Goal: Task Accomplishment & Management: Use online tool/utility

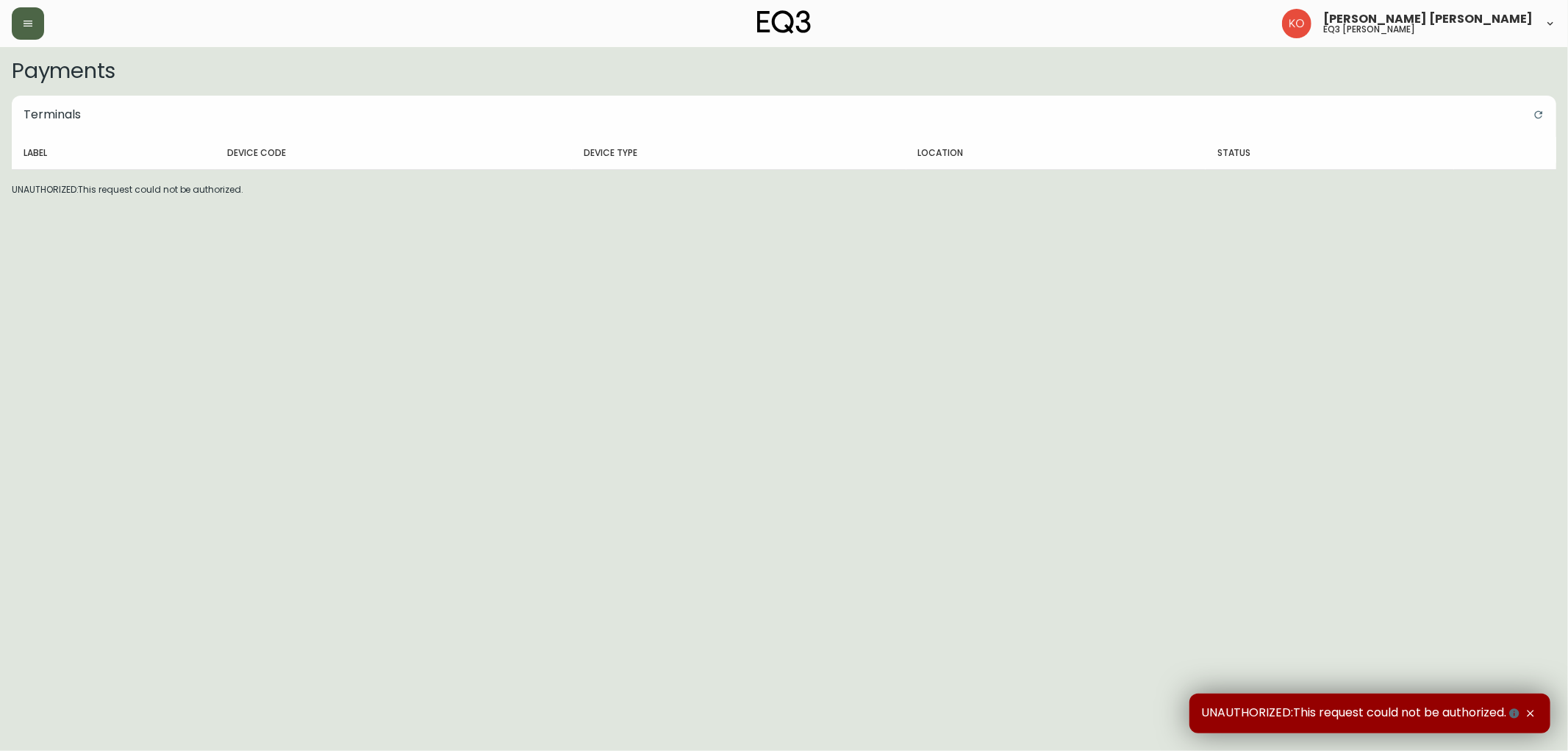
click at [30, 16] on button "button" at bounding box center [27, 23] width 32 height 32
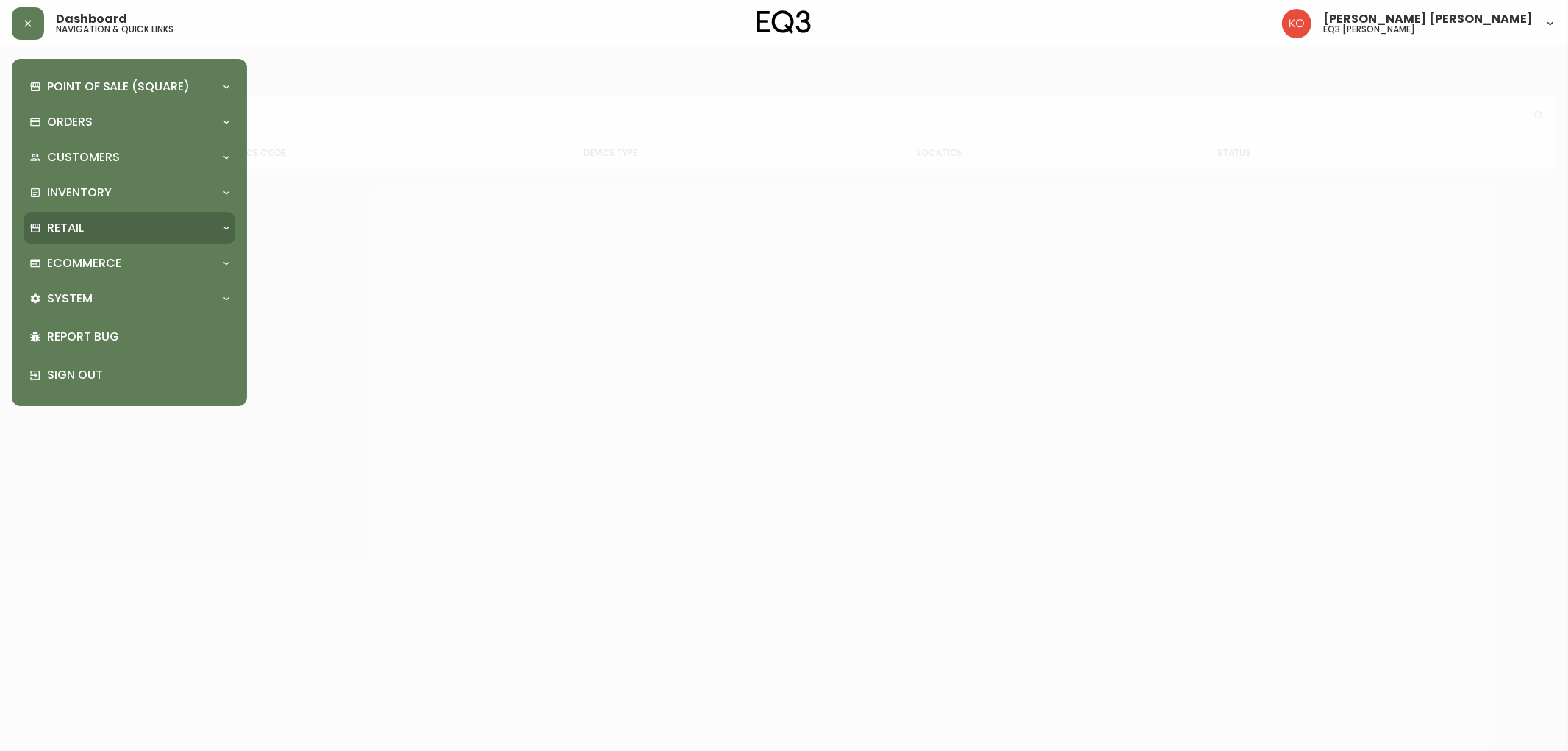
click at [93, 231] on div "Retail" at bounding box center [122, 228] width 185 height 17
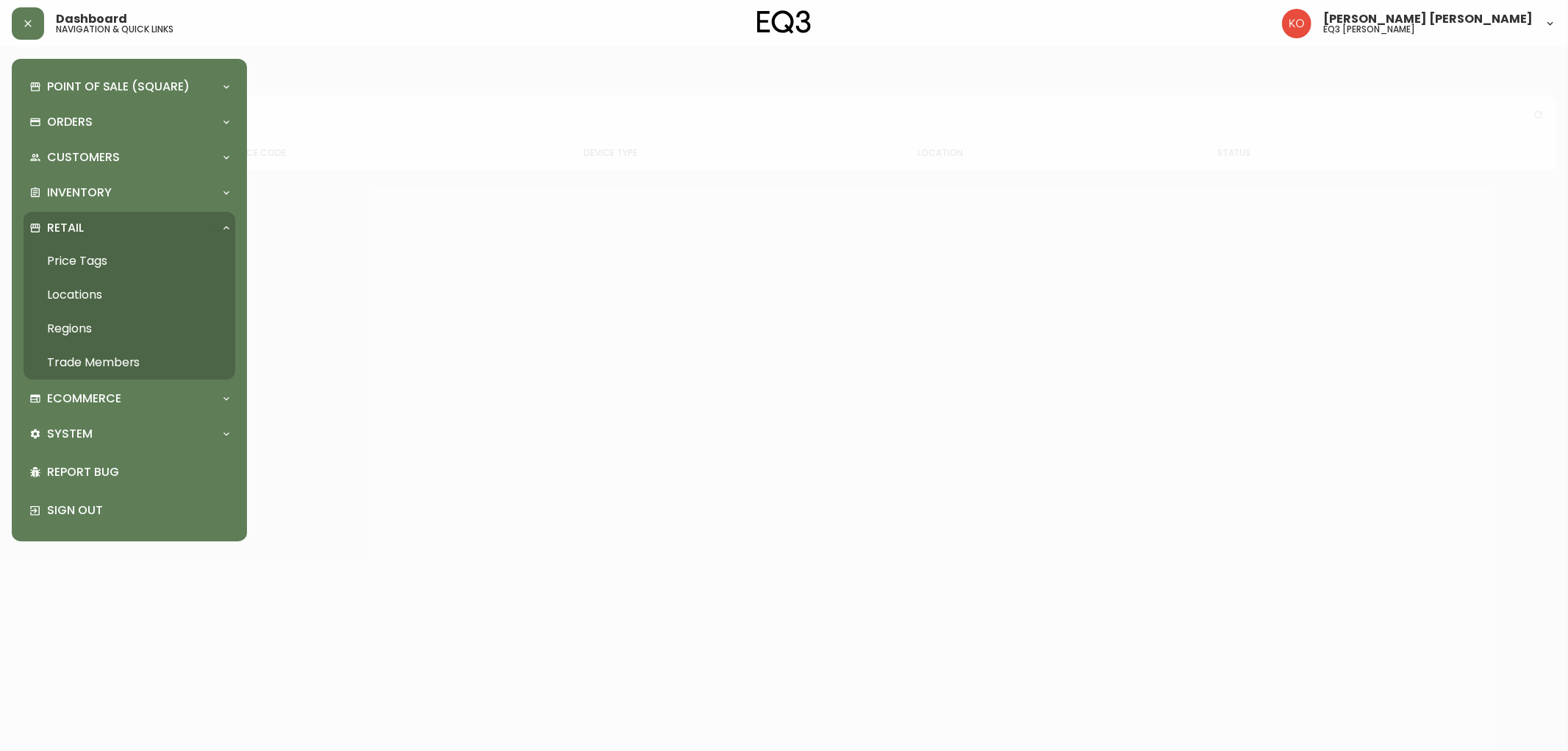
click at [97, 256] on link "Price Tags" at bounding box center [129, 261] width 212 height 34
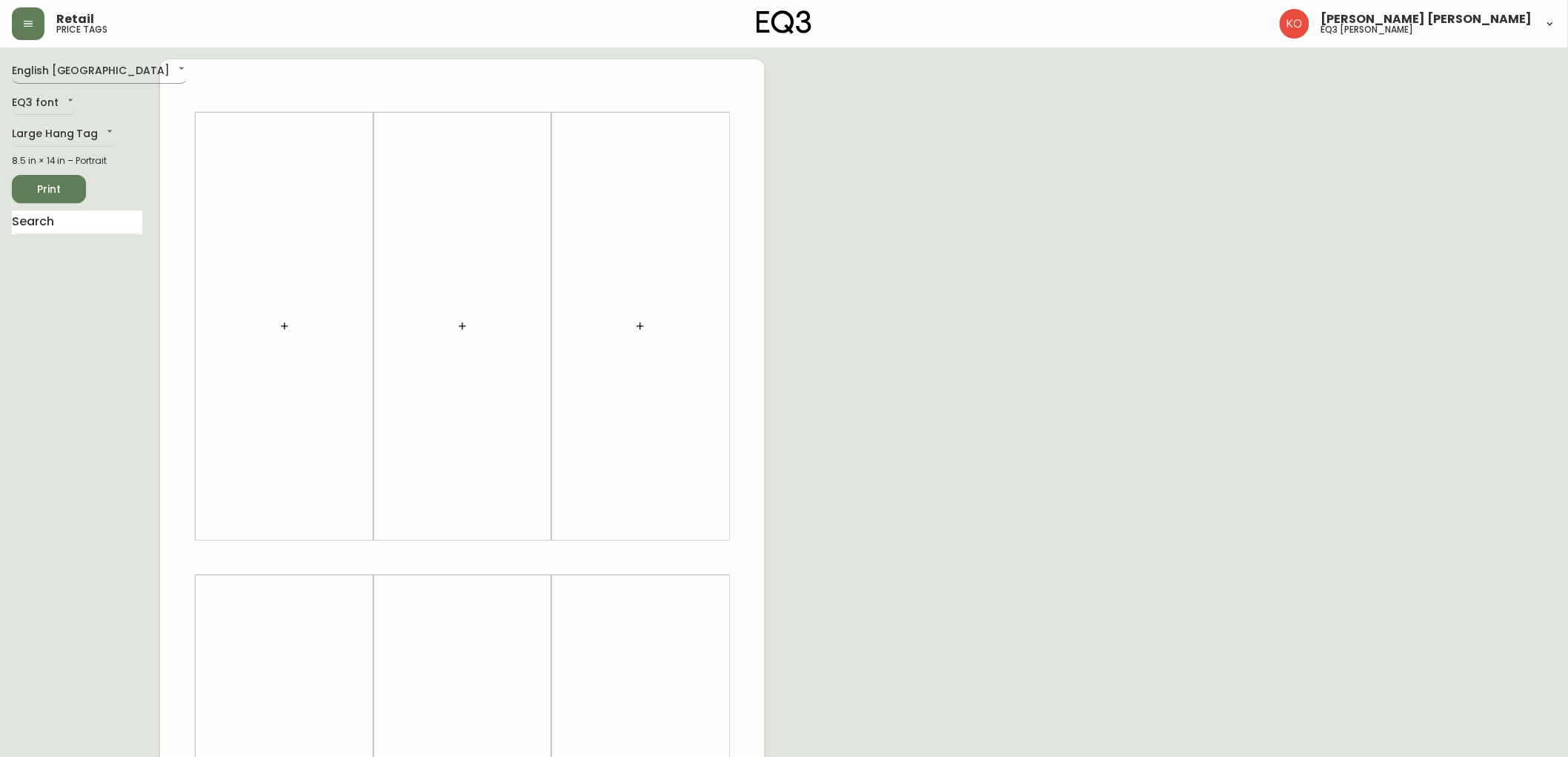
click at [75, 73] on body "Retail price tags [PERSON_NAME] [PERSON_NAME] eq3 laval - [PERSON_NAME] English…" at bounding box center [784, 528] width 1568 height 1056
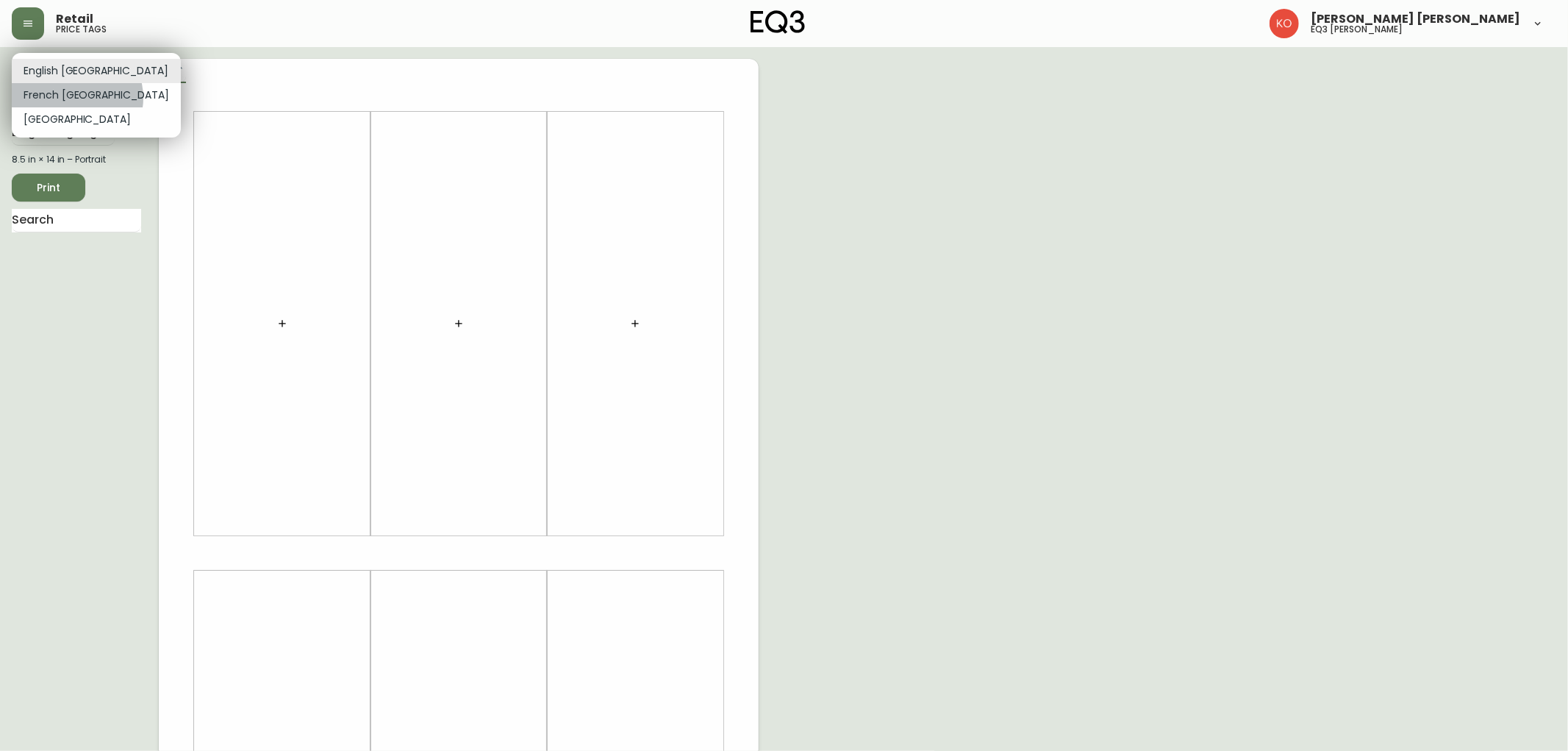
click at [77, 98] on li "French [GEOGRAPHIC_DATA]" at bounding box center [96, 95] width 169 height 24
type input "fr_CA"
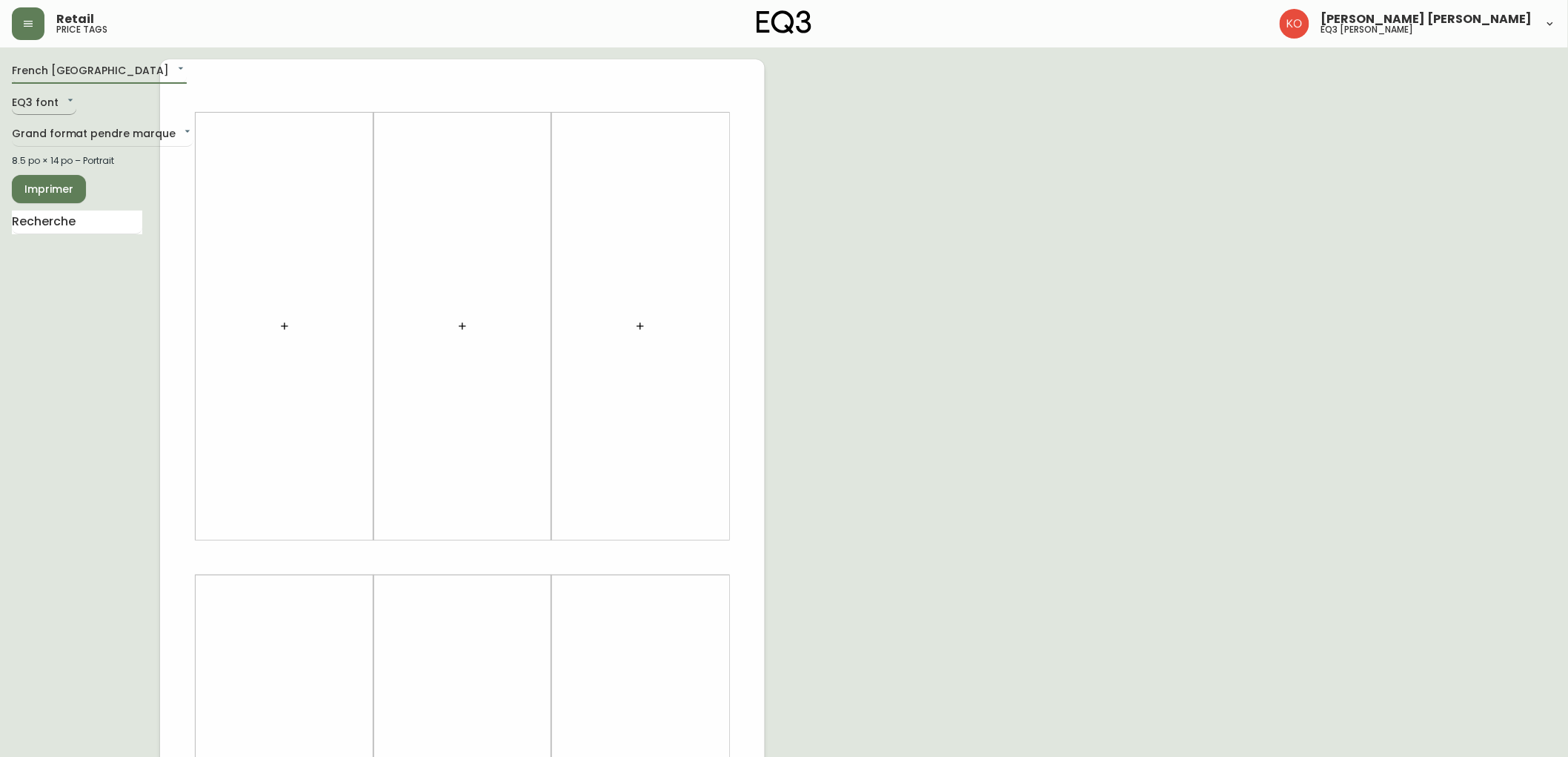
click at [53, 105] on body "Retail price tags [PERSON_NAME] [PERSON_NAME] eq3 [PERSON_NAME] French [GEOGRAP…" at bounding box center [784, 528] width 1568 height 1056
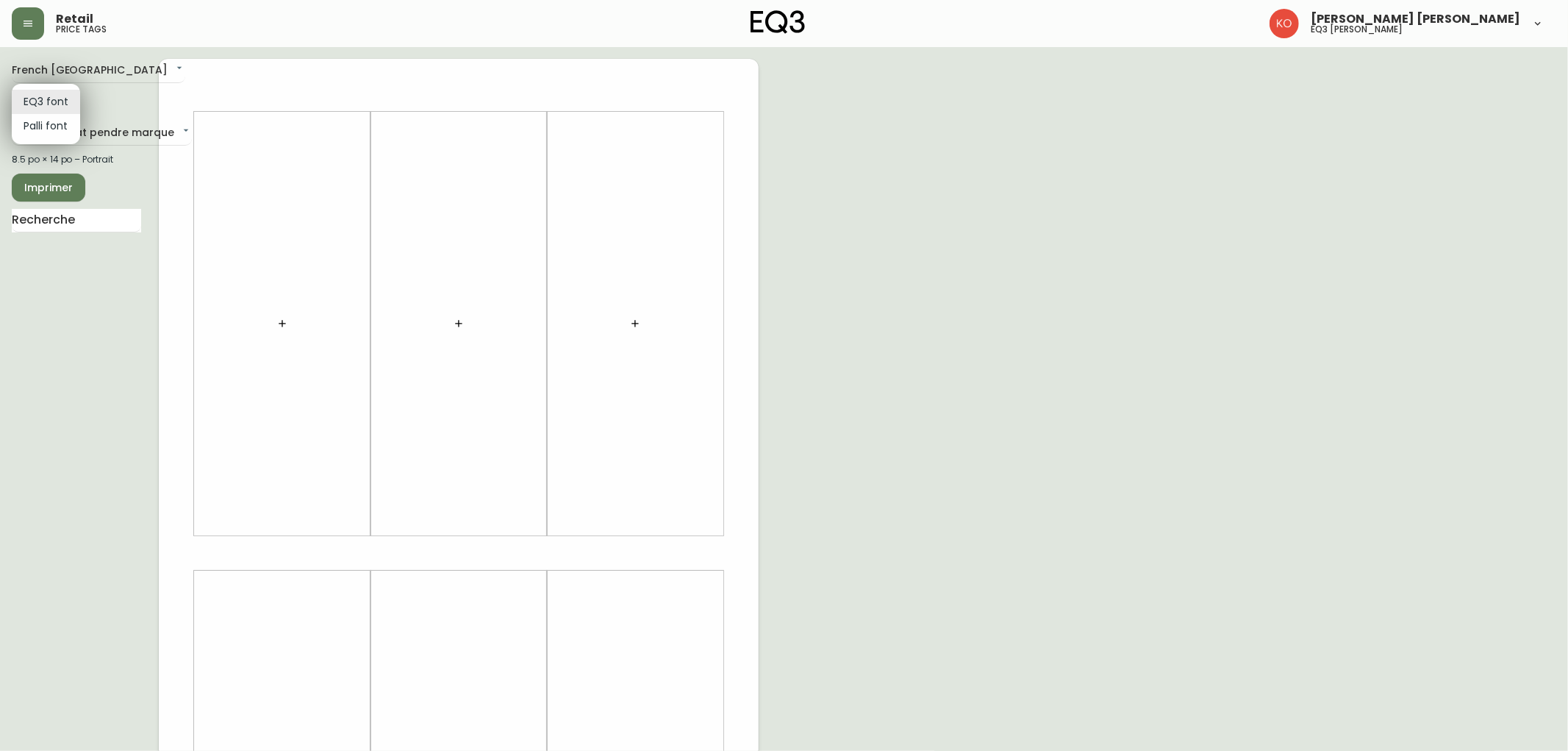
click at [116, 103] on div at bounding box center [784, 376] width 1568 height 751
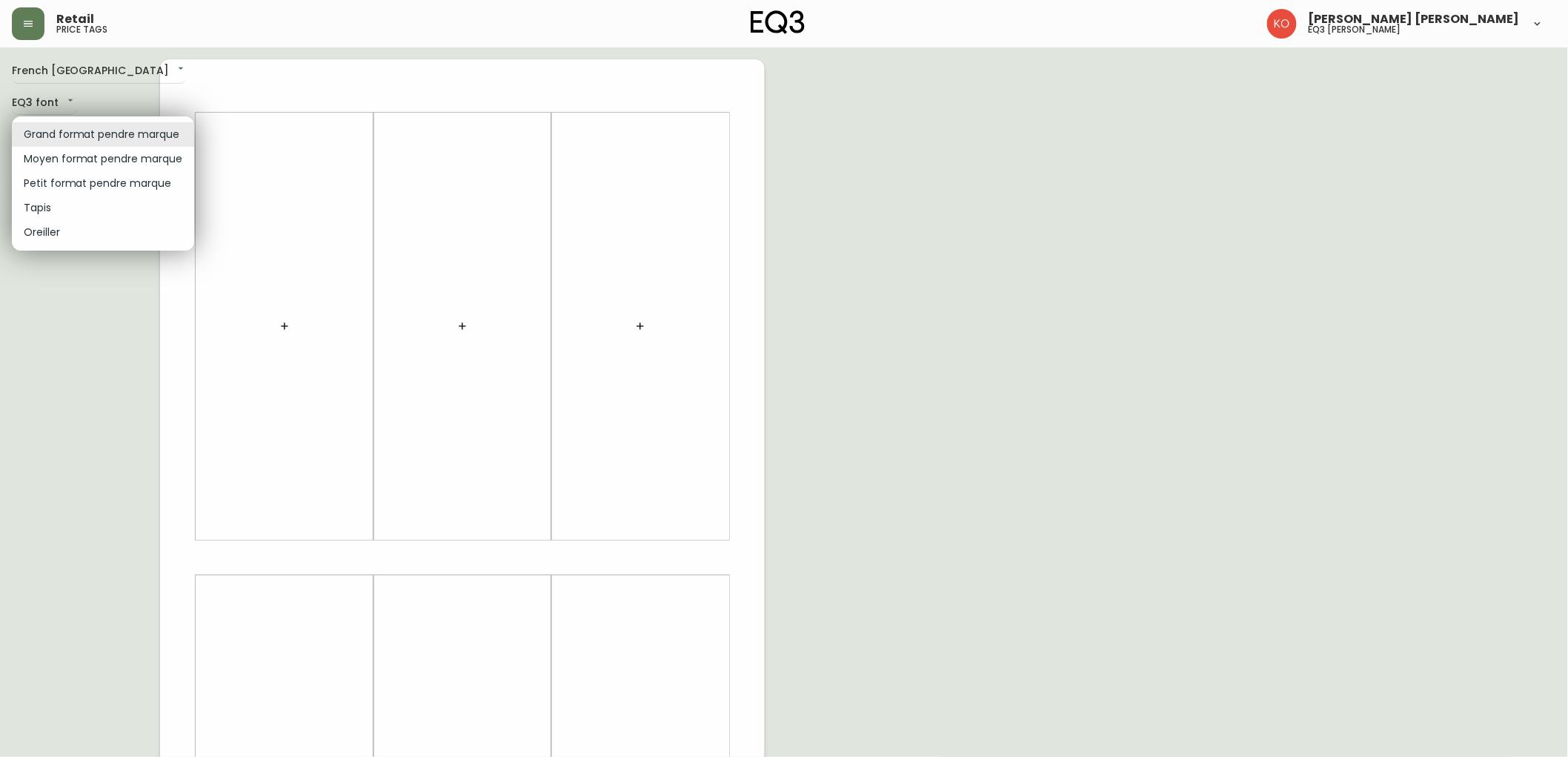
click at [106, 138] on body "Retail price tags [PERSON_NAME] [PERSON_NAME] eq3 [PERSON_NAME] French [GEOGRAP…" at bounding box center [784, 528] width 1568 height 1056
drag, startPoint x: 38, startPoint y: 405, endPoint x: 41, endPoint y: 372, distance: 33.1
click at [41, 398] on div at bounding box center [790, 378] width 1580 height 757
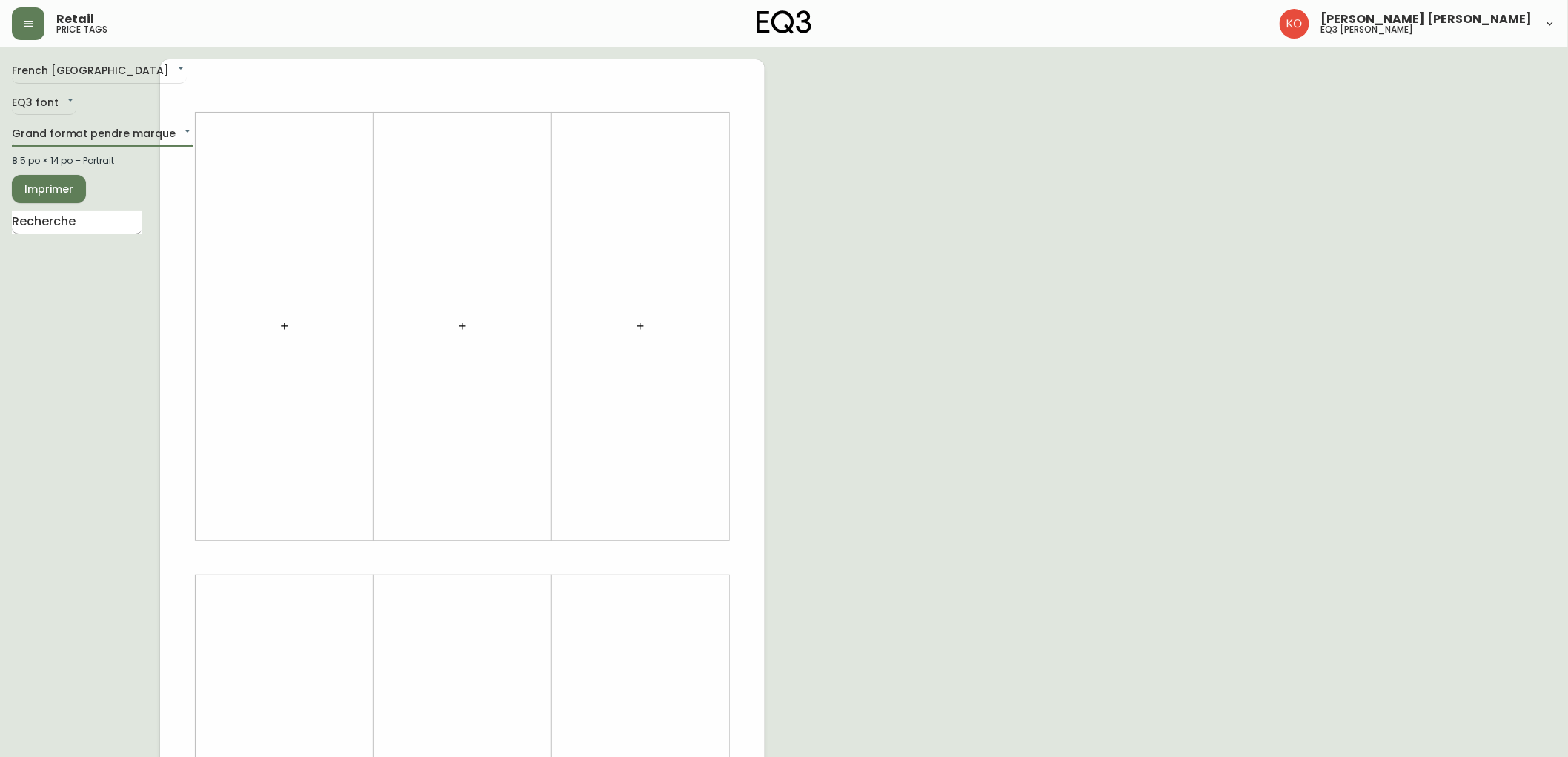
click at [39, 221] on input "text" at bounding box center [77, 223] width 131 height 23
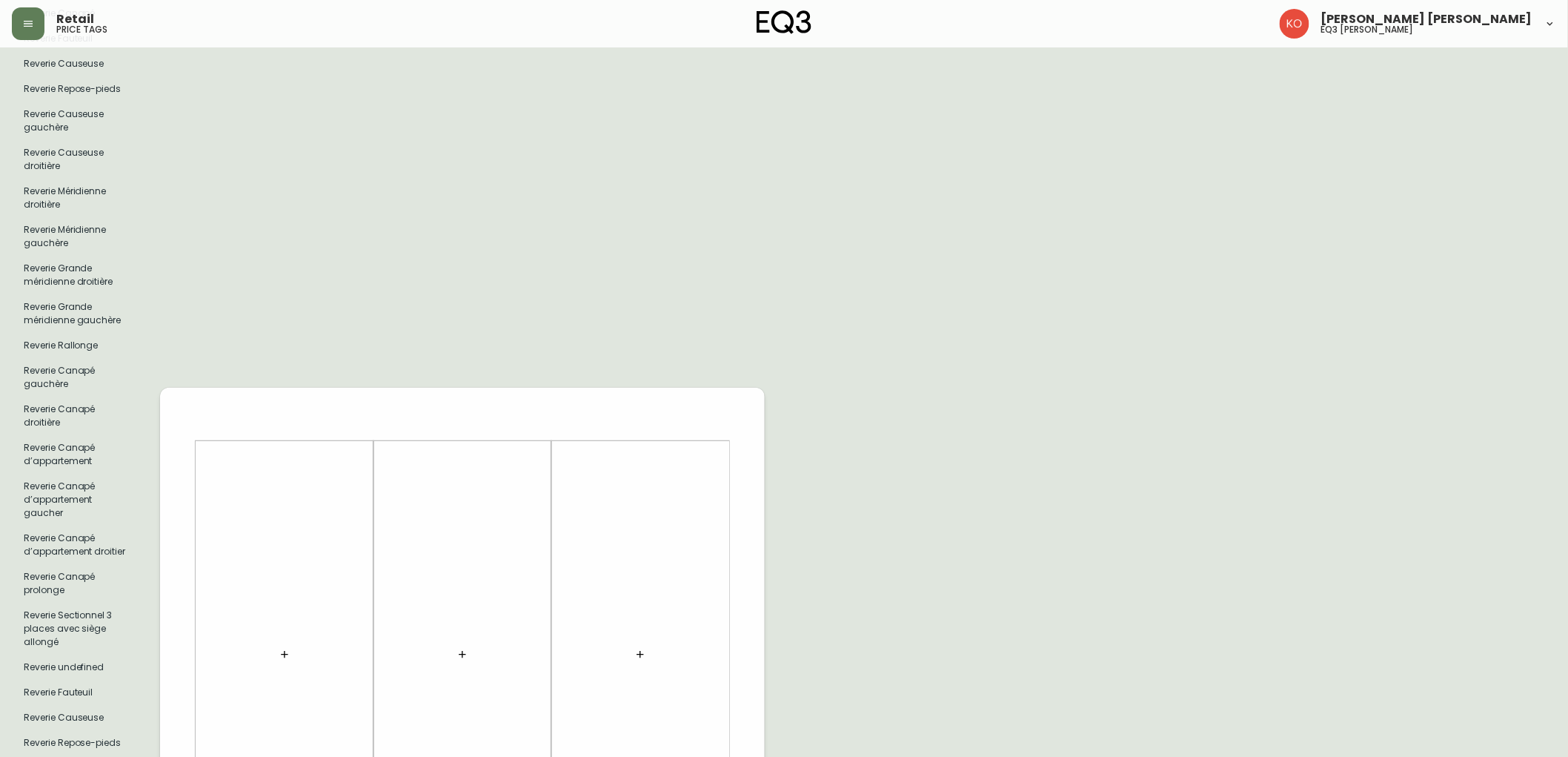
scroll to position [83, 0]
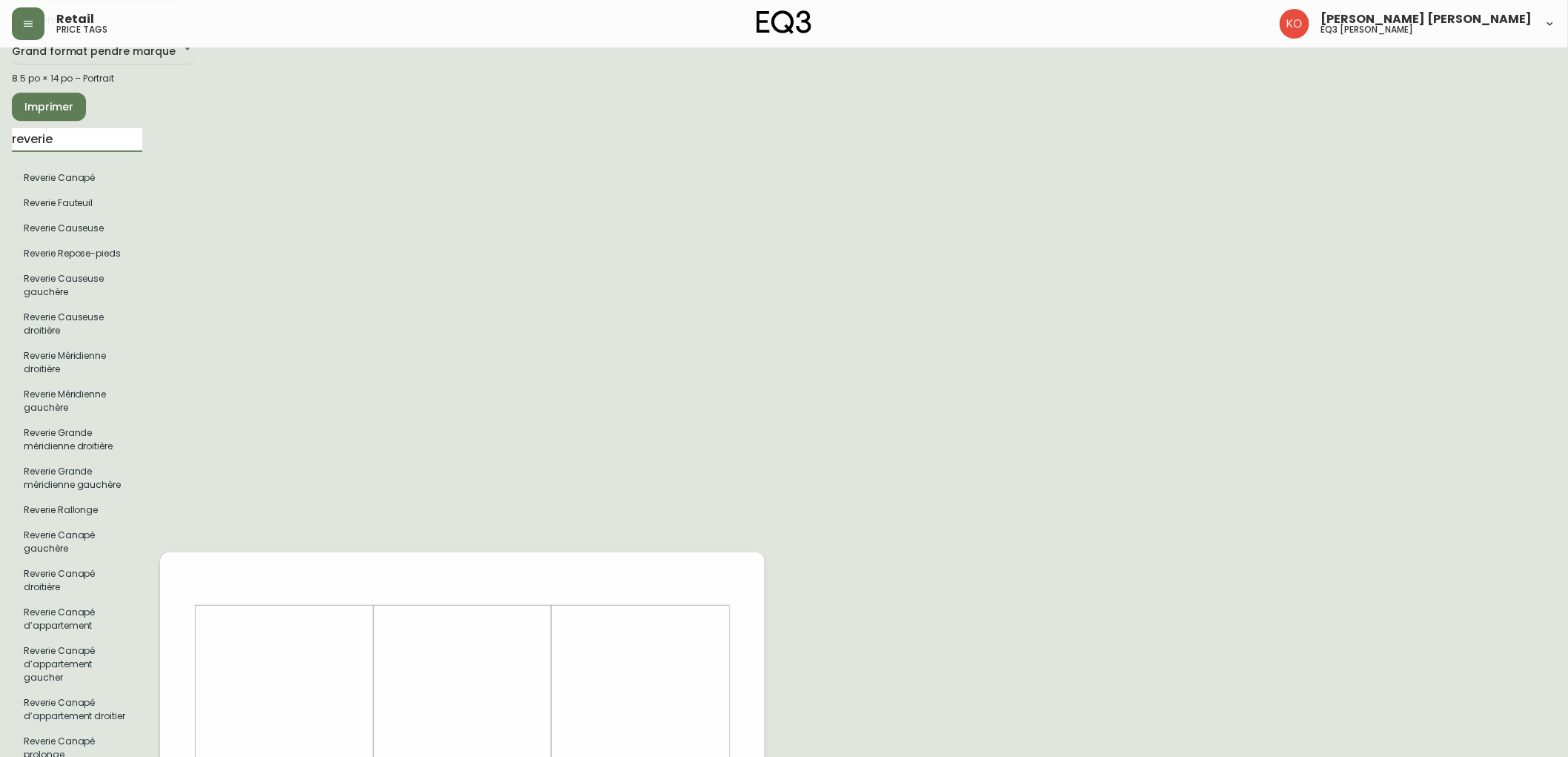
type input "reverie"
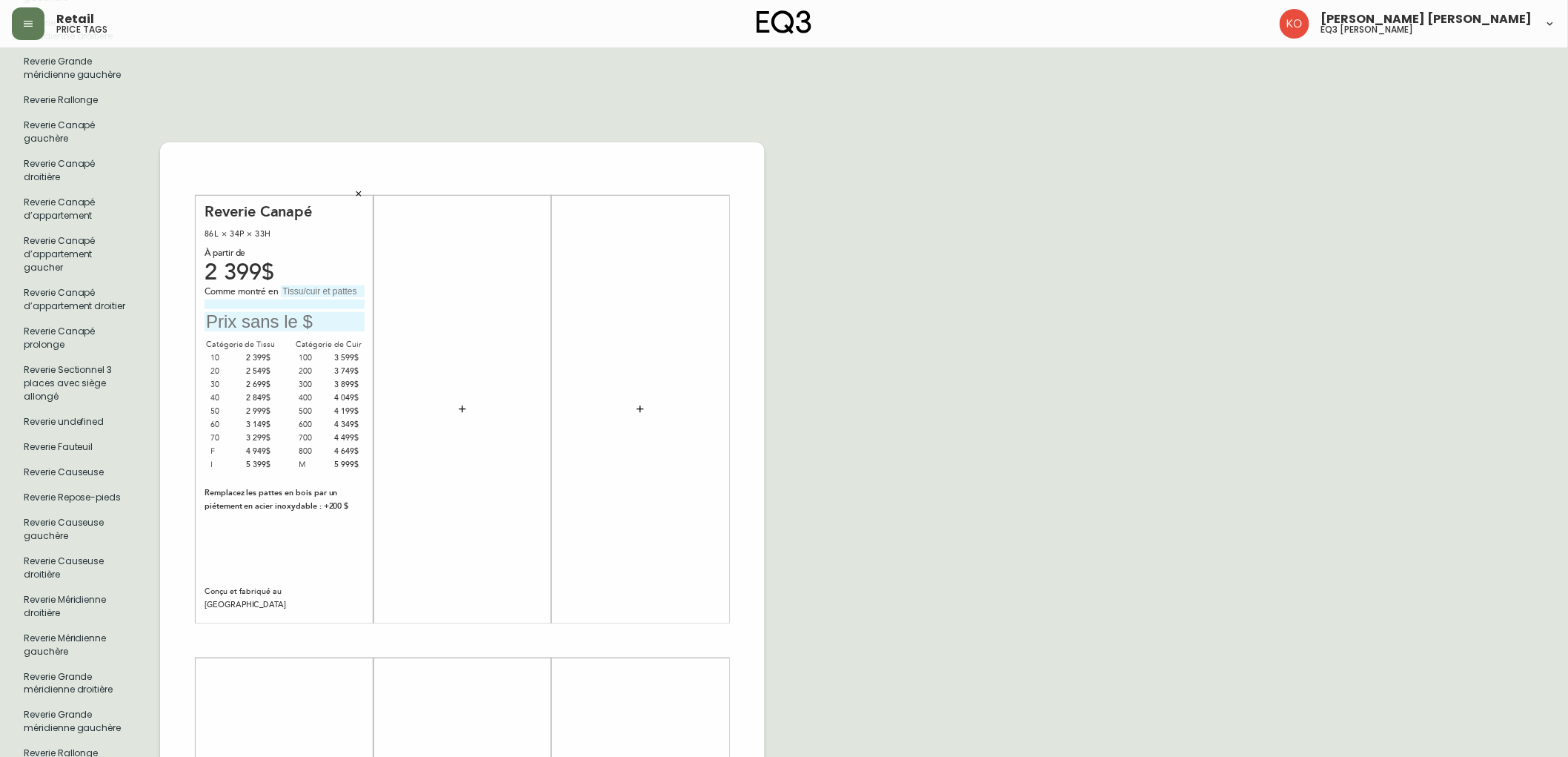
scroll to position [494, 0]
click at [209, 226] on div "86L × 34P × 33H" at bounding box center [285, 233] width 160 height 13
drag, startPoint x: 212, startPoint y: 218, endPoint x: 239, endPoint y: 215, distance: 27.2
click at [239, 226] on div "86L × 34P × 33H" at bounding box center [285, 233] width 160 height 13
click at [227, 226] on div "86L × 34P × 33H" at bounding box center [285, 233] width 160 height 13
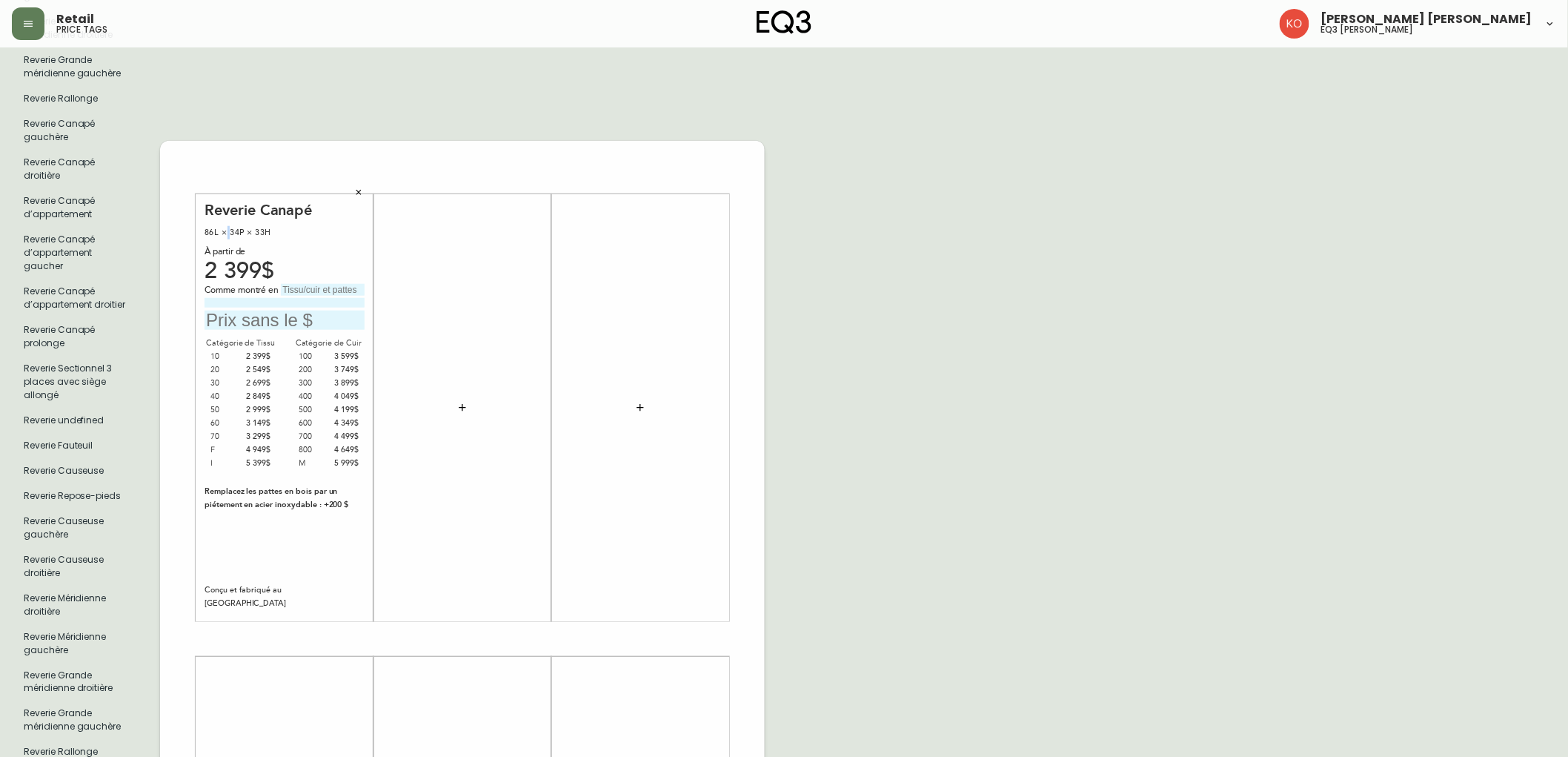
drag, startPoint x: 226, startPoint y: 218, endPoint x: 198, endPoint y: 218, distance: 28.0
click at [216, 226] on div "86L × 34P × 33H" at bounding box center [285, 233] width 160 height 13
click at [312, 226] on div "86L × 34P × 33H" at bounding box center [285, 233] width 160 height 13
click at [278, 264] on div "Reverie Canapé 86L × 34P × 33H À partir de 2 399$ Comme montré en Catégorie de …" at bounding box center [285, 407] width 160 height 413
drag, startPoint x: 277, startPoint y: 284, endPoint x: 278, endPoint y: 292, distance: 8.1
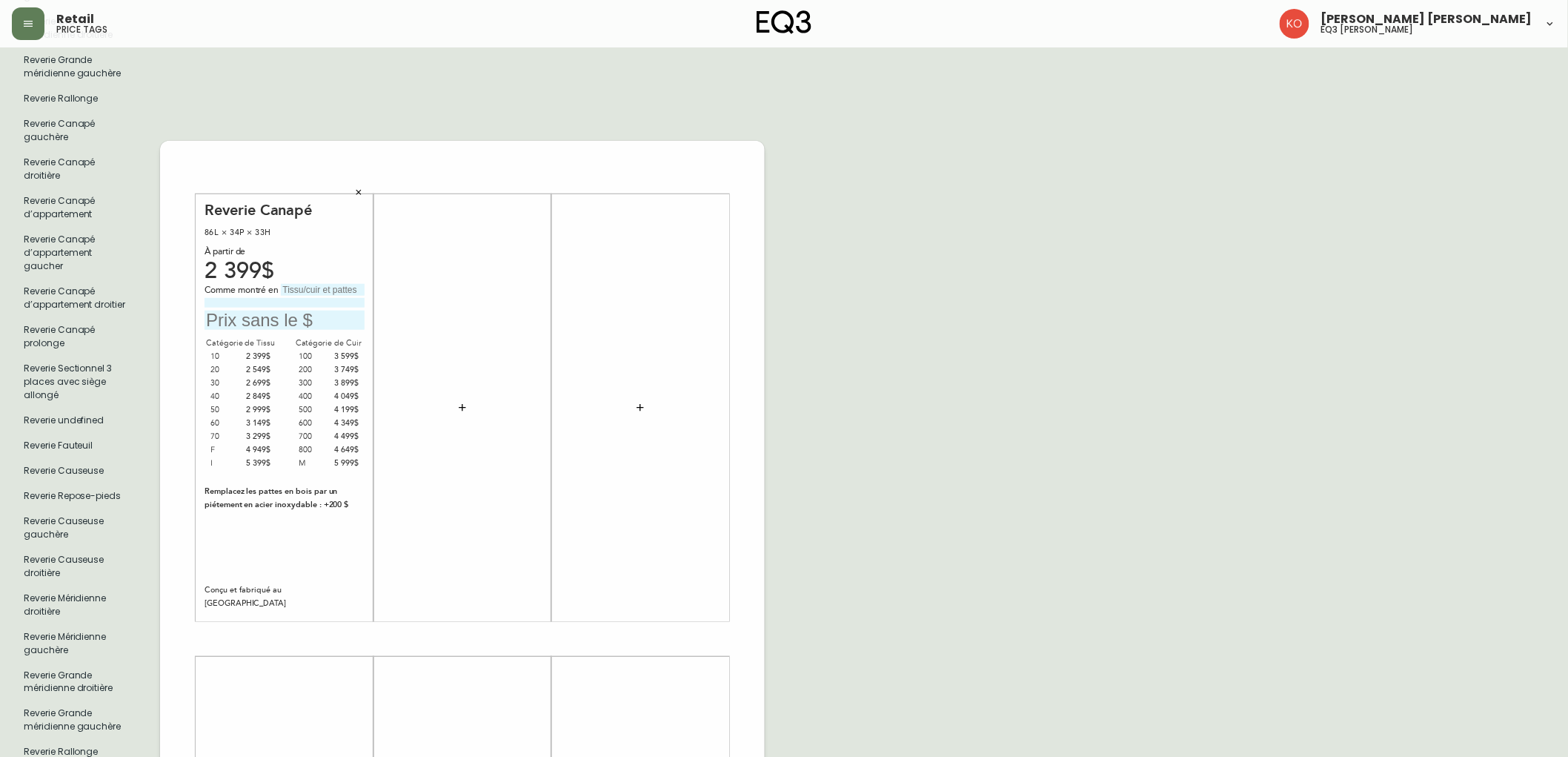
click at [277, 298] on input at bounding box center [285, 303] width 160 height 10
click at [327, 245] on div "À partir de" at bounding box center [285, 252] width 160 height 13
click at [313, 311] on input "text" at bounding box center [285, 321] width 160 height 20
click at [317, 311] on input "text" at bounding box center [285, 321] width 160 height 20
click at [345, 226] on div "86L × 34P × 33H" at bounding box center [285, 233] width 160 height 13
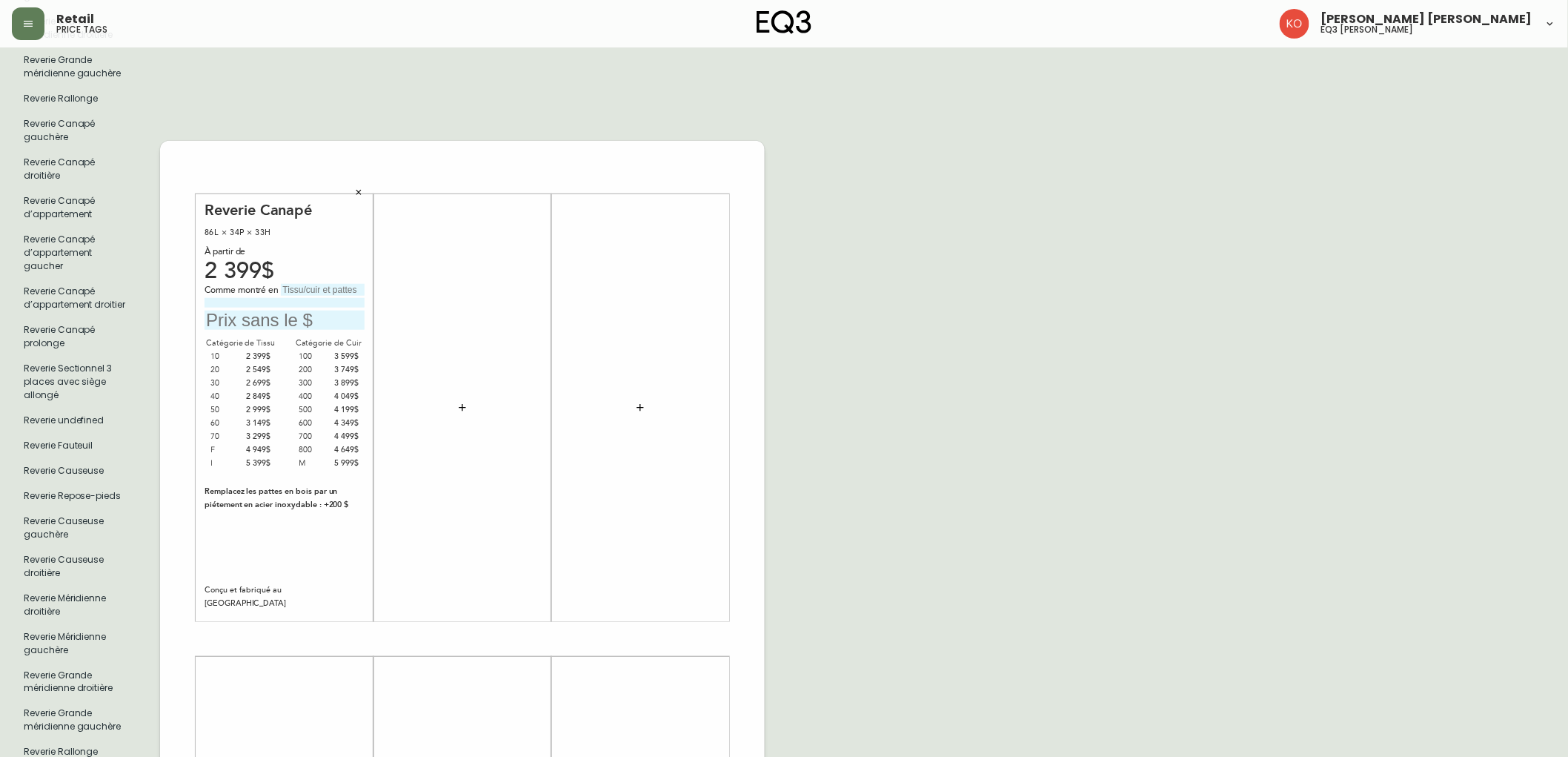
click at [312, 265] on div "Reverie Canapé 86L × 34P × 33H À partir de 2 399$ Comme montré en Catégorie de …" at bounding box center [285, 407] width 160 height 413
click at [307, 284] on input "text" at bounding box center [322, 290] width 84 height 12
click at [328, 245] on div "À partir de" at bounding box center [285, 252] width 160 height 13
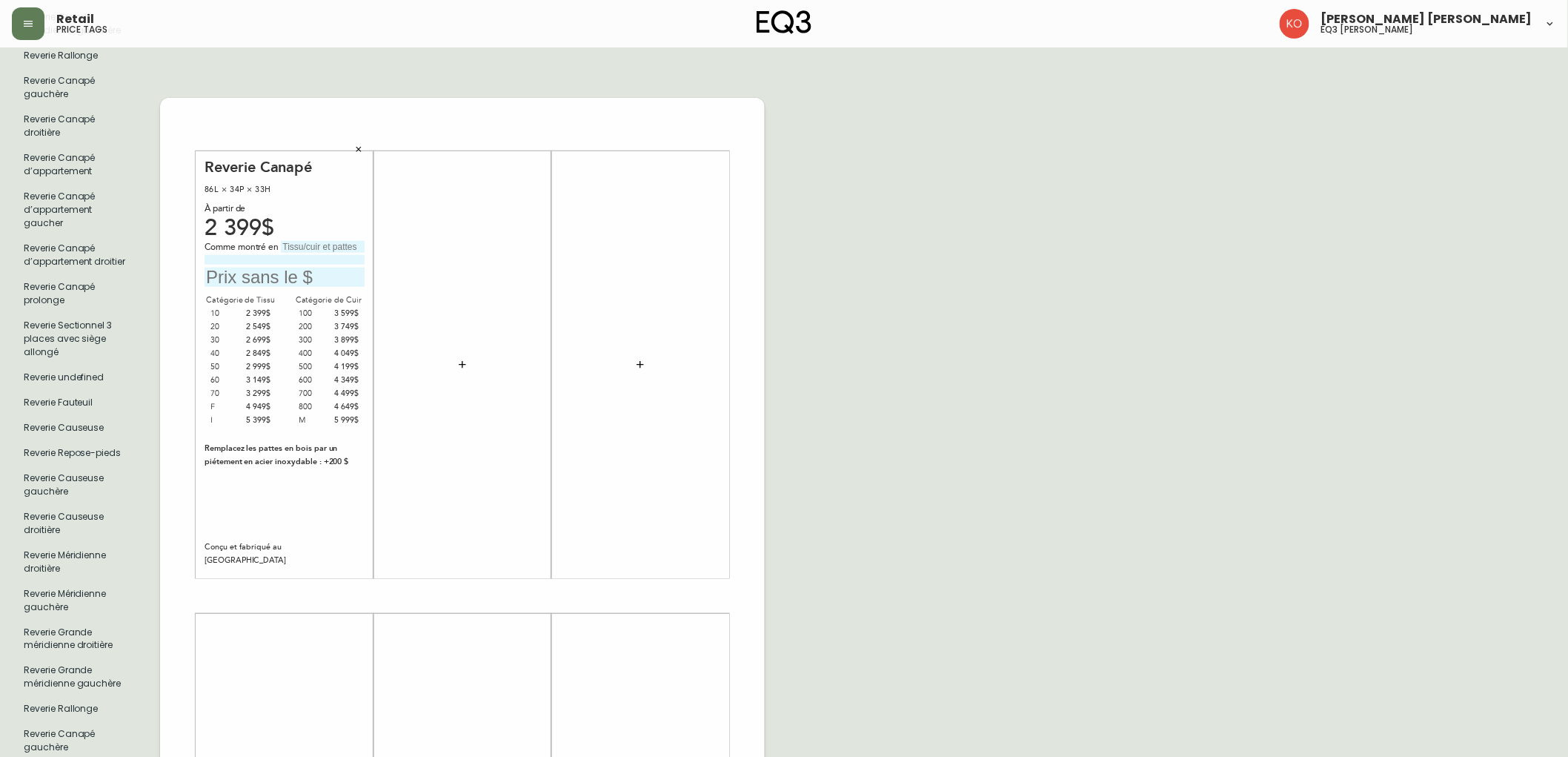
scroll to position [576, 0]
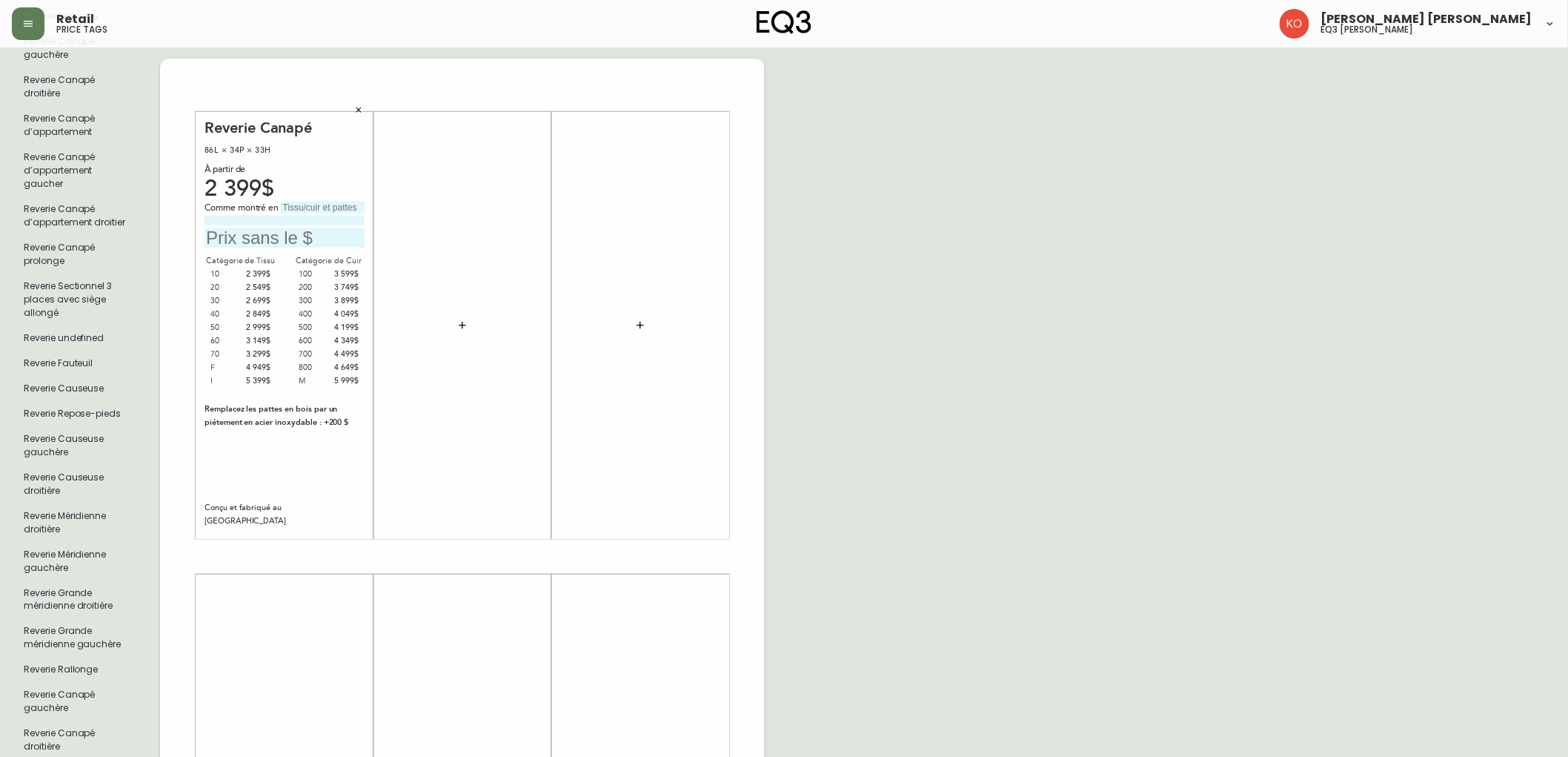
click at [283, 485] on div "Reverie Canapé 86L × 34P × 33H À partir de 2 399$ Comme montré en Catégorie de …" at bounding box center [285, 324] width 160 height 413
click at [285, 509] on div "Conçu et fabriqué au [GEOGRAPHIC_DATA]" at bounding box center [285, 514] width 160 height 27
click at [280, 448] on div "Reverie Canapé 86L × 34P × 33H À partir de 2 399$ Comme montré en Catégorie de …" at bounding box center [285, 324] width 160 height 413
click at [301, 403] on div "Remplacez les pattes en bois par un piétement en acier inoxydable : +200 $" at bounding box center [285, 416] width 160 height 27
click at [326, 403] on div "Remplacez les pattes en bois par un piétement en acier inoxydable : +200 $" at bounding box center [285, 416] width 160 height 27
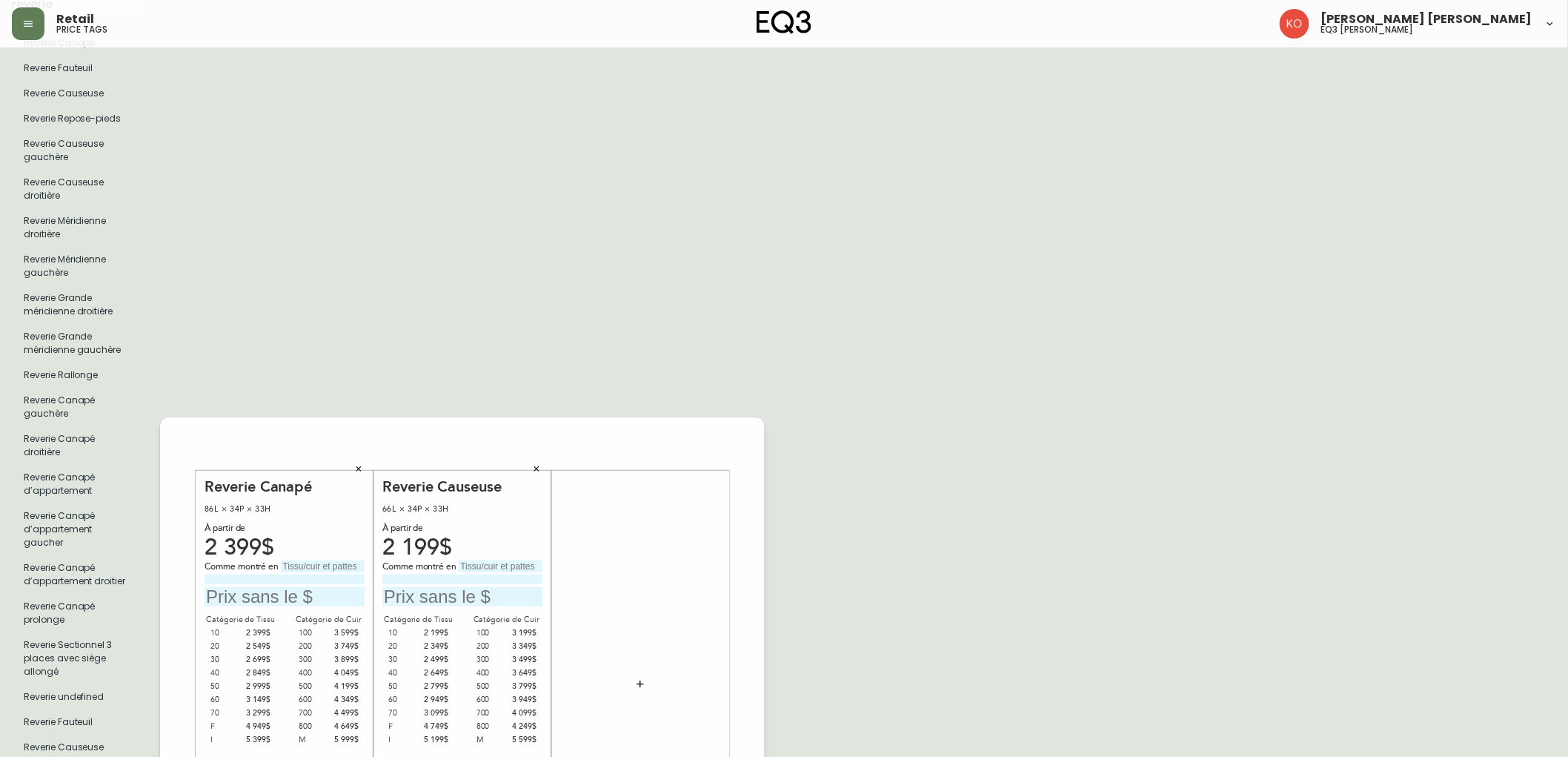
scroll to position [247, 0]
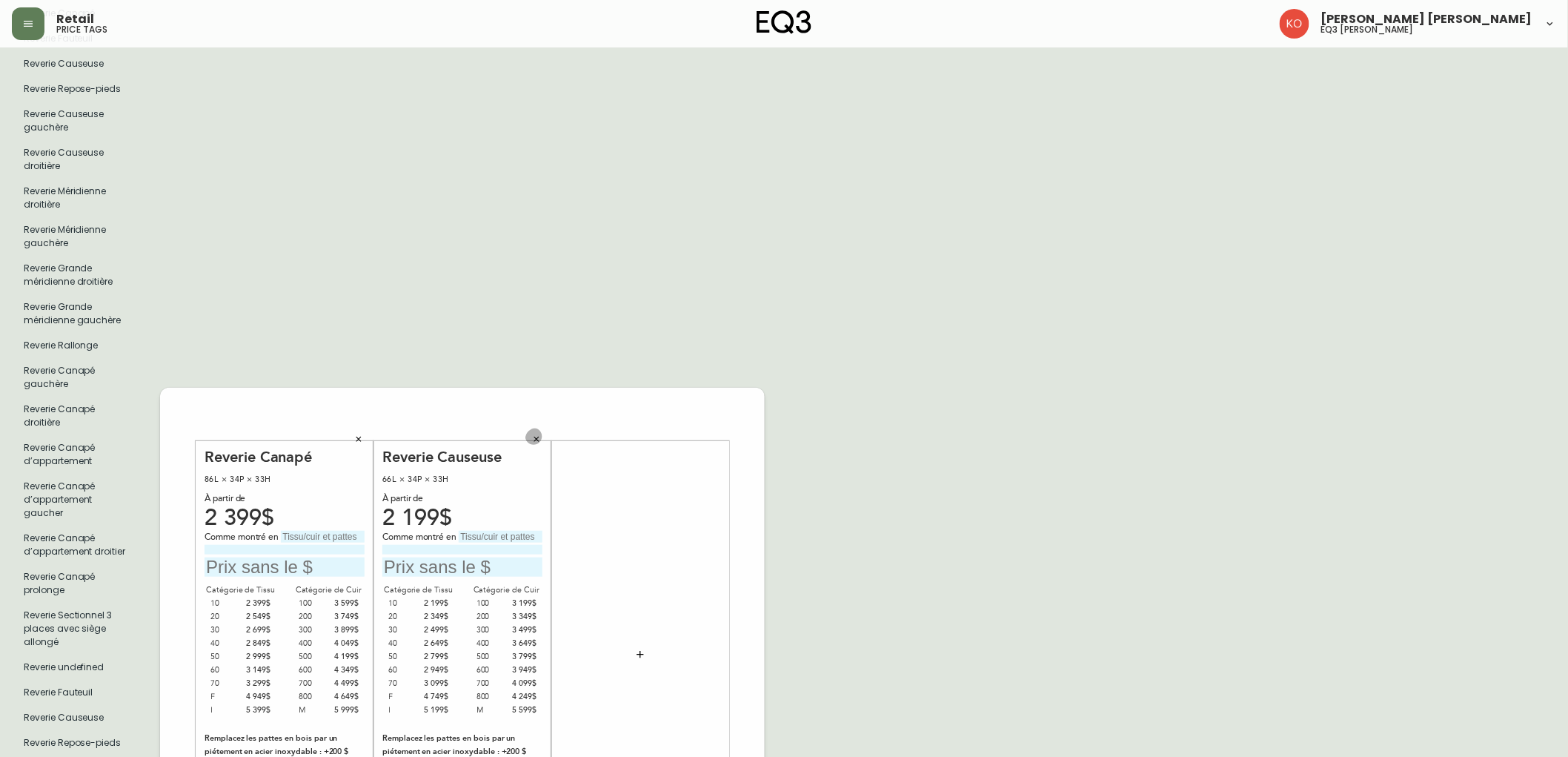
click at [532, 430] on button "button" at bounding box center [537, 439] width 22 height 23
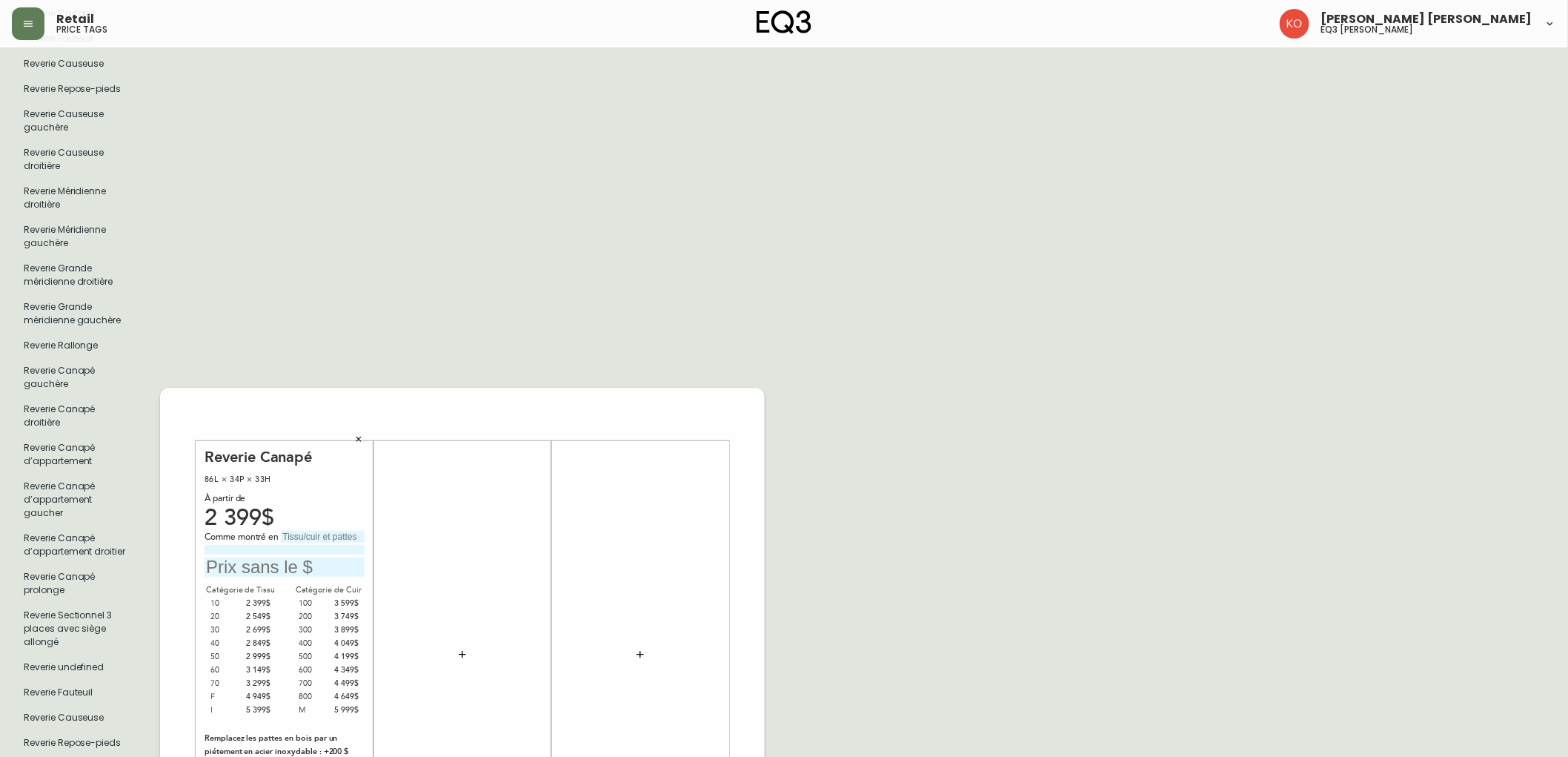
scroll to position [329, 0]
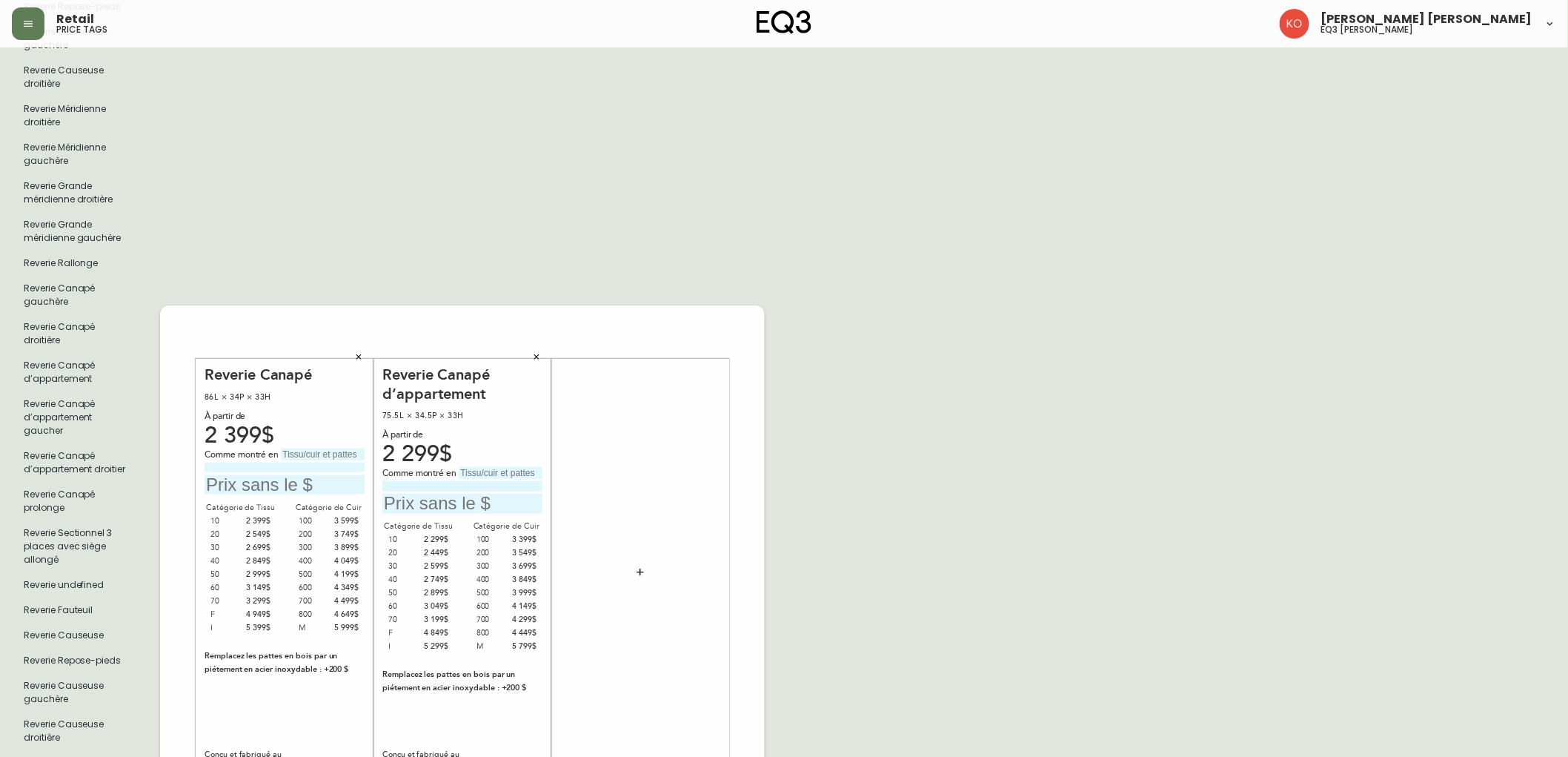
click at [539, 353] on icon "button" at bounding box center [537, 357] width 9 height 9
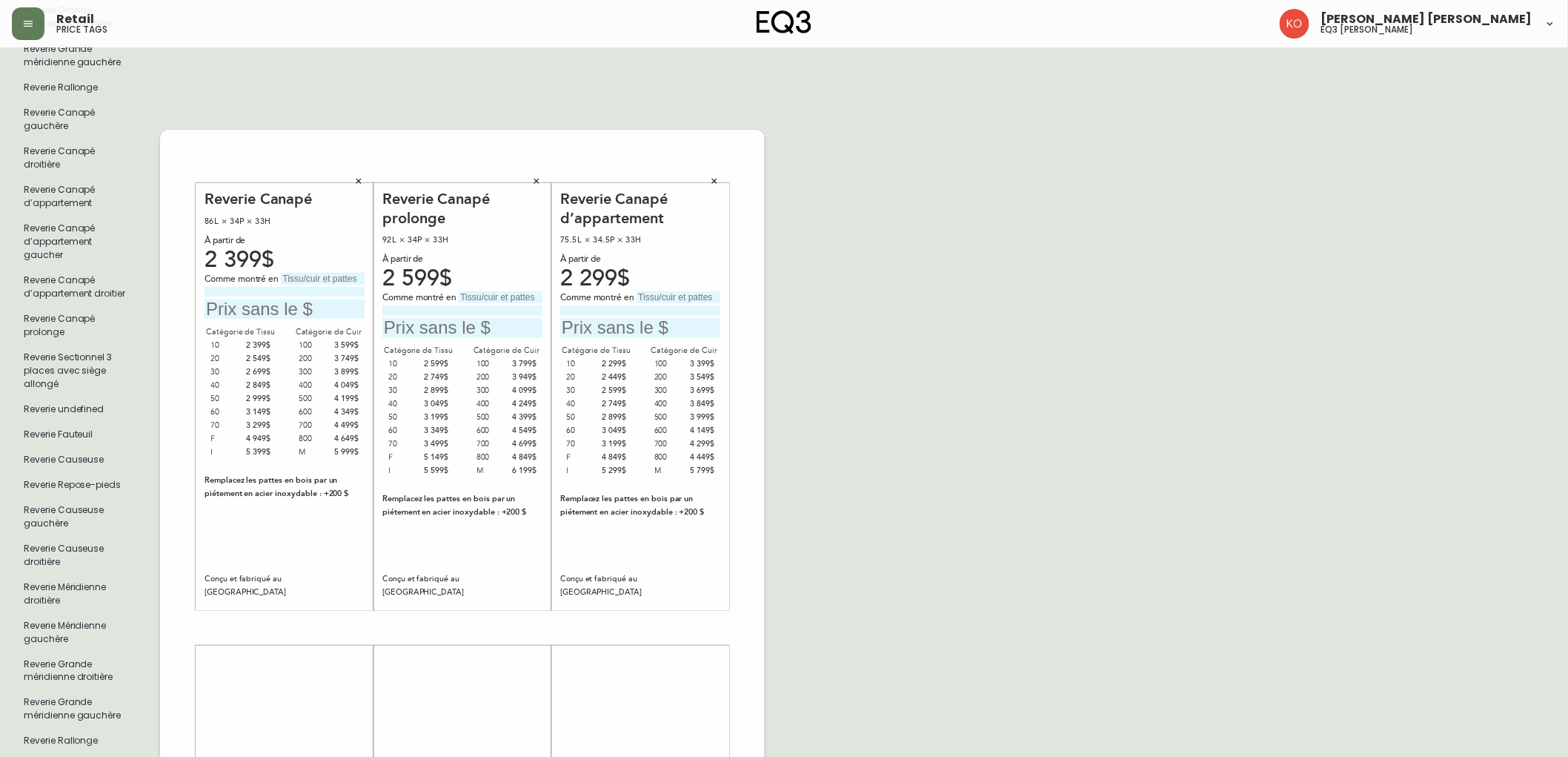
scroll to position [494, 0]
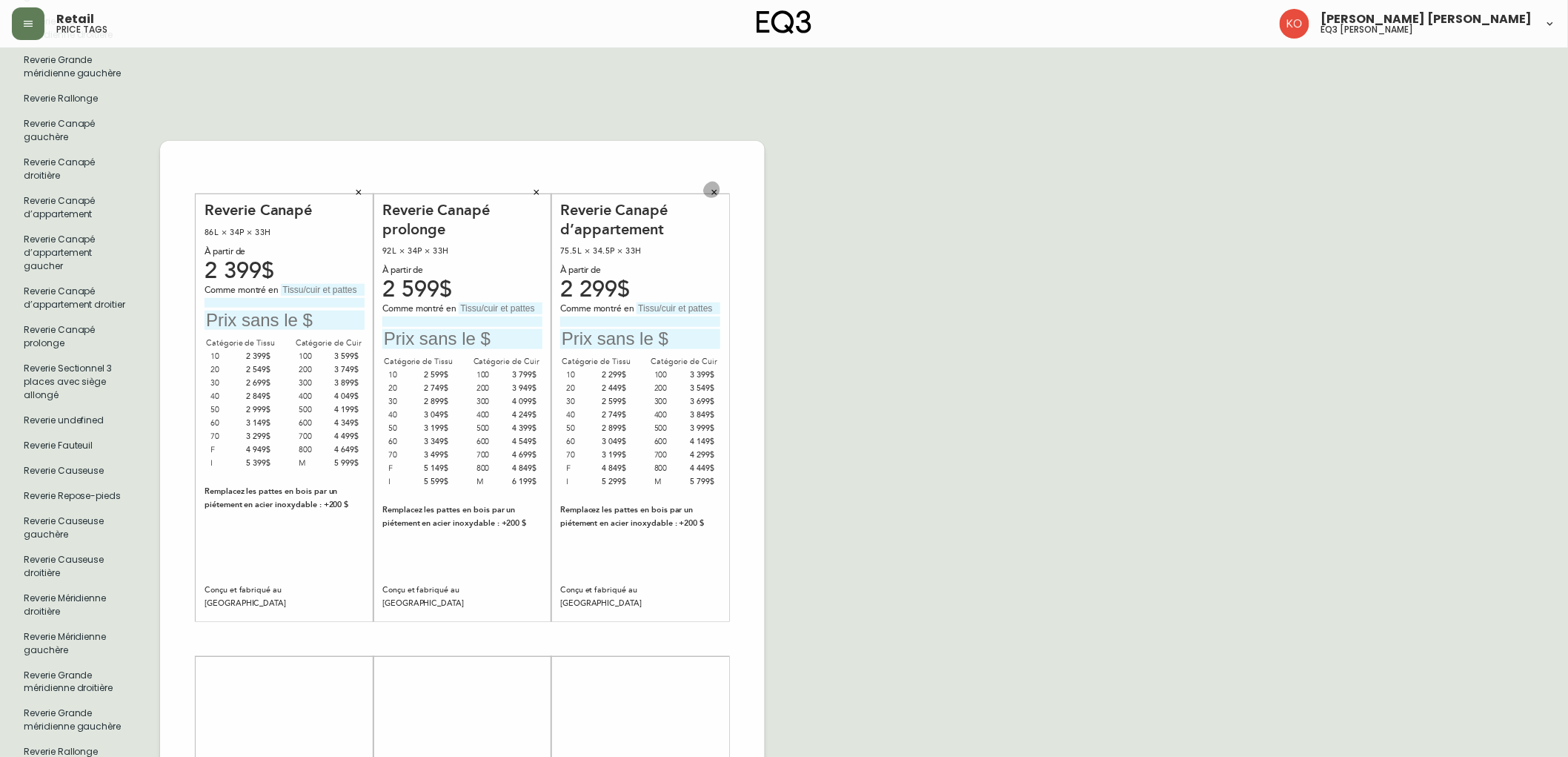
click at [721, 181] on button "button" at bounding box center [714, 192] width 22 height 23
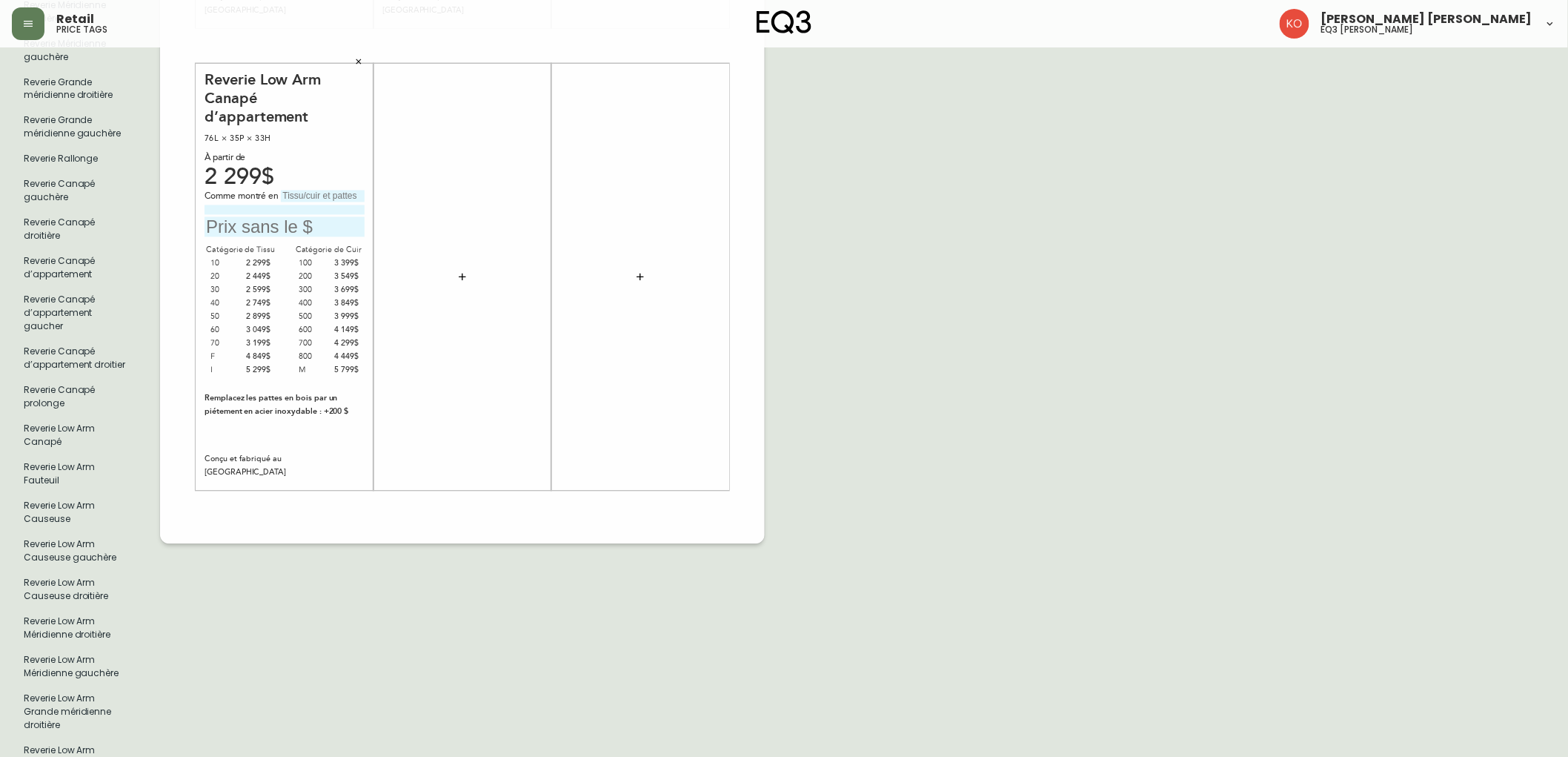
scroll to position [1070, 0]
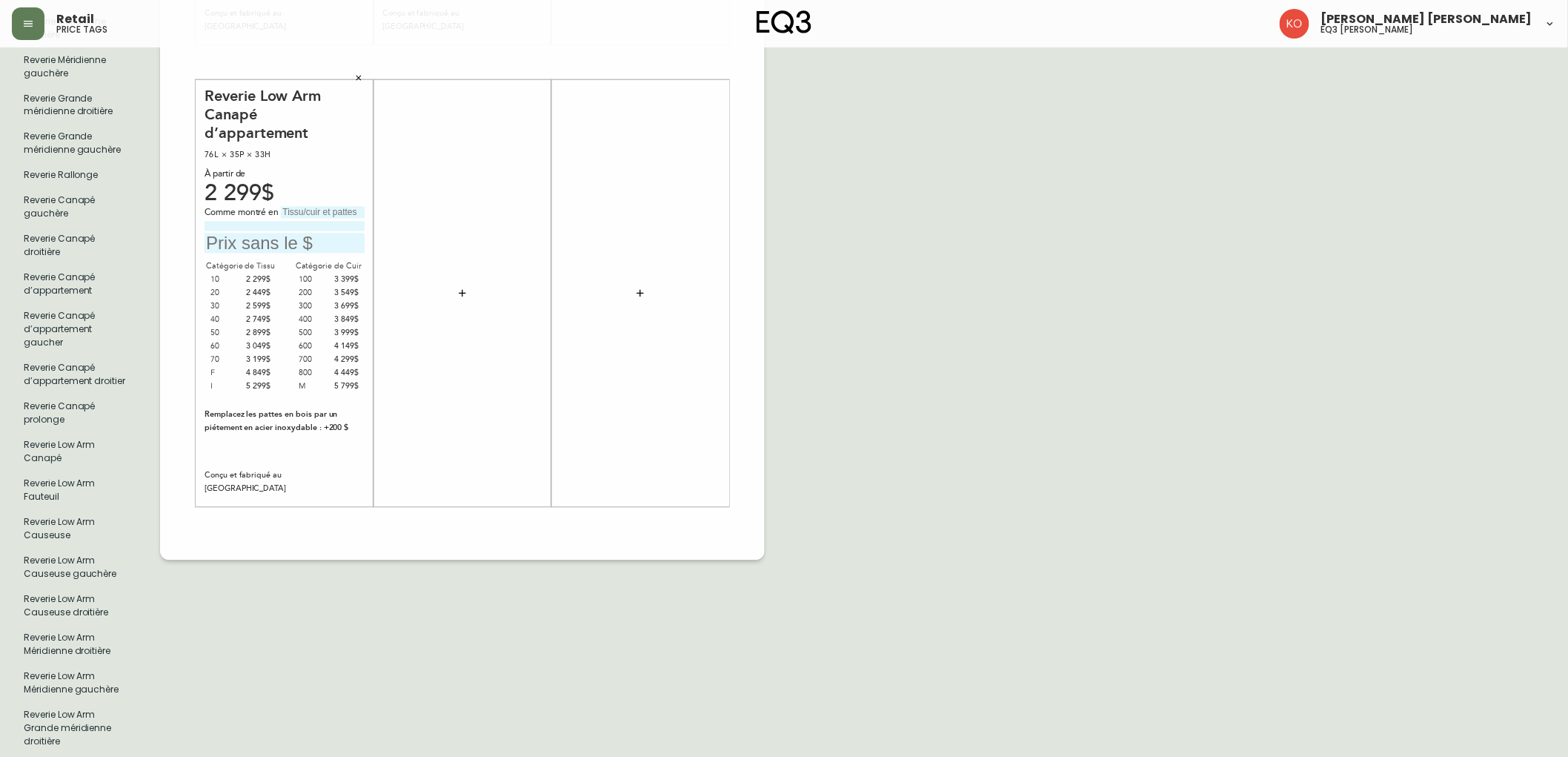
click at [359, 73] on icon "button" at bounding box center [358, 78] width 9 height 9
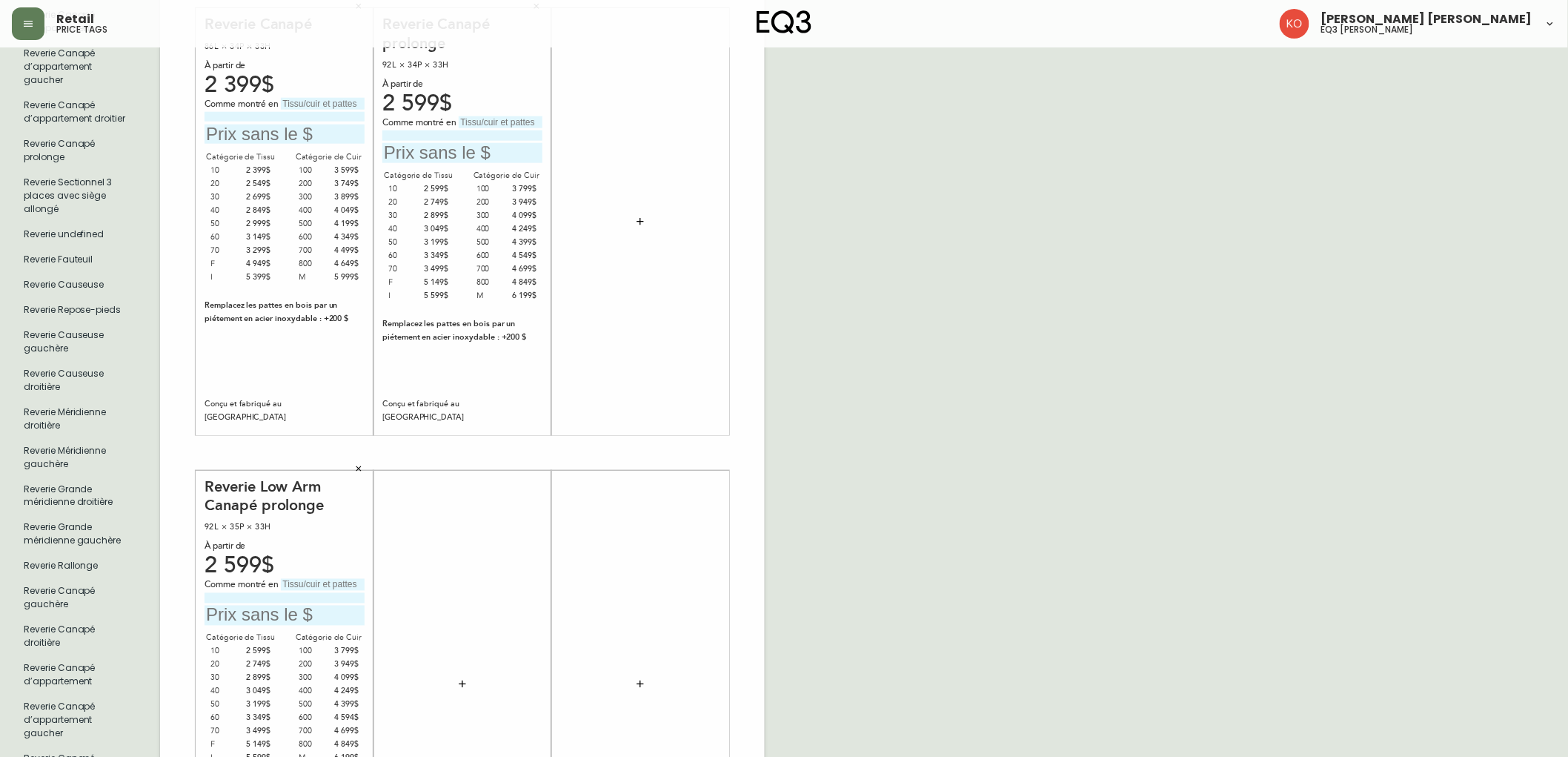
scroll to position [598, 0]
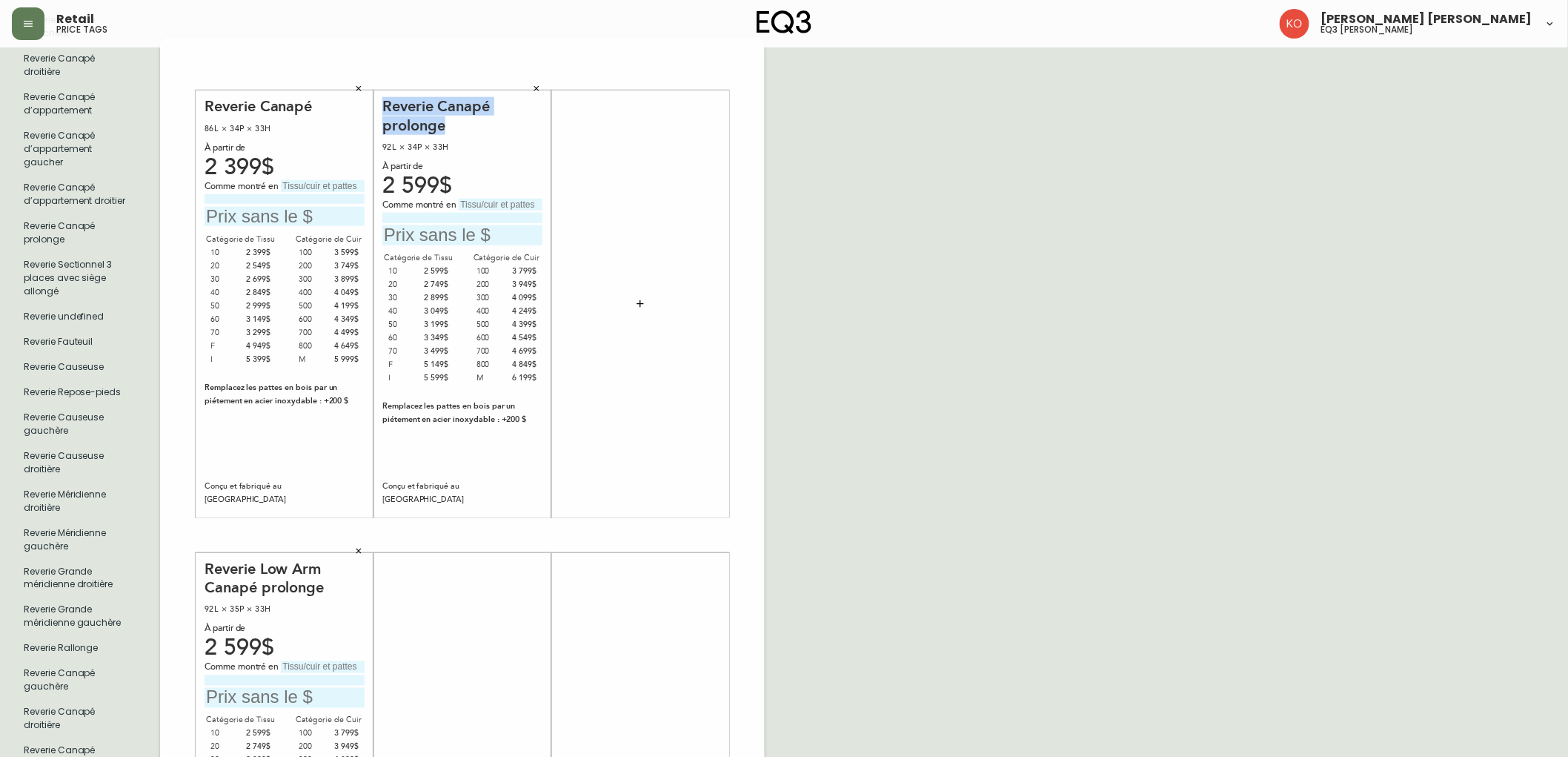
drag, startPoint x: 453, startPoint y: 116, endPoint x: 376, endPoint y: 93, distance: 80.4
click at [376, 93] on div "Reverie Canapé prolonge 92L × 34P × 33H À partir de 2 599$ Comme montré en Caté…" at bounding box center [462, 304] width 177 height 427
copy div "Reverie Canapé prolonge"
click at [835, 167] on div "French Canada fr_CA EQ3 font EQ3 Grand format pendre marque large 8.5 po × 14 p…" at bounding box center [784, 535] width 1545 height 2148
click at [532, 198] on input "text" at bounding box center [501, 204] width 84 height 12
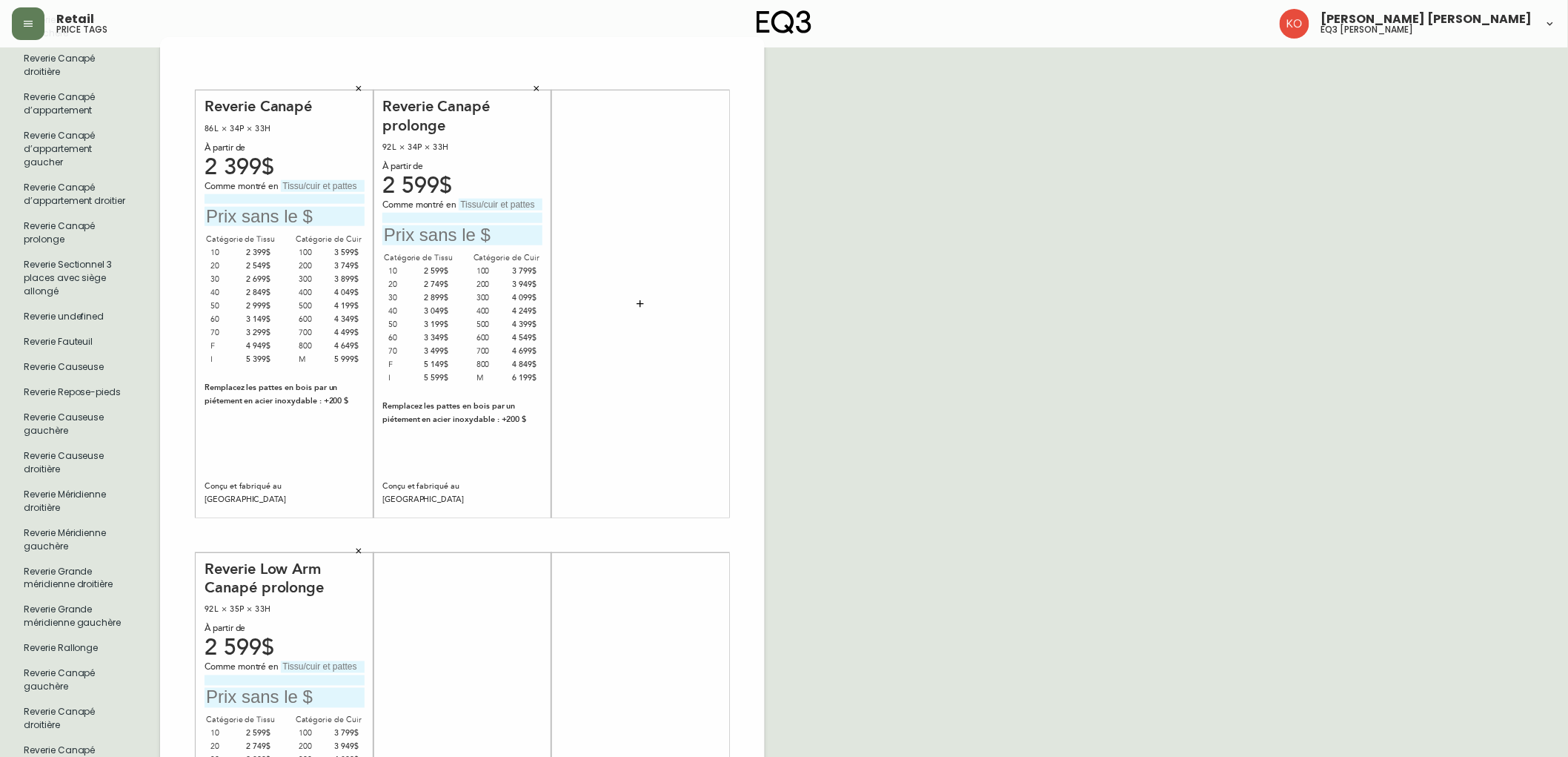
drag, startPoint x: 528, startPoint y: 169, endPoint x: 509, endPoint y: 187, distance: 26.2
click at [528, 179] on div "2 599$" at bounding box center [462, 186] width 160 height 13
click at [421, 179] on div "2 599$" at bounding box center [462, 186] width 160 height 13
click at [492, 198] on input "text" at bounding box center [501, 204] width 84 height 12
click at [419, 213] on input at bounding box center [462, 218] width 160 height 10
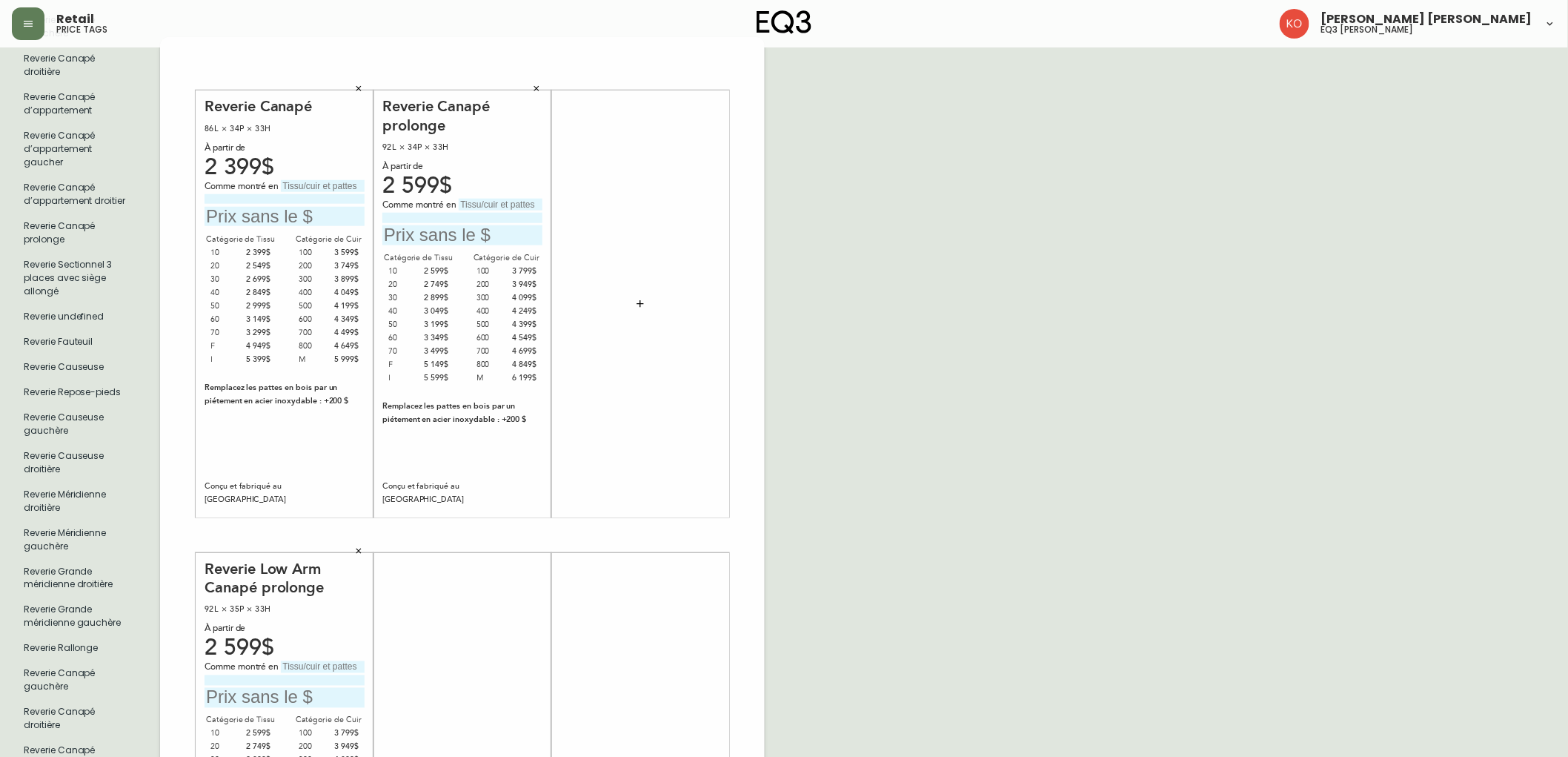
click at [654, 218] on div at bounding box center [640, 303] width 160 height 413
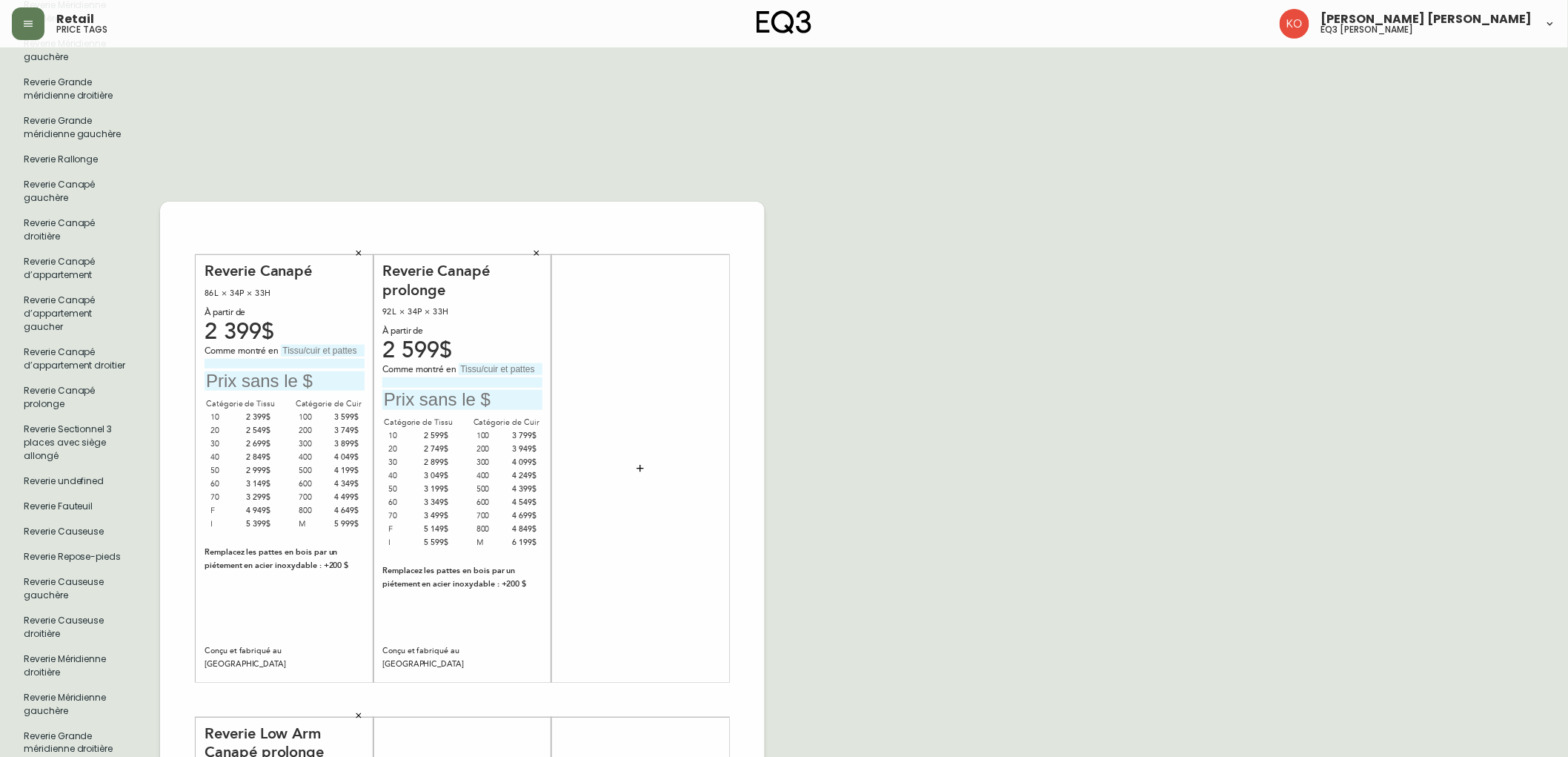
scroll to position [515, 0]
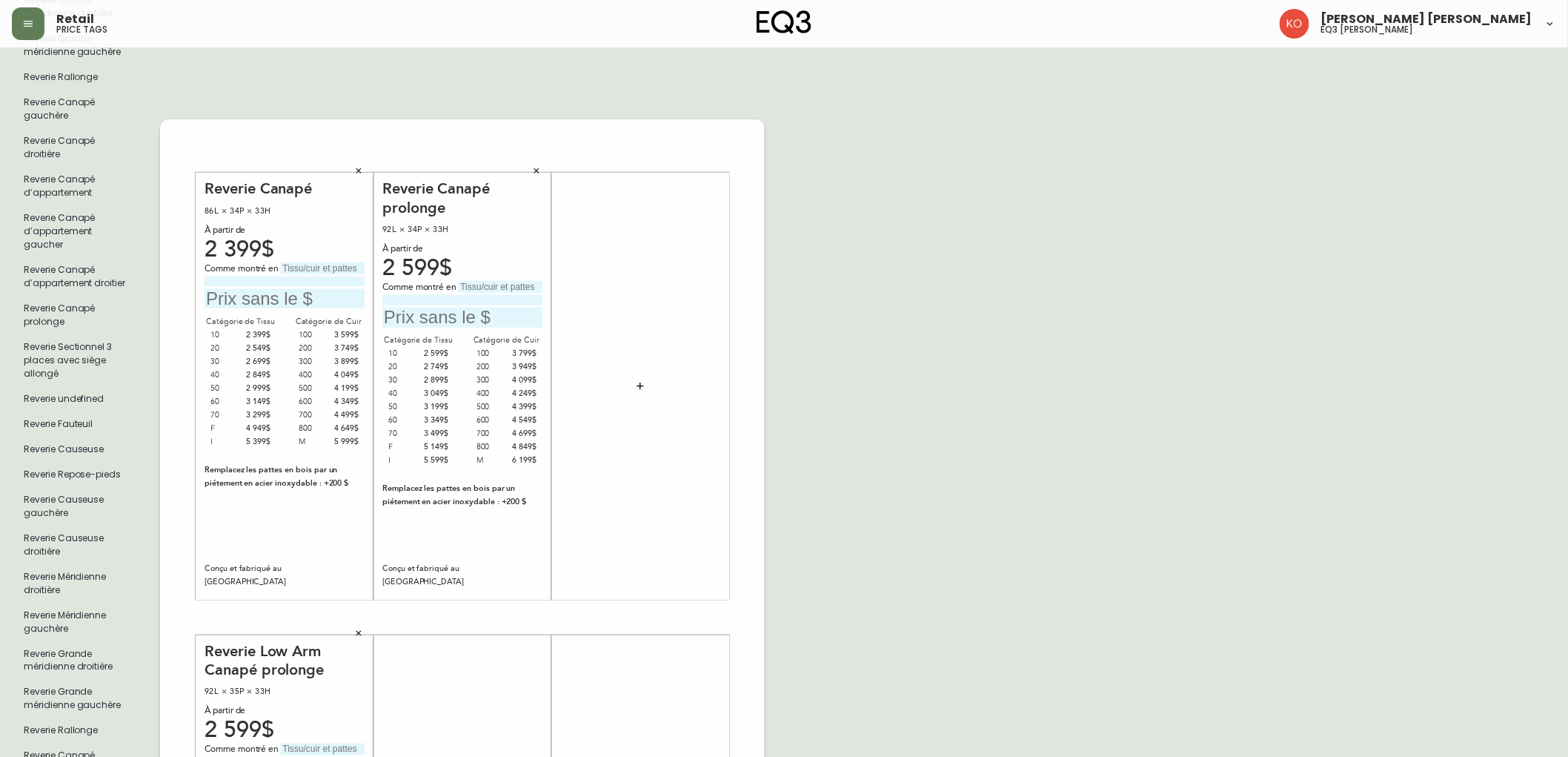
click at [487, 281] on input "text" at bounding box center [501, 287] width 84 height 12
click at [517, 243] on div "À partir de" at bounding box center [462, 249] width 160 height 13
click at [434, 295] on input at bounding box center [462, 300] width 160 height 10
click at [508, 281] on input "text" at bounding box center [501, 287] width 84 height 12
click at [433, 295] on input at bounding box center [462, 300] width 160 height 10
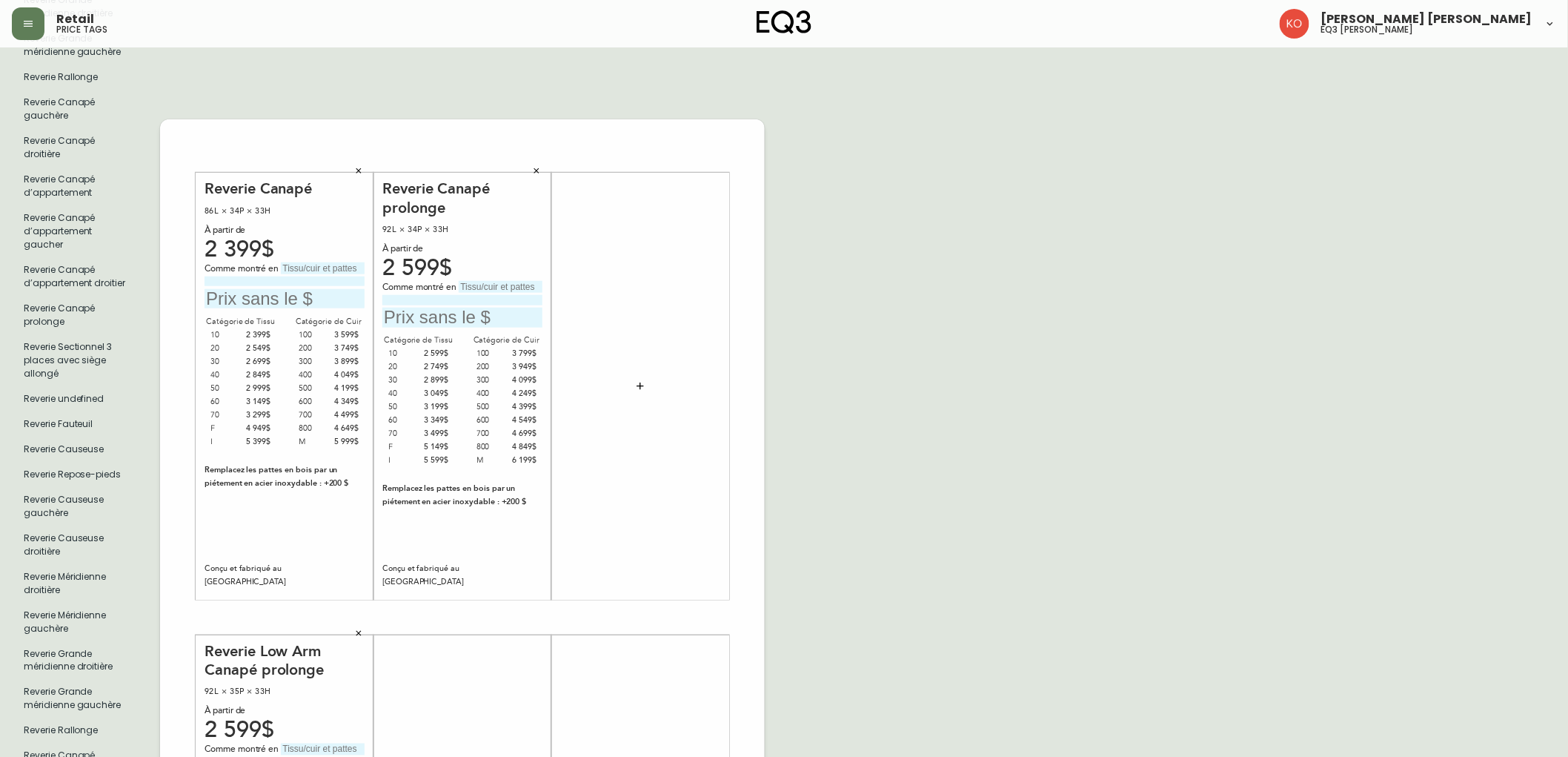
click at [451, 295] on input at bounding box center [462, 300] width 160 height 10
type input "j"
drag, startPoint x: 410, startPoint y: 253, endPoint x: 465, endPoint y: 252, distance: 55.0
click at [411, 262] on div "2 599$" at bounding box center [462, 268] width 160 height 13
drag, startPoint x: 466, startPoint y: 252, endPoint x: 417, endPoint y: 245, distance: 49.5
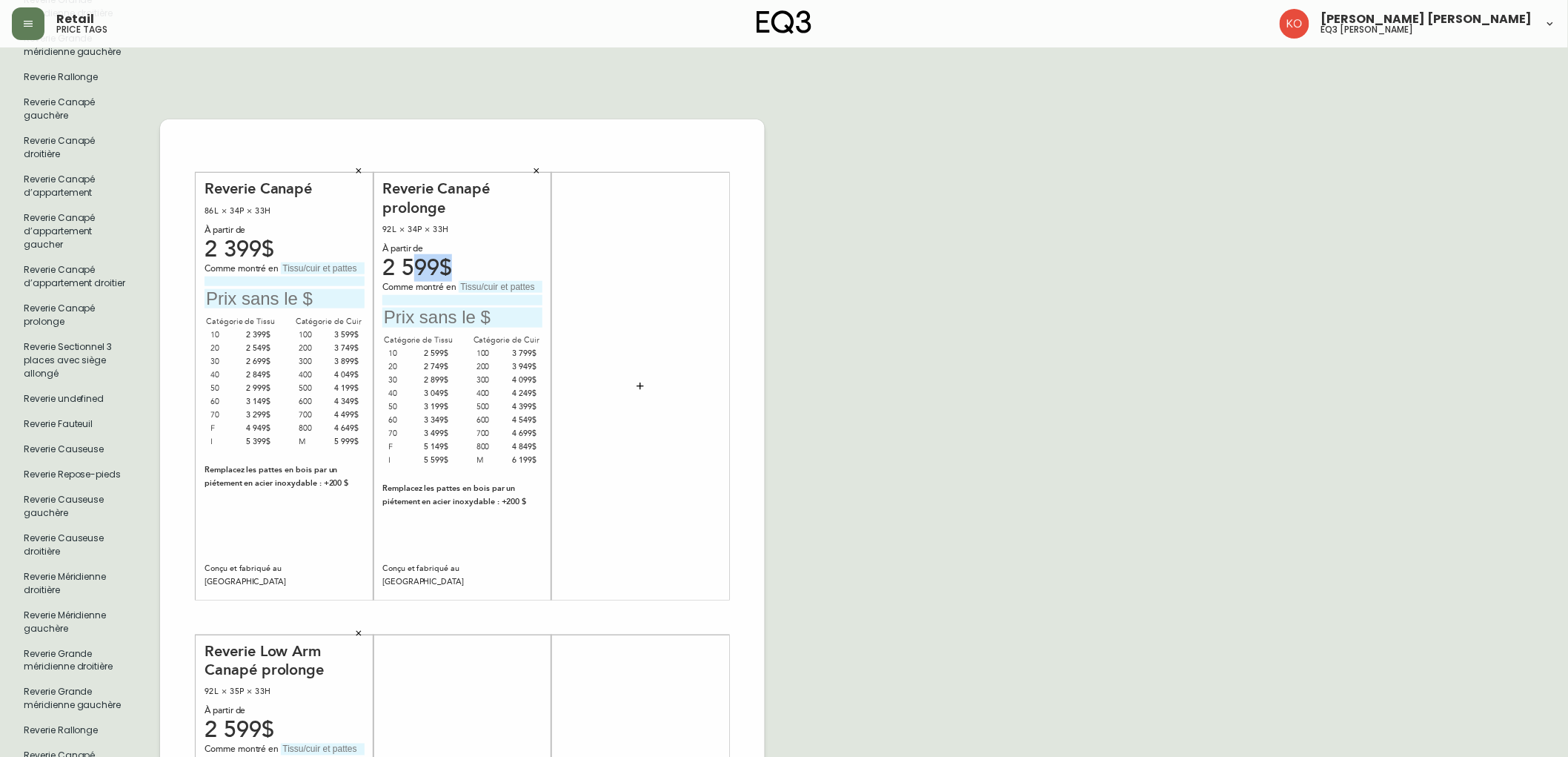
click at [417, 262] on div "2 599$" at bounding box center [462, 268] width 160 height 13
click at [415, 262] on div "2 599$" at bounding box center [462, 268] width 160 height 13
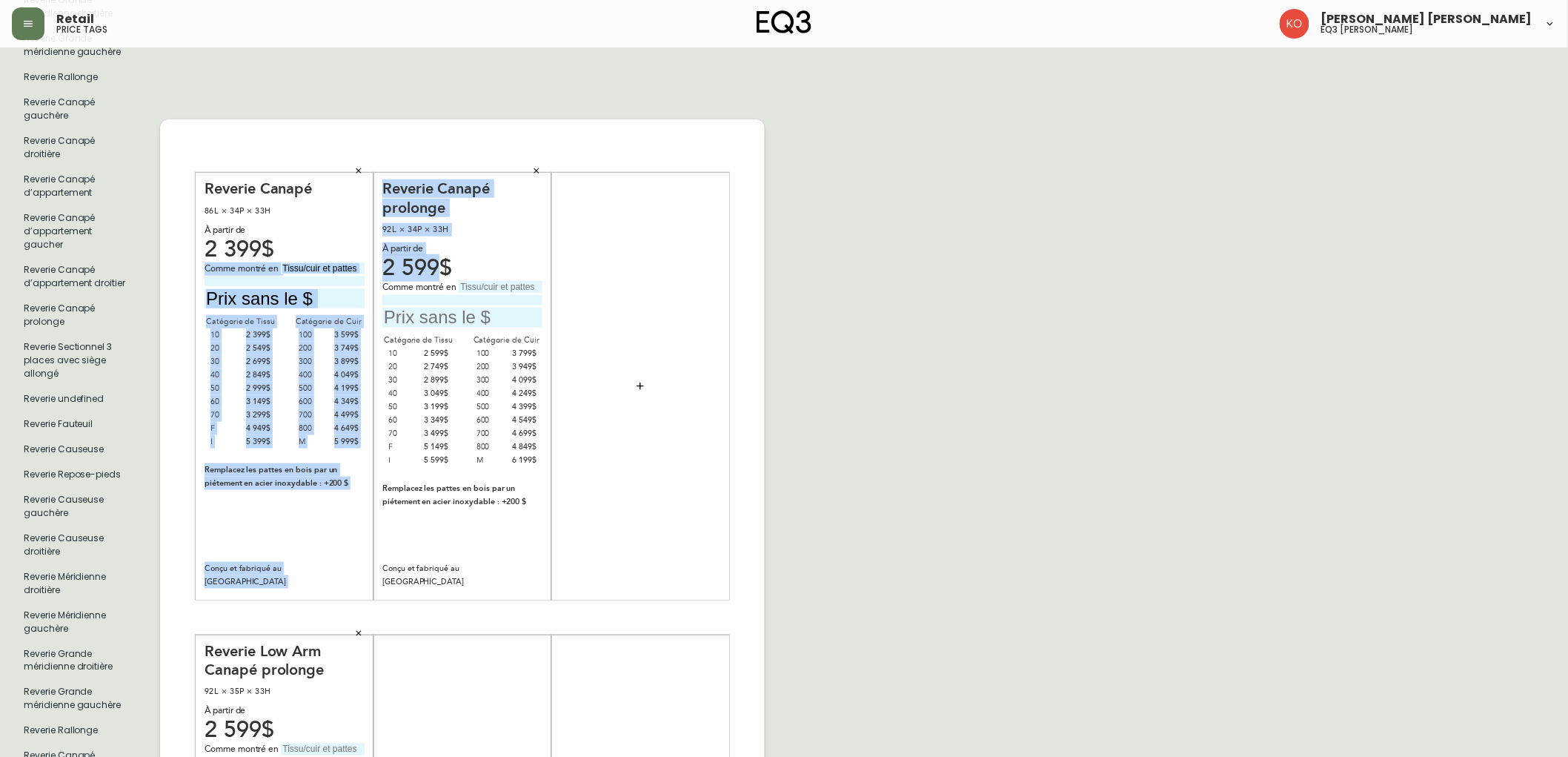
drag, startPoint x: 442, startPoint y: 249, endPoint x: 361, endPoint y: 255, distance: 81.2
click at [361, 255] on div "Reverie Canapé 86L × 34P × 33H À partir de 2 399$ Comme montré en Catégorie de …" at bounding box center [462, 618] width 605 height 997
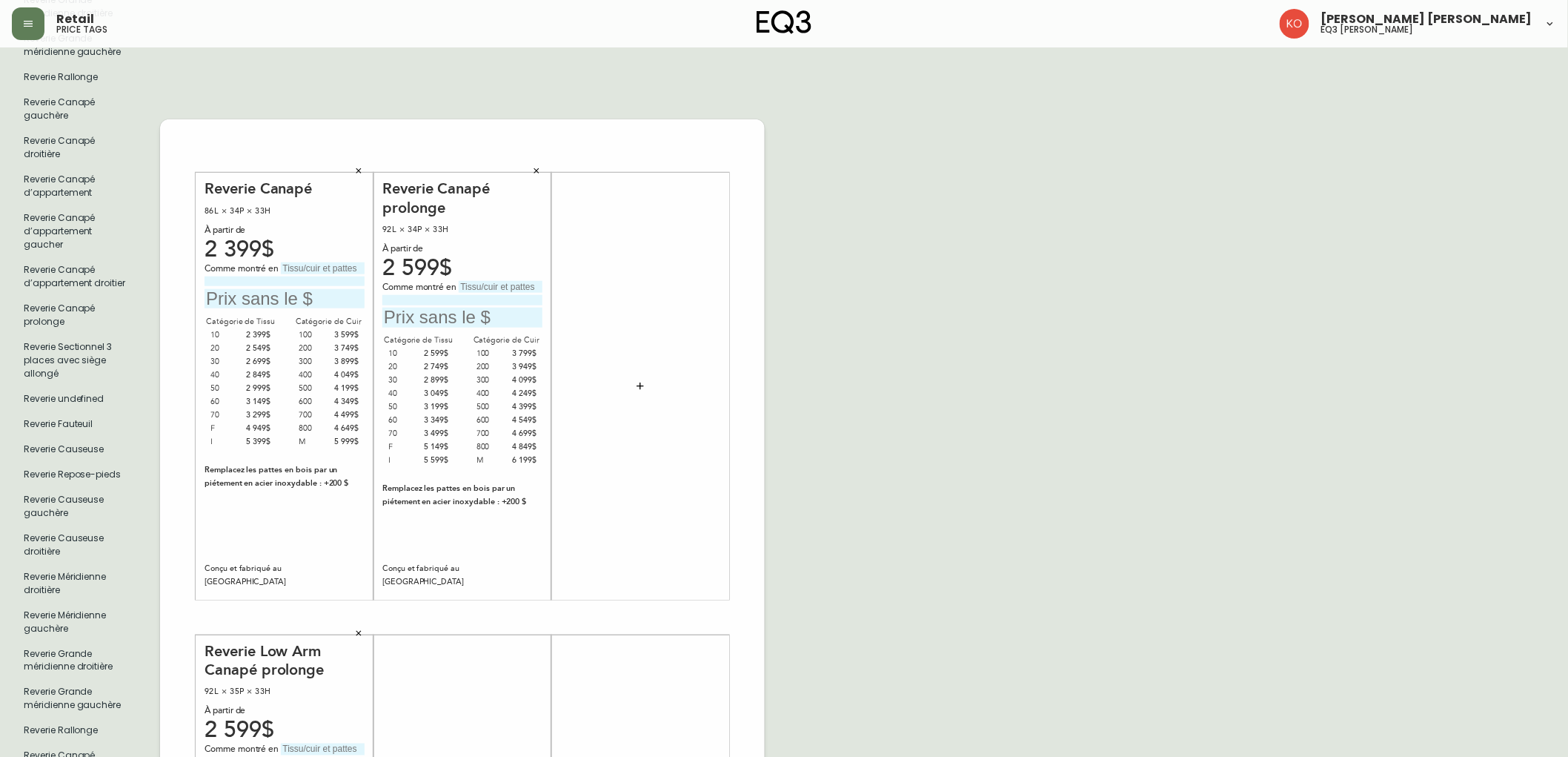
click at [449, 262] on div "2 599$" at bounding box center [462, 268] width 160 height 13
drag, startPoint x: 450, startPoint y: 258, endPoint x: 379, endPoint y: 252, distance: 71.3
click at [379, 252] on div "Reverie Canapé prolonge 92L × 34P × 33H À partir de 2 599$ Comme montré en Caté…" at bounding box center [462, 386] width 177 height 427
click at [445, 262] on div "2 599$" at bounding box center [462, 268] width 160 height 13
click at [484, 281] on input "text" at bounding box center [501, 287] width 84 height 12
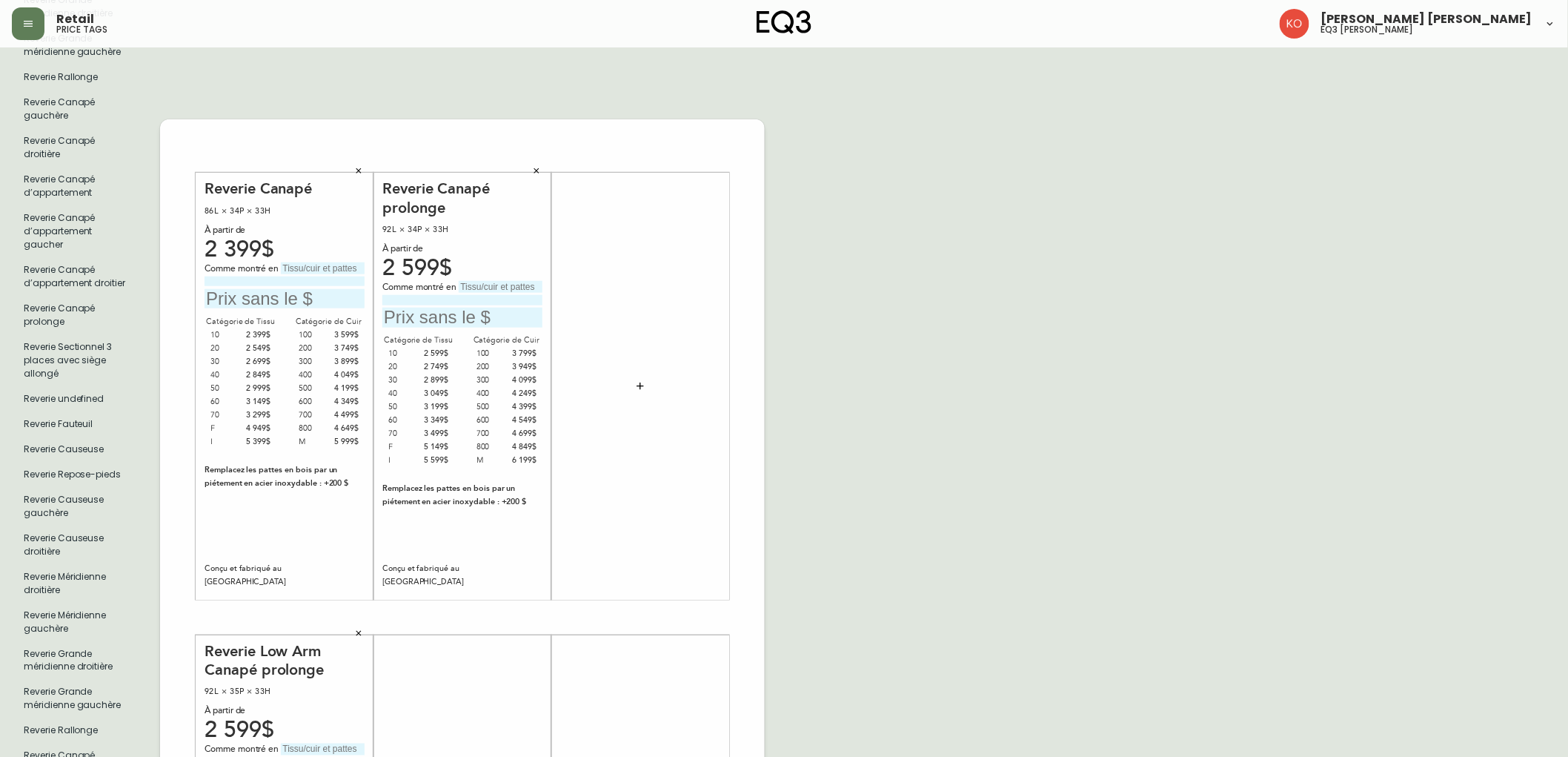
click at [428, 308] on input "text" at bounding box center [462, 318] width 160 height 20
click at [439, 308] on input "text" at bounding box center [462, 318] width 160 height 20
click at [423, 295] on input at bounding box center [462, 300] width 160 height 10
drag, startPoint x: 439, startPoint y: 251, endPoint x: 376, endPoint y: 253, distance: 63.0
click at [376, 253] on div "Reverie Canapé prolonge 92L × 34P × 33H À partir de 2 599$ Comme montré en Caté…" at bounding box center [462, 386] width 177 height 427
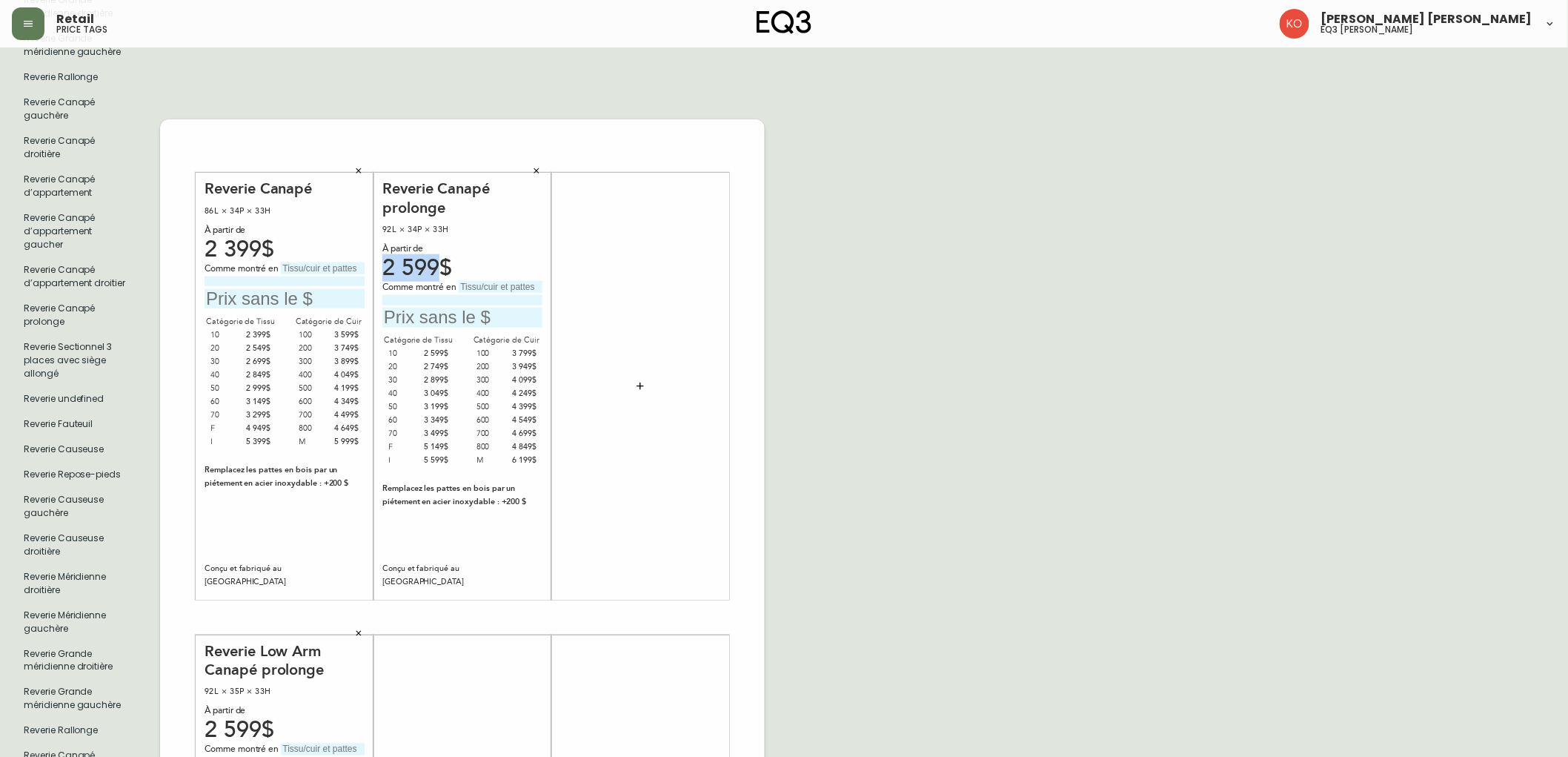
click at [400, 262] on div "2 599$" at bounding box center [462, 268] width 160 height 13
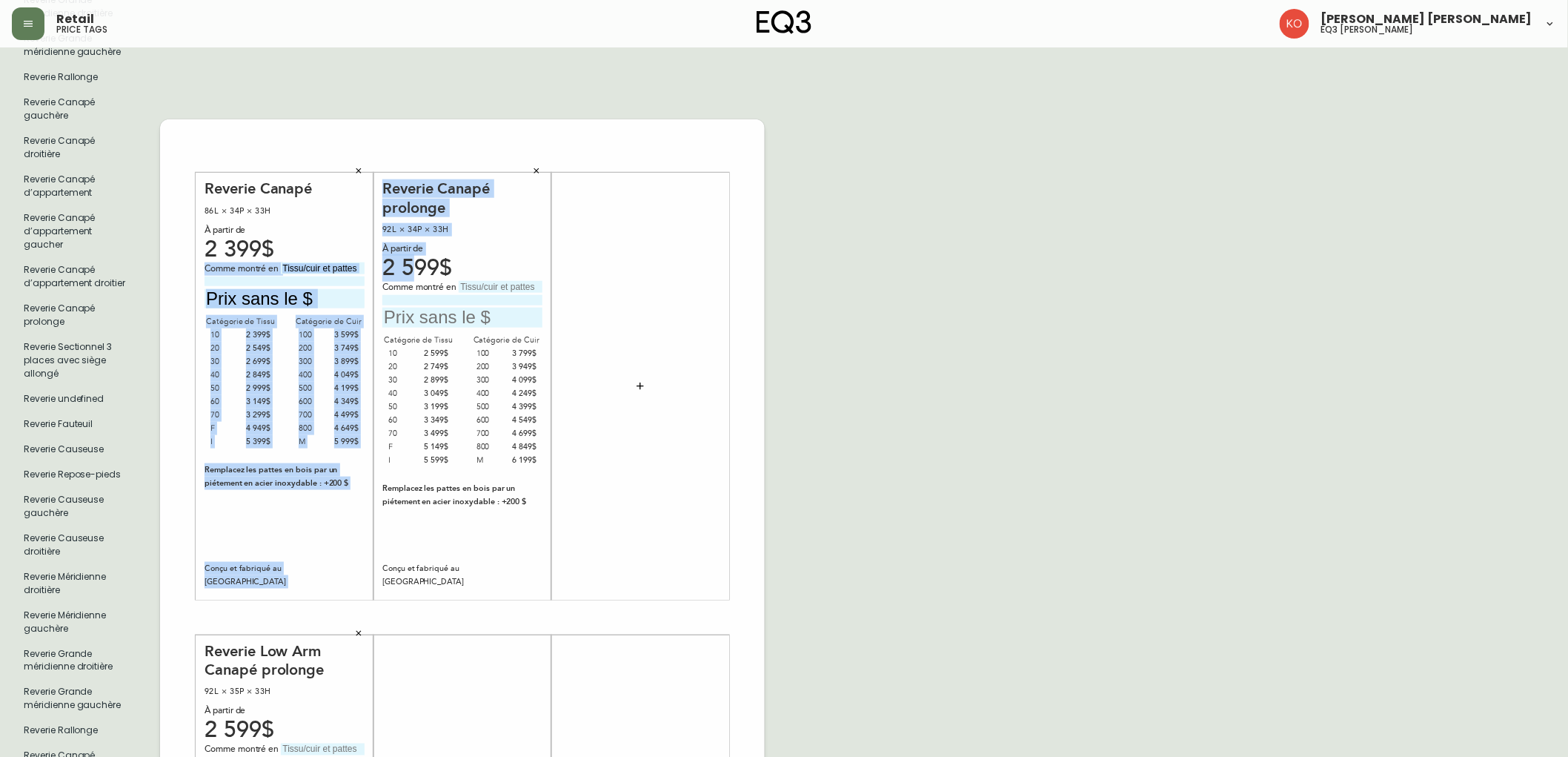
drag, startPoint x: 413, startPoint y: 247, endPoint x: 346, endPoint y: 257, distance: 67.7
click at [346, 257] on div "Reverie Canapé 86L × 34P × 33H À partir de 2 399$ Comme montré en Catégorie de …" at bounding box center [462, 618] width 605 height 997
click at [402, 263] on div "2 599$" at bounding box center [462, 268] width 160 height 13
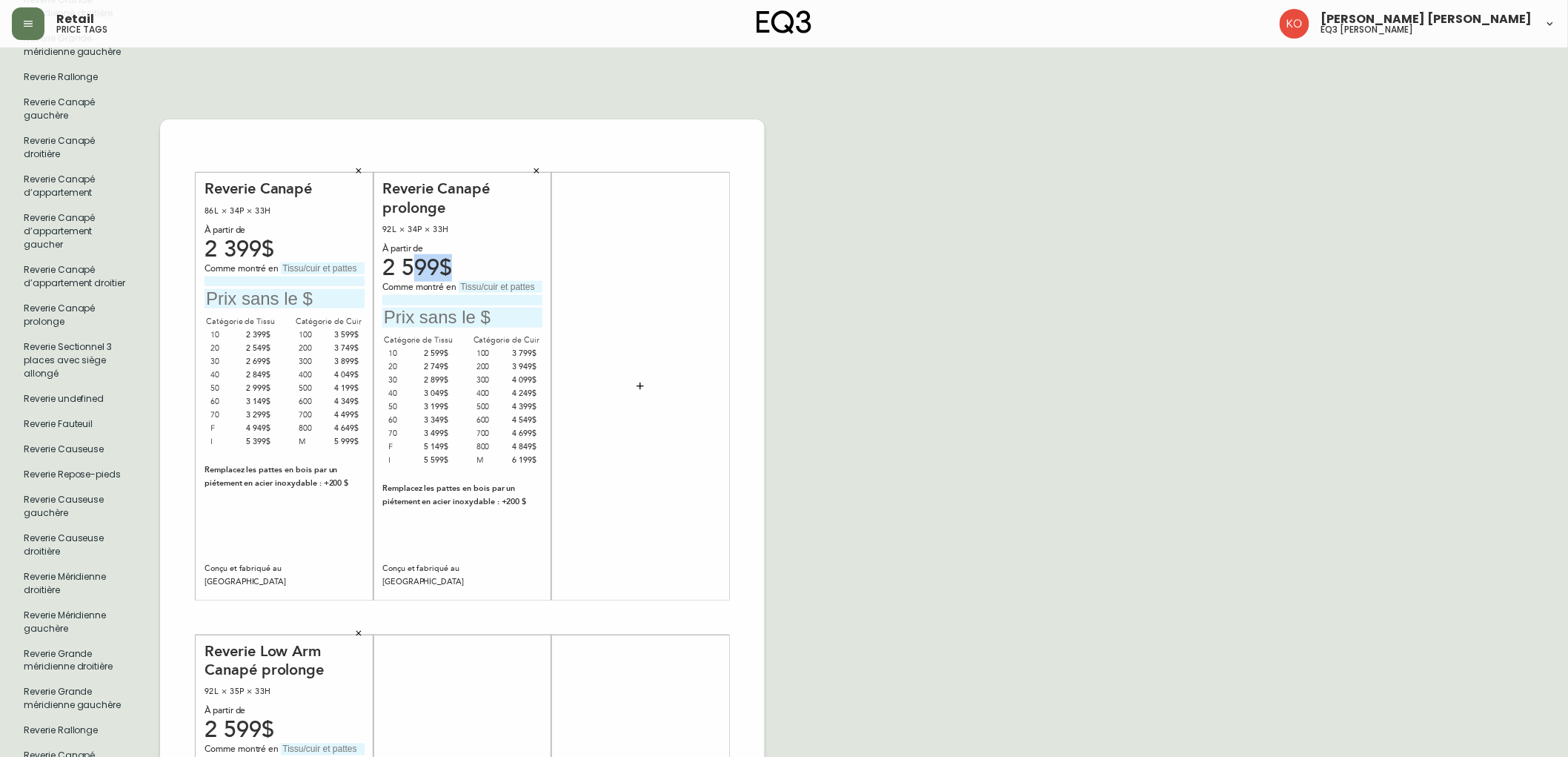
drag, startPoint x: 449, startPoint y: 258, endPoint x: 412, endPoint y: 261, distance: 37.1
click at [412, 262] on div "2 599$" at bounding box center [462, 268] width 160 height 13
click at [480, 308] on input "text" at bounding box center [462, 318] width 160 height 20
click at [354, 166] on icon "button" at bounding box center [358, 170] width 9 height 9
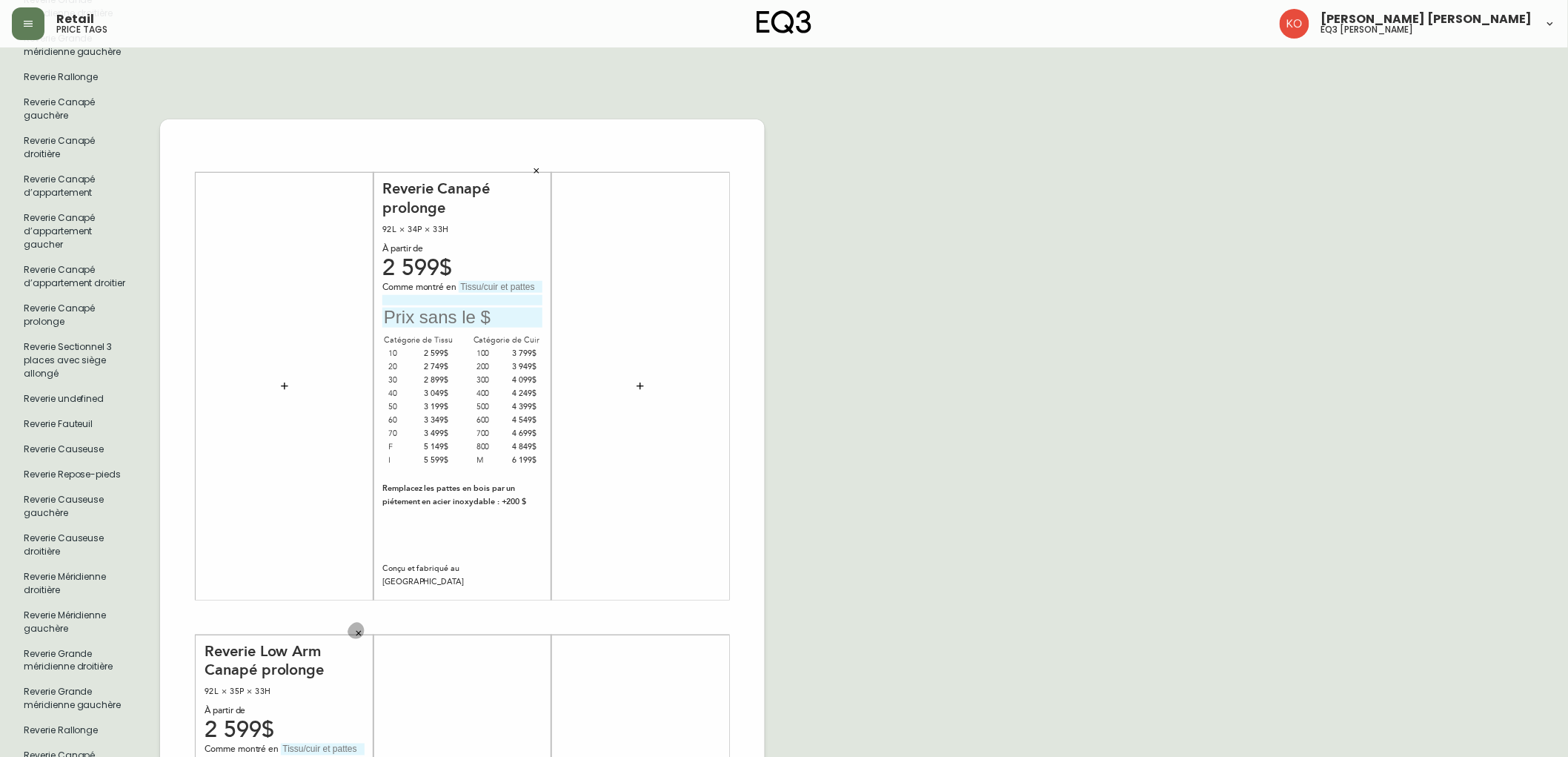
click at [358, 629] on icon "button" at bounding box center [358, 633] width 9 height 9
click at [438, 262] on div "2 599$" at bounding box center [462, 268] width 160 height 13
click at [482, 281] on input "text" at bounding box center [501, 287] width 84 height 12
click at [522, 281] on input "text" at bounding box center [501, 287] width 84 height 12
drag, startPoint x: 540, startPoint y: 273, endPoint x: 417, endPoint y: 271, distance: 123.0
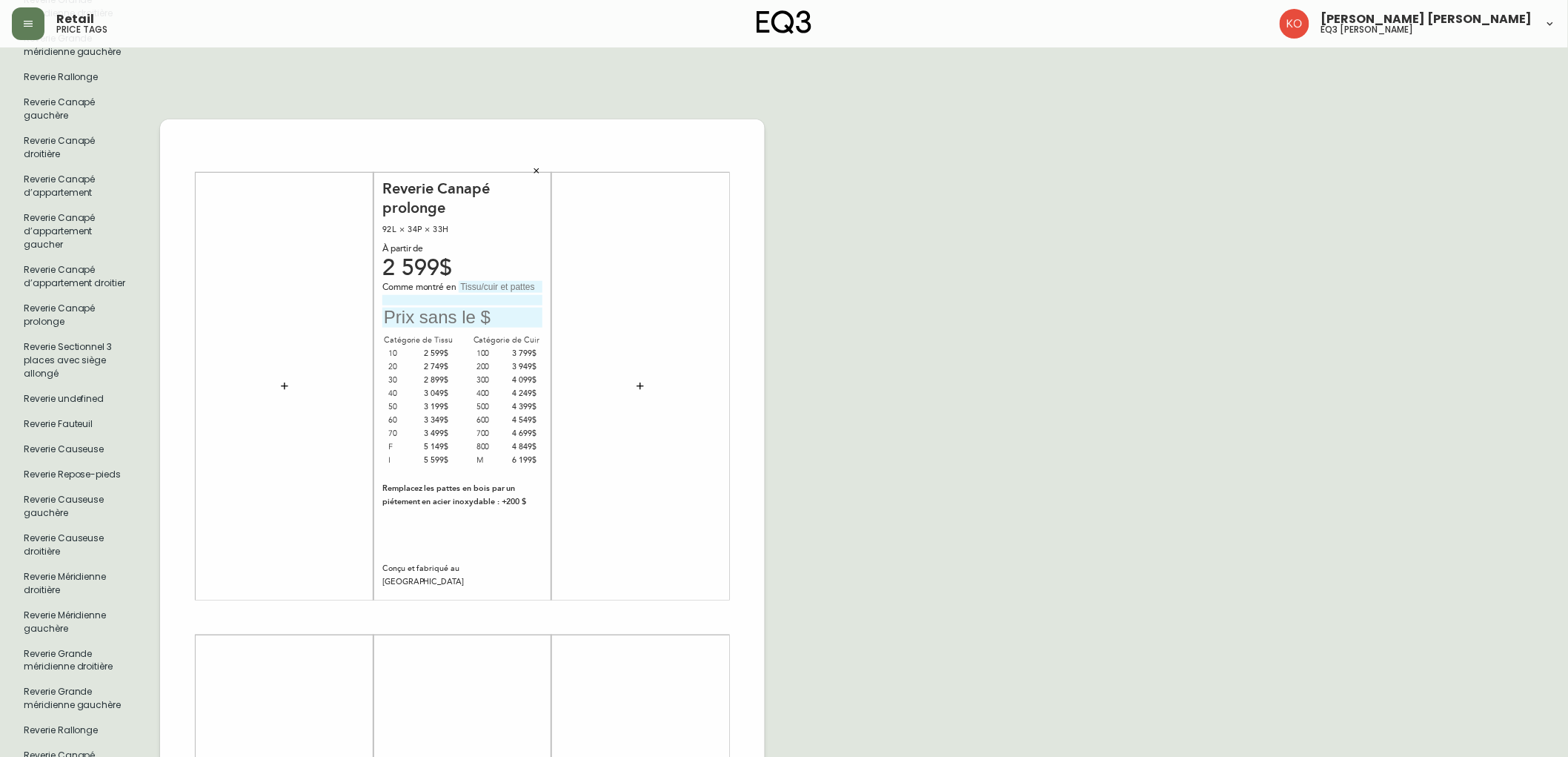
click at [417, 281] on div "Comme montré en" at bounding box center [462, 288] width 160 height 13
type input "c"
type input "C"
type input "c"
type input "C"
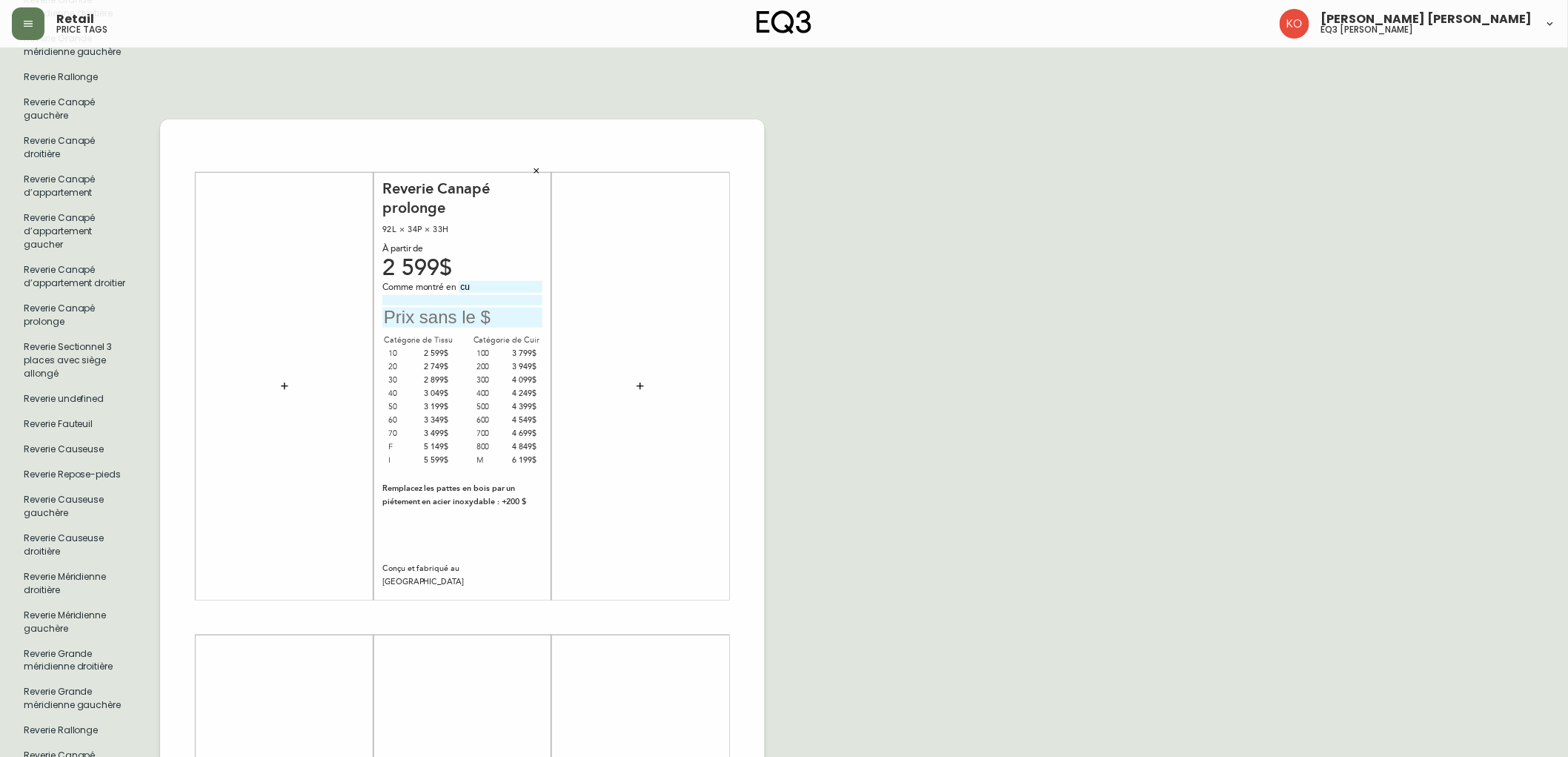
type input "c"
click at [517, 281] on input "text" at bounding box center [501, 287] width 84 height 12
type input "e"
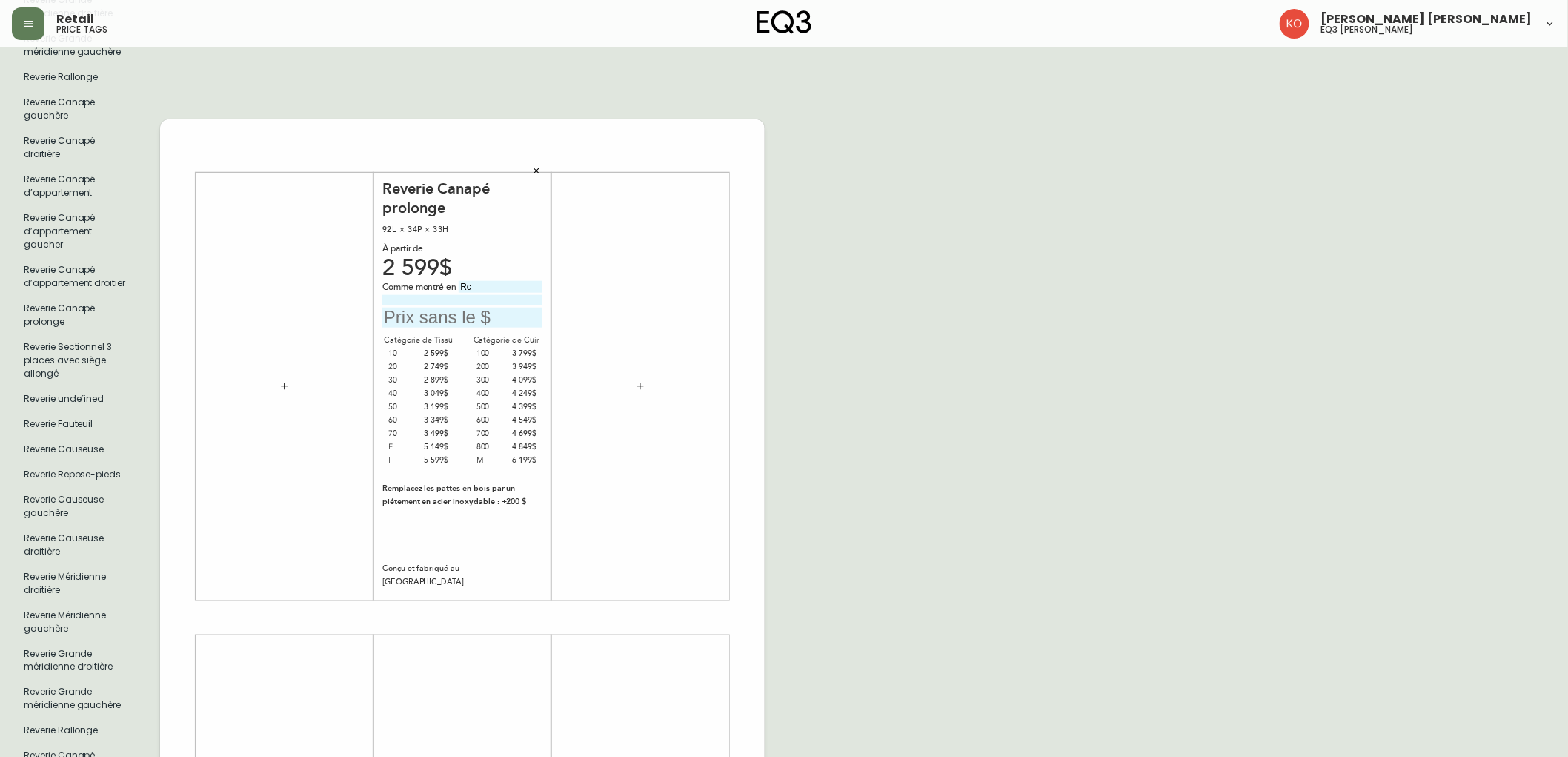
type input "R"
click at [513, 281] on input "Ecco Nero" at bounding box center [501, 287] width 84 height 12
click at [516, 295] on input at bounding box center [462, 300] width 160 height 10
click at [592, 264] on div at bounding box center [640, 385] width 160 height 413
click at [498, 295] on input at bounding box center [462, 300] width 160 height 10
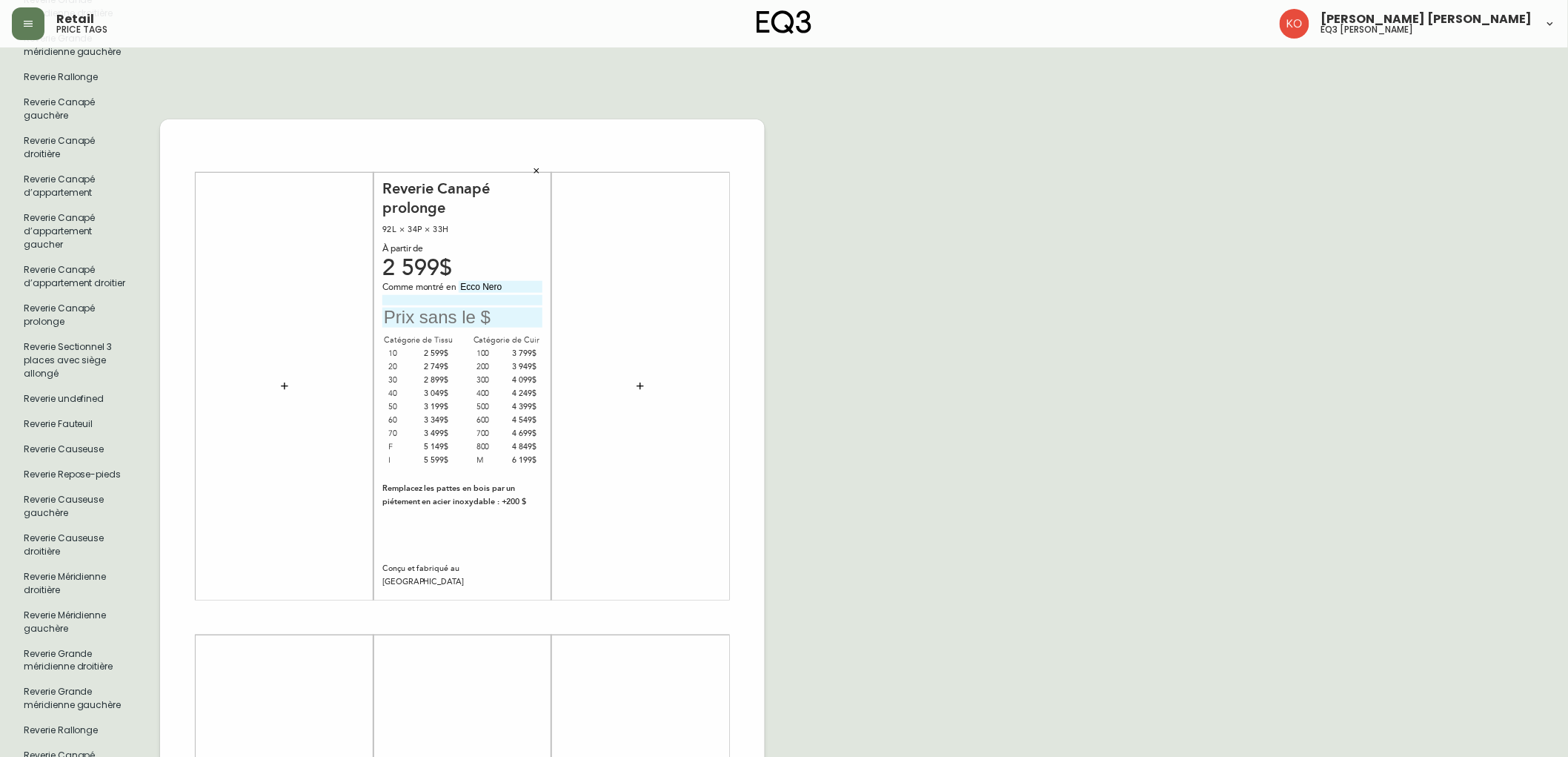
click at [522, 281] on input "Ecco Nero" at bounding box center [501, 287] width 84 height 12
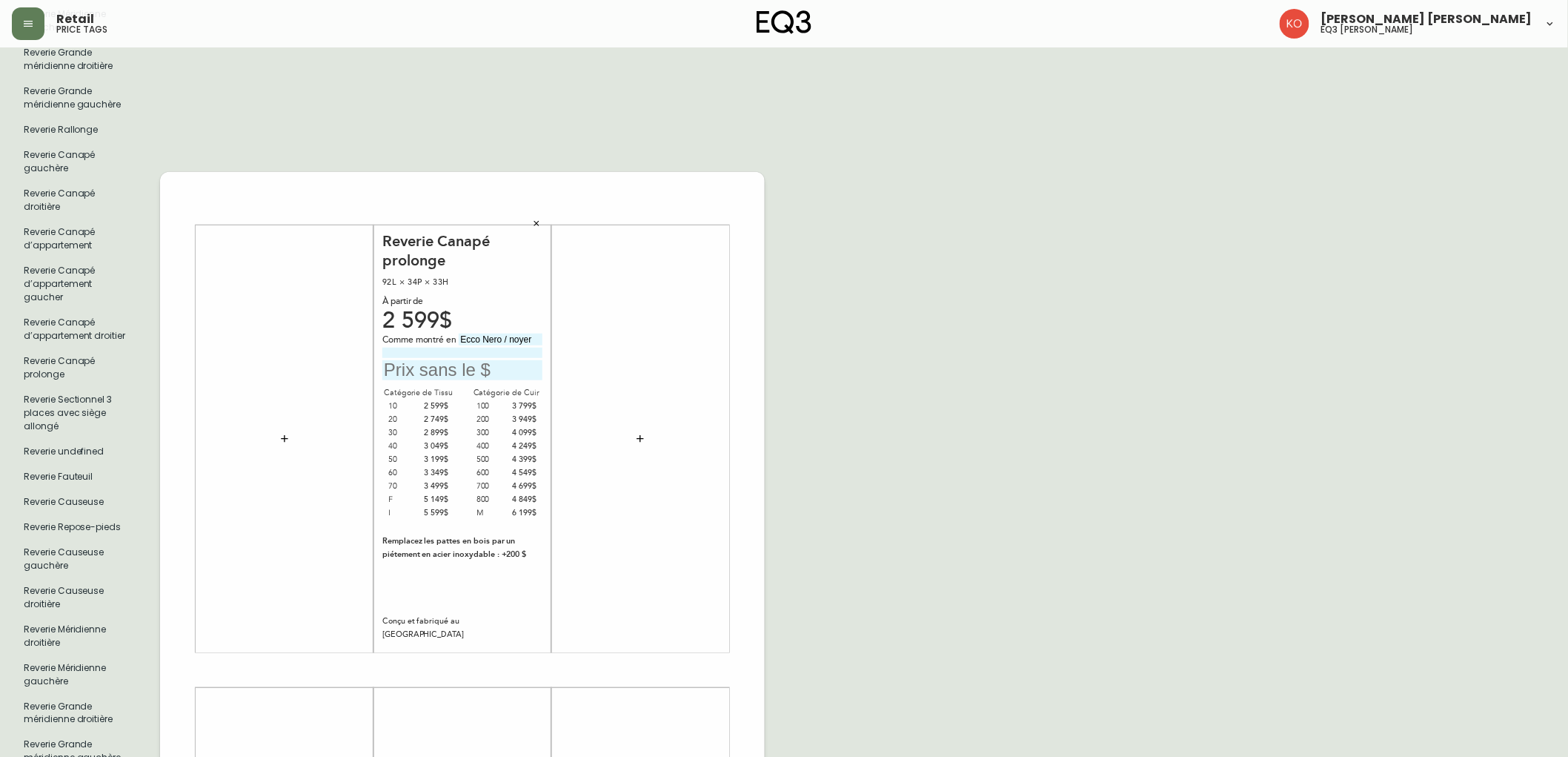
scroll to position [433, 0]
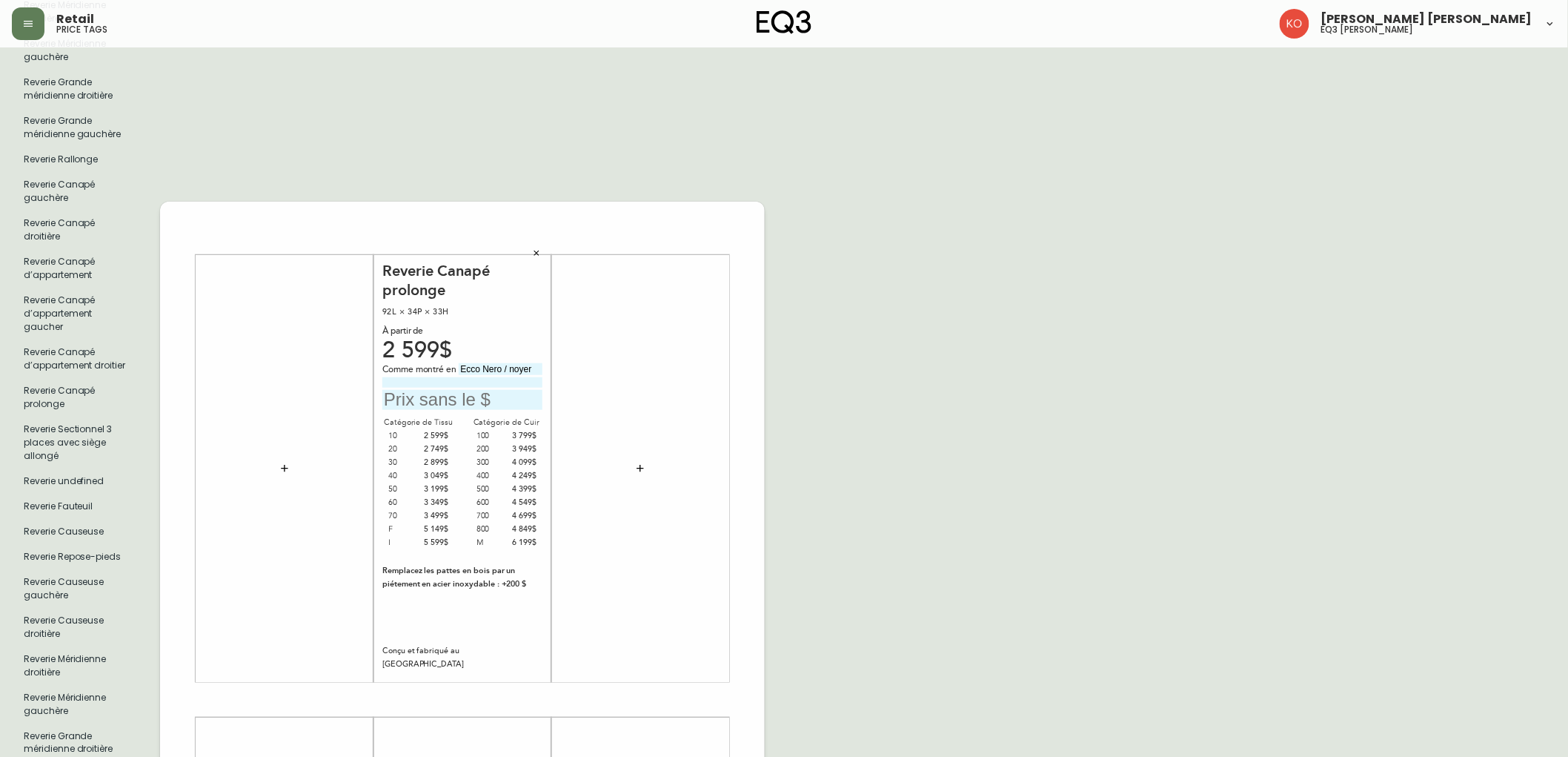
click at [514, 363] on input "Ecco Nero / noyer" at bounding box center [501, 369] width 84 height 12
type input "Ecco Nero / Noyer"
click at [940, 347] on div "French Canada fr_CA EQ3 font EQ3 Grand format pendre marque large 8.5 po × 14 p…" at bounding box center [784, 700] width 1545 height 2148
click at [460, 390] on input "text" at bounding box center [462, 400] width 160 height 20
click at [953, 265] on div "French Canada fr_CA EQ3 font EQ3 Grand format pendre marque large 8.5 po × 14 p…" at bounding box center [784, 700] width 1545 height 2148
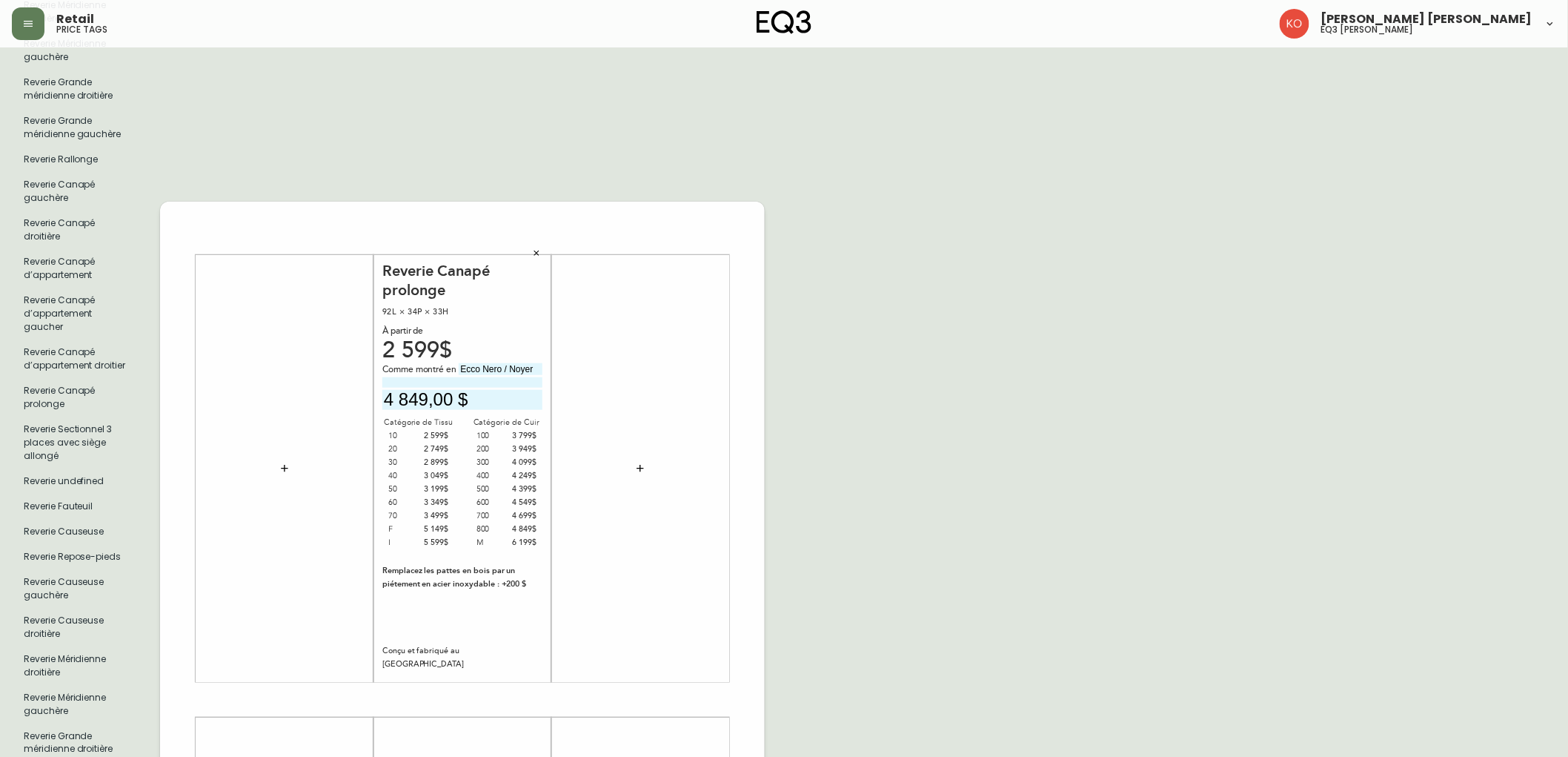
click at [450, 390] on input "4 849,00 $" at bounding box center [462, 400] width 160 height 20
click at [438, 390] on input "4 849 $" at bounding box center [462, 400] width 160 height 20
type input "4 849$"
click at [752, 268] on div "Reverie Canapé prolonge 92L × 34P × 33H À partir de 2 599$ Comme montré en Ecco…" at bounding box center [462, 700] width 605 height 997
click at [505, 378] on input at bounding box center [462, 383] width 160 height 10
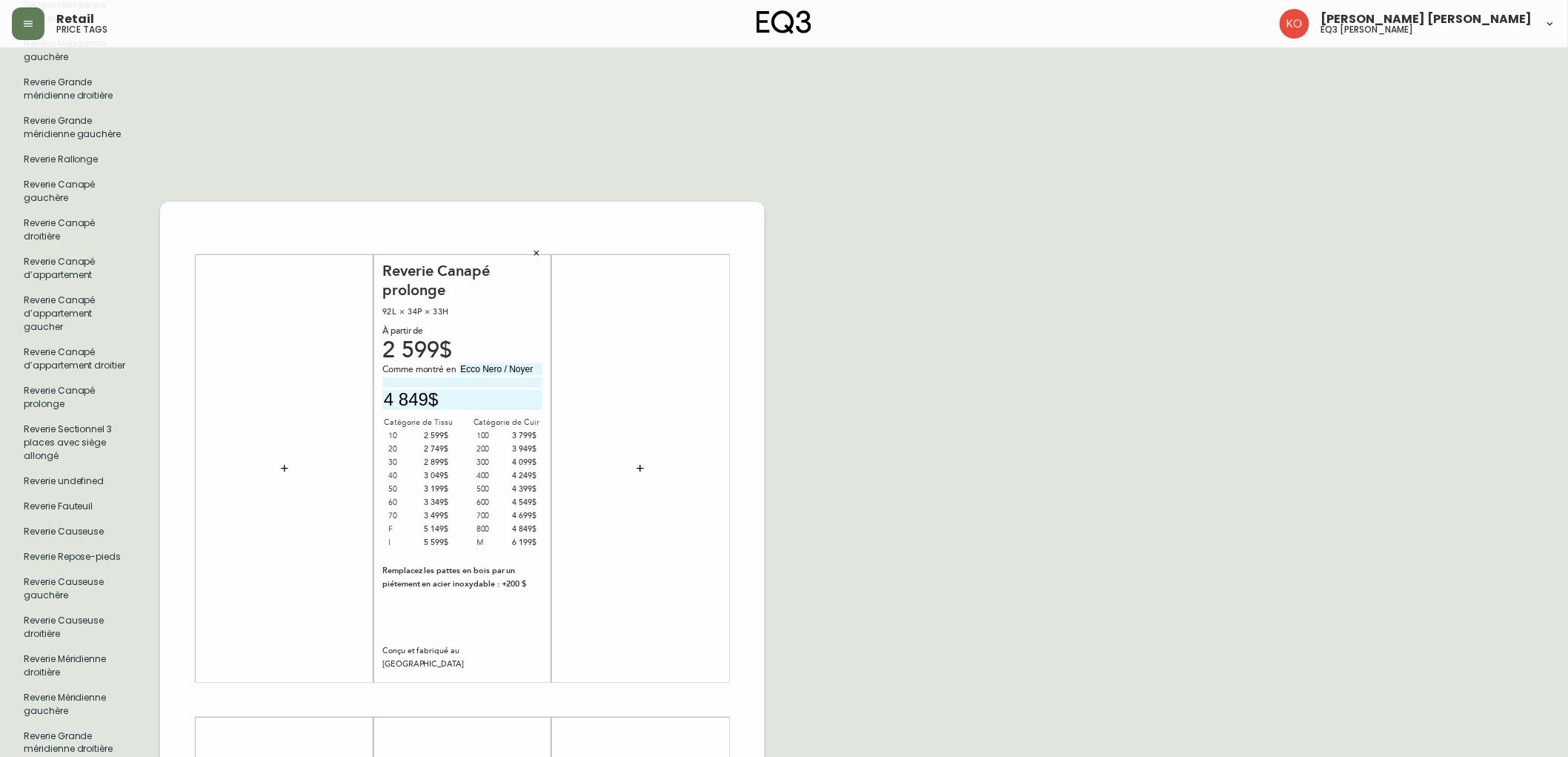
click at [1006, 343] on div "French Canada fr_CA EQ3 font EQ3 Grand format pendre marque large 8.5 po × 14 p…" at bounding box center [784, 700] width 1545 height 2148
click at [949, 390] on div "French Canada fr_CA EQ3 font EQ3 Grand format pendre marque large 8.5 po × 14 p…" at bounding box center [784, 700] width 1545 height 2148
click at [1201, 429] on div "French Canada fr_CA EQ3 font EQ3 Grand format pendre marque large 8.5 po × 14 p…" at bounding box center [784, 700] width 1545 height 2148
click at [866, 363] on div "French Canada fr_CA EQ3 font EQ3 Grand format pendre marque large 8.5 po × 14 p…" at bounding box center [784, 700] width 1545 height 2148
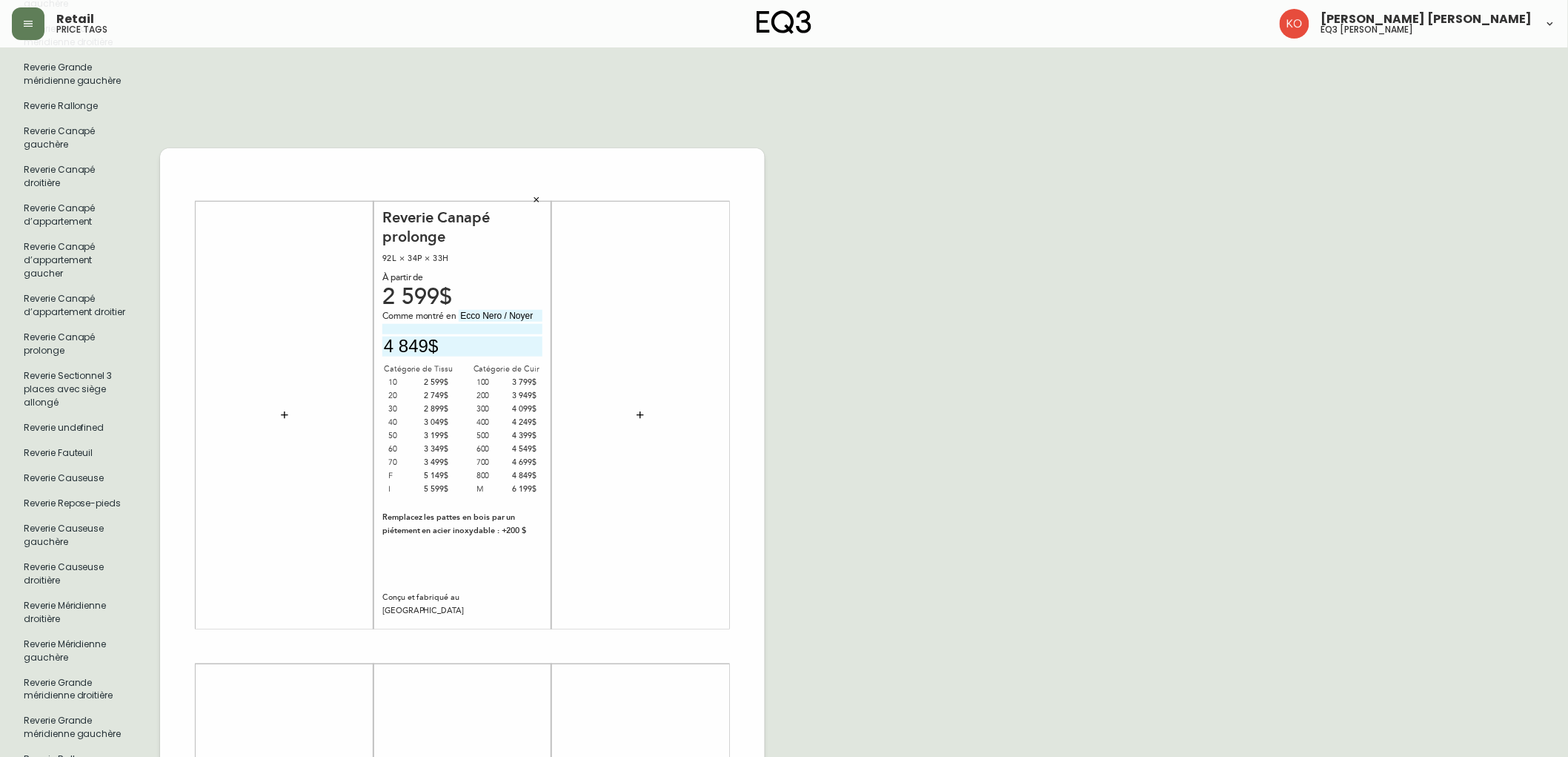
scroll to position [515, 0]
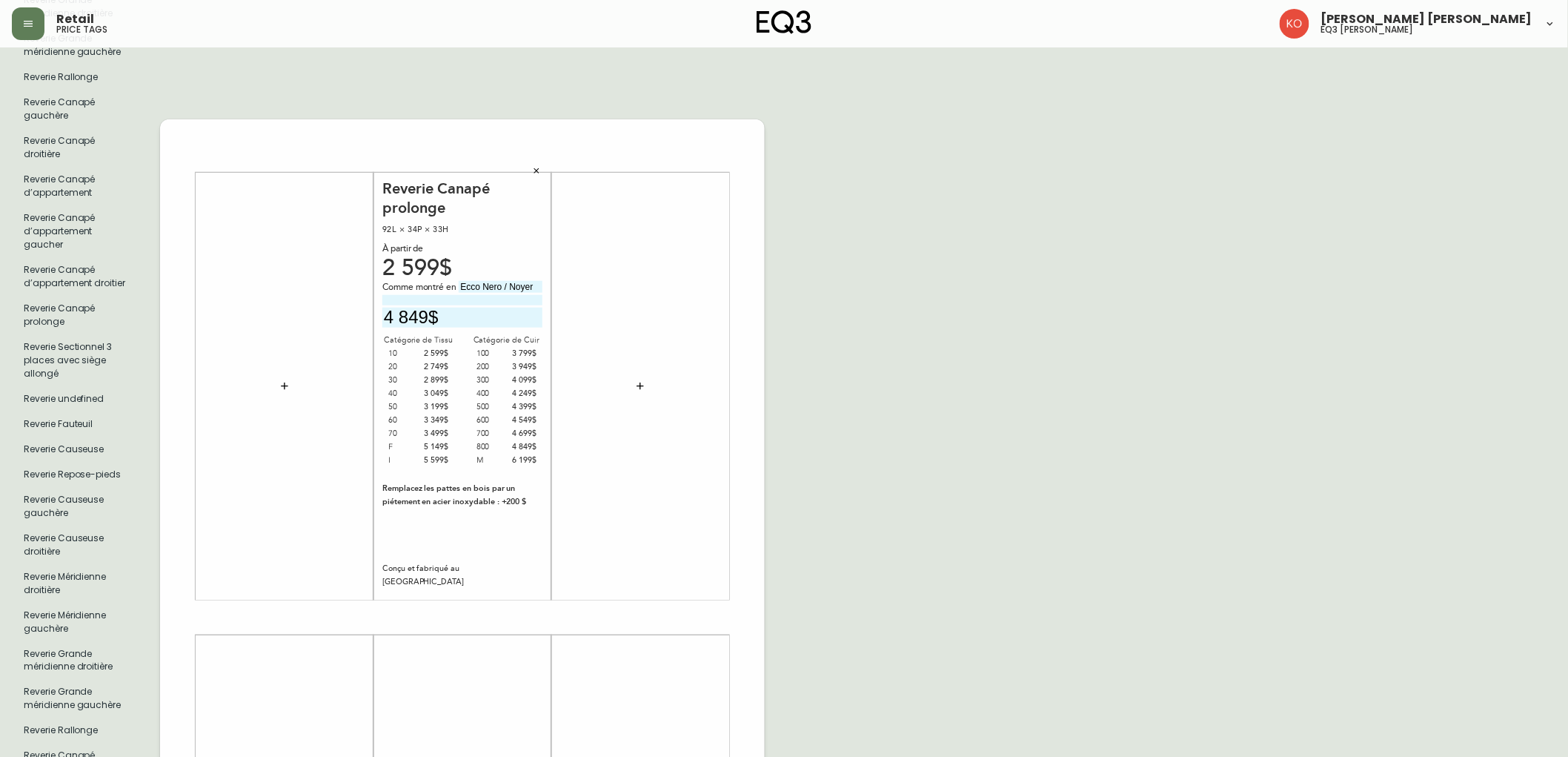
click at [988, 379] on div "French Canada fr_CA EQ3 font EQ3 Grand format pendre marque large 8.5 po × 14 p…" at bounding box center [784, 618] width 1545 height 2148
click at [455, 308] on input "4 849$" at bounding box center [462, 318] width 160 height 20
click at [811, 286] on div "French Canada fr_CA EQ3 font EQ3 Grand format pendre marque large 8.5 po × 14 p…" at bounding box center [784, 618] width 1545 height 2148
click at [437, 515] on div "Reverie Canapé prolonge 92L × 34P × 33H À partir de 2 599$ Comme montré en Ecco…" at bounding box center [462, 385] width 160 height 413
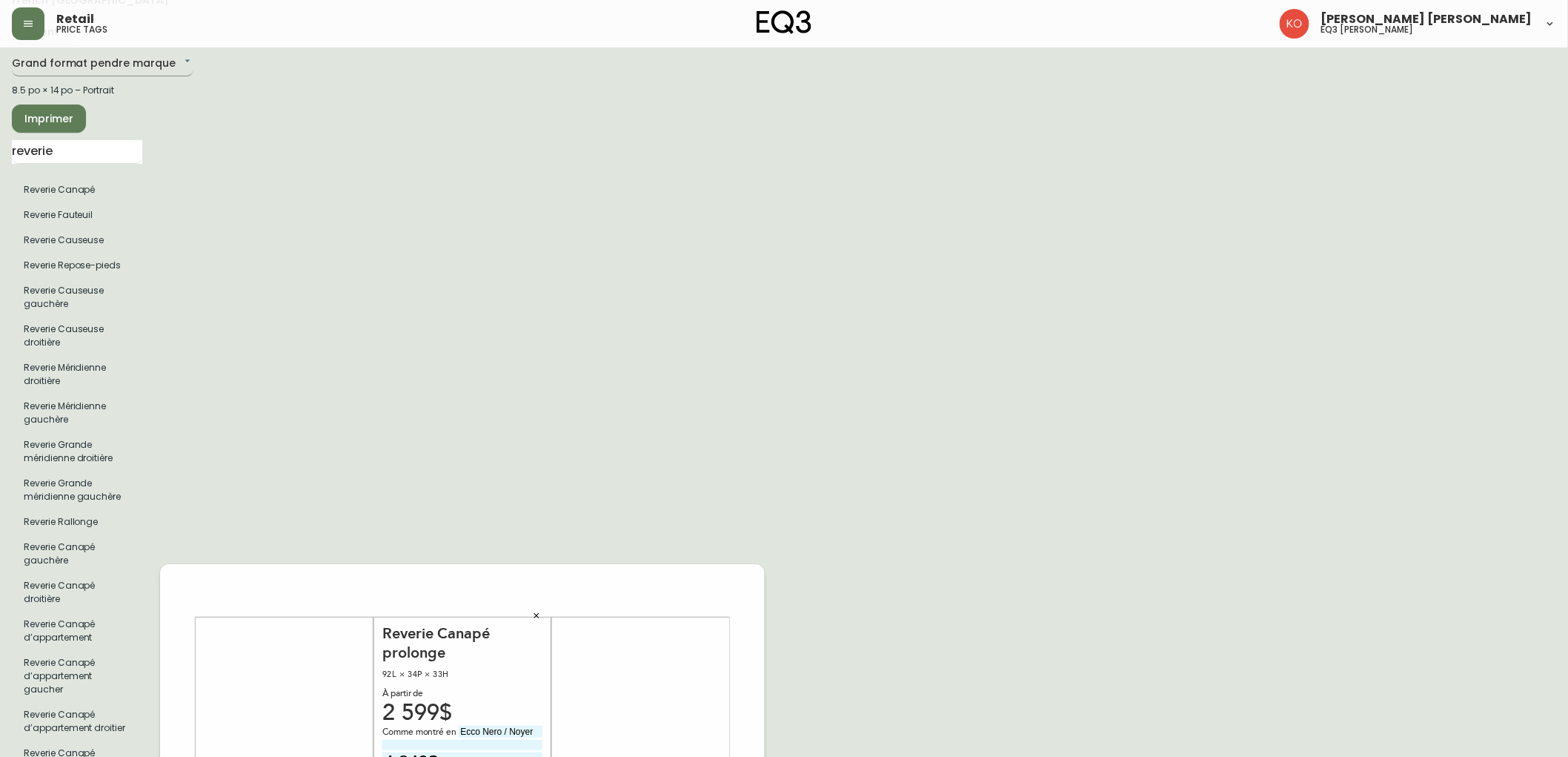
scroll to position [0, 0]
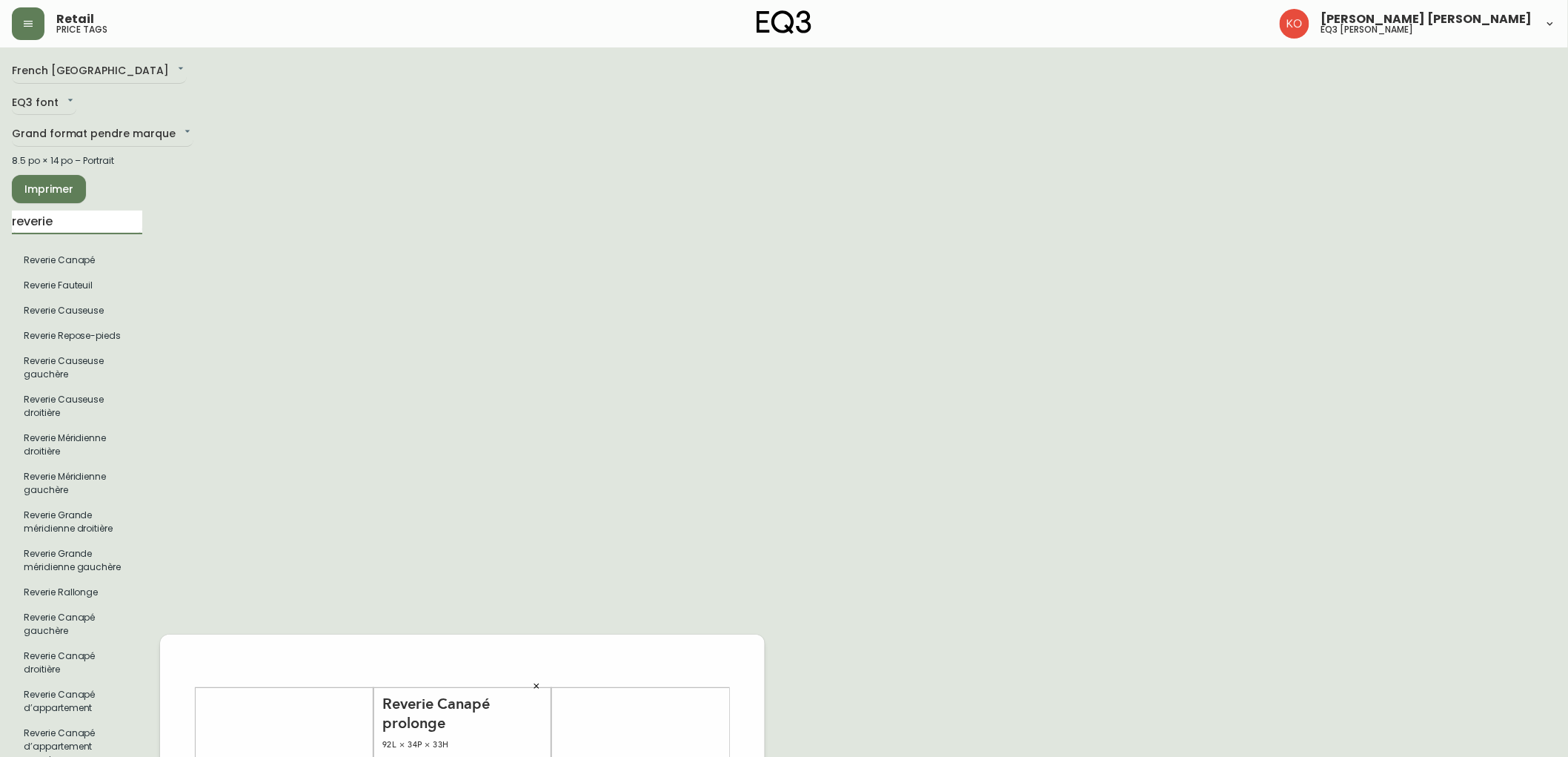
drag, startPoint x: 107, startPoint y: 223, endPoint x: 0, endPoint y: 208, distance: 108.0
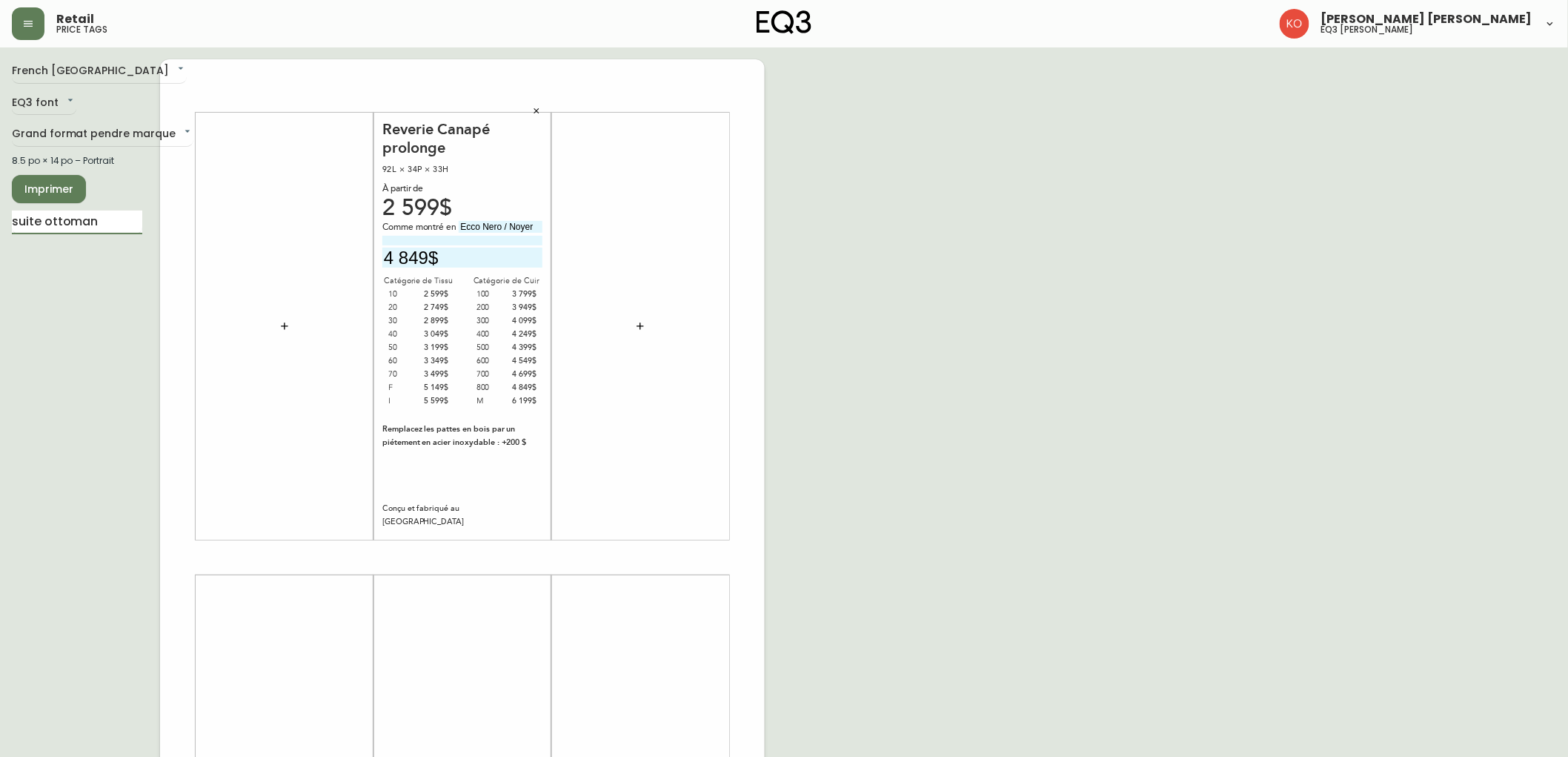
click at [857, 193] on div "French Canada fr_CA EQ3 font EQ3 Grand format pendre marque large 8.5 po × 14 p…" at bounding box center [784, 558] width 1545 height 997
click at [995, 277] on div "French Canada fr_CA EQ3 font EQ3 Grand format pendre marque large 8.5 po × 14 p…" at bounding box center [784, 558] width 1545 height 997
click at [631, 101] on div at bounding box center [640, 326] width 177 height 463
click at [442, 102] on div "Reverie Canapé prolonge 92L × 34P × 33H À partir de 2 599$ Comme montré en Ecco…" at bounding box center [462, 326] width 177 height 463
click at [643, 91] on div "Reverie Canapé prolonge 92L × 34P × 33H À partir de 2 599$ Comme montré en Ecco…" at bounding box center [462, 558] width 605 height 997
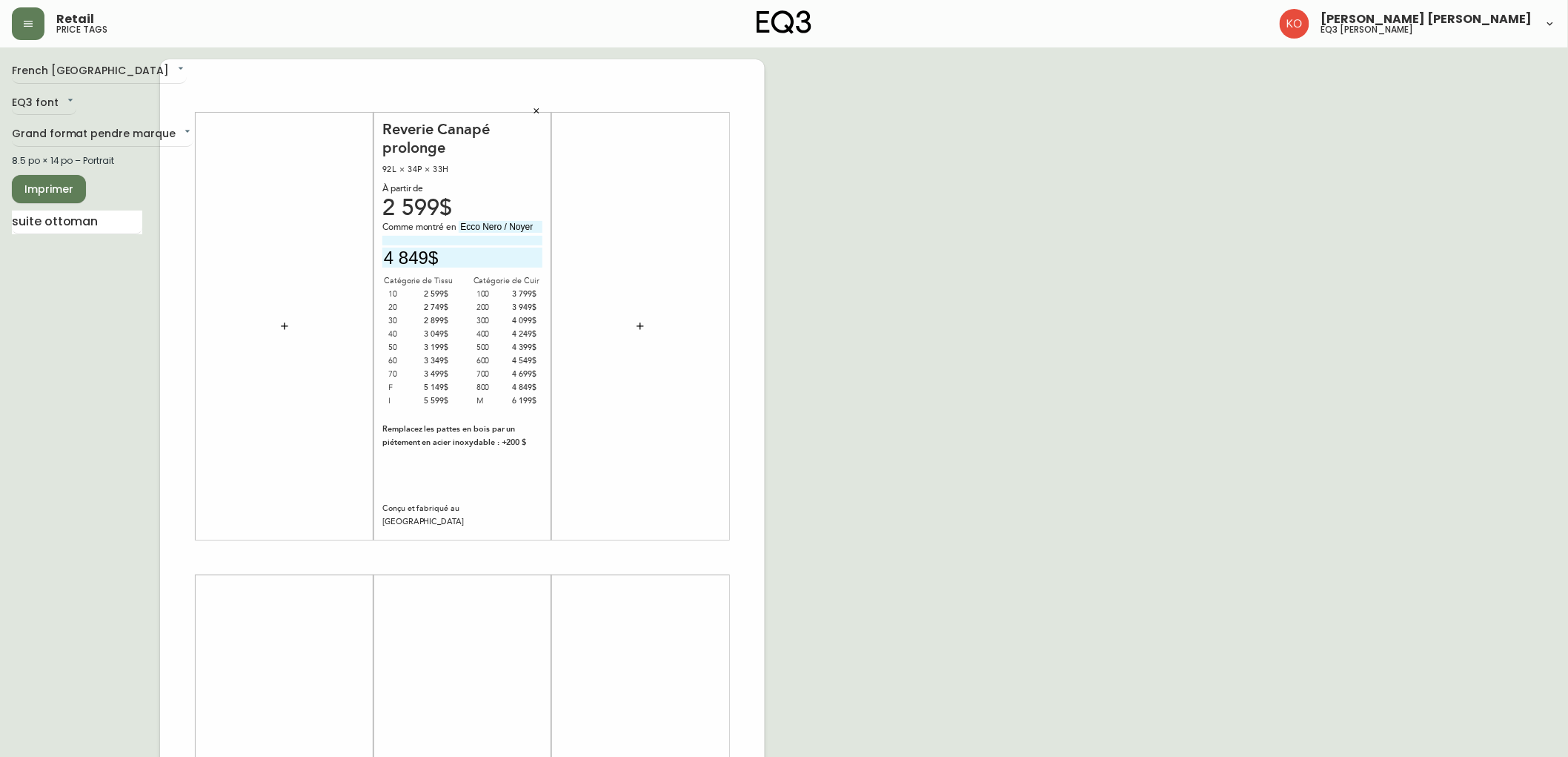
click at [801, 106] on div "French Canada fr_CA EQ3 font EQ3 Grand format pendre marque large 8.5 po × 14 p…" at bounding box center [784, 558] width 1545 height 997
click at [126, 218] on input "suite ottoman" at bounding box center [77, 223] width 131 height 23
click at [122, 317] on div "French Canada fr_CA EQ3 font EQ3 Grand format pendre marque large 8.5 po × 14 p…" at bounding box center [86, 558] width 148 height 997
click at [95, 212] on input "suite" at bounding box center [77, 223] width 131 height 23
type input "suit"
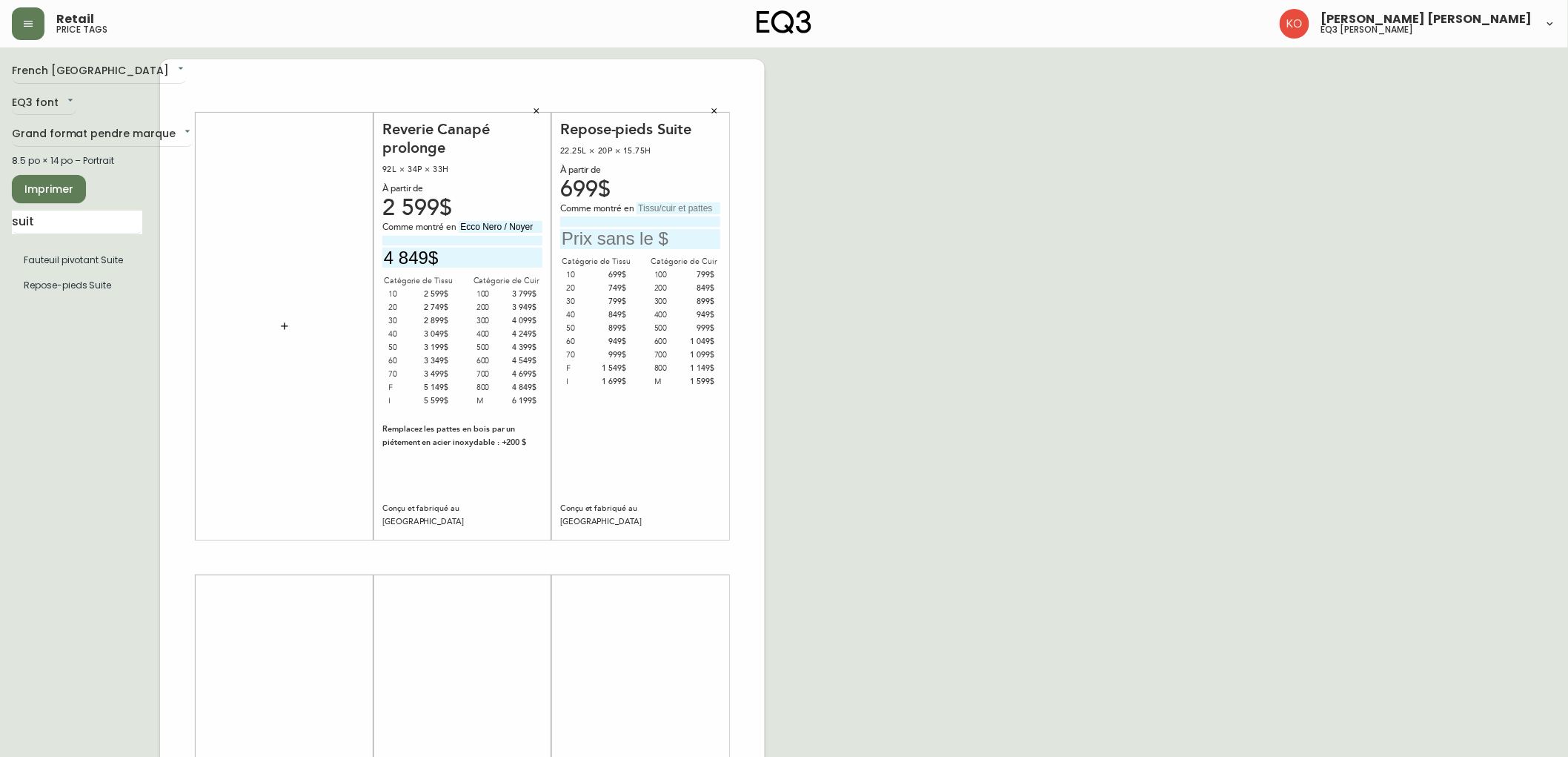
click at [636, 241] on input "text" at bounding box center [640, 239] width 160 height 20
type input "1 049 $"
click at [883, 256] on div "French Canada fr_CA EQ3 font EQ3 Grand format pendre marque large 8.5 po × 14 p…" at bounding box center [784, 558] width 1545 height 997
click at [672, 213] on div "Comme montré en" at bounding box center [640, 209] width 160 height 13
click at [685, 206] on input "text" at bounding box center [678, 208] width 84 height 12
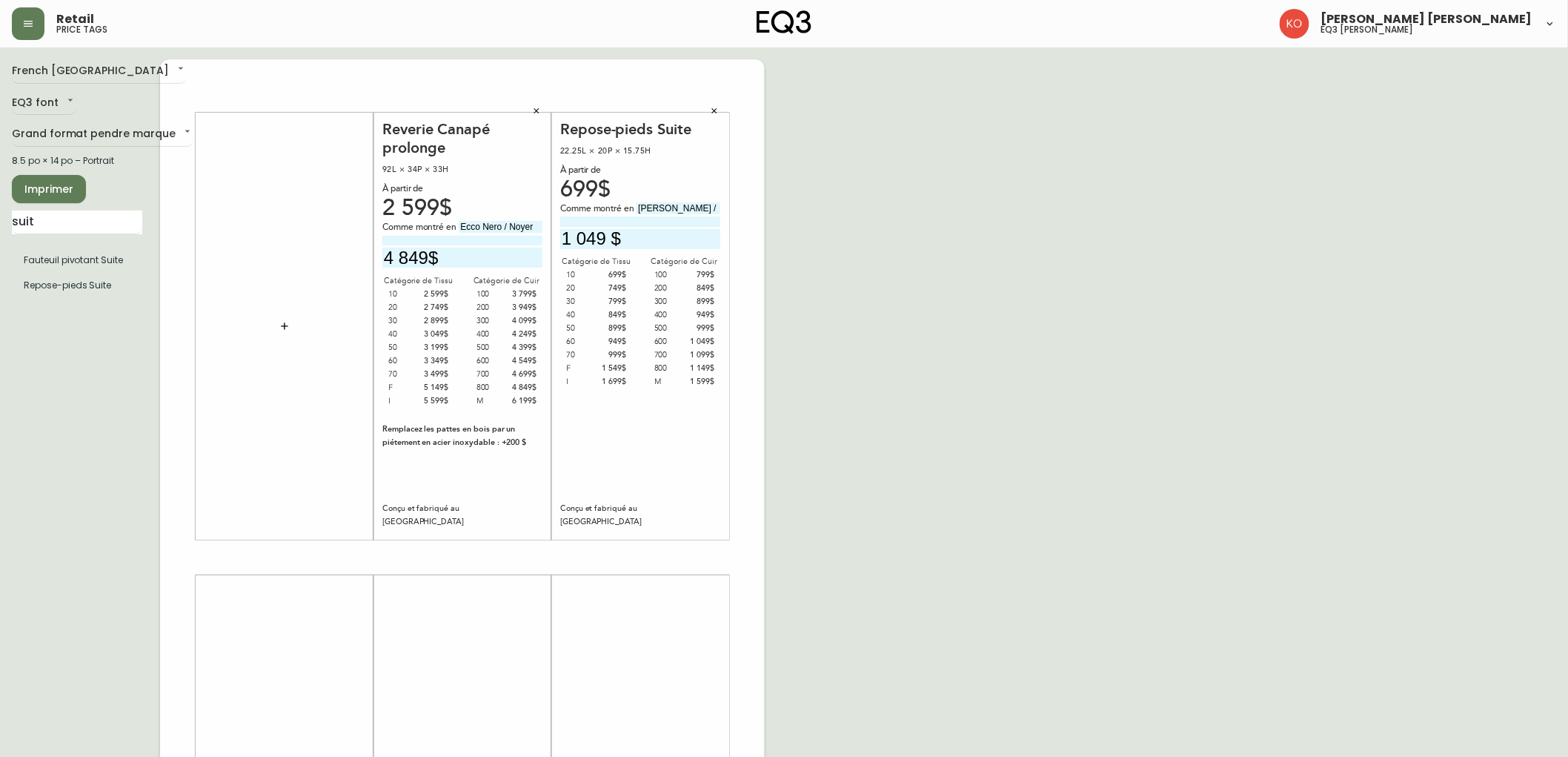
paste input "Anthracite"
click at [851, 252] on div "French Canada fr_CA EQ3 font EQ3 Grand format pendre marque large 8.5 po × 14 p…" at bounding box center [784, 558] width 1545 height 997
drag, startPoint x: 712, startPoint y: 208, endPoint x: 773, endPoint y: 204, distance: 61.1
click at [773, 204] on div "French Canada fr_CA EQ3 font EQ3 Grand format pendre marque large 8.5 po × 14 p…" at bounding box center [784, 558] width 1545 height 997
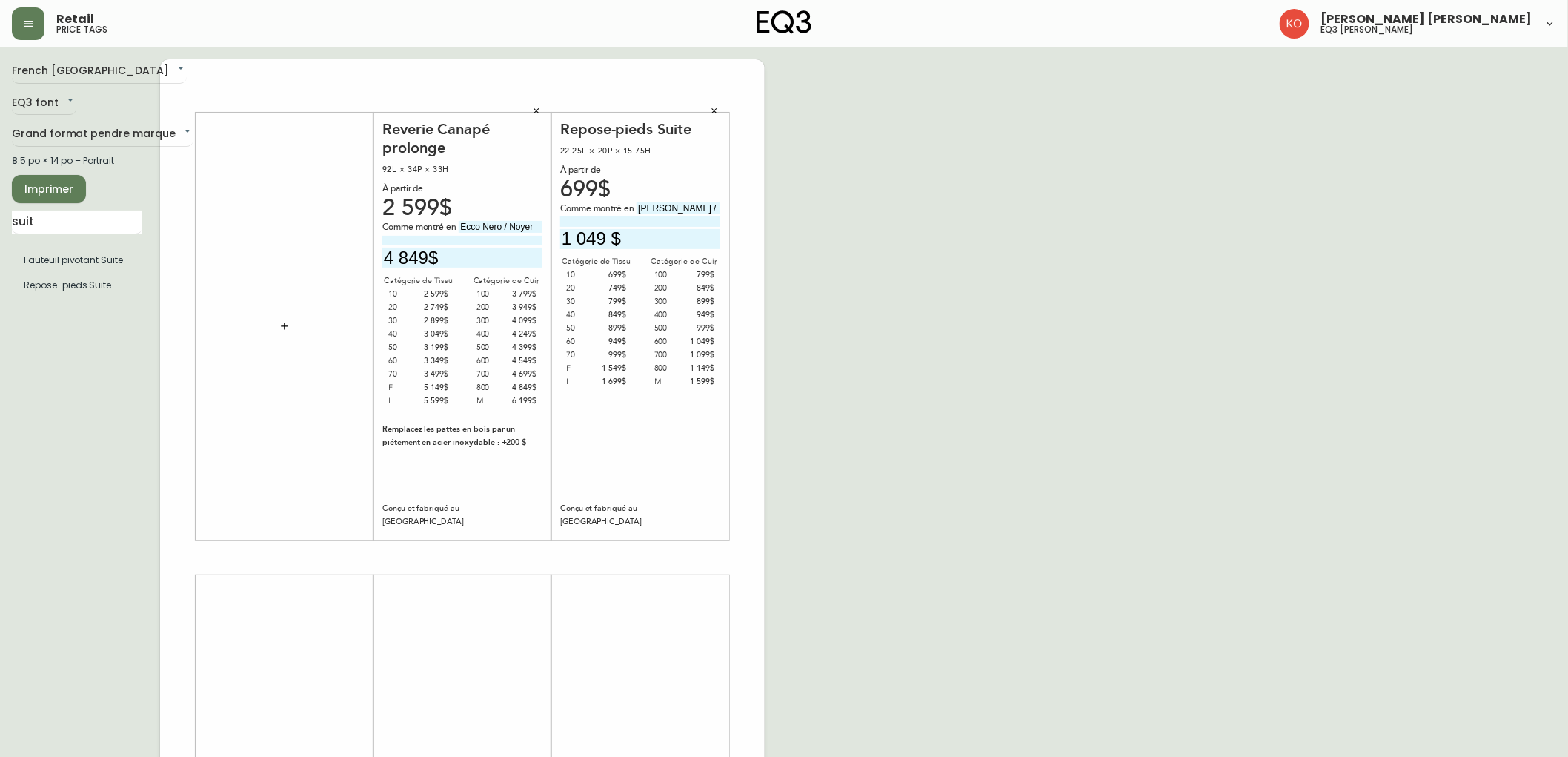
scroll to position [0, 0]
type input "[PERSON_NAME] /"
click at [685, 221] on input at bounding box center [640, 222] width 160 height 10
paste input "Anthracite"
type input "Anthracite"
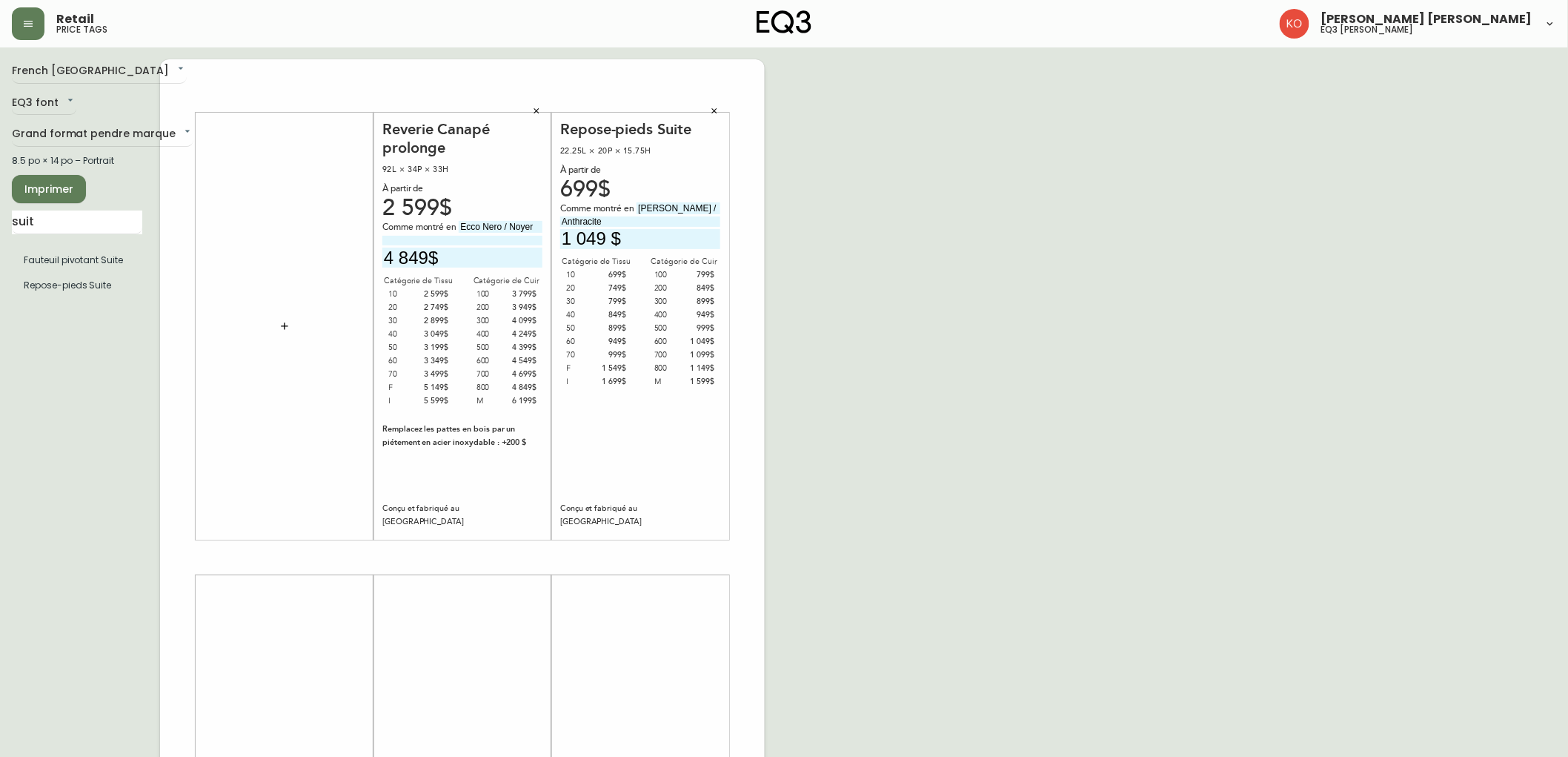
click at [897, 227] on div "French Canada fr_CA EQ3 font EQ3 Grand format pendre marque large 8.5 po × 14 p…" at bounding box center [784, 558] width 1545 height 997
click at [816, 289] on div "French Canada fr_CA EQ3 font EQ3 Grand format pendre marque large 8.5 po × 14 p…" at bounding box center [784, 558] width 1545 height 997
click at [838, 265] on div "French Canada fr_CA EQ3 font EQ3 Grand format pendre marque large 8.5 po × 14 p…" at bounding box center [784, 558] width 1545 height 997
click at [883, 334] on div "French Canada fr_CA EQ3 font EQ3 Grand format pendre marque large 8.5 po × 14 p…" at bounding box center [784, 558] width 1545 height 997
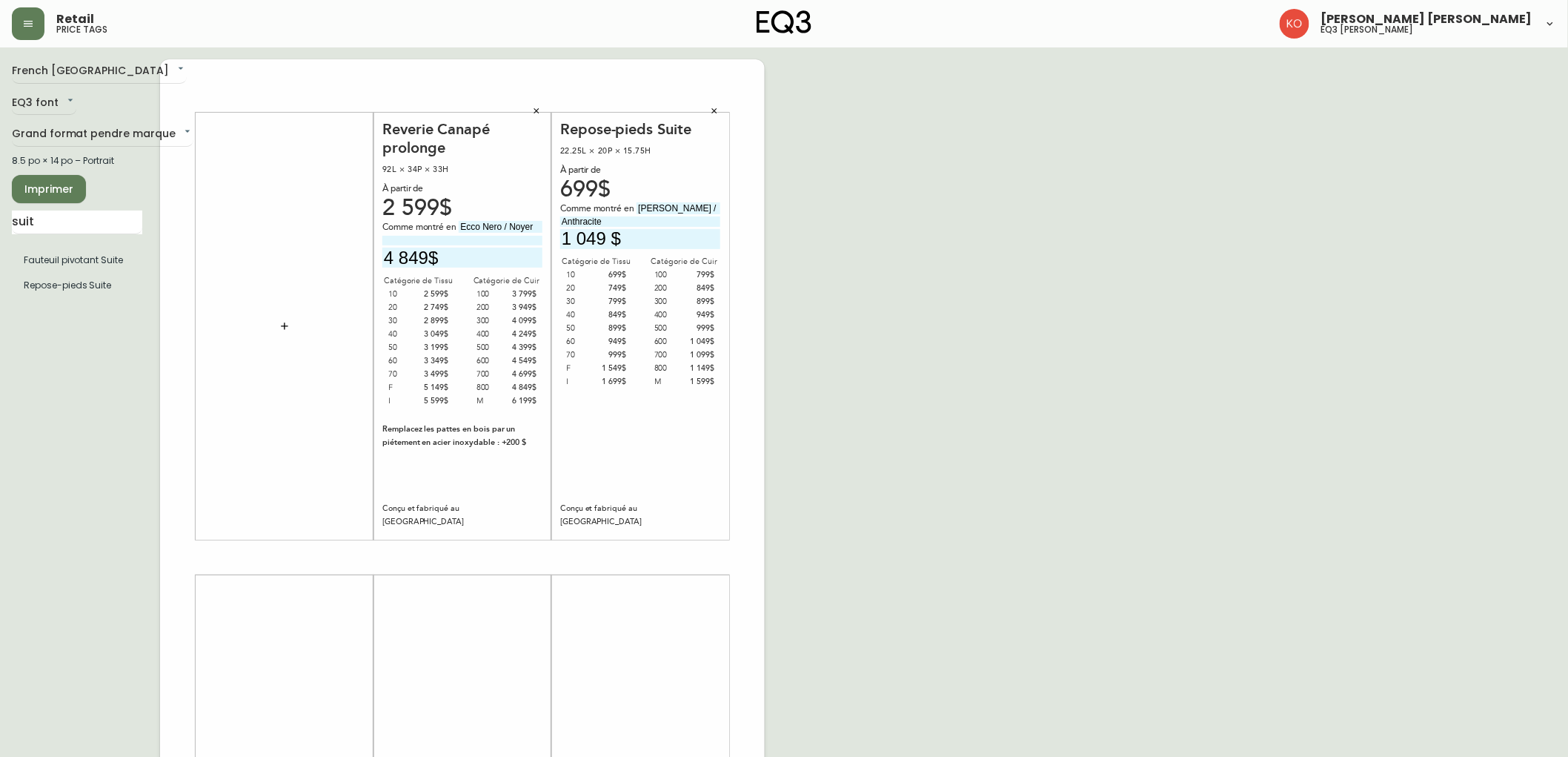
click at [876, 220] on div "French Canada fr_CA EQ3 font EQ3 Grand format pendre marque large 8.5 po × 14 p…" at bounding box center [784, 558] width 1545 height 997
click at [68, 218] on input "suit" at bounding box center [77, 223] width 131 height 23
type input "orri"
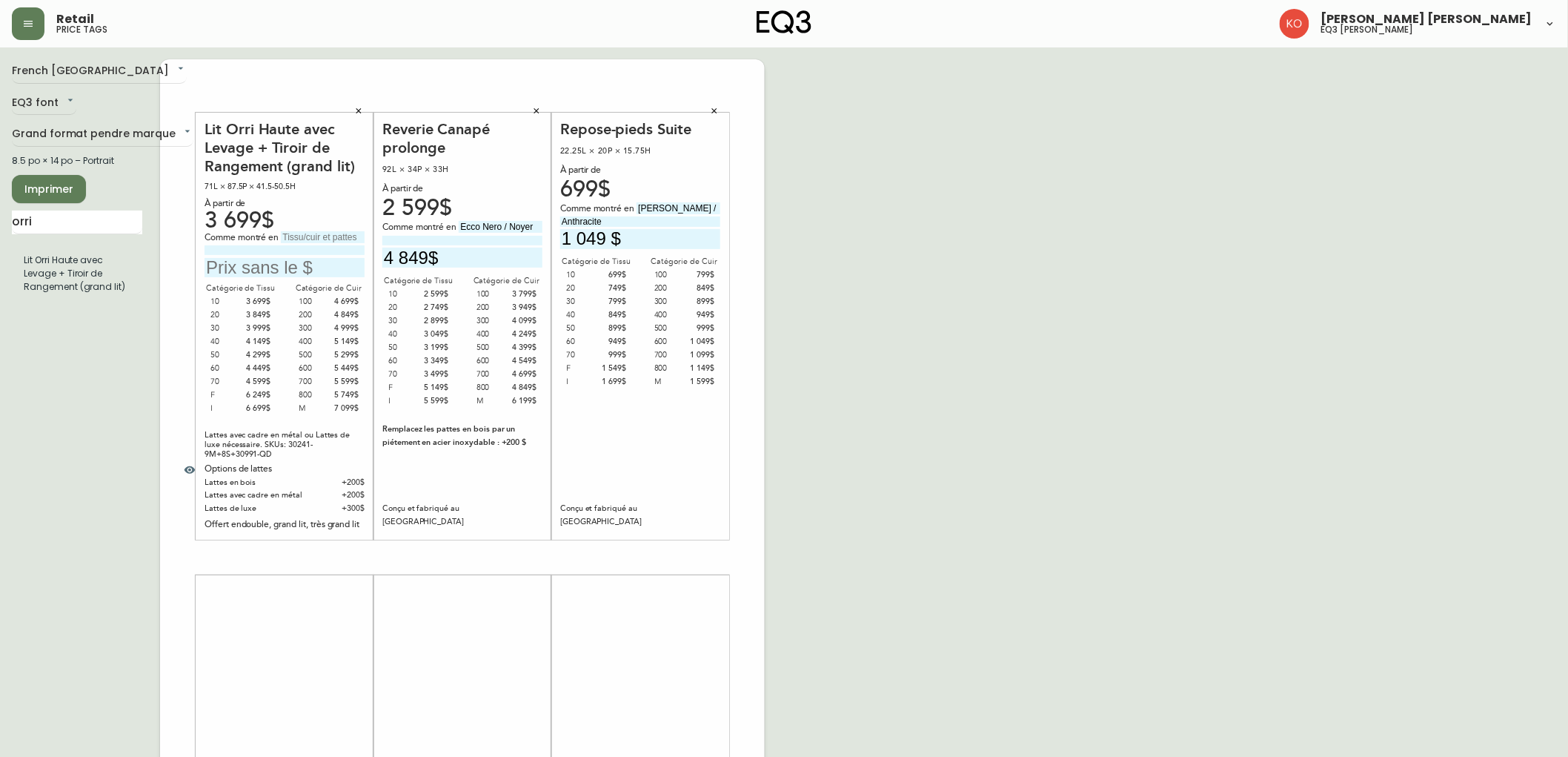
click at [301, 268] on input "text" at bounding box center [285, 268] width 160 height 20
type input "4 299$"
click at [612, 242] on input "1 049 $" at bounding box center [640, 239] width 160 height 20
type input "1 049$"
click at [879, 308] on div "French Canada fr_CA EQ3 font EQ3 Grand format pendre marque large 8.5 po × 14 p…" at bounding box center [784, 558] width 1545 height 997
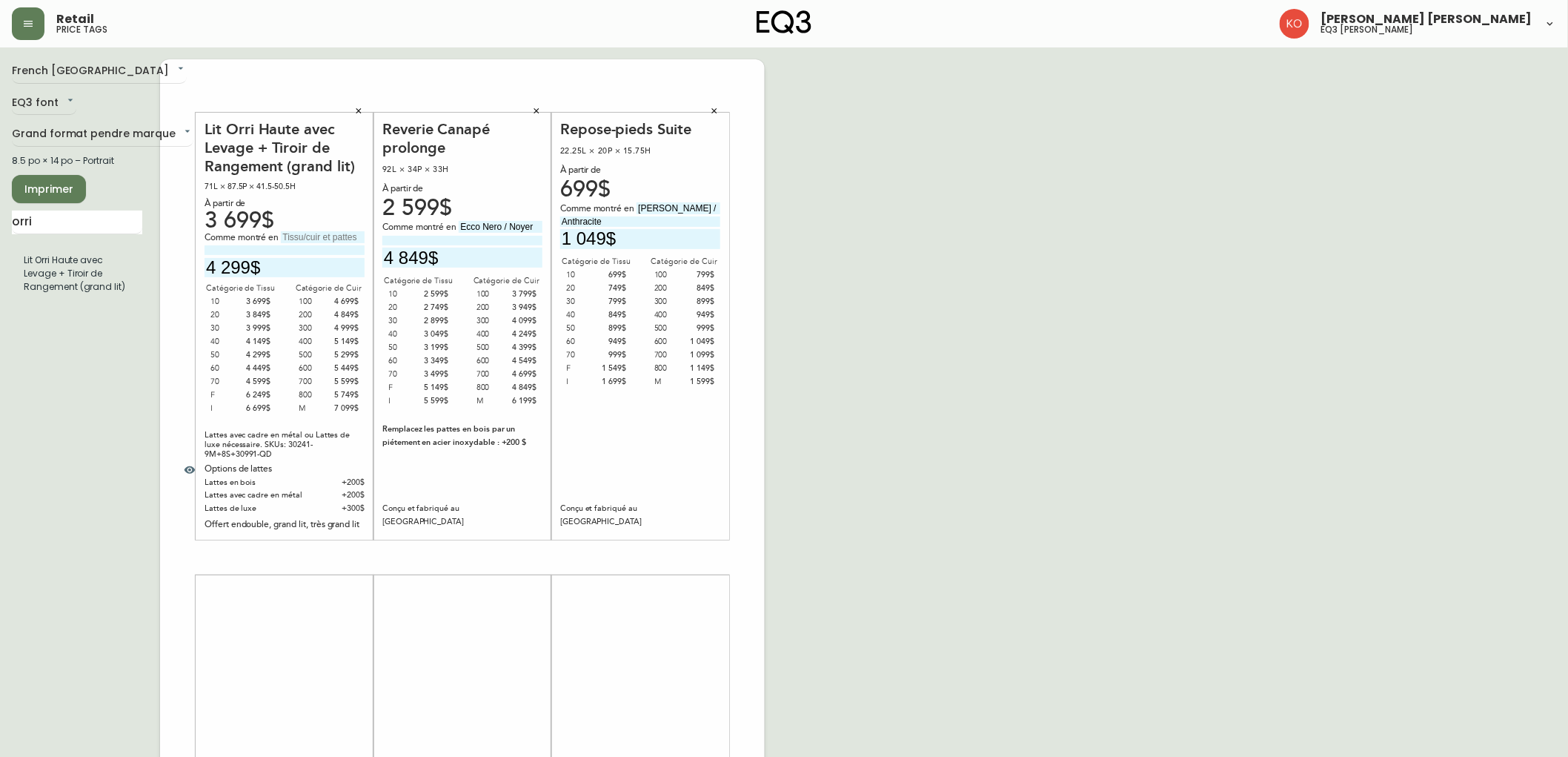
click at [329, 234] on input "text" at bounding box center [322, 238] width 84 height 12
type input "v"
click at [298, 233] on input "Vento" at bounding box center [322, 238] width 84 height 12
click at [317, 234] on input "[GEOGRAPHIC_DATA]" at bounding box center [322, 238] width 84 height 12
type input "Veneto Ivory"
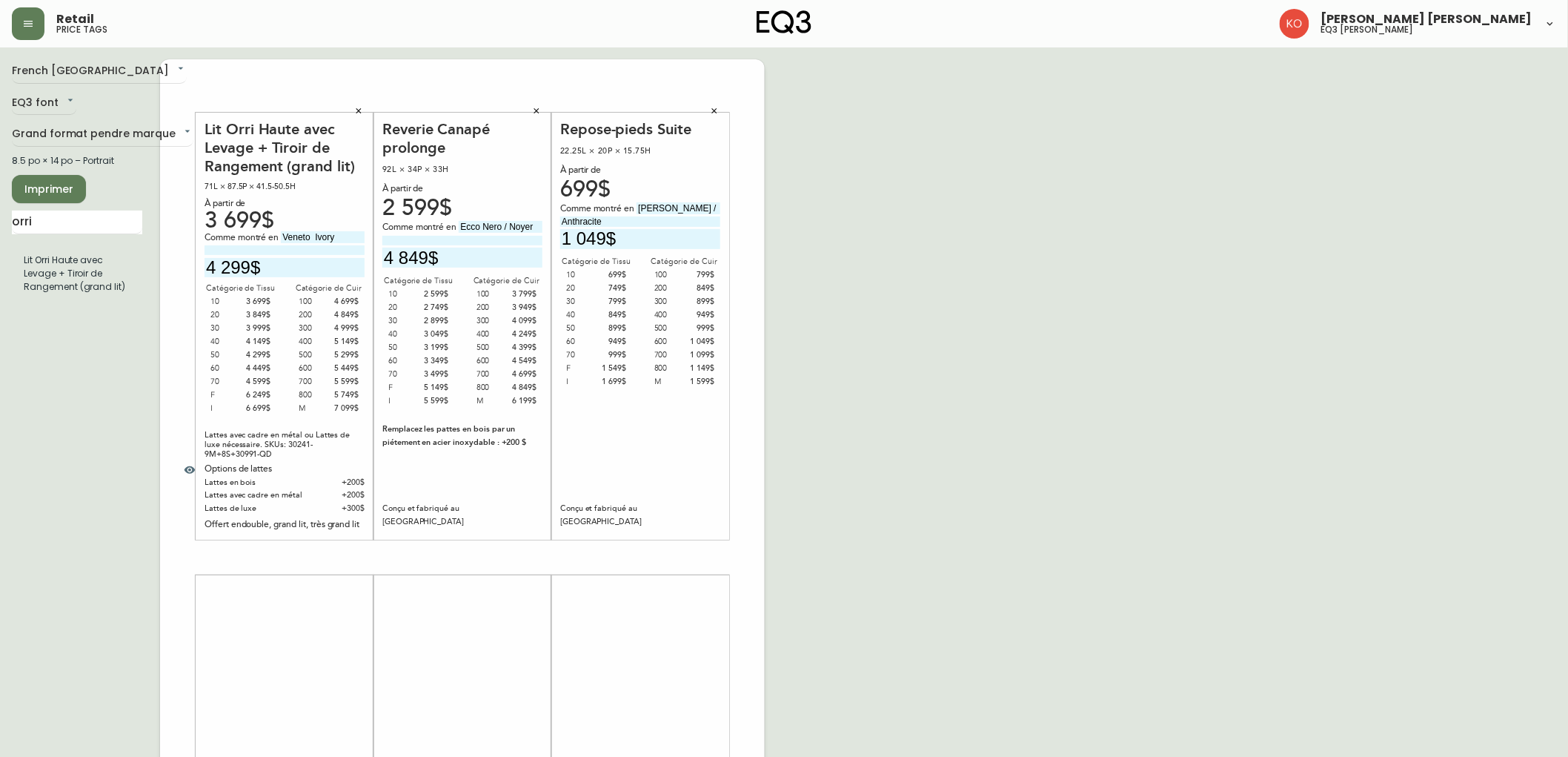
click at [976, 468] on div "French [GEOGRAPHIC_DATA] fr_CA EQ3 font EQ3 Grand format pendre marque large 8.…" at bounding box center [784, 558] width 1545 height 997
click at [191, 467] on icon "button" at bounding box center [189, 470] width 11 height 8
click at [191, 466] on icon "button" at bounding box center [189, 471] width 11 height 10
click at [883, 377] on div "French [GEOGRAPHIC_DATA] fr_CA EQ3 font EQ3 Grand format pendre marque large 8.…" at bounding box center [784, 558] width 1545 height 997
click at [880, 298] on div "French [GEOGRAPHIC_DATA] fr_CA EQ3 font EQ3 Grand format pendre marque large 8.…" at bounding box center [784, 558] width 1545 height 997
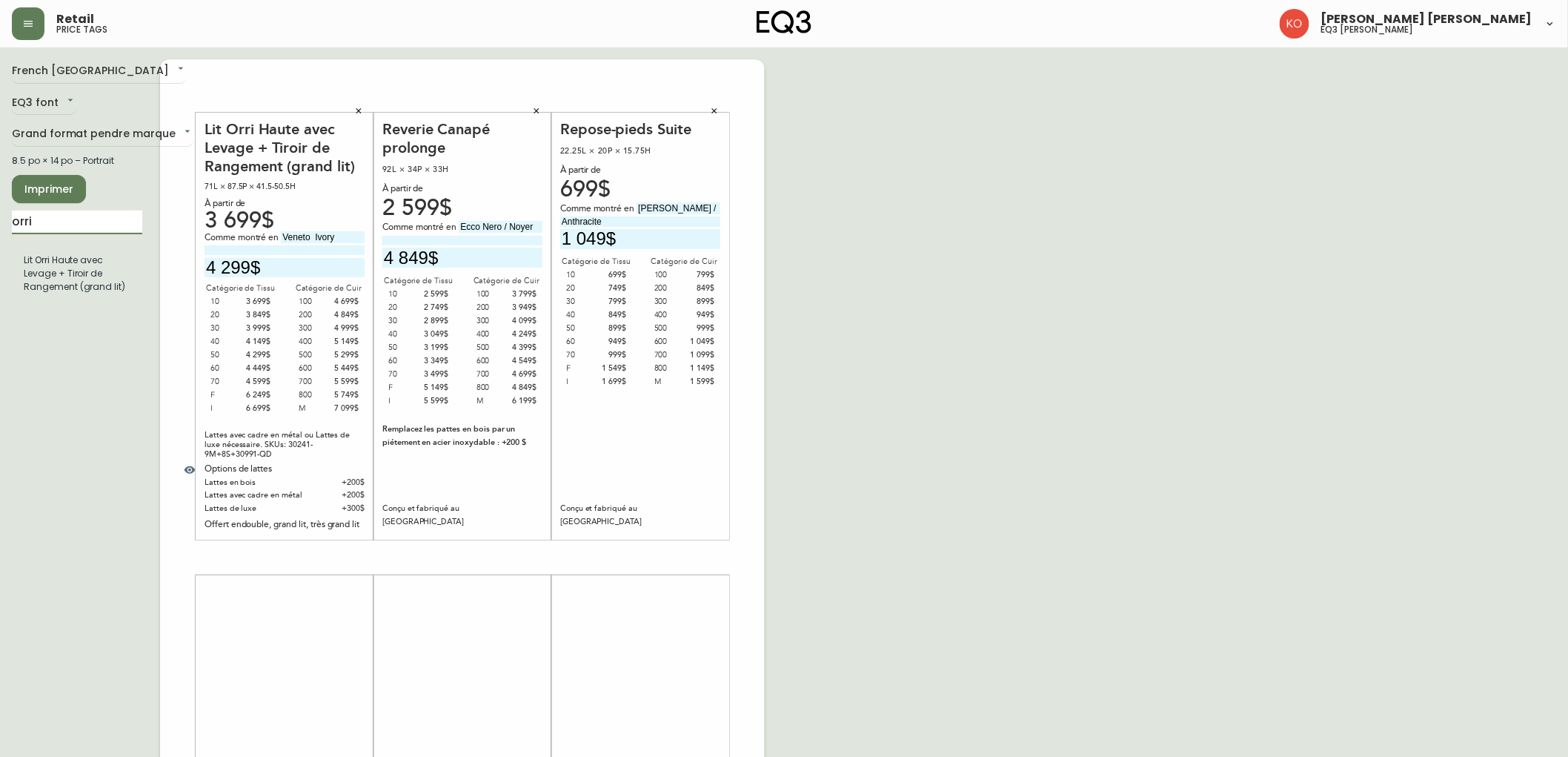
drag, startPoint x: 110, startPoint y: 220, endPoint x: 0, endPoint y: 238, distance: 111.5
click at [0, 238] on main "French [GEOGRAPHIC_DATA] fr_CA EQ3 font EQ3 Grand format pendre marque large 8.…" at bounding box center [784, 552] width 1568 height 1009
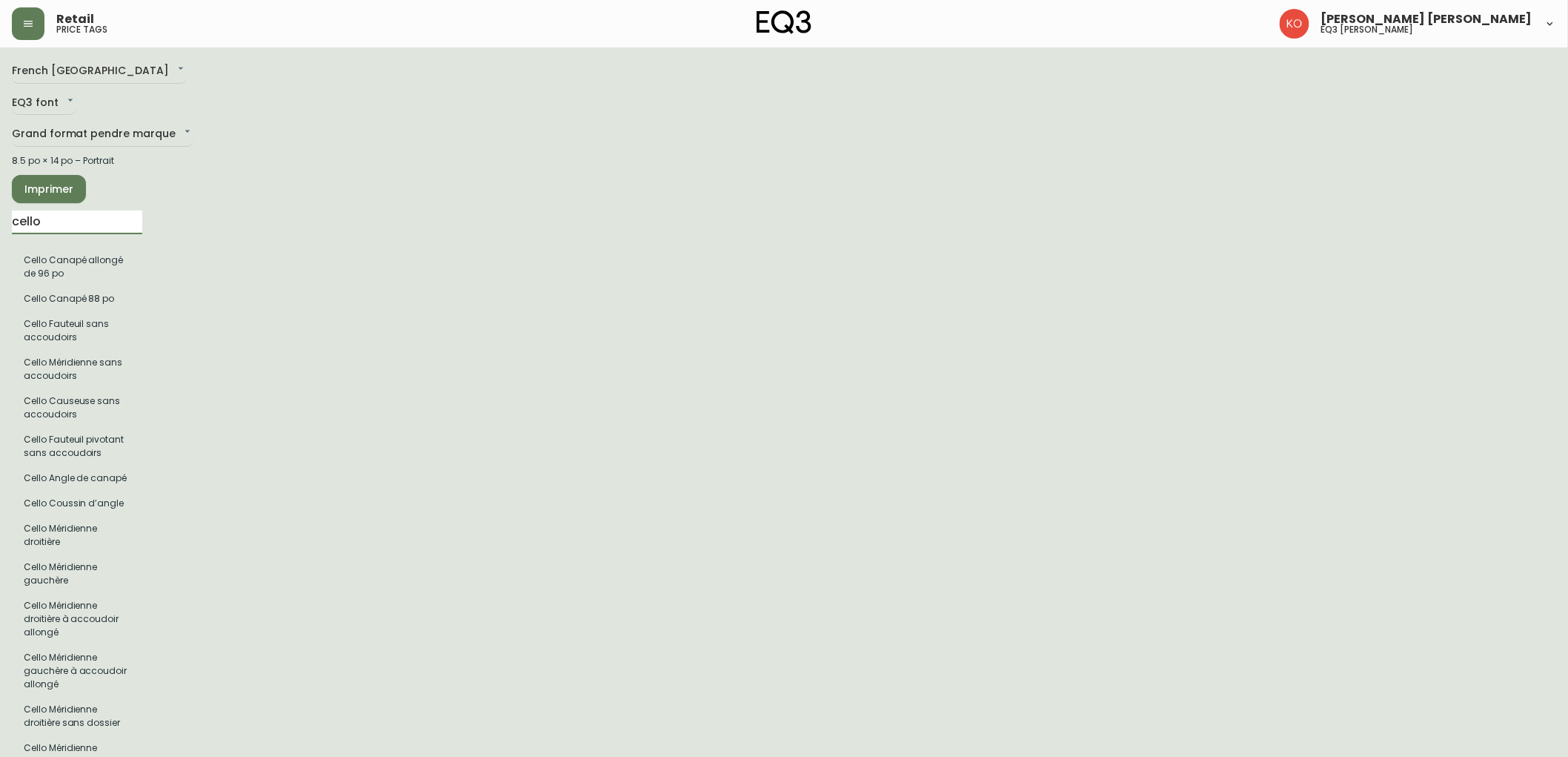
type input "cello plush"
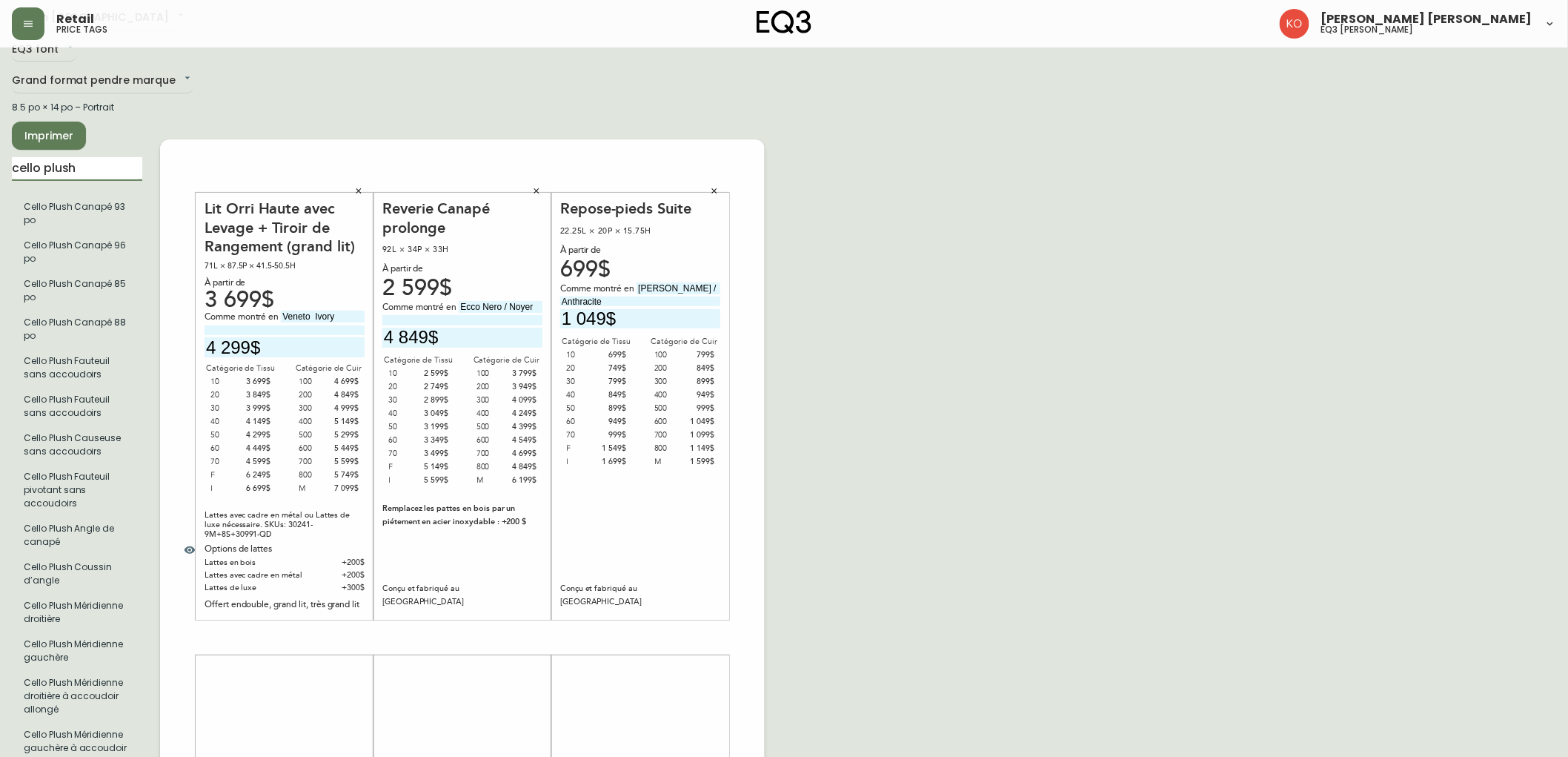
scroll to position [83, 0]
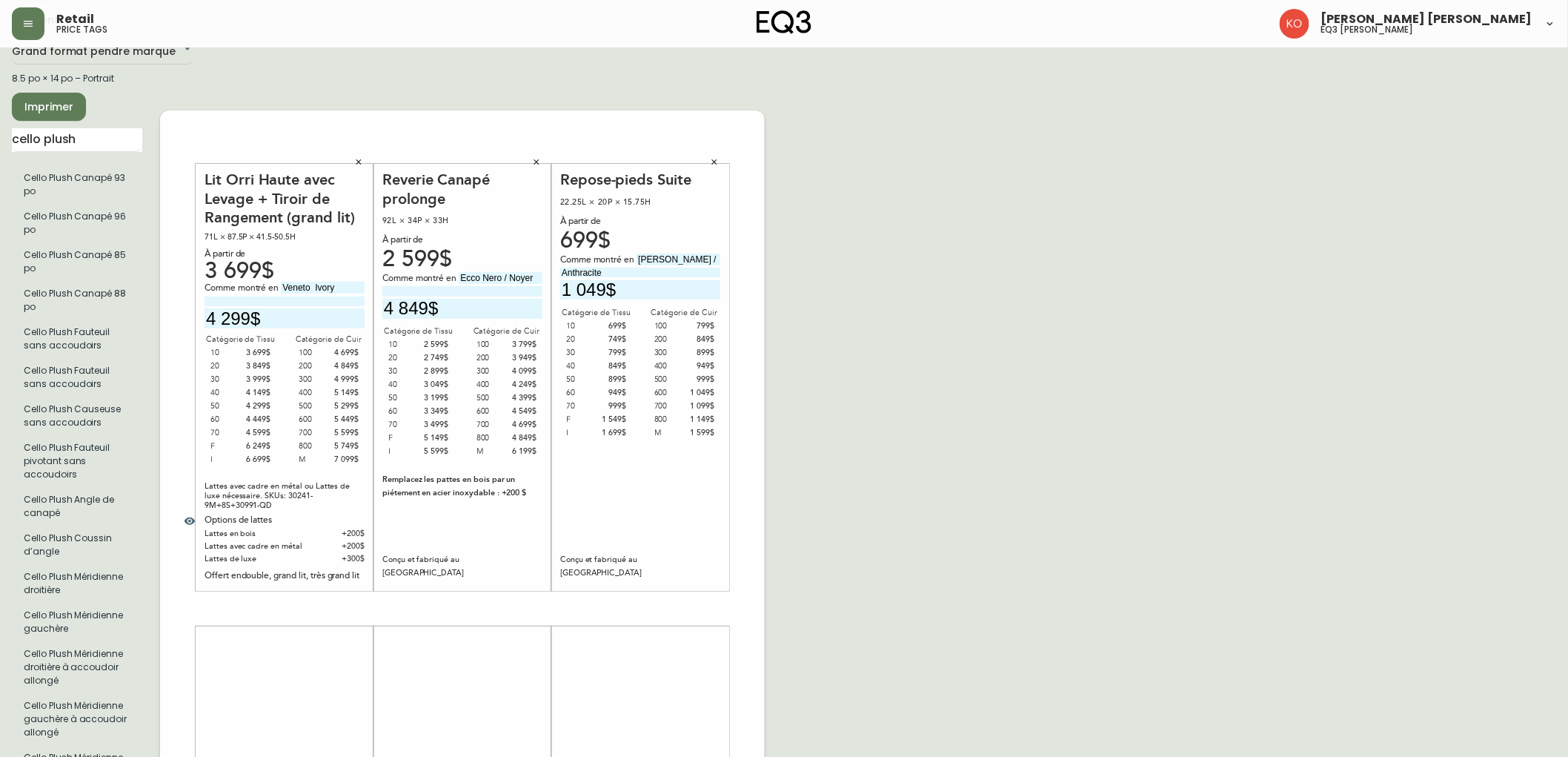
click at [582, 455] on div "Repose-pieds Suite 22.25L × 20P × 15.75H À partir de 699$ Comme montré en [PERS…" at bounding box center [640, 377] width 160 height 413
click at [1031, 313] on div "French Canada fr_CA EQ3 font EQ3 Grand format pendre marque large 8.5 po × 14 p…" at bounding box center [784, 609] width 1545 height 1264
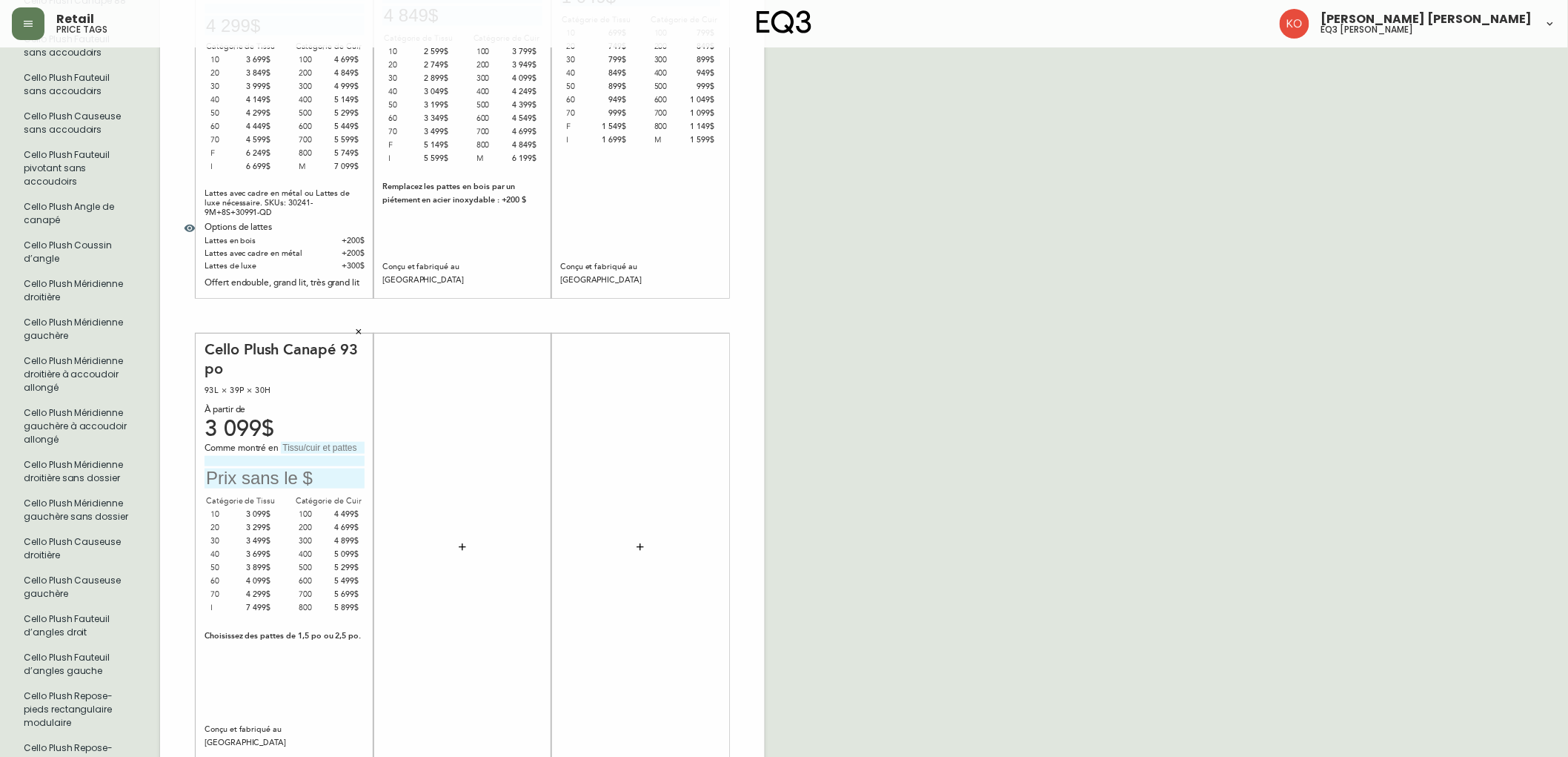
scroll to position [412, 0]
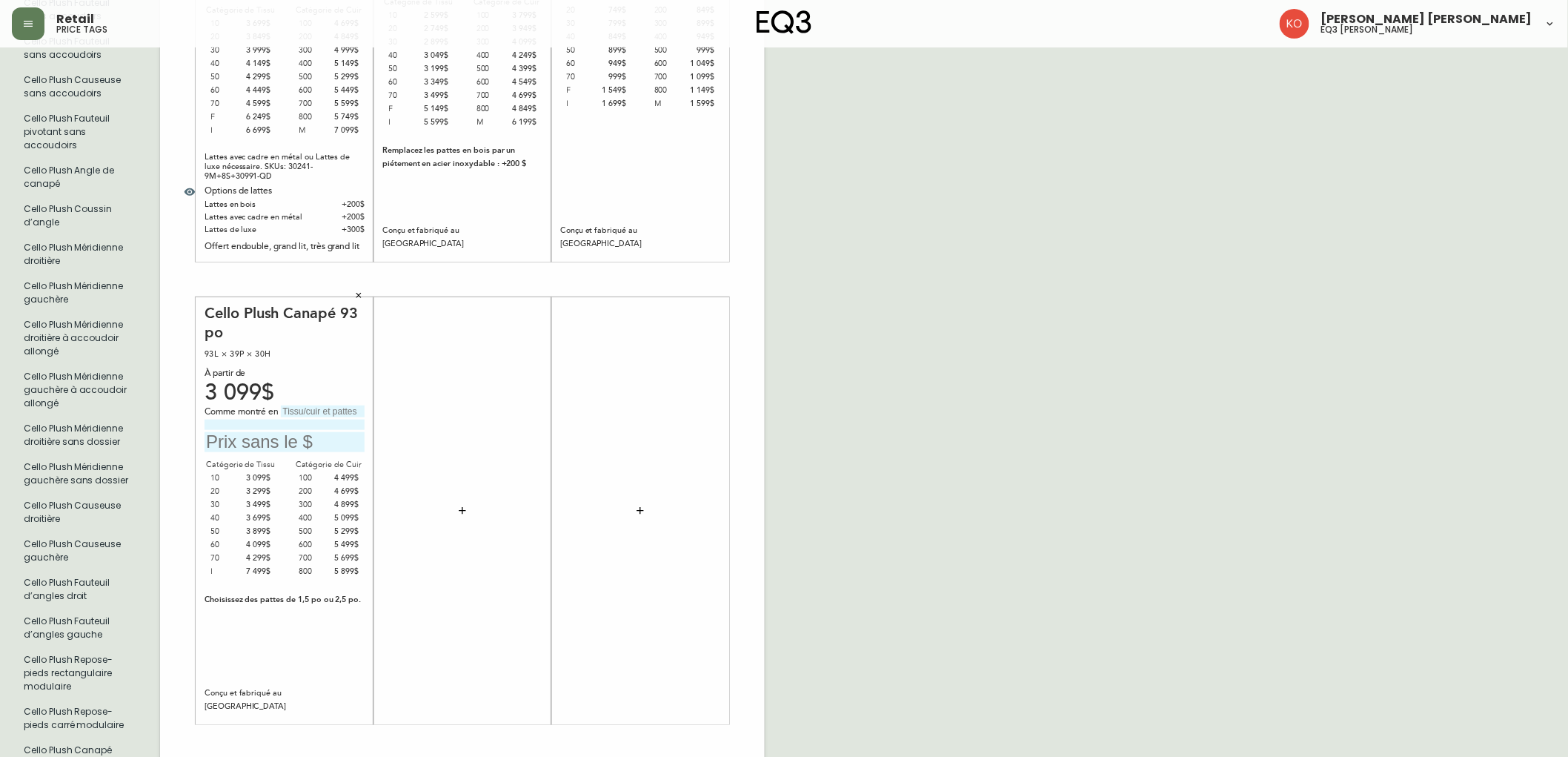
click at [283, 377] on div "À partir de" at bounding box center [285, 373] width 160 height 13
click at [359, 410] on input "text" at bounding box center [322, 412] width 84 height 12
click at [913, 426] on div "French Canada fr_CA EQ3 font EQ3 Grand format pendre marque large 8.5 po × 14 p…" at bounding box center [784, 279] width 1545 height 1264
click at [342, 411] on input "text" at bounding box center [322, 412] width 84 height 12
drag, startPoint x: 349, startPoint y: 409, endPoint x: 357, endPoint y: 411, distance: 8.2
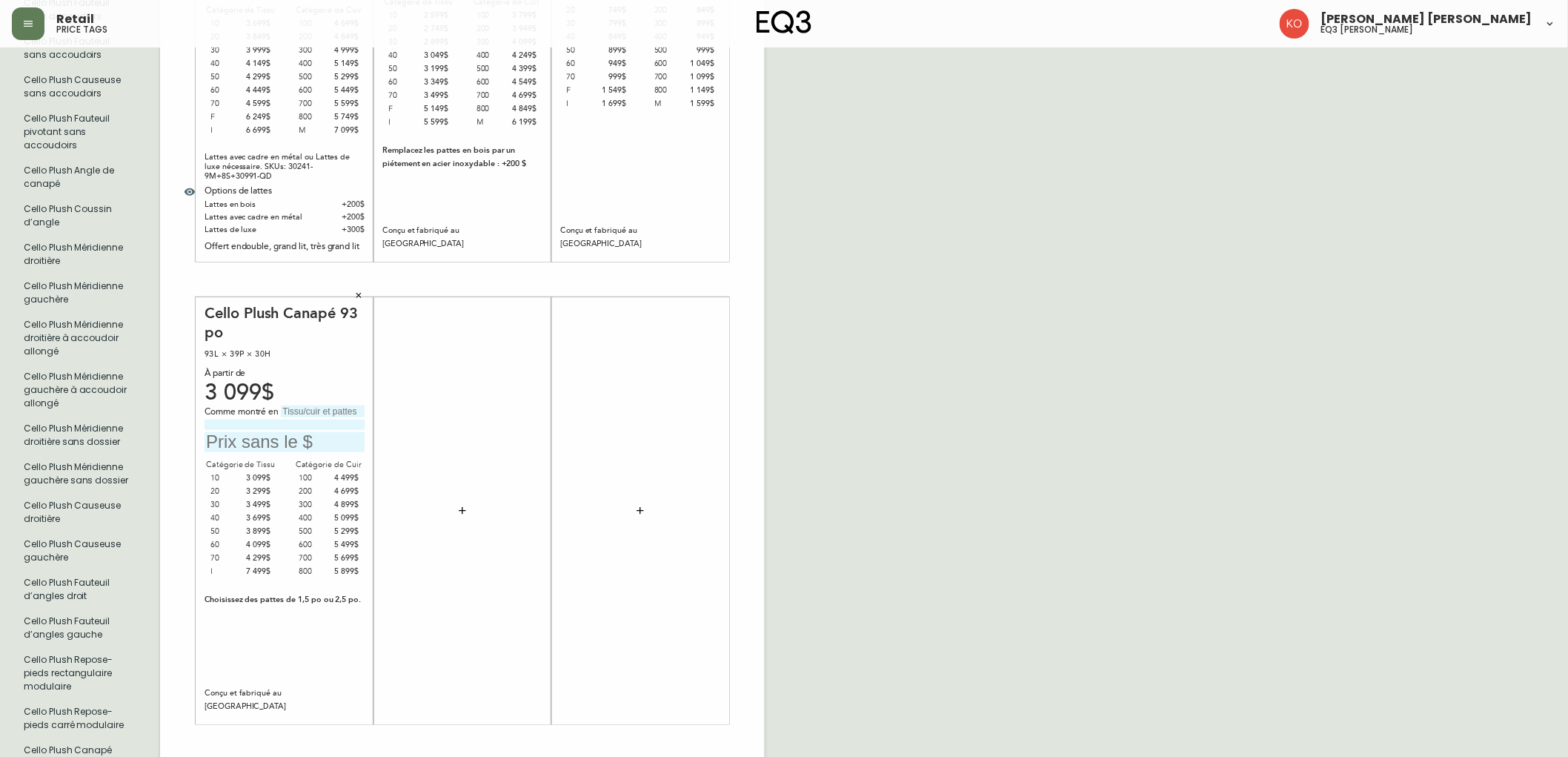
click at [349, 409] on input "text" at bounding box center [322, 412] width 84 height 12
click at [867, 297] on div "French Canada fr_CA EQ3 font EQ3 Grand format pendre marque large 8.5 po × 14 p…" at bounding box center [784, 279] width 1545 height 1264
click at [252, 459] on div "Catégorie de Tissu" at bounding box center [241, 465] width 72 height 13
click at [262, 439] on input "text" at bounding box center [285, 443] width 160 height 20
type input "5 399$"
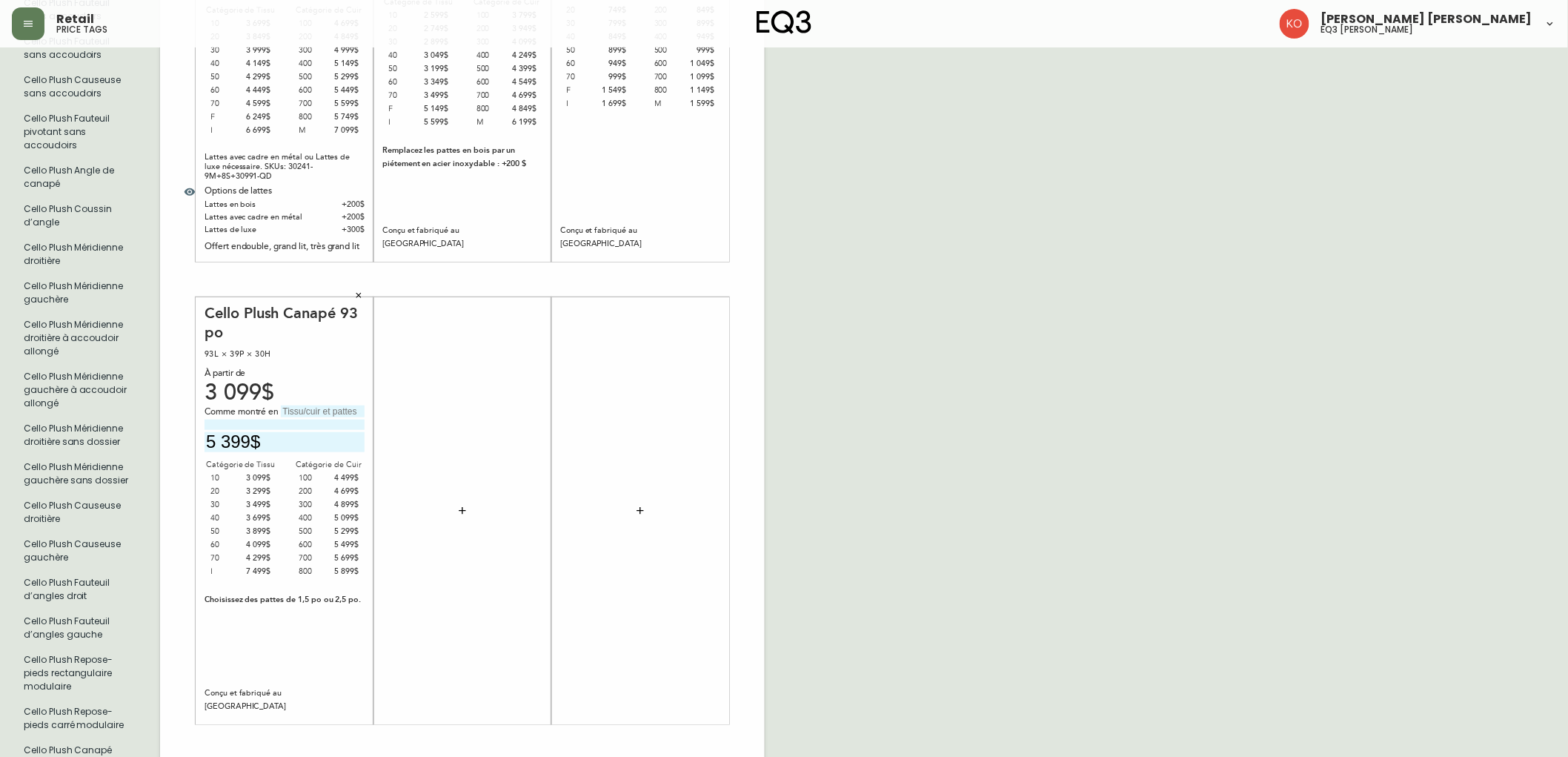
click at [1050, 468] on div "French Canada fr_CA EQ3 font EQ3 Grand format pendre marque large 8.5 po × 14 p…" at bounding box center [784, 279] width 1545 height 1264
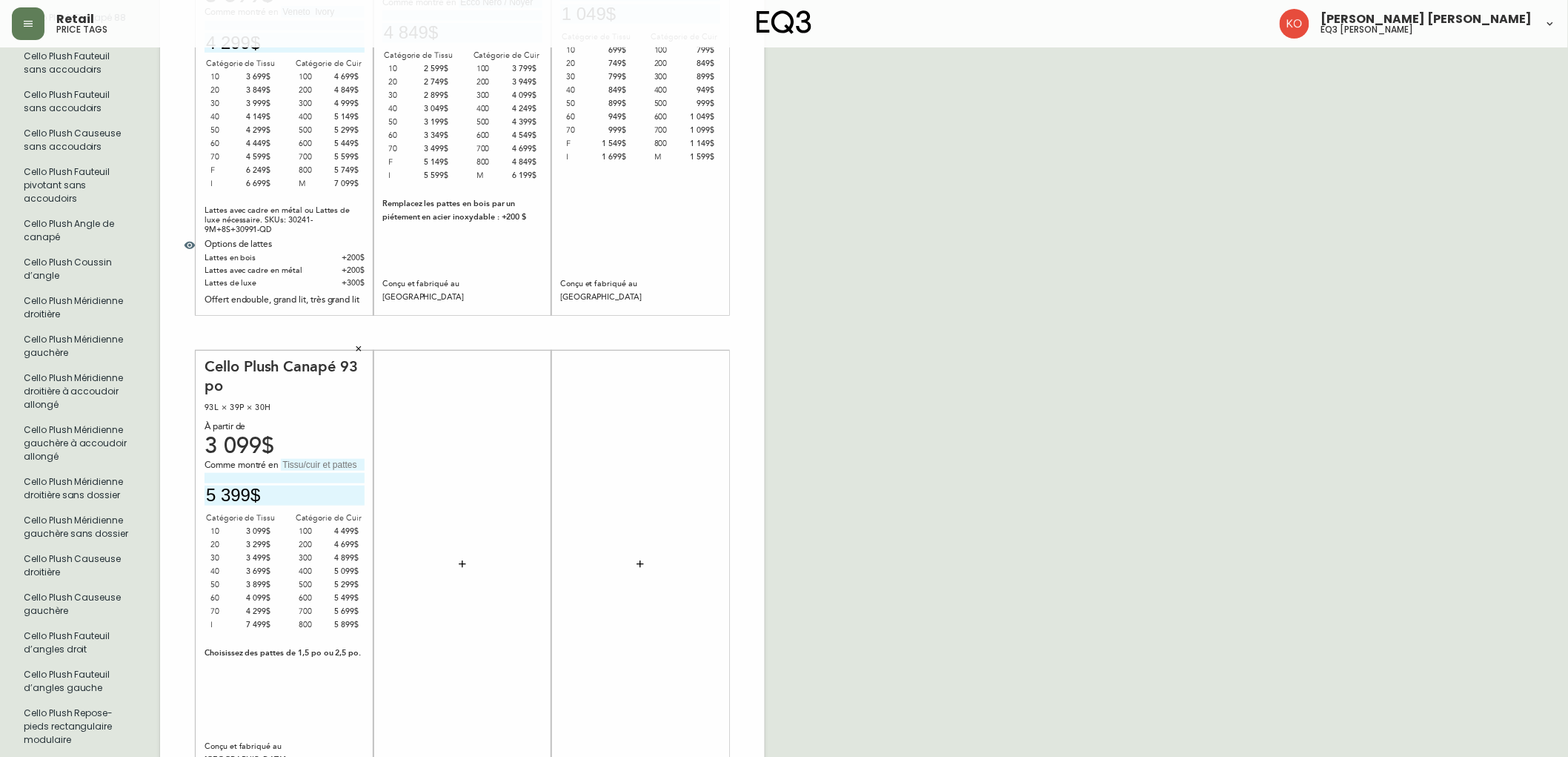
scroll to position [329, 0]
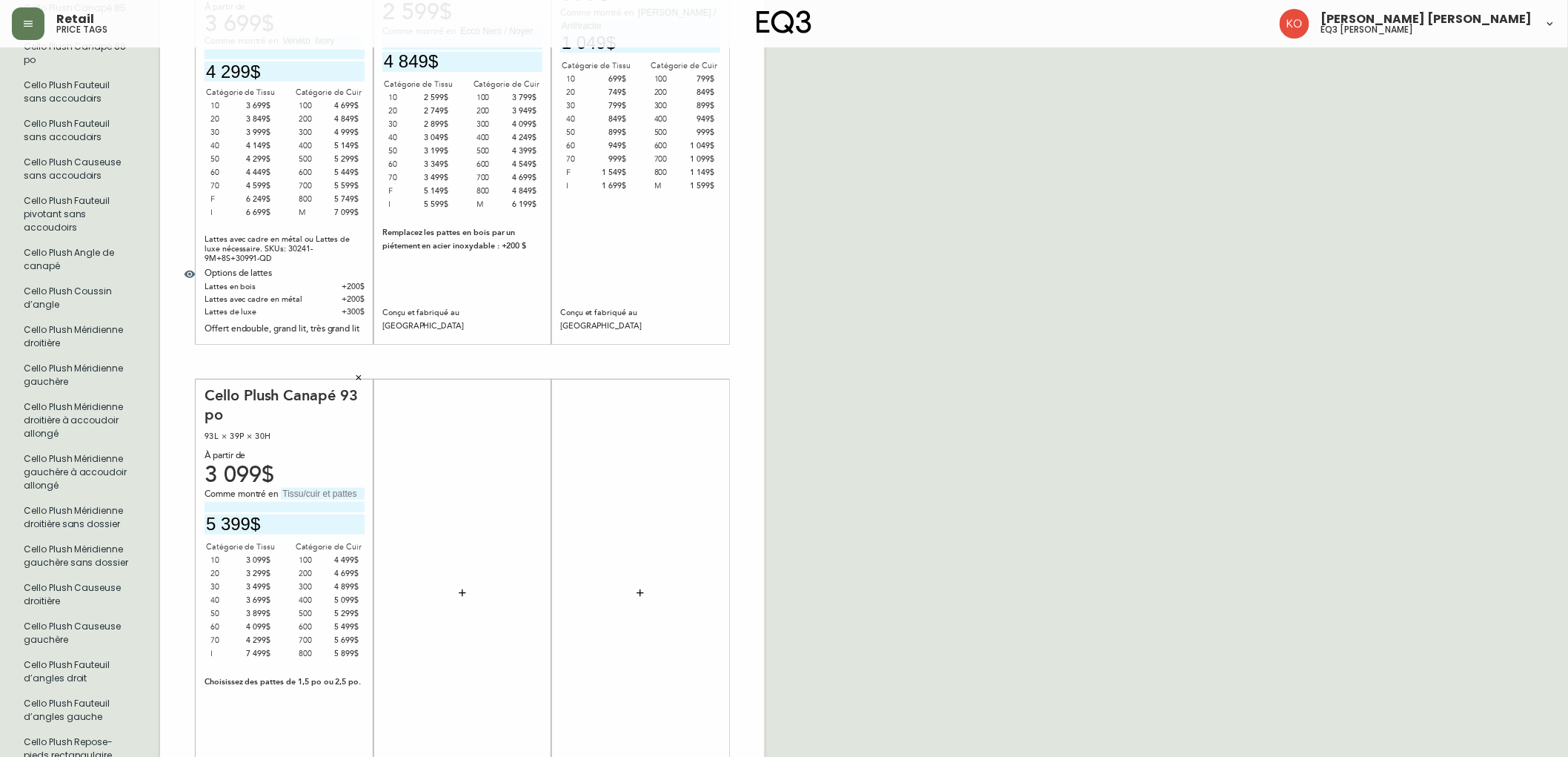
click at [480, 588] on div at bounding box center [462, 592] width 160 height 413
click at [457, 596] on icon "button" at bounding box center [462, 594] width 12 height 12
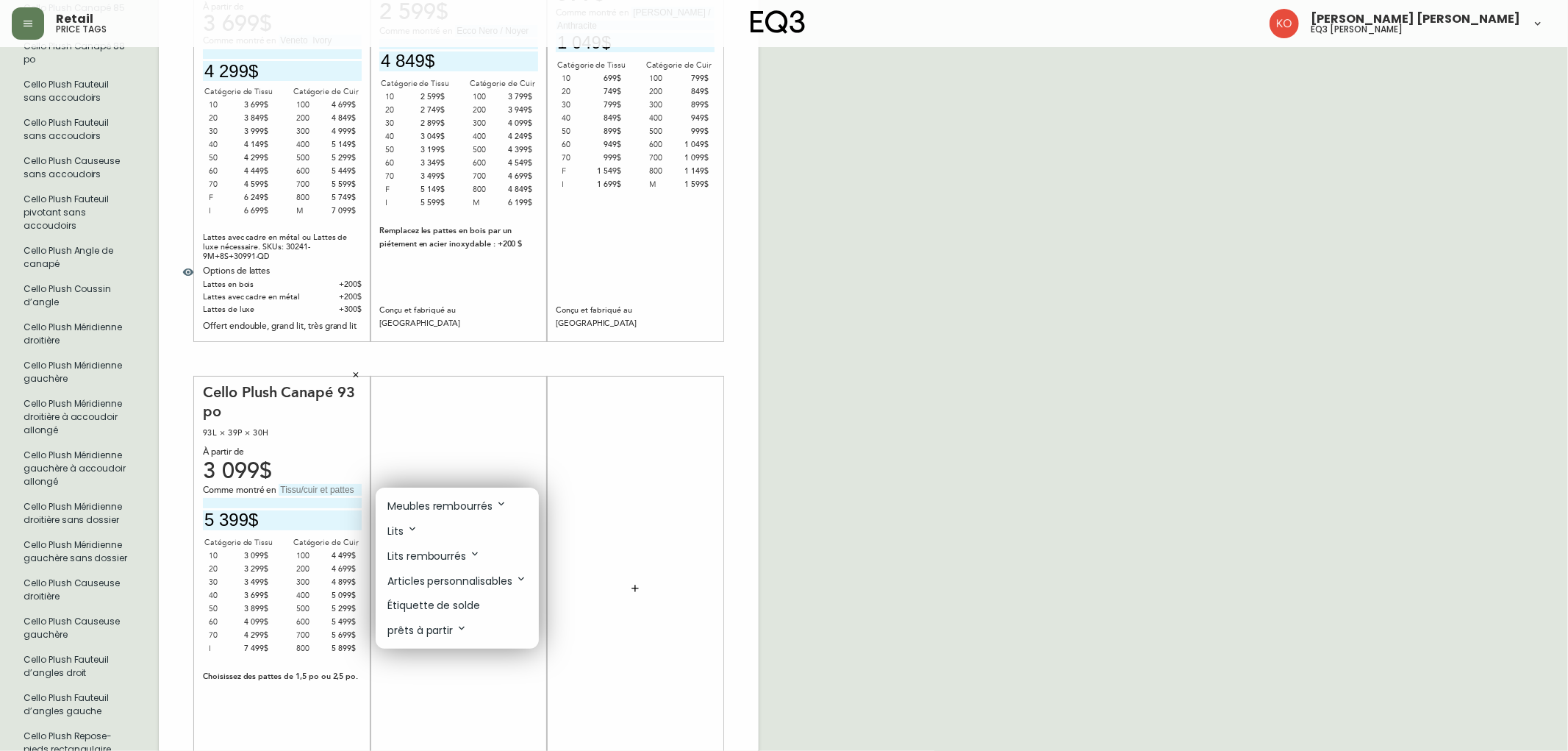
click at [761, 533] on div at bounding box center [784, 376] width 1568 height 751
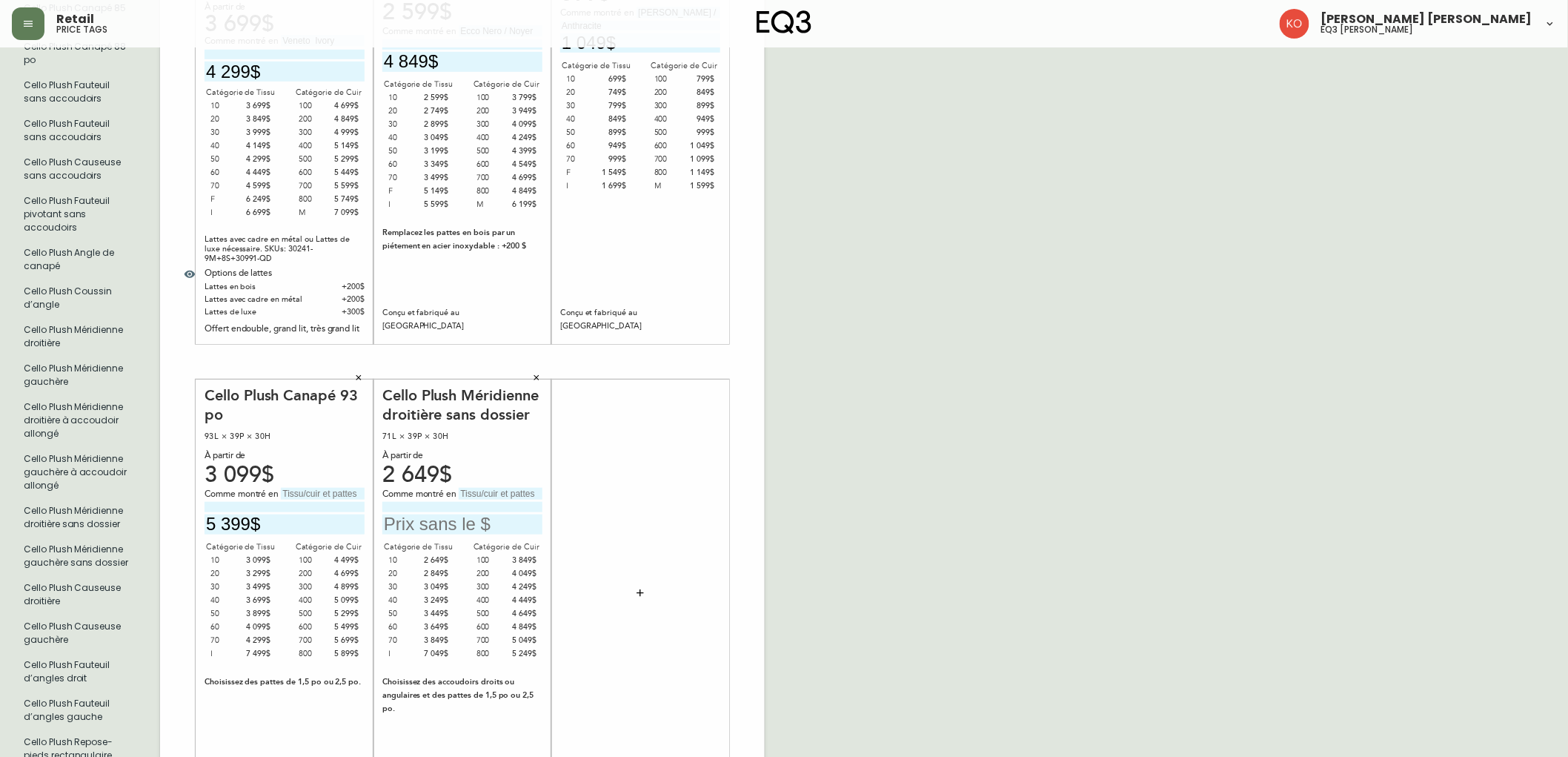
click at [491, 522] on input "text" at bounding box center [462, 524] width 160 height 20
click at [489, 524] on input "text" at bounding box center [462, 524] width 160 height 20
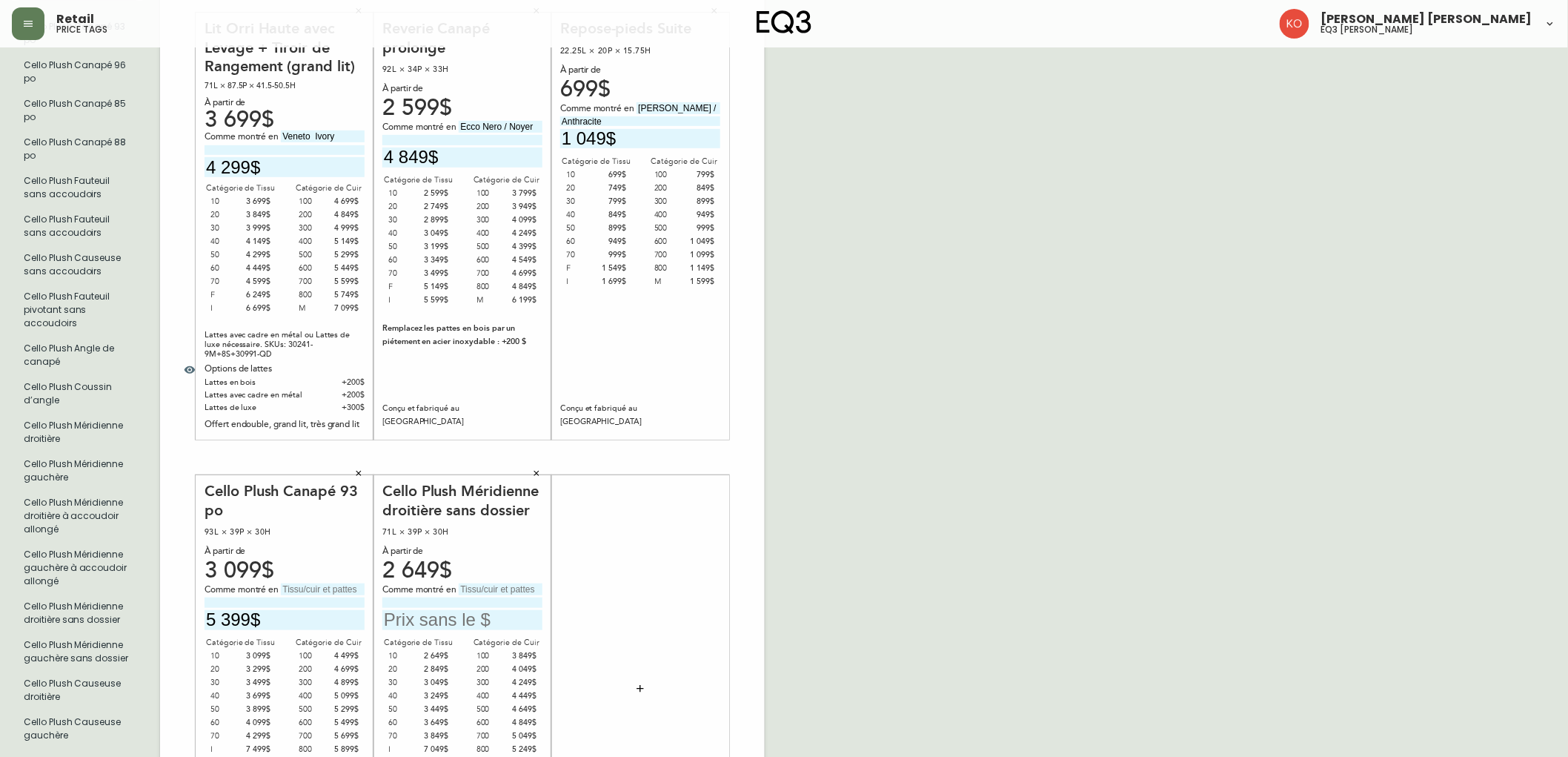
scroll to position [247, 0]
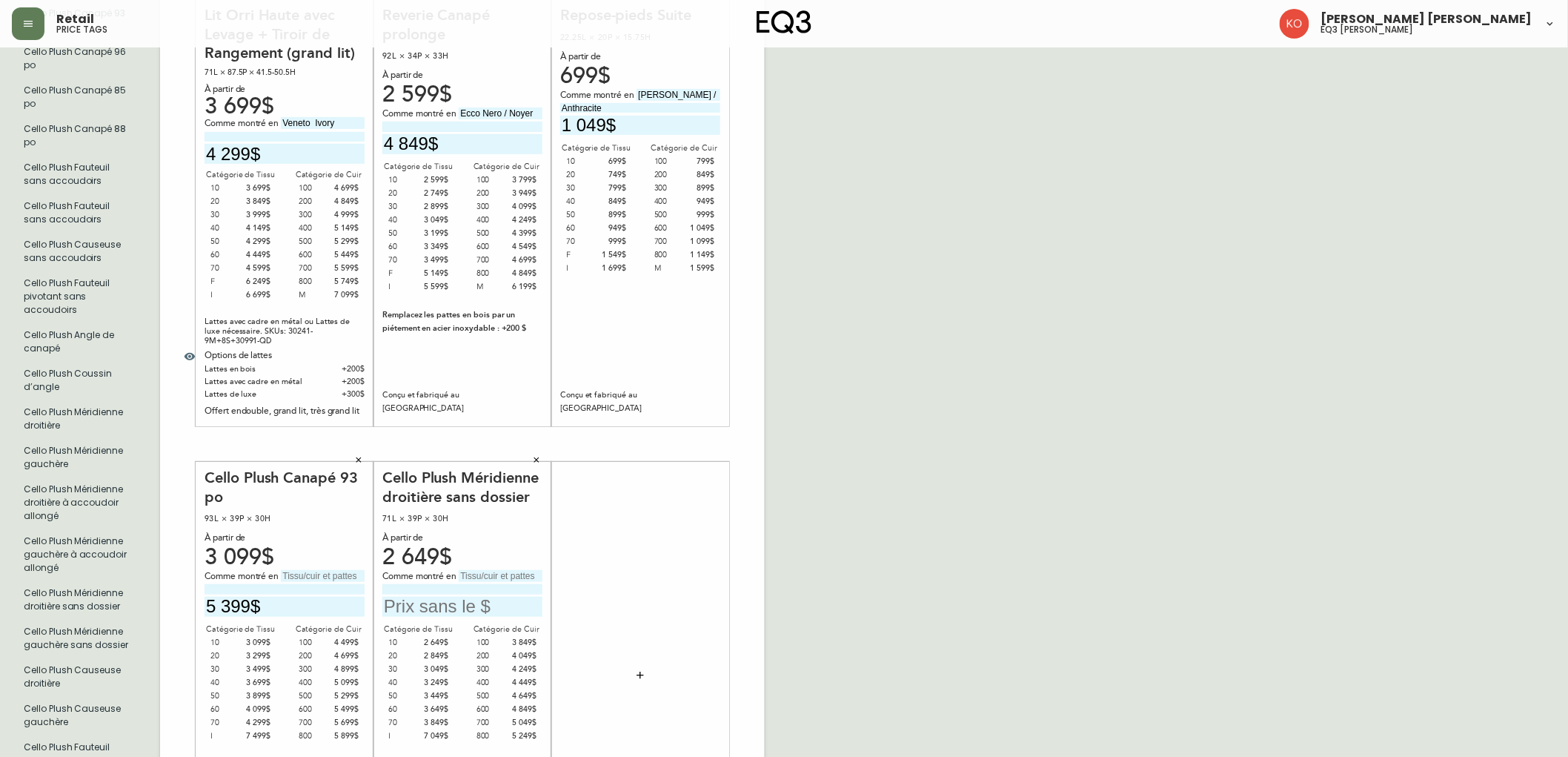
click at [542, 459] on button "button" at bounding box center [537, 459] width 22 height 23
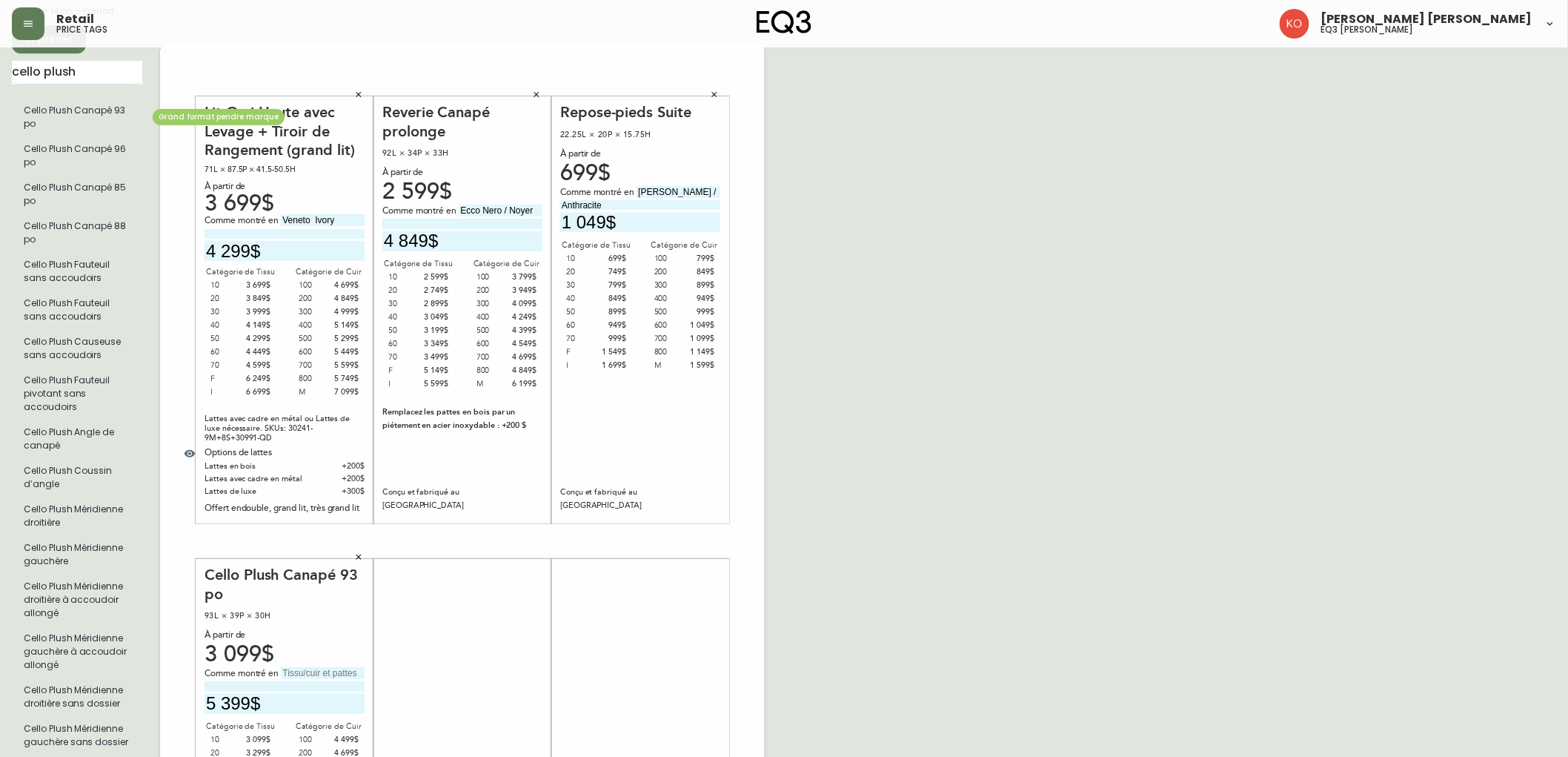
scroll to position [0, 0]
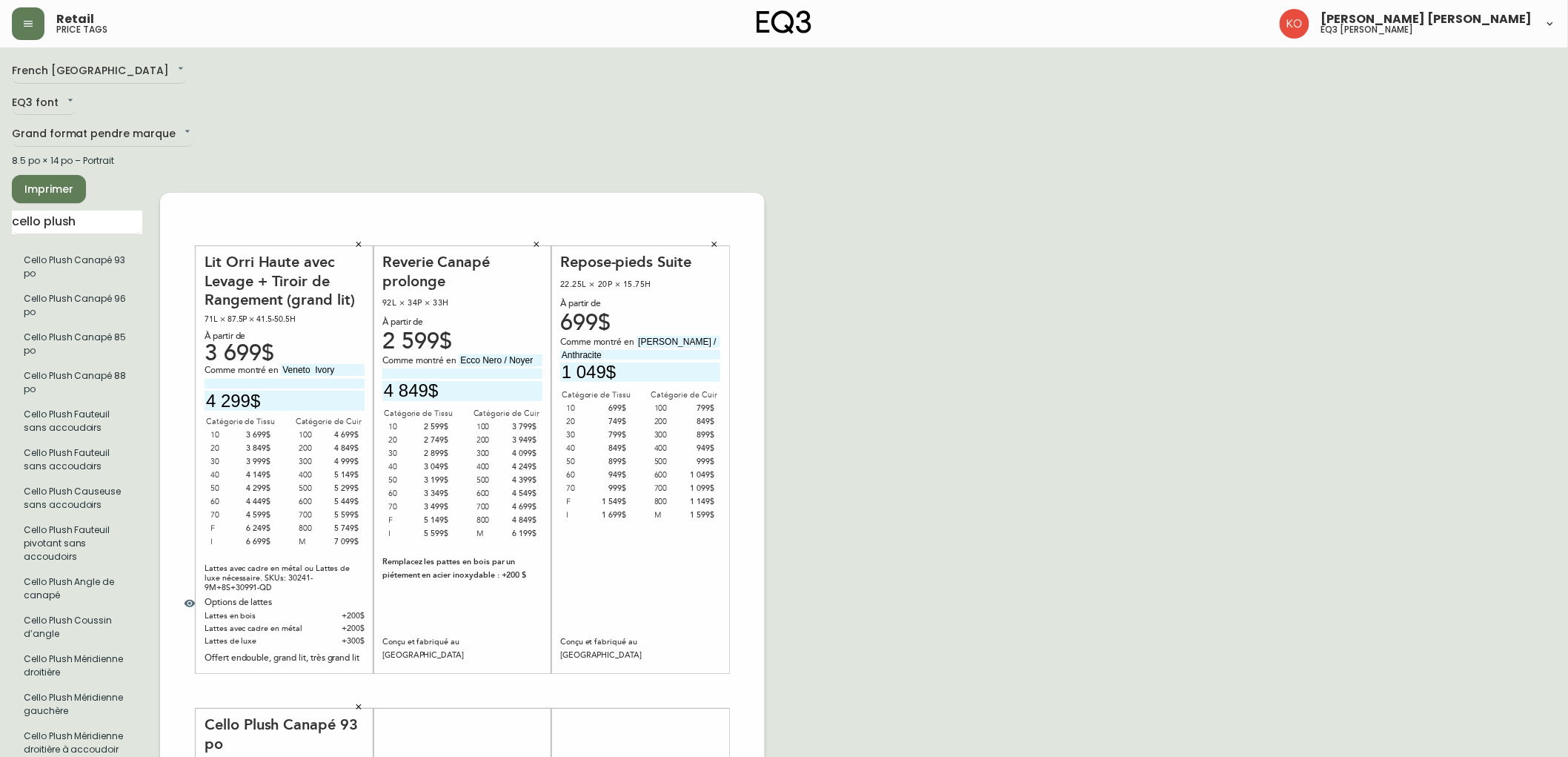
drag, startPoint x: 94, startPoint y: 208, endPoint x: 0, endPoint y: 210, distance: 94.0
click at [0, 210] on main "French Canada fr_CA EQ3 font EQ3 Grand format pendre marque large 8.5 po × 14 p…" at bounding box center [784, 685] width 1568 height 1276
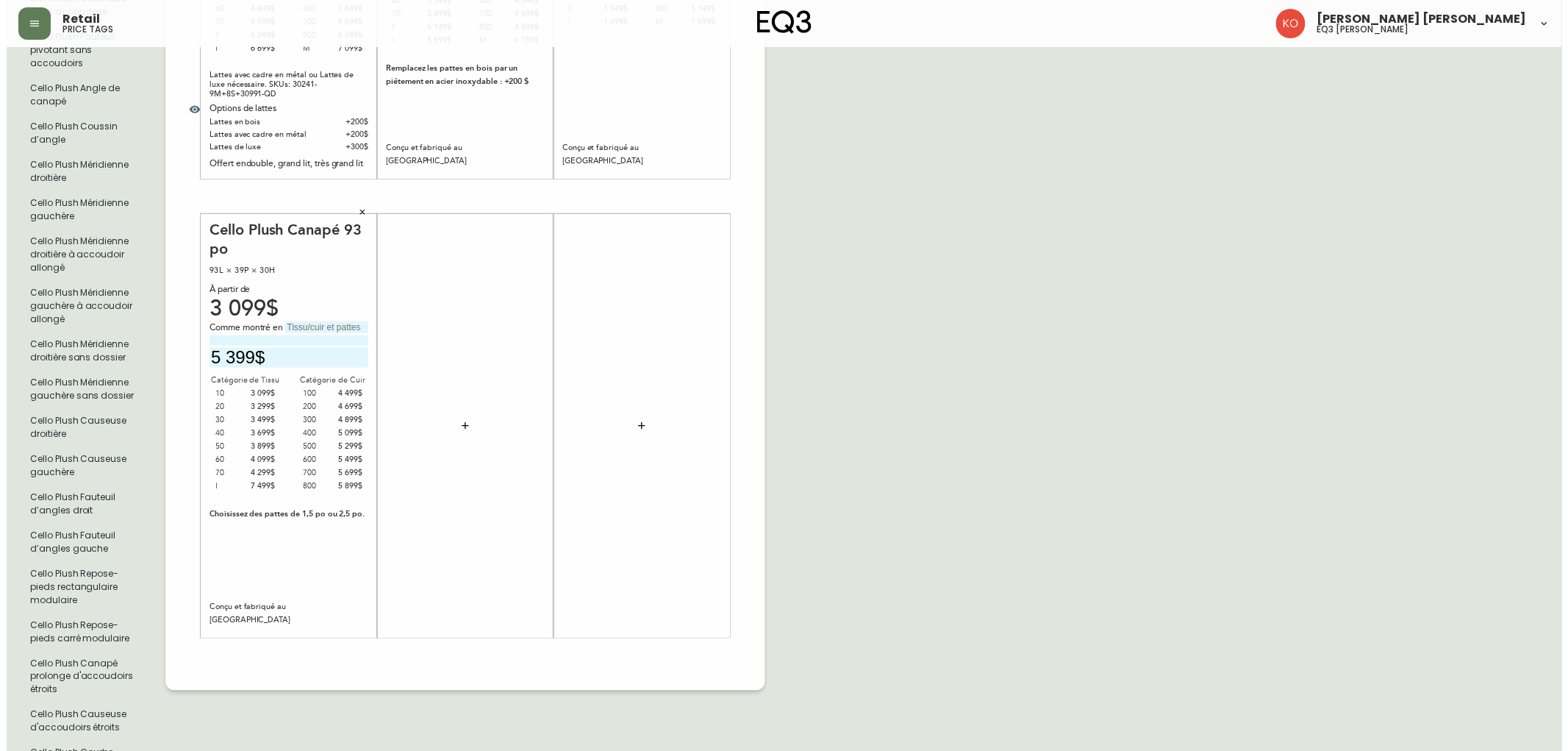
scroll to position [490, 0]
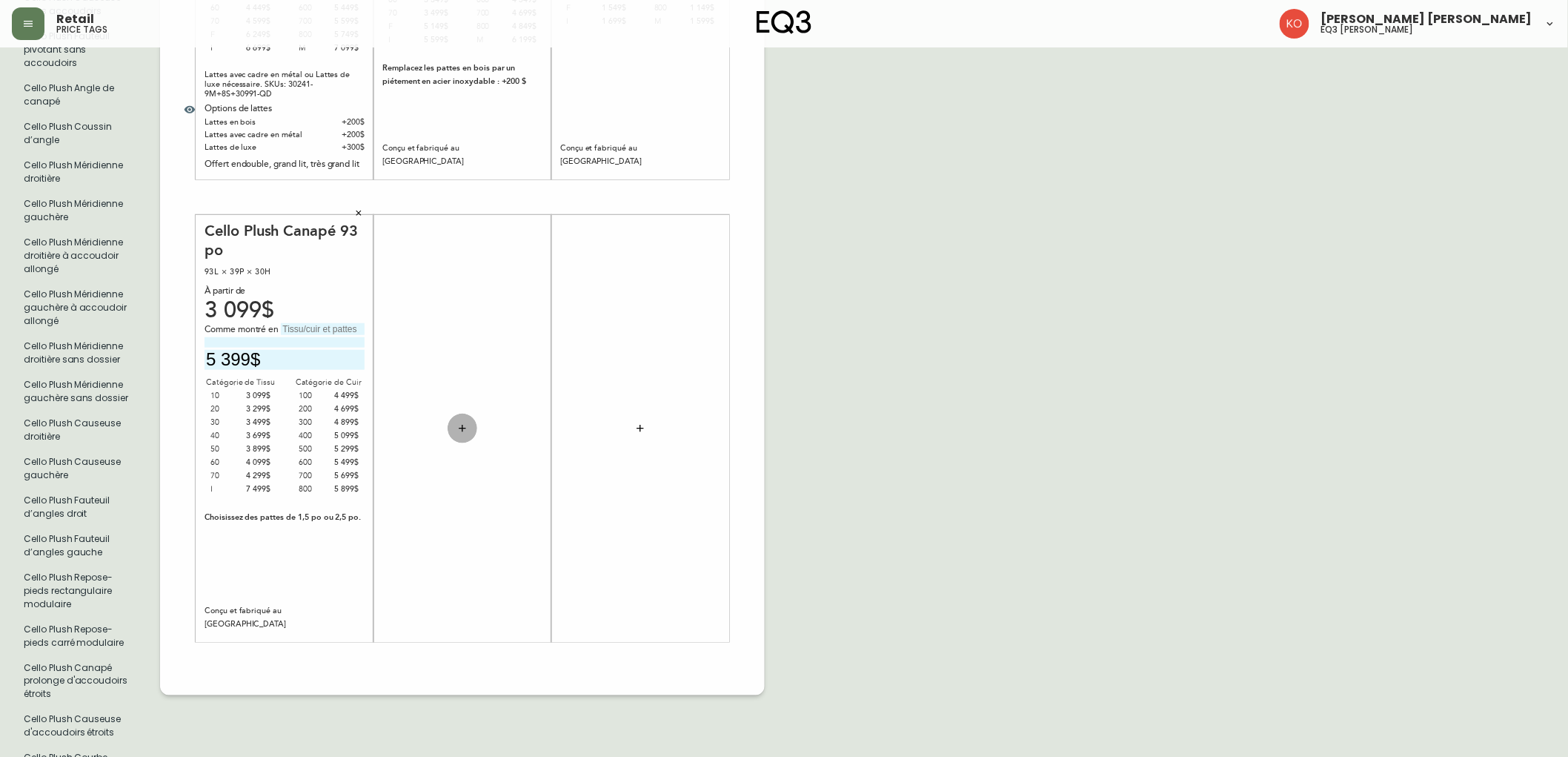
click at [458, 427] on icon "button" at bounding box center [462, 429] width 12 height 12
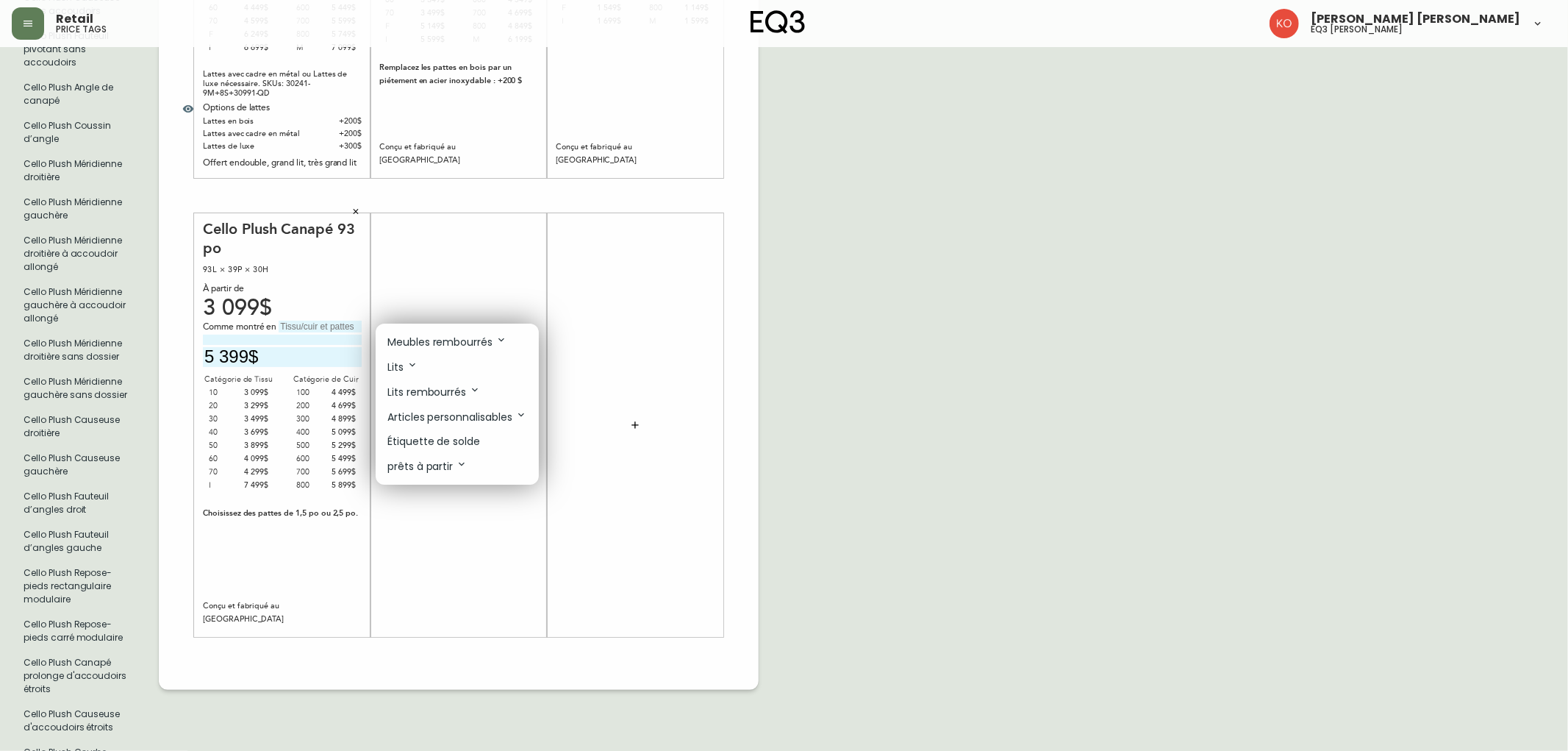
click at [431, 376] on li "Lits" at bounding box center [457, 367] width 163 height 25
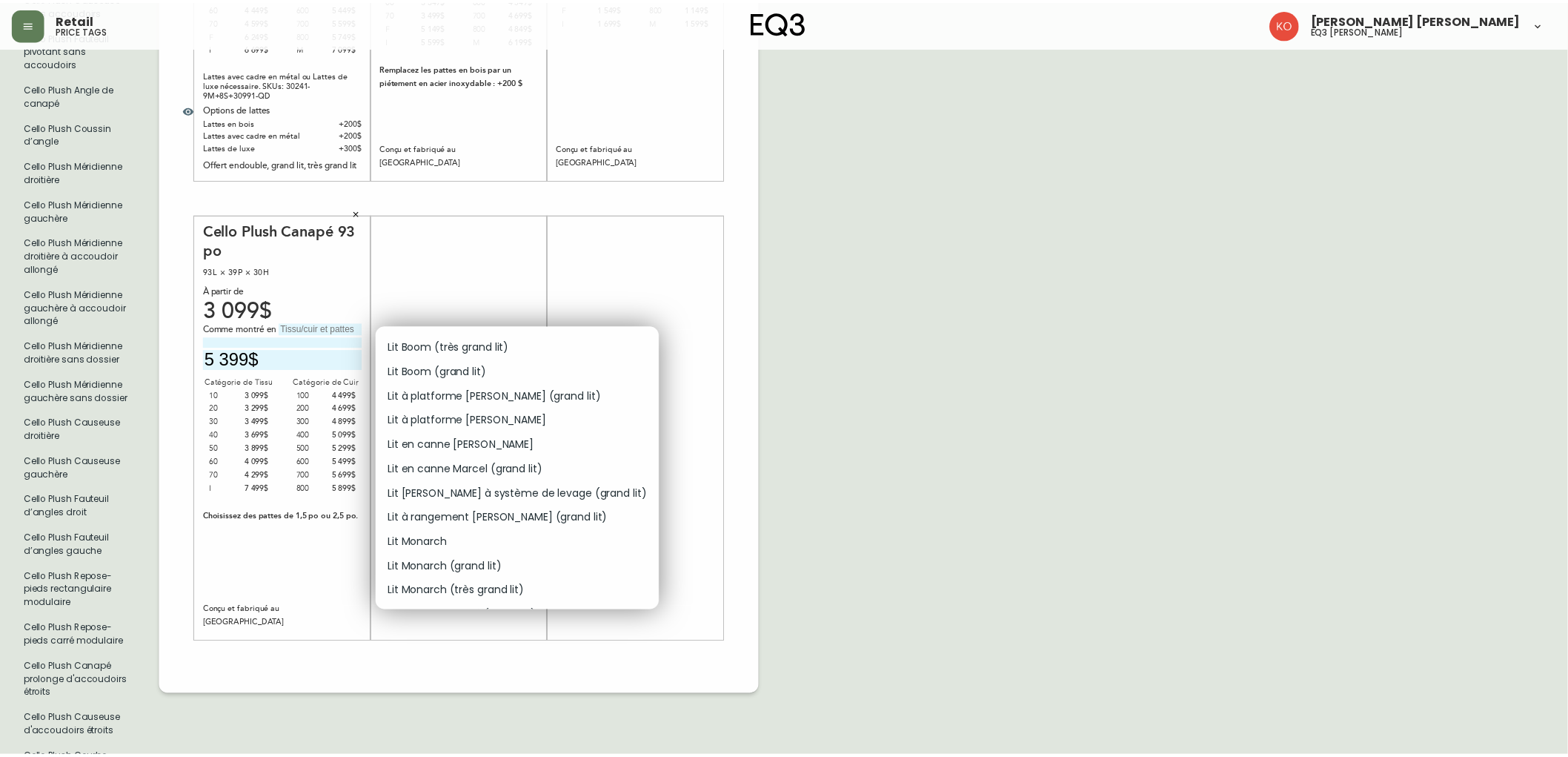
scroll to position [83, 0]
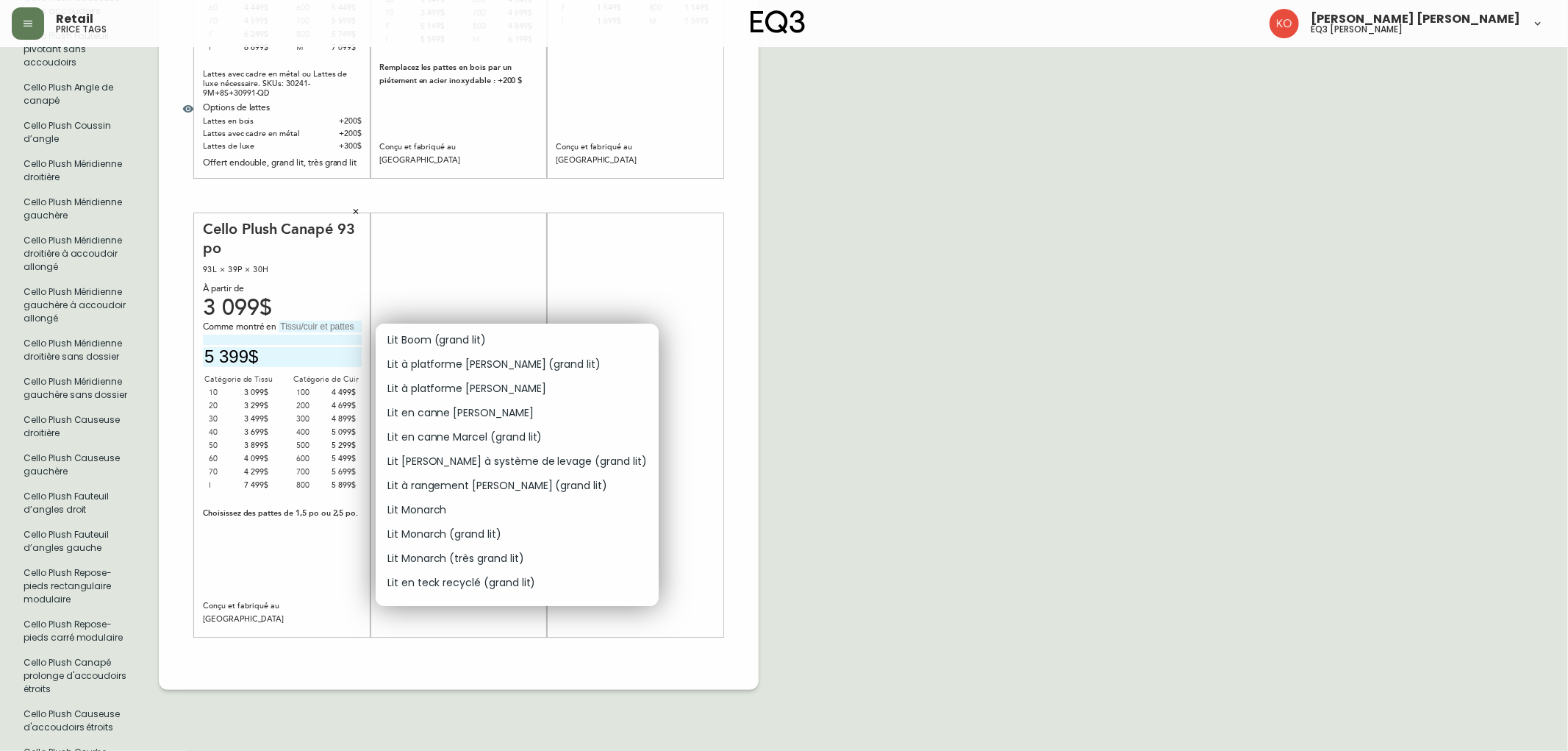
click at [149, 189] on div at bounding box center [784, 376] width 1568 height 751
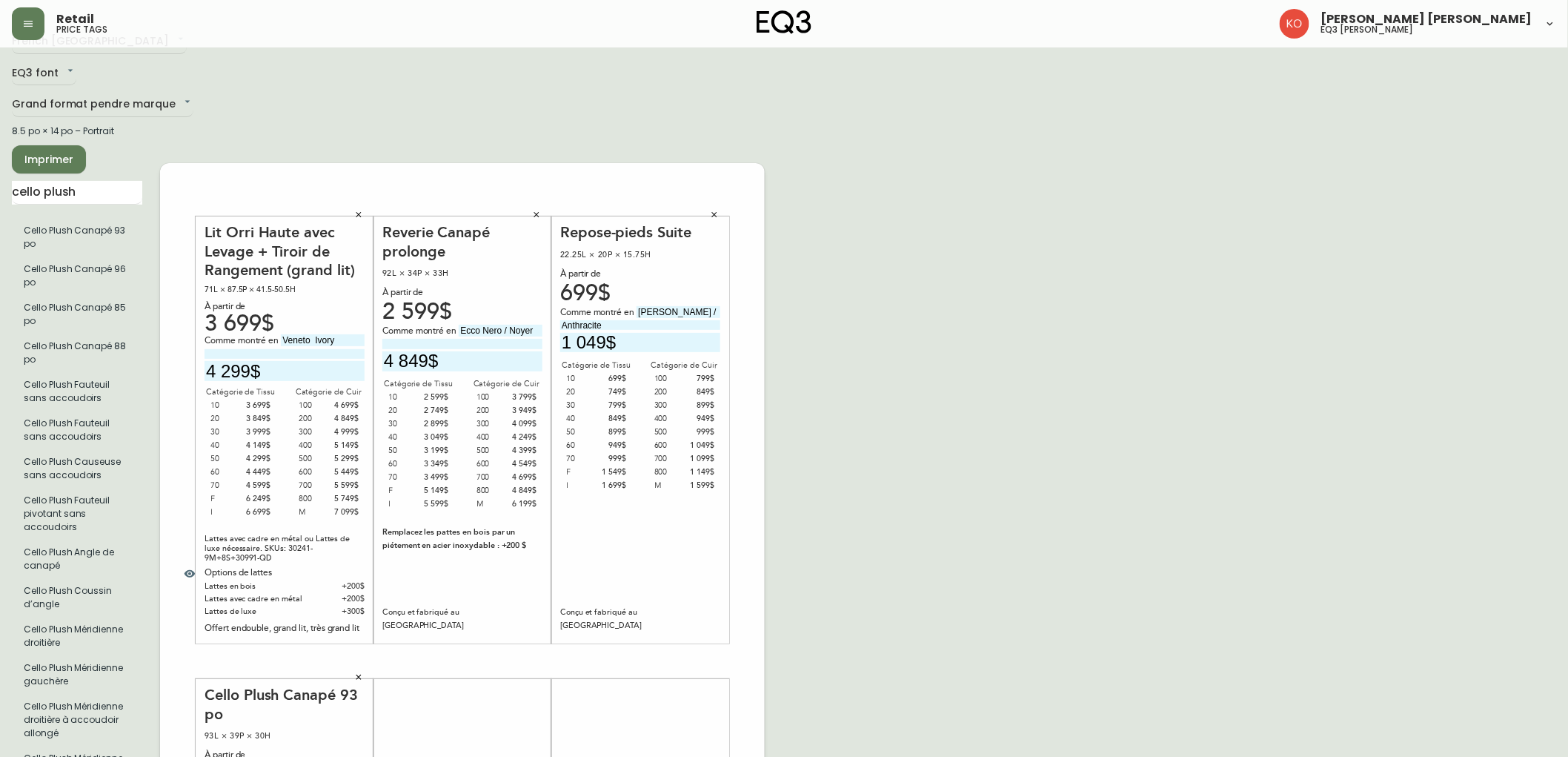
scroll to position [0, 0]
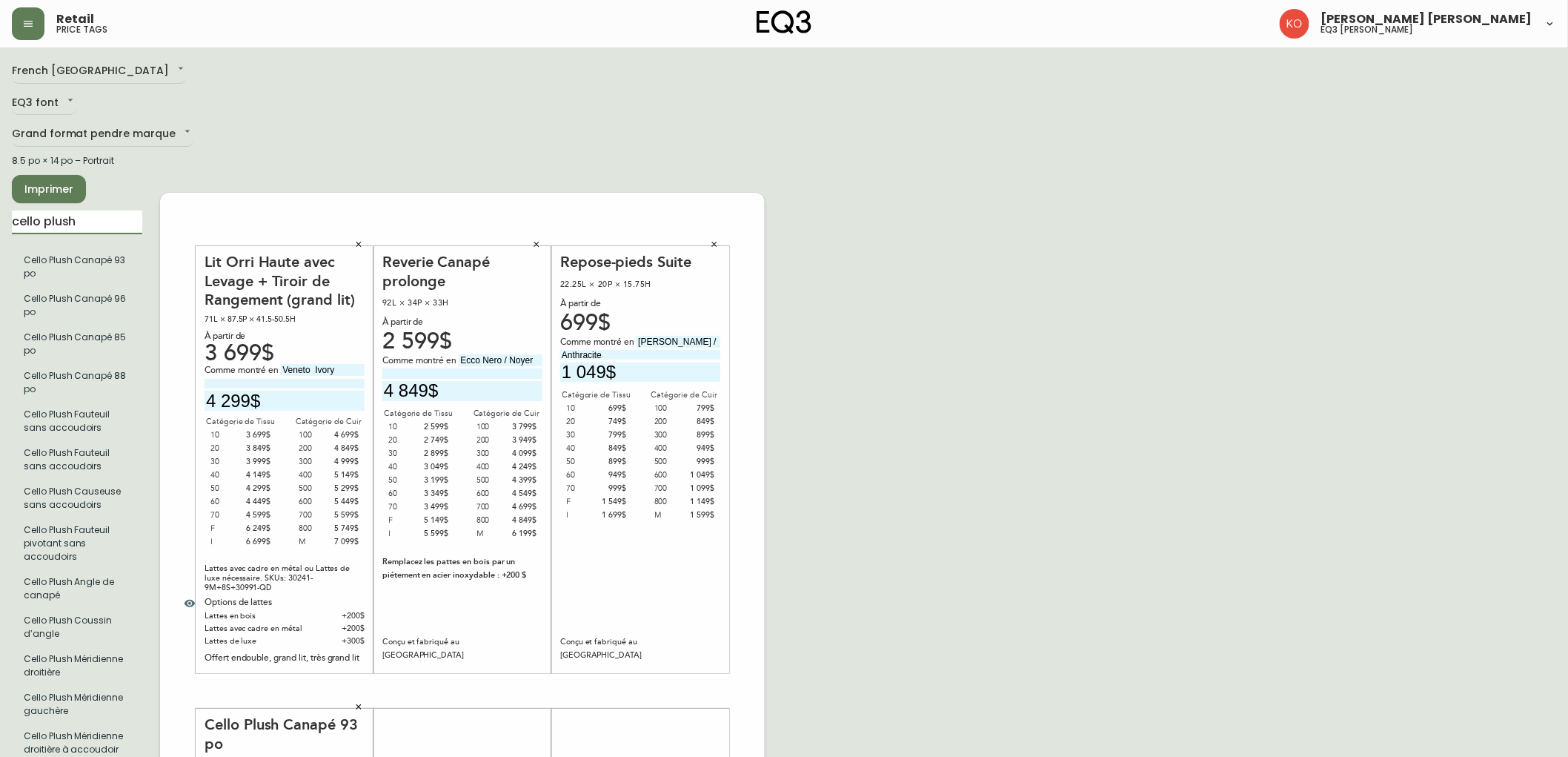
drag, startPoint x: 110, startPoint y: 224, endPoint x: 0, endPoint y: 223, distance: 110.0
click at [0, 223] on main "French Canada fr_CA EQ3 font EQ3 Grand format pendre marque large 8.5 po × 14 p…" at bounding box center [784, 685] width 1568 height 1276
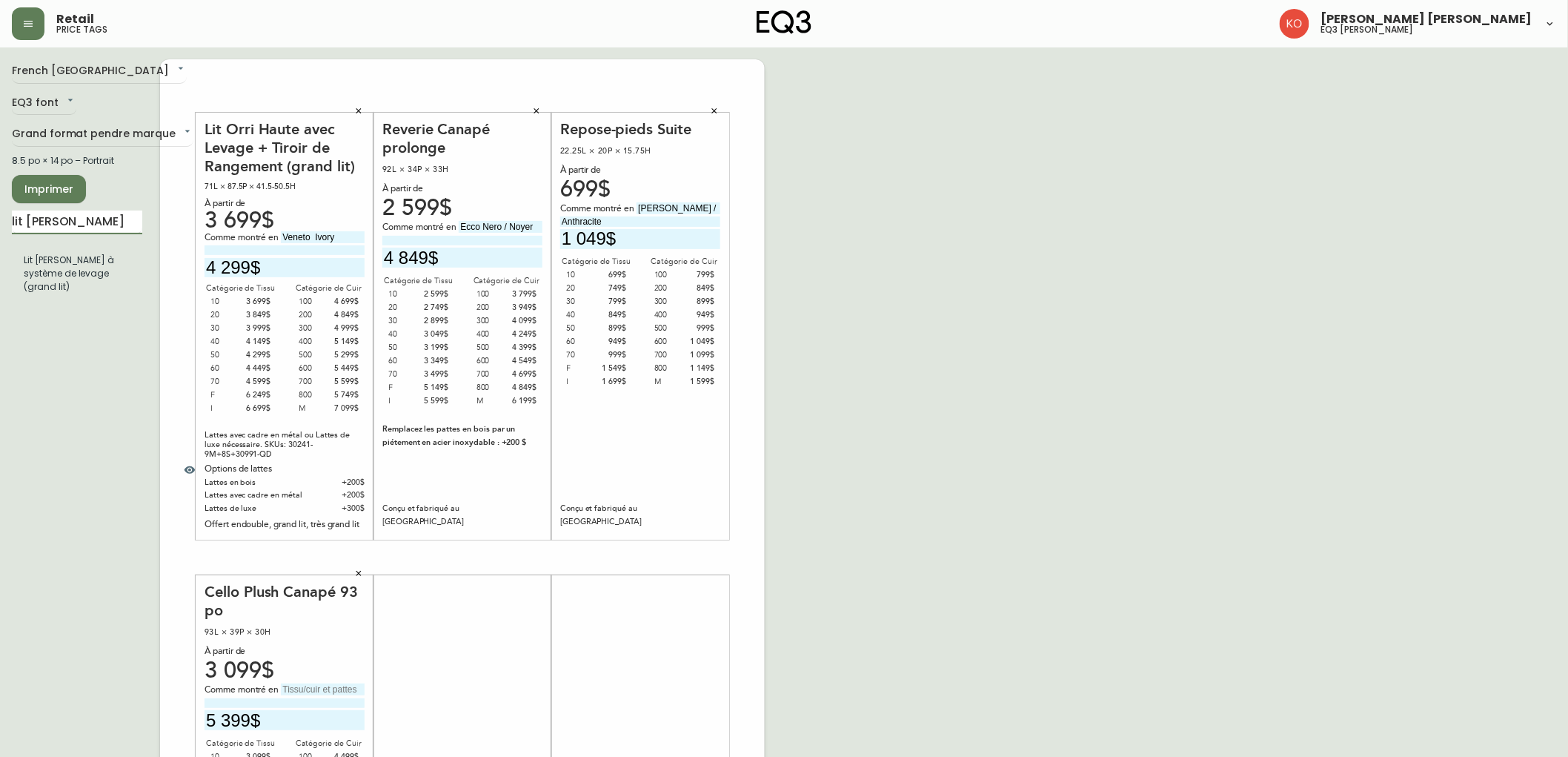
drag, startPoint x: 25, startPoint y: 221, endPoint x: 0, endPoint y: 227, distance: 25.7
click at [0, 227] on main "French Canada fr_CA EQ3 font EQ3 Grand format pendre marque large 8.5 po × 14 p…" at bounding box center [784, 552] width 1568 height 1009
type input "[PERSON_NAME]"
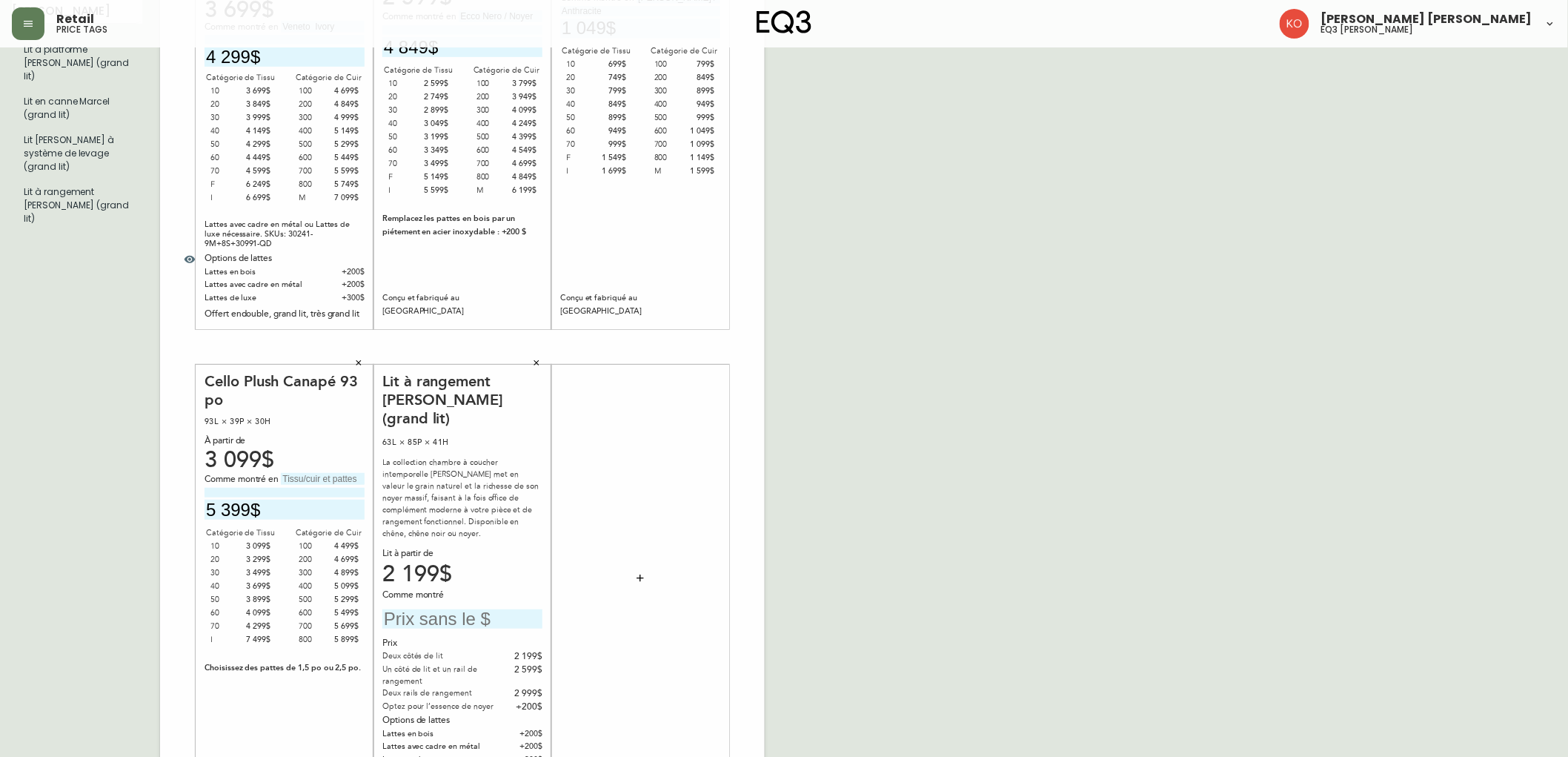
scroll to position [247, 0]
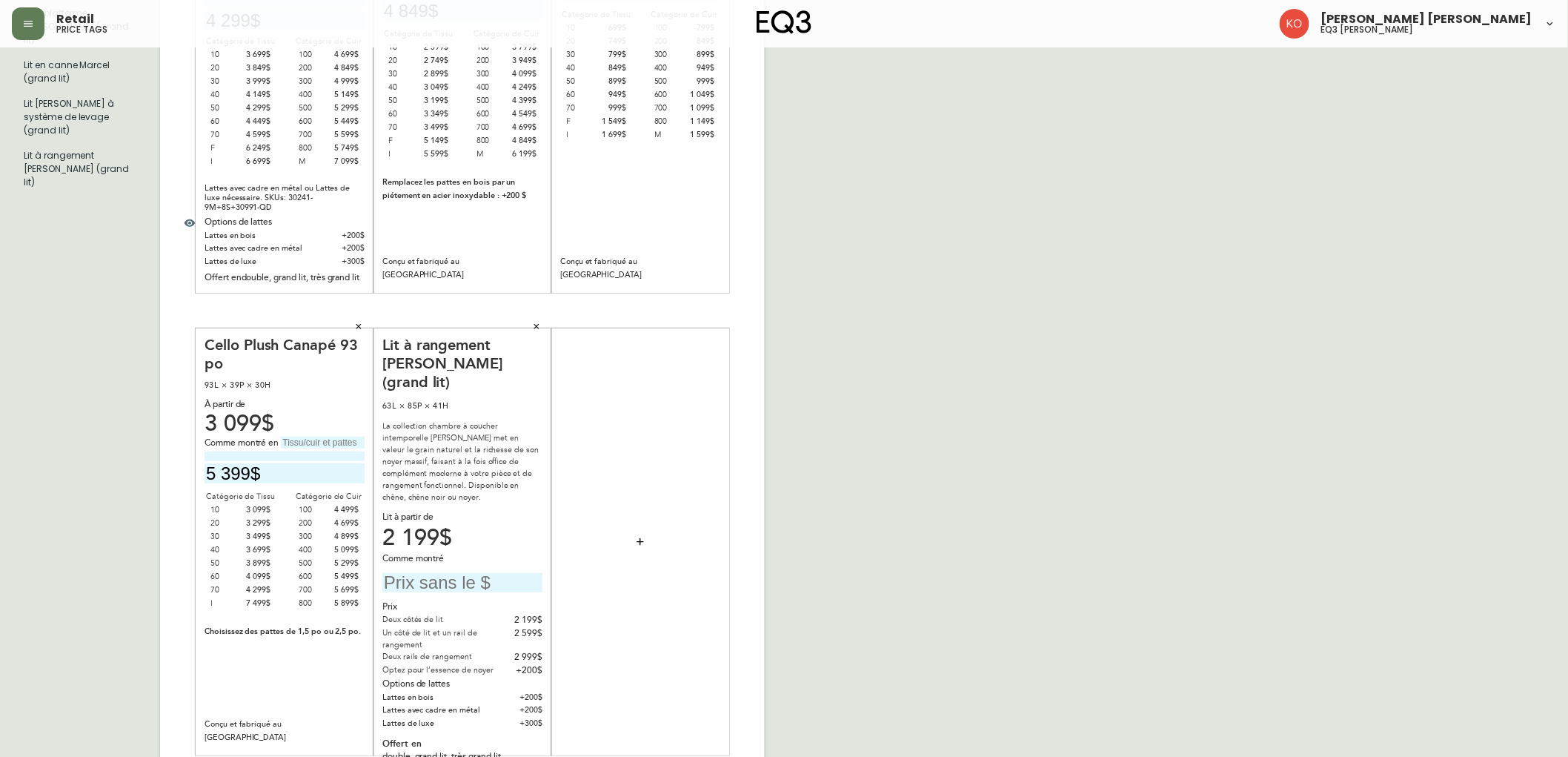
click at [462, 365] on div "Lit à rangement [PERSON_NAME] (grand lit)" at bounding box center [462, 364] width 160 height 57
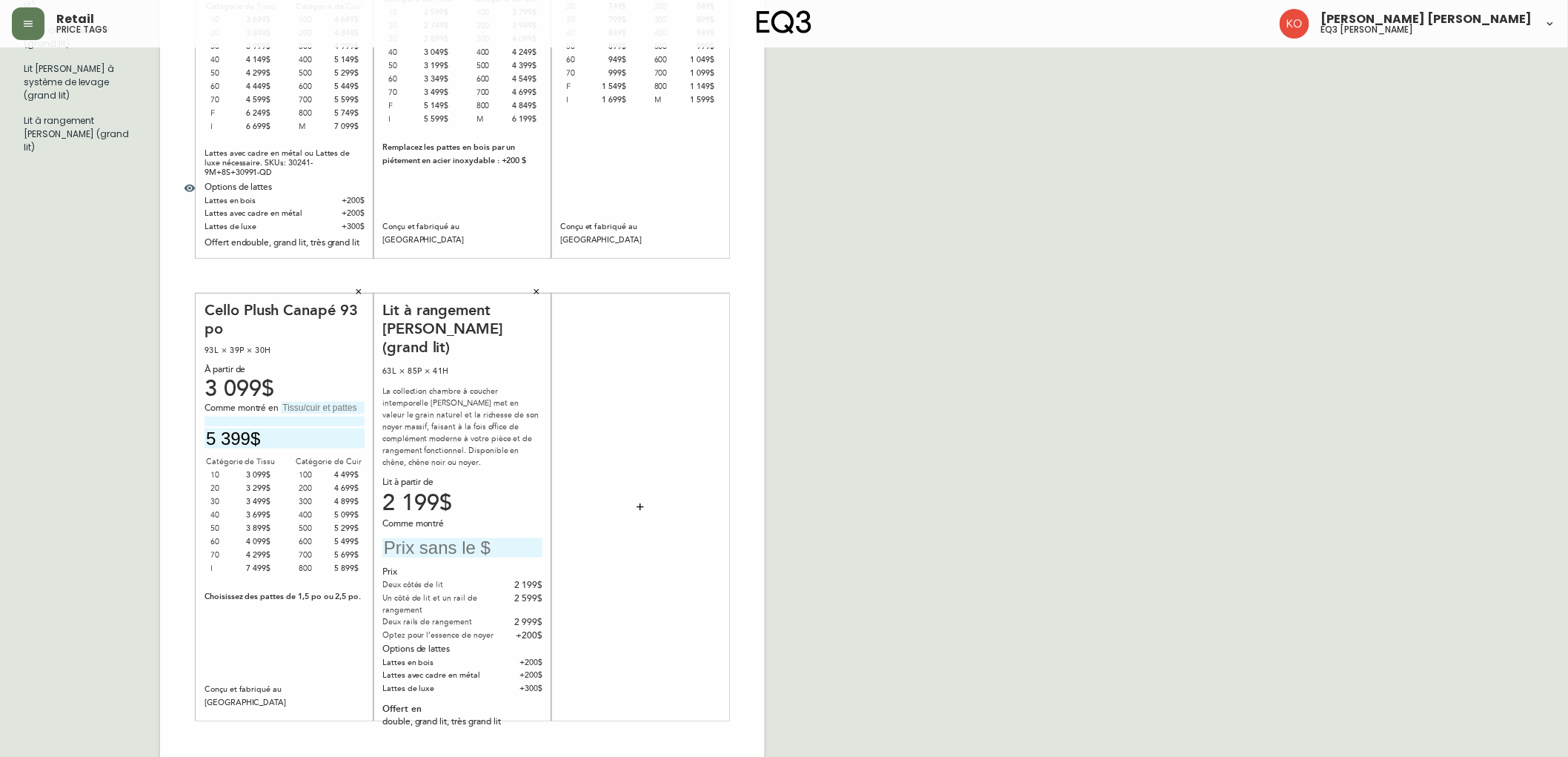
scroll to position [298, 0]
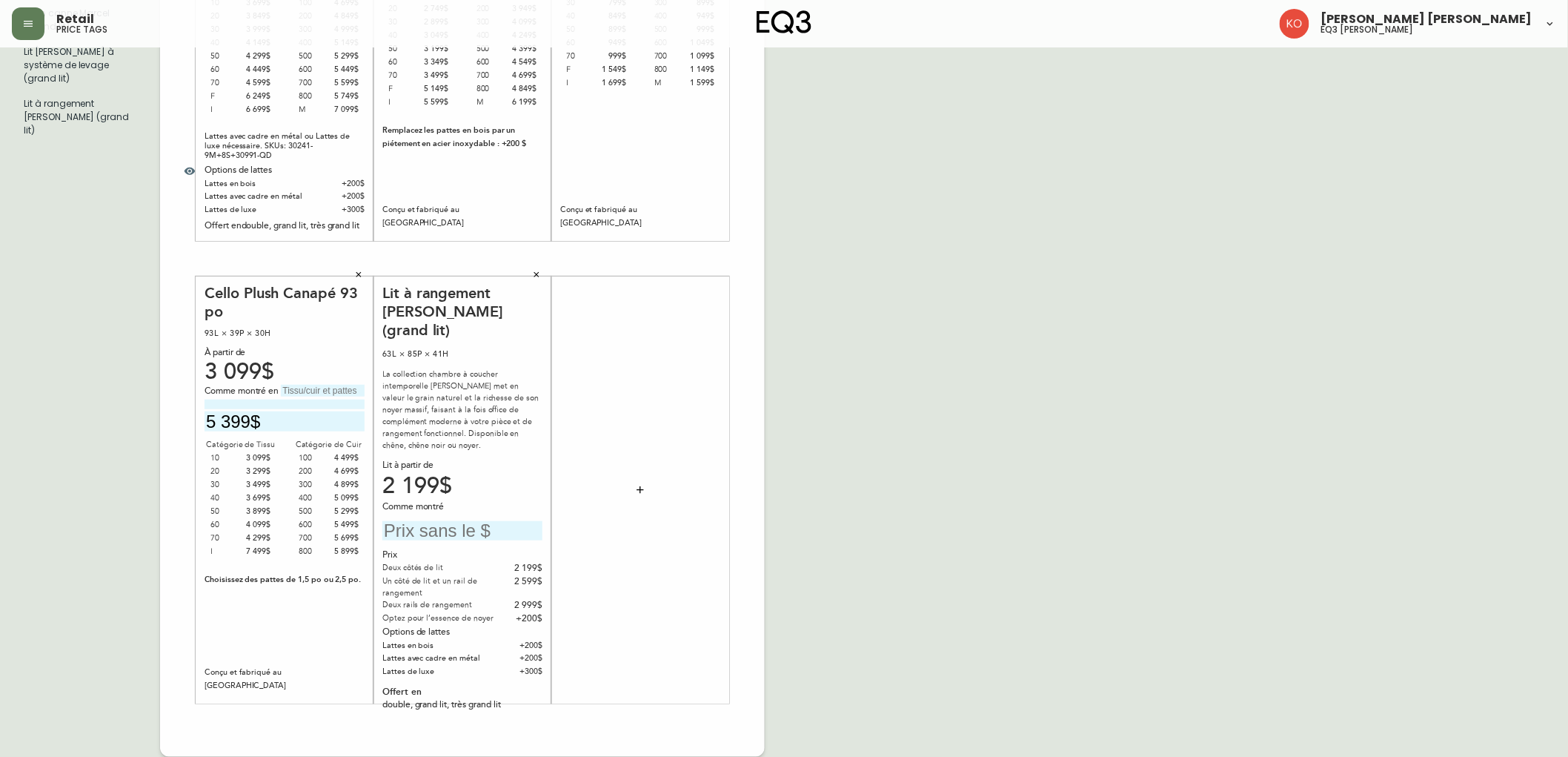
click at [387, 626] on div "Options de lattes" at bounding box center [462, 633] width 160 height 13
drag, startPoint x: 412, startPoint y: 567, endPoint x: 453, endPoint y: 535, distance: 52.0
click at [453, 562] on div "Deux côtés de lit 2 199$ Un côté de lit et un rail de rangement 2 599$ Deux rai…" at bounding box center [462, 594] width 160 height 64
click at [486, 562] on div "Deux côtés de lit" at bounding box center [448, 569] width 132 height 13
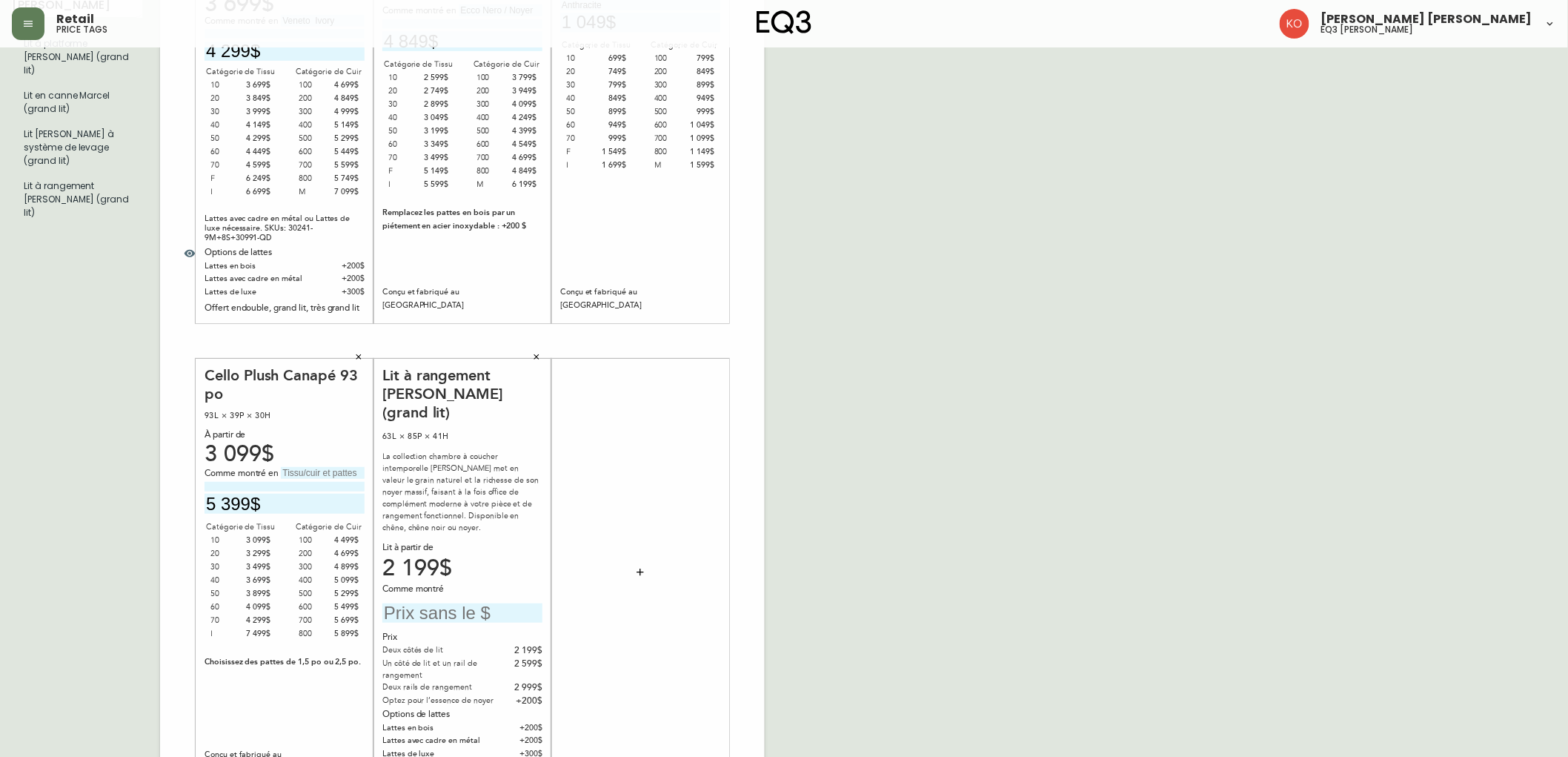
click at [438, 604] on input "text" at bounding box center [462, 614] width 160 height 20
click at [487, 562] on div "2 199$" at bounding box center [462, 569] width 160 height 13
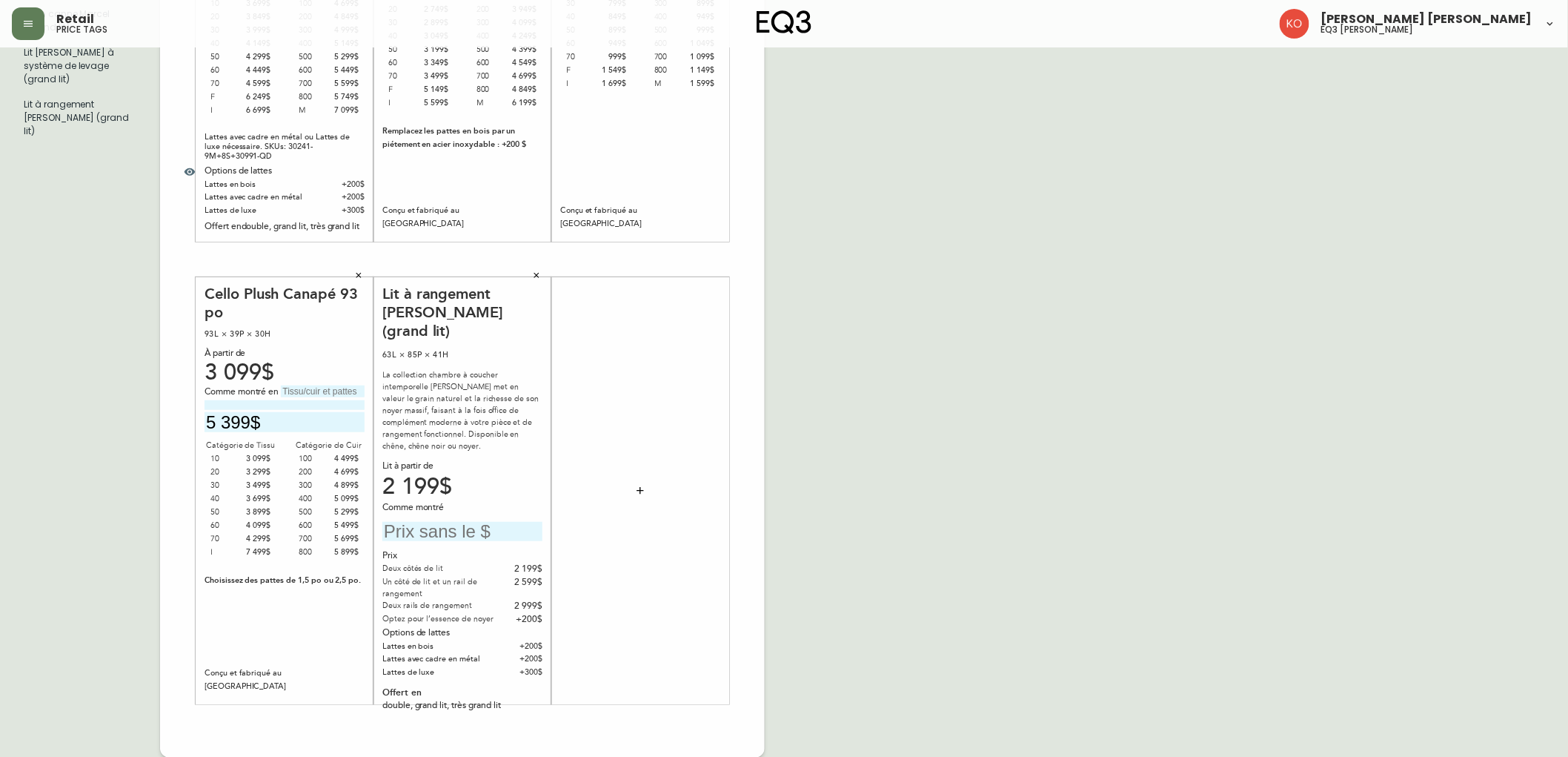
scroll to position [298, 0]
click at [470, 521] on input "text" at bounding box center [462, 531] width 160 height 20
type input "2 999$"
click at [1084, 235] on div "French Canada fr_CA EQ3 font EQ3 Grand format pendre marque large 8.5 po × 14 p…" at bounding box center [784, 259] width 1545 height 997
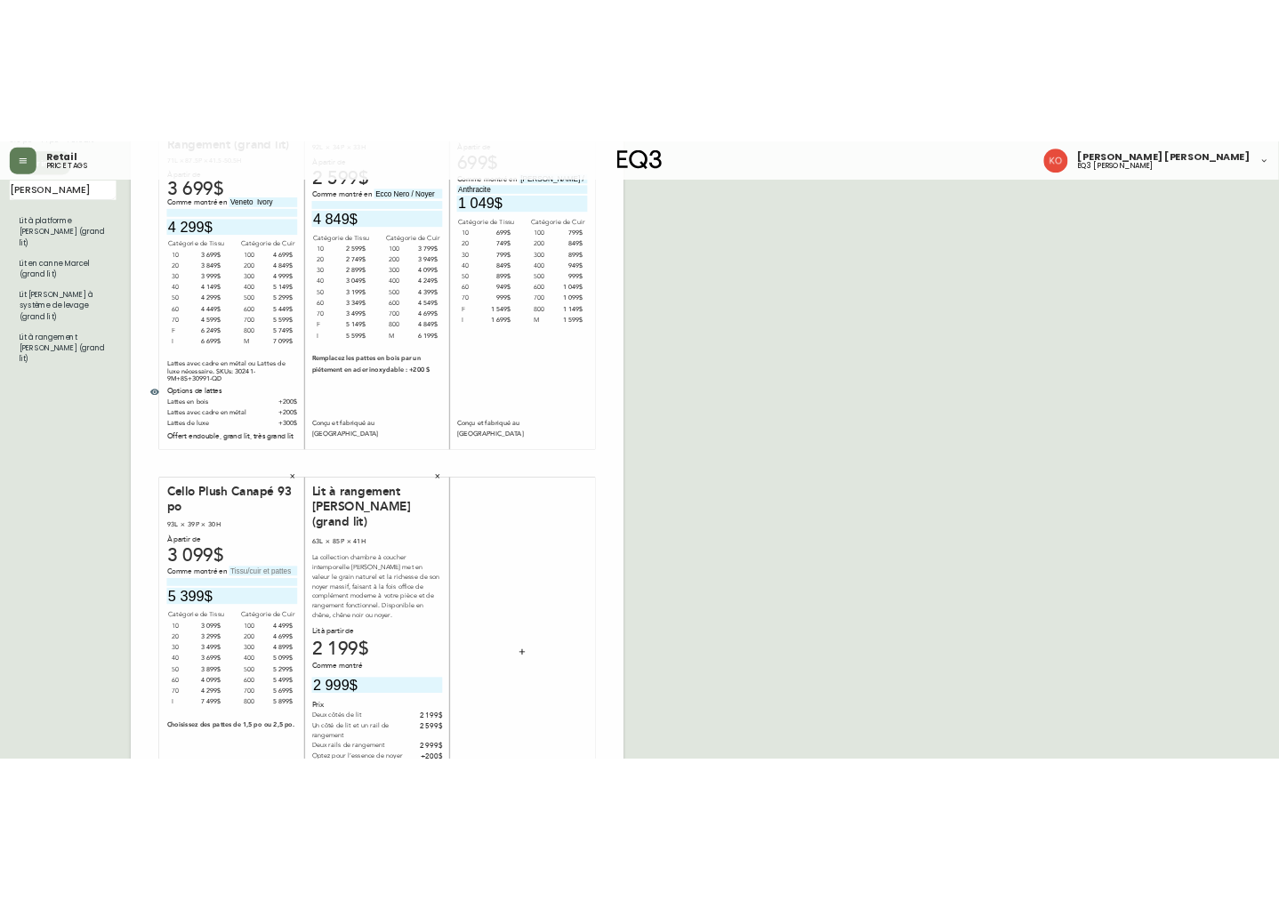
scroll to position [197, 0]
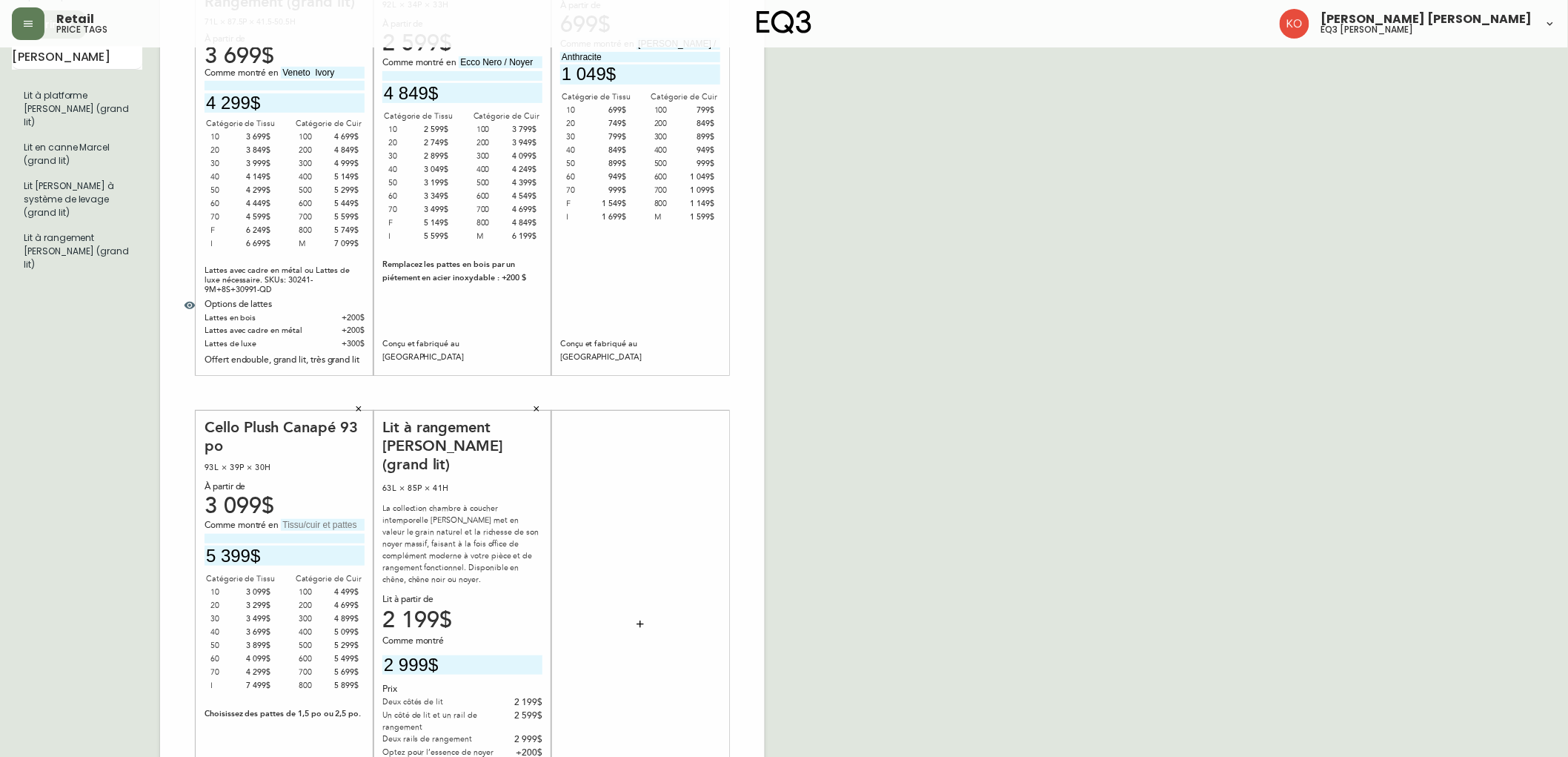
click at [1521, 169] on div "French Canada fr_CA EQ3 font EQ3 Grand format pendre marque large 8.5 po × 14 p…" at bounding box center [784, 394] width 1545 height 997
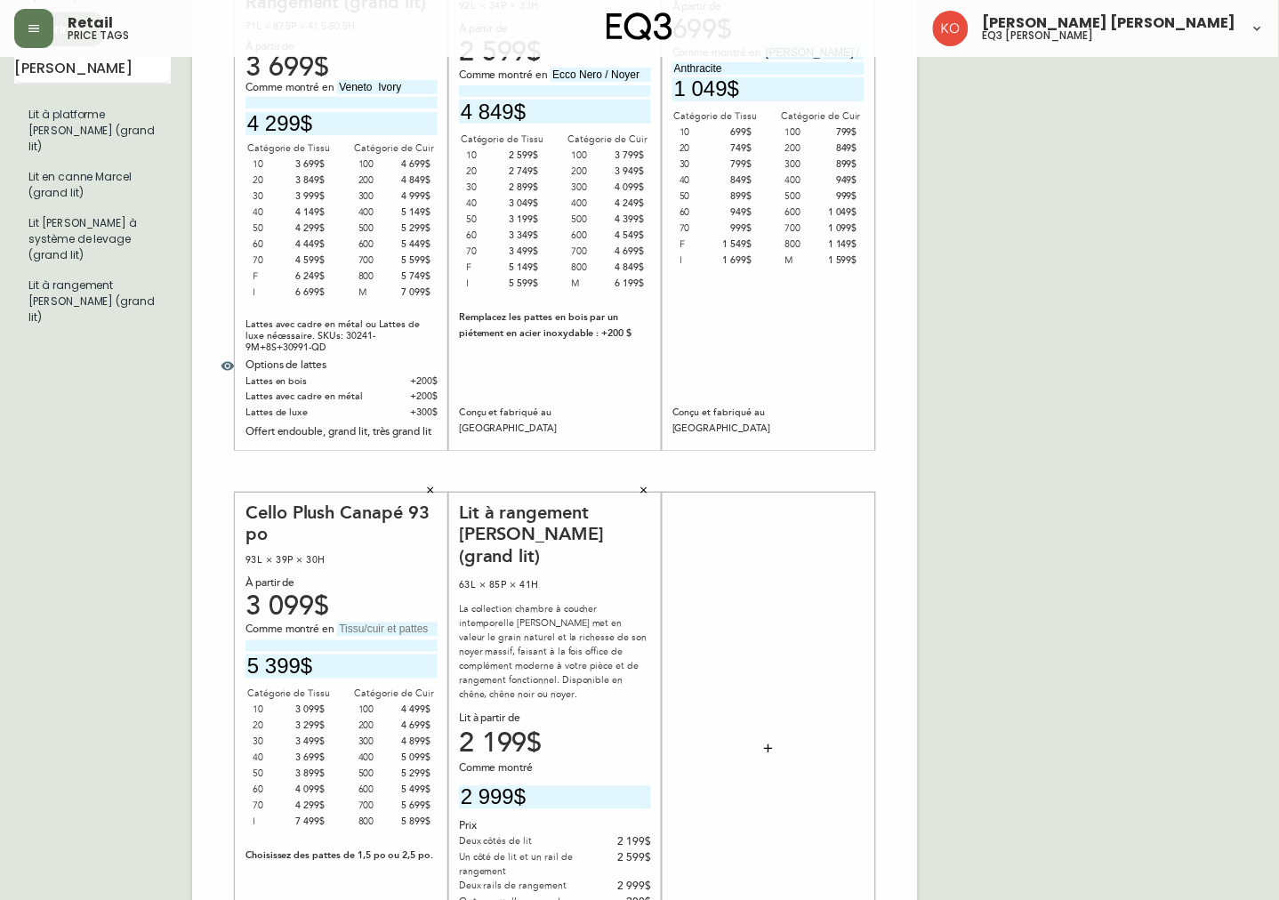
click at [983, 207] on div "French Canada fr_CA EQ3 font EQ3 Grand format pendre marque large 8.5 po × 14 p…" at bounding box center [639, 472] width 1251 height 1196
click at [1118, 208] on div "French Canada fr_CA EQ3 font EQ3 Grand format pendre marque large 8.5 po × 14 p…" at bounding box center [639, 472] width 1251 height 1196
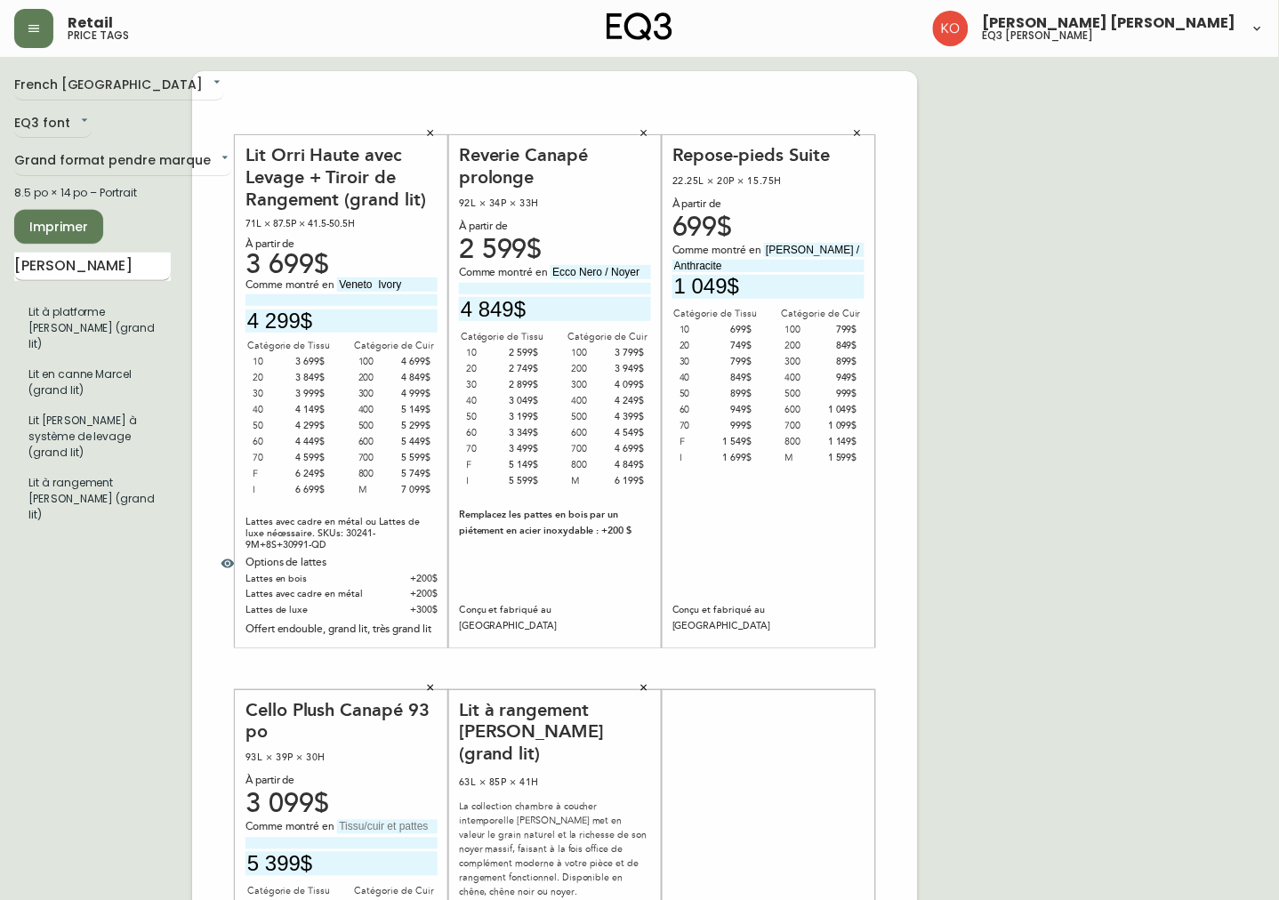
click at [117, 270] on input "[PERSON_NAME]" at bounding box center [92, 267] width 157 height 28
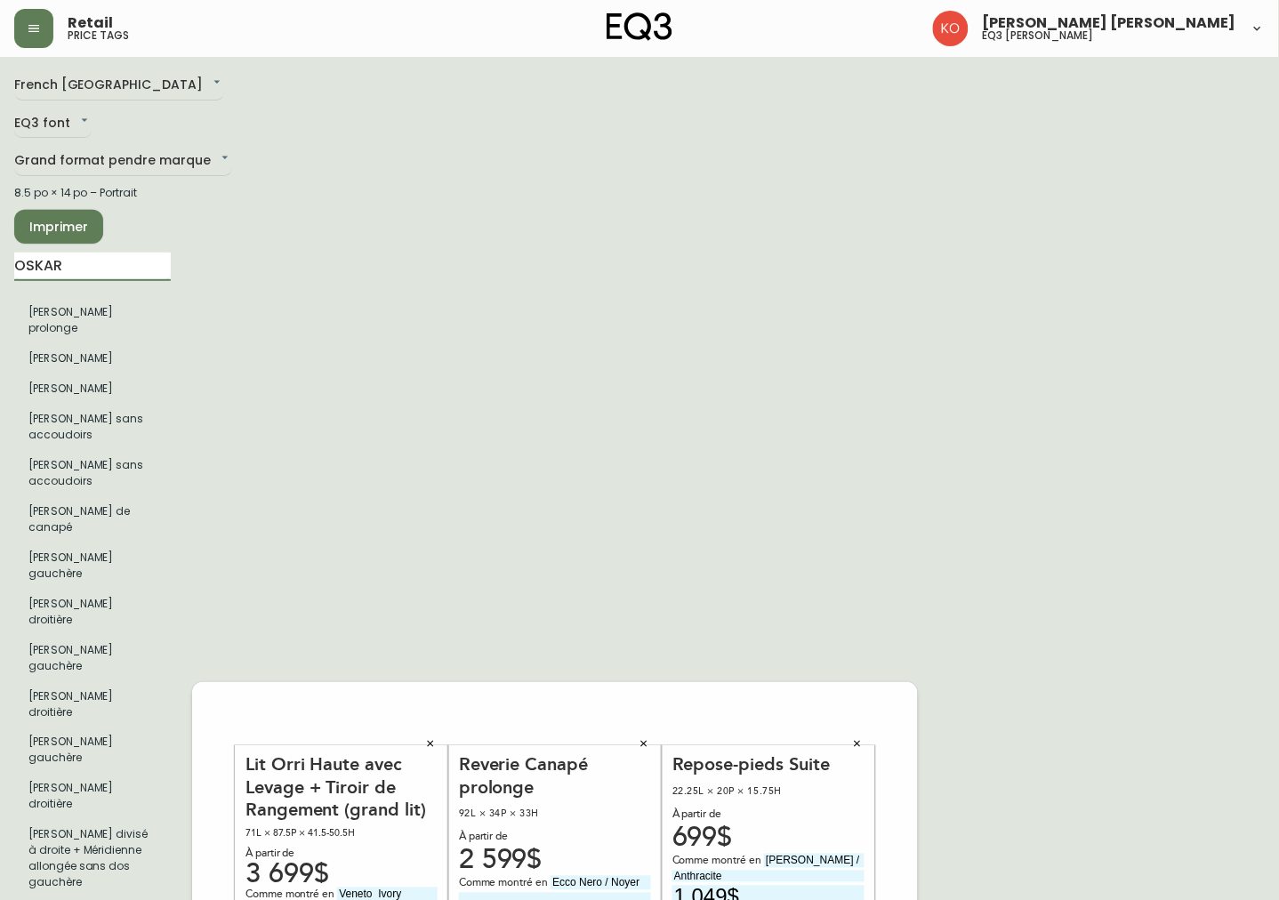
type input "OSKAR"
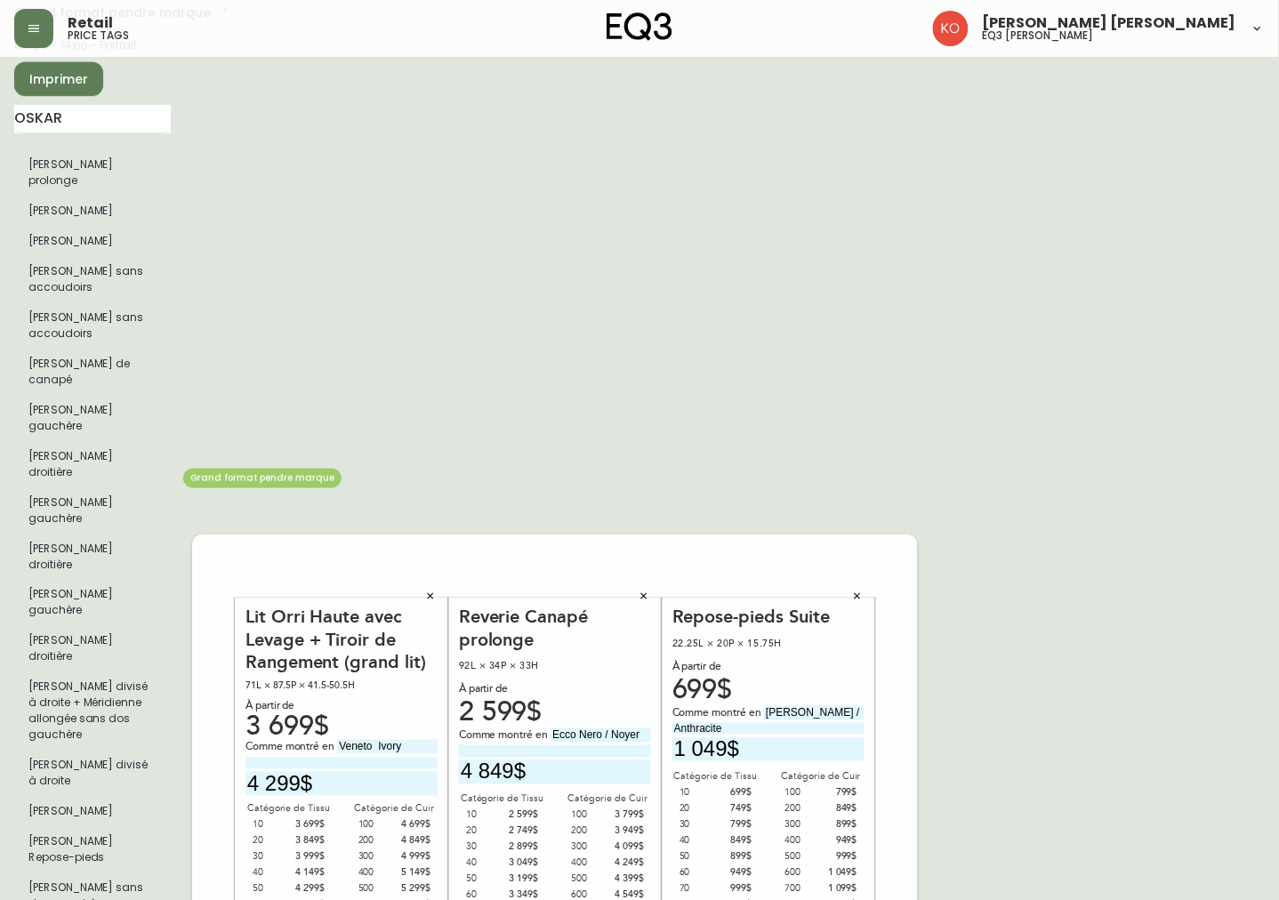
scroll to position [99, 0]
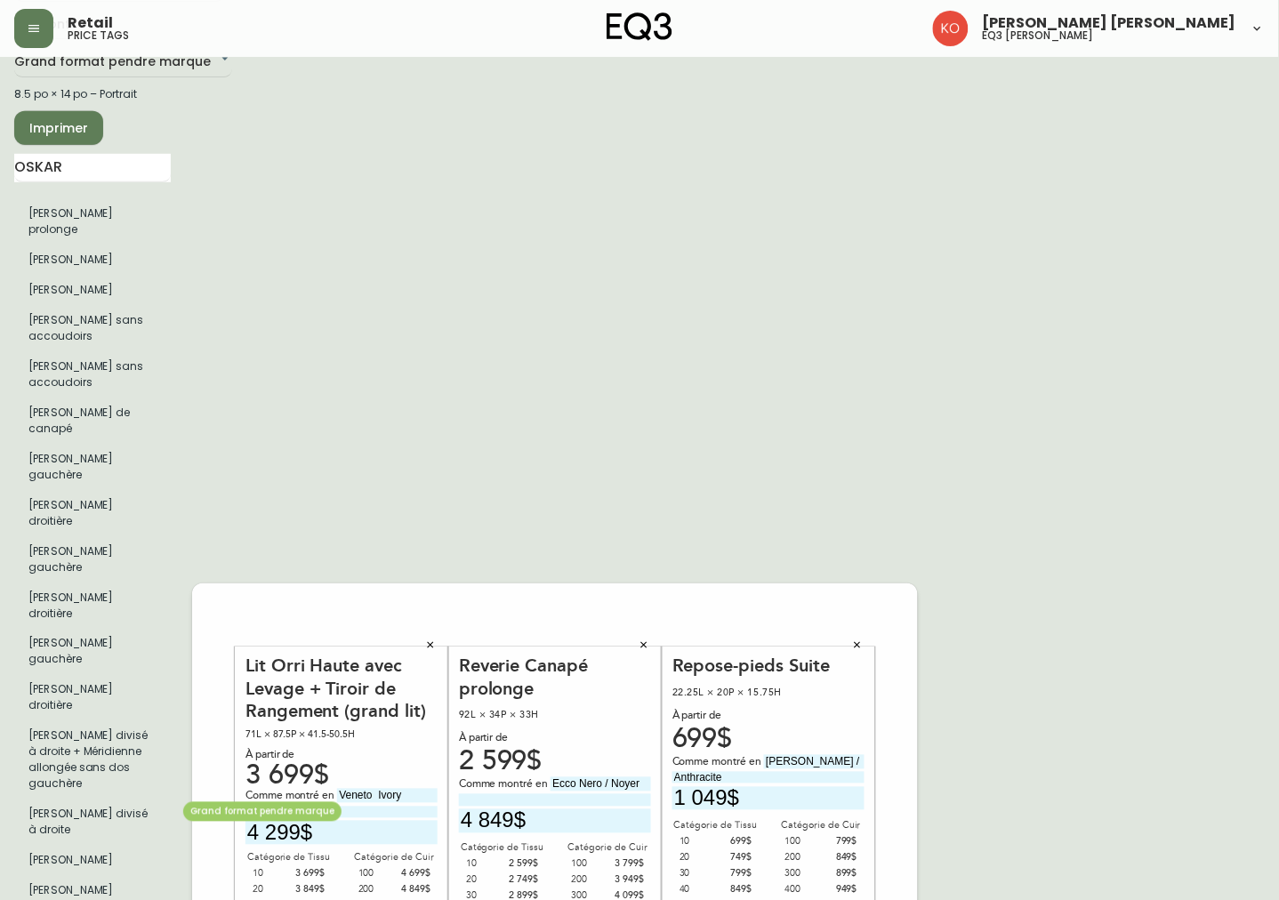
click at [84, 846] on li "[PERSON_NAME]" at bounding box center [92, 861] width 157 height 30
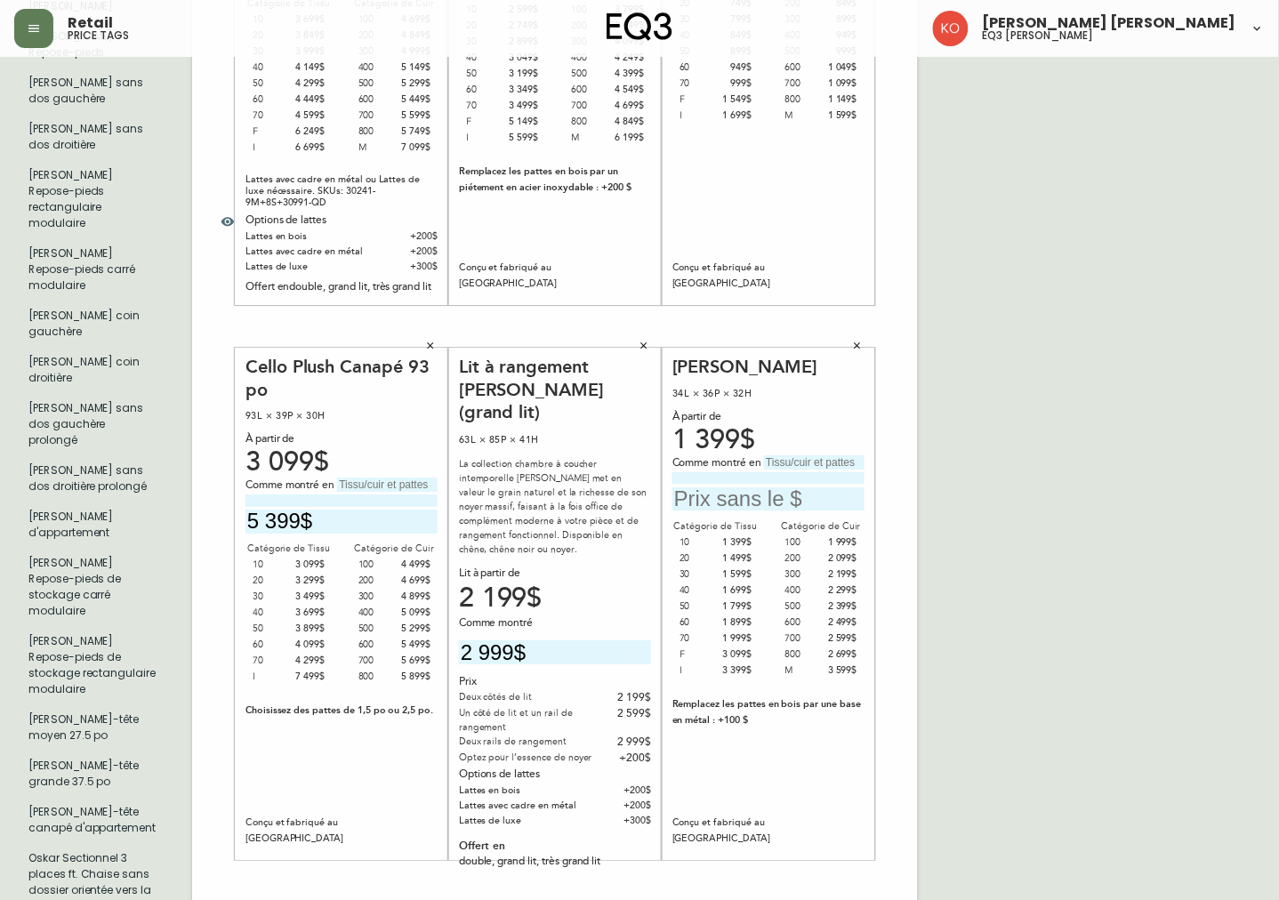
scroll to position [988, 0]
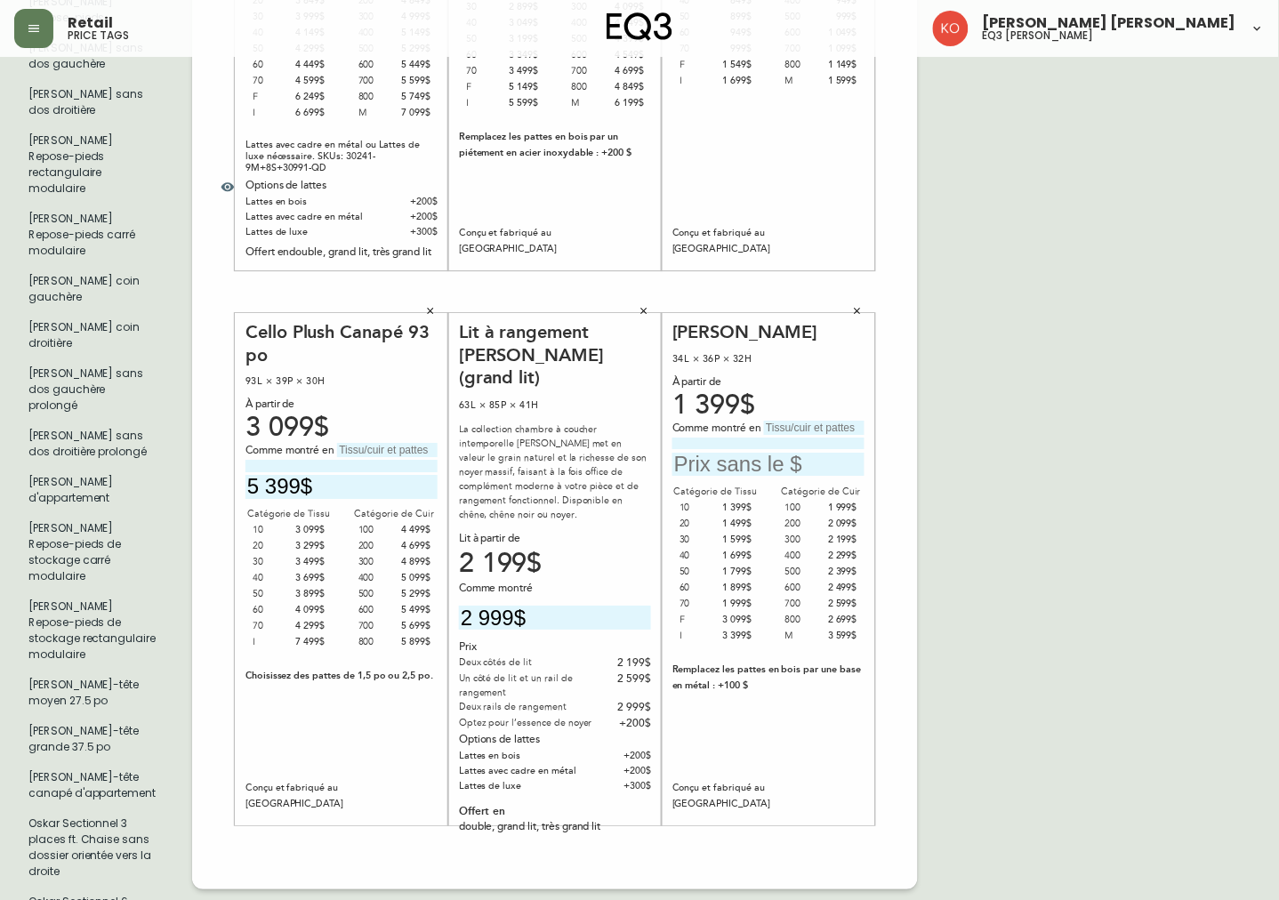
click at [986, 440] on div "French Canada fr_CA EQ3 font EQ3 Grand format pendre marque large 8.5 po × 14 p…" at bounding box center [639, 292] width 1251 height 2418
click at [783, 453] on input "text" at bounding box center [768, 465] width 192 height 24
type input "2 199$"
click at [1054, 268] on div "French Canada fr_CA EQ3 font EQ3 Grand format pendre marque large 8.5 po × 14 p…" at bounding box center [639, 292] width 1251 height 2418
click at [1053, 384] on div "French Canada fr_CA EQ3 font EQ3 Grand format pendre marque large 8.5 po × 14 p…" at bounding box center [639, 292] width 1251 height 2418
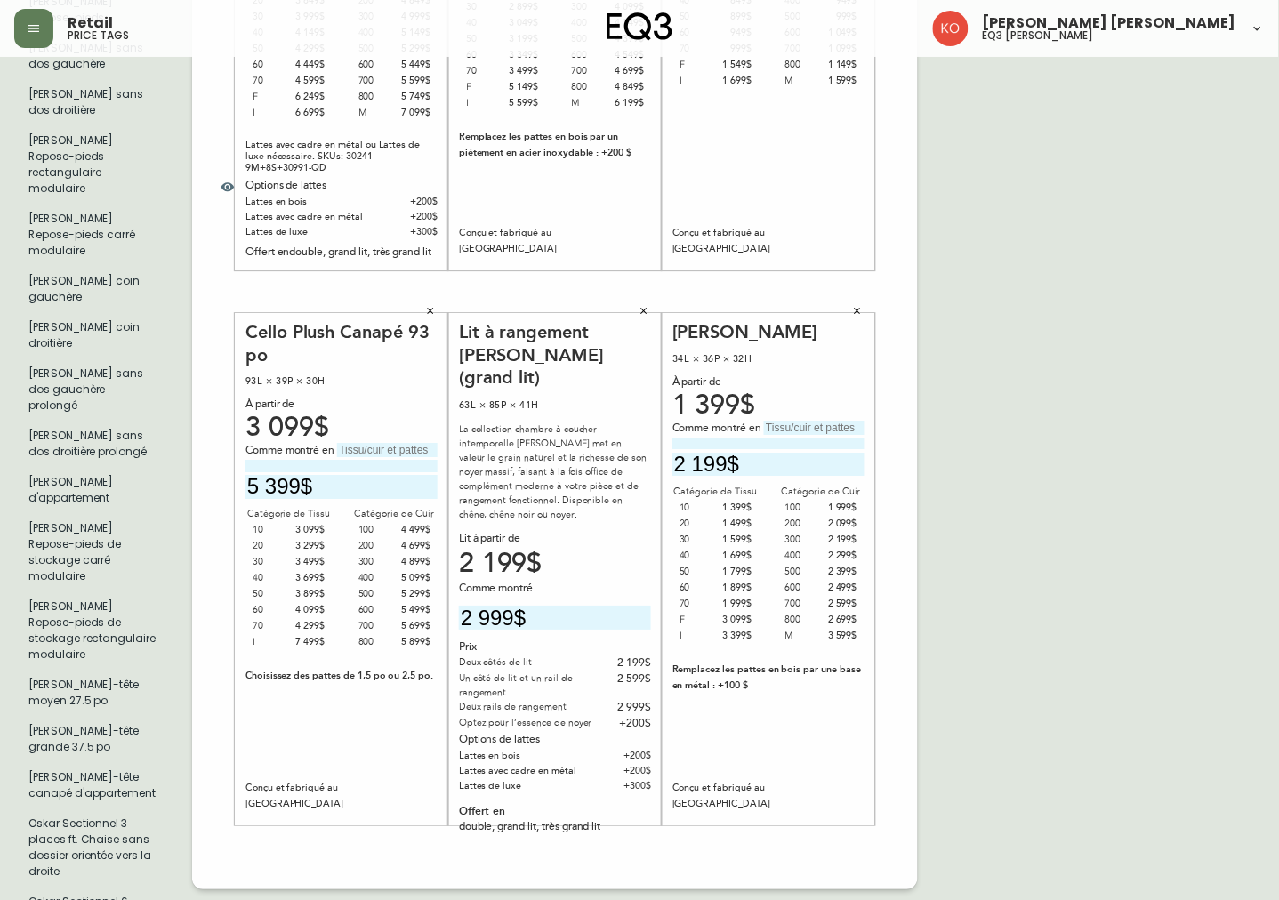
click at [1035, 345] on div "French Canada fr_CA EQ3 font EQ3 Grand format pendre marque large 8.5 po × 14 p…" at bounding box center [639, 292] width 1251 height 2418
drag, startPoint x: 821, startPoint y: 288, endPoint x: 852, endPoint y: 280, distance: 32.1
click at [821, 421] on input "text" at bounding box center [814, 428] width 101 height 14
click at [1069, 316] on div "French Canada fr_CA EQ3 font EQ3 Grand format pendre marque large 8.5 po × 14 p…" at bounding box center [639, 292] width 1251 height 2418
click at [843, 421] on input "text" at bounding box center [814, 428] width 101 height 14
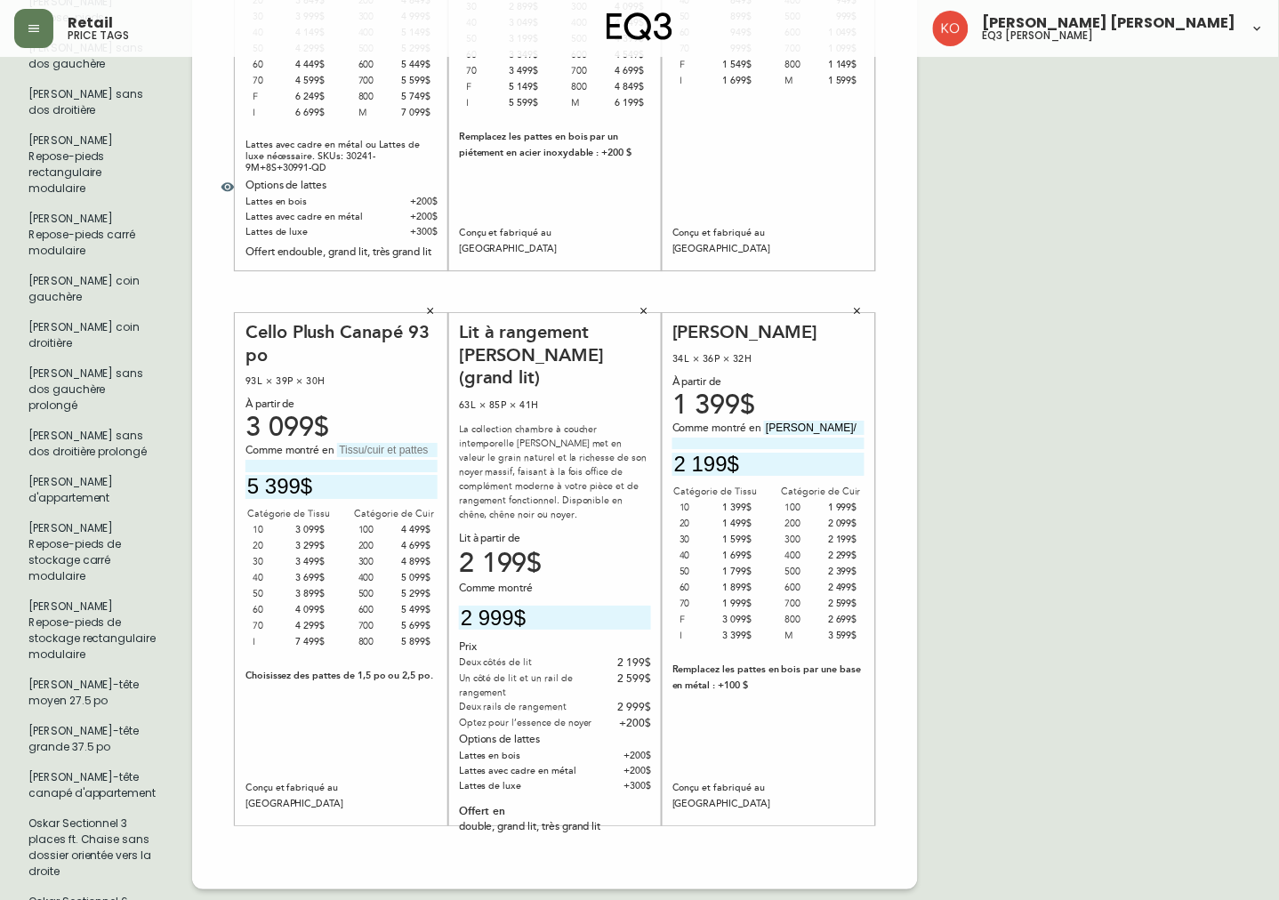
paste input "2 199"
paste input "Frêne noir"
type input "[PERSON_NAME]/"
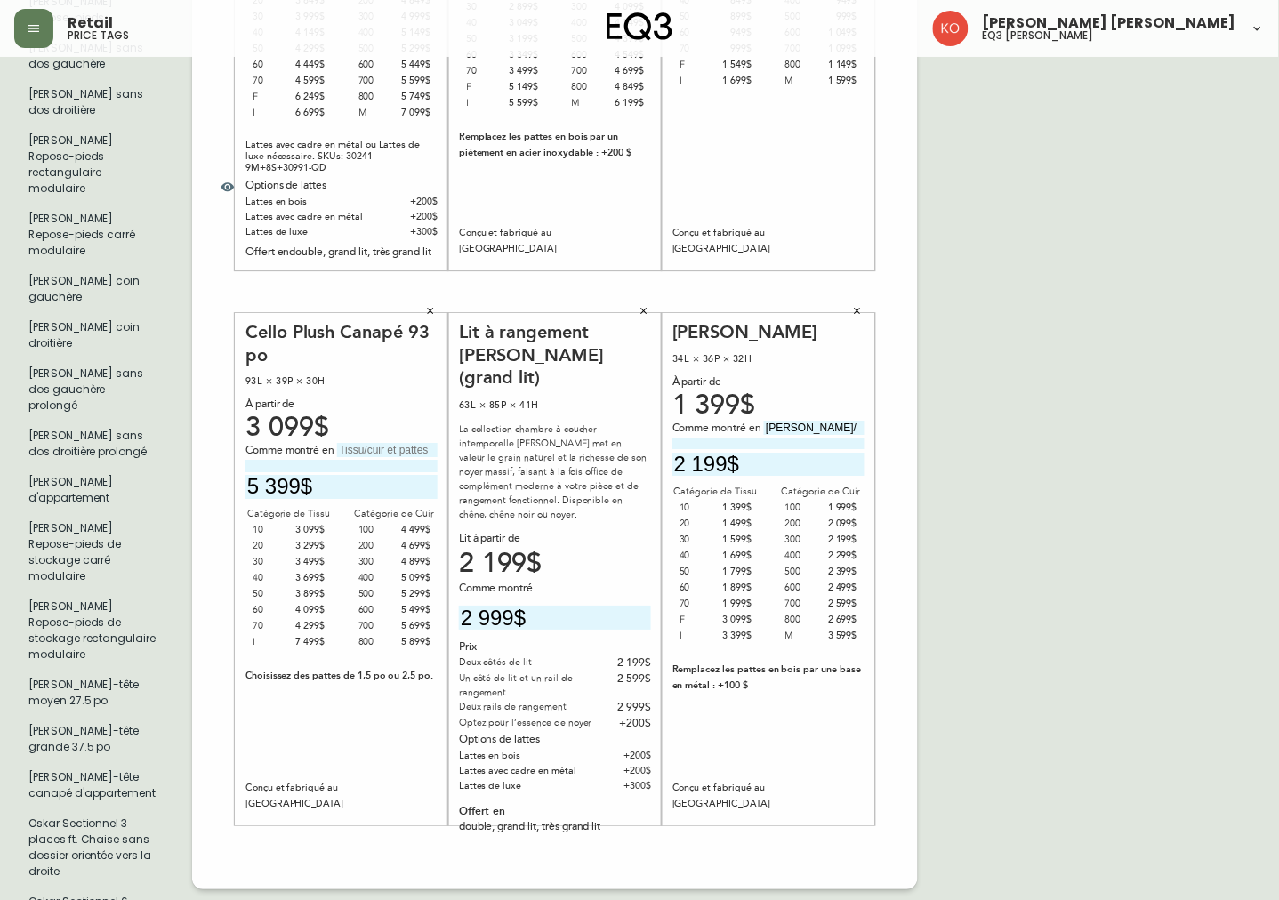
click at [824, 438] on input at bounding box center [768, 444] width 192 height 12
paste input "Frêne noir"
type input "Frêne noir"
click at [1003, 349] on div "French Canada fr_CA EQ3 font EQ3 Grand format pendre marque large 8.5 po × 14 p…" at bounding box center [639, 292] width 1251 height 2418
click at [968, 387] on div "French Canada fr_CA EQ3 font EQ3 Grand format pendre marque large 8.5 po × 14 p…" at bounding box center [639, 292] width 1251 height 2418
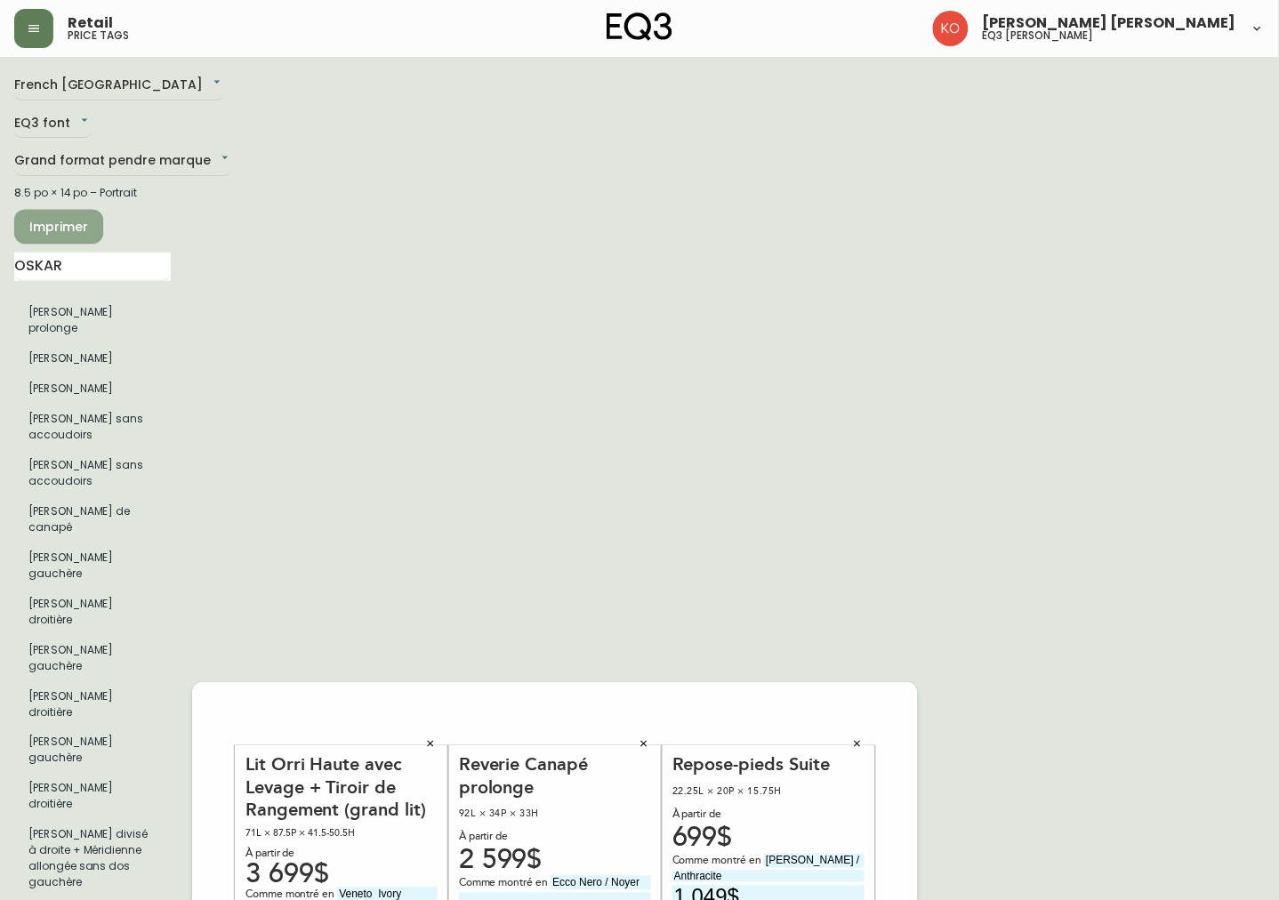
click at [90, 237] on button "Imprimer" at bounding box center [58, 227] width 89 height 34
click at [47, 210] on button "Imprimer" at bounding box center [58, 227] width 89 height 34
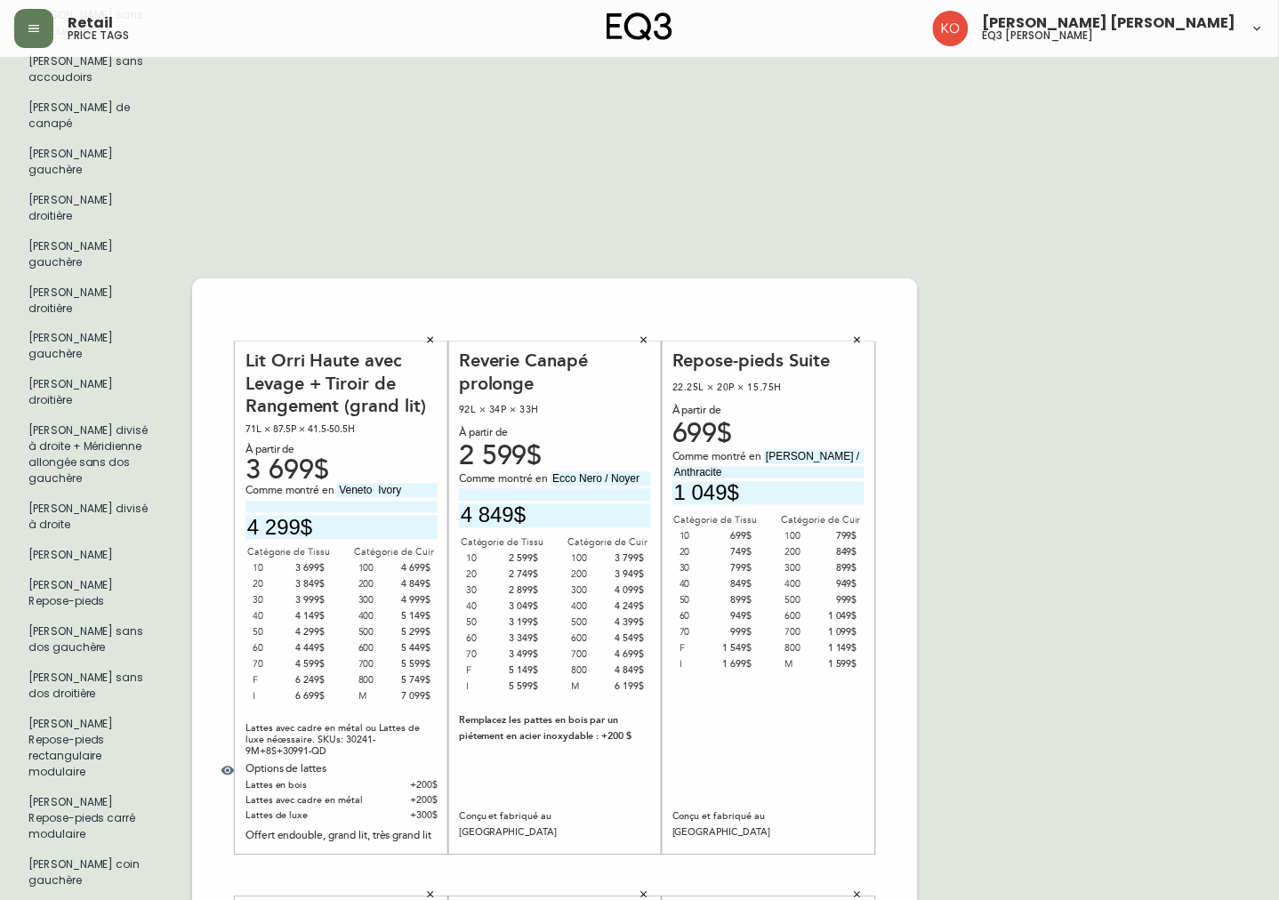
scroll to position [395, 0]
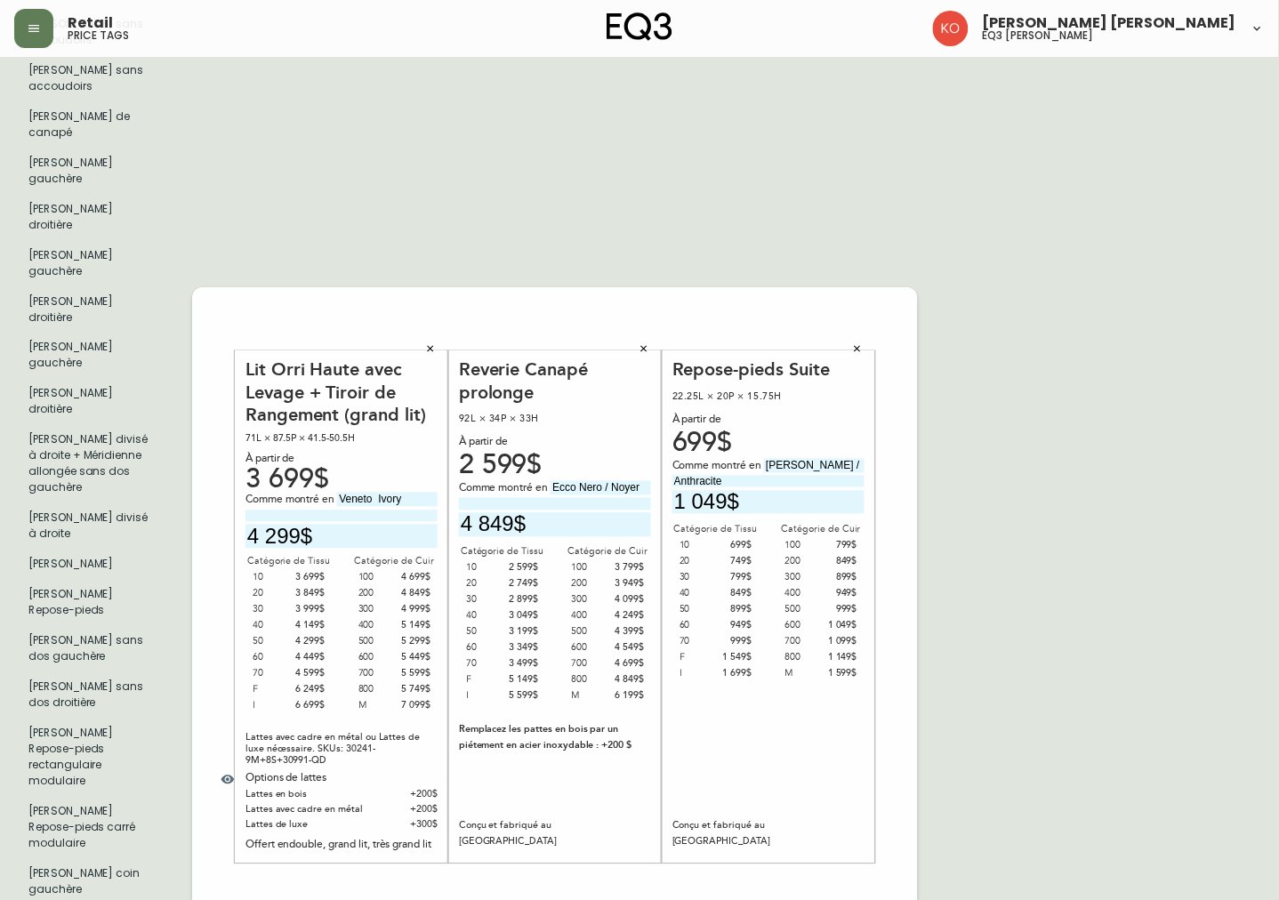
click at [439, 335] on button "button" at bounding box center [430, 348] width 27 height 27
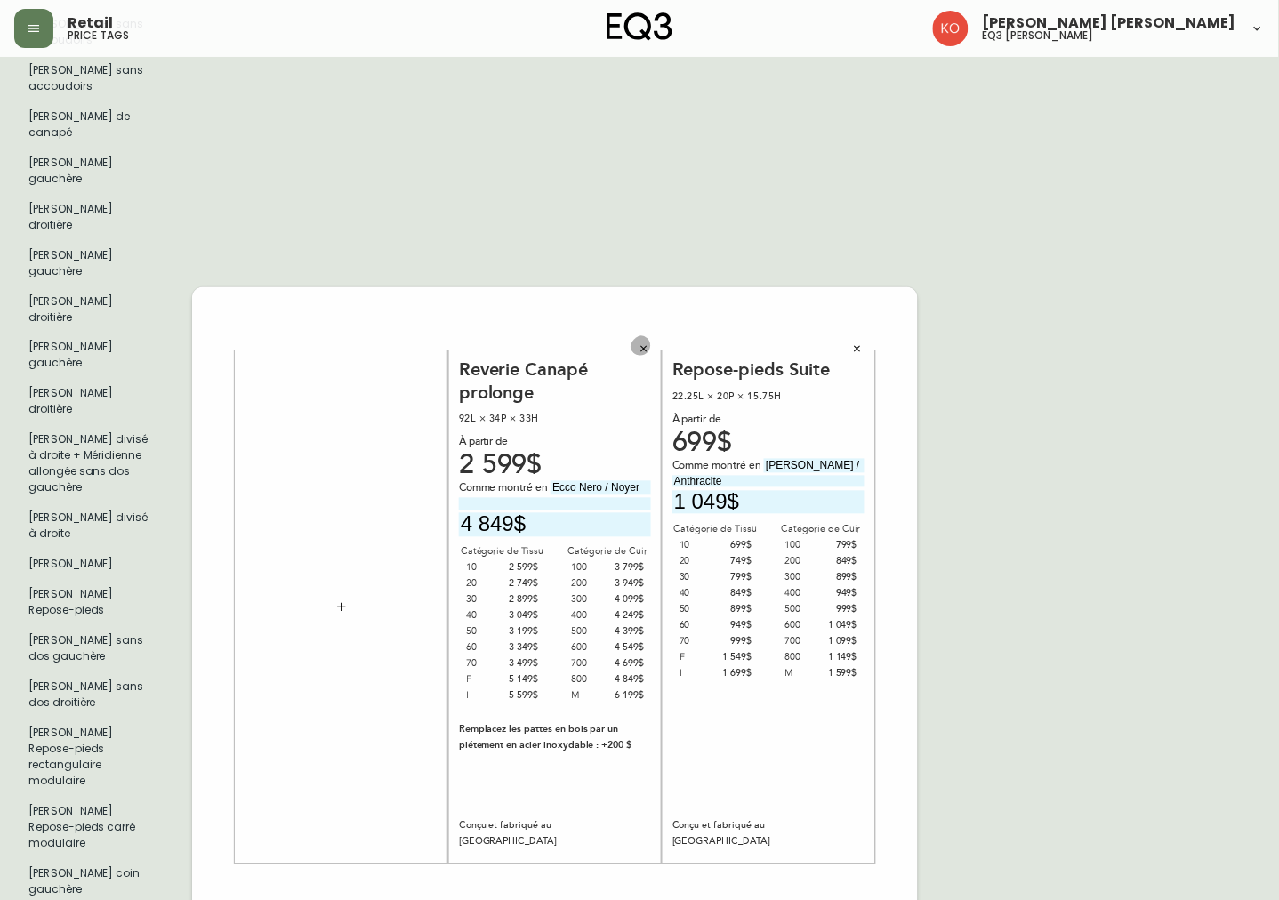
click at [644, 335] on button "button" at bounding box center [644, 348] width 27 height 27
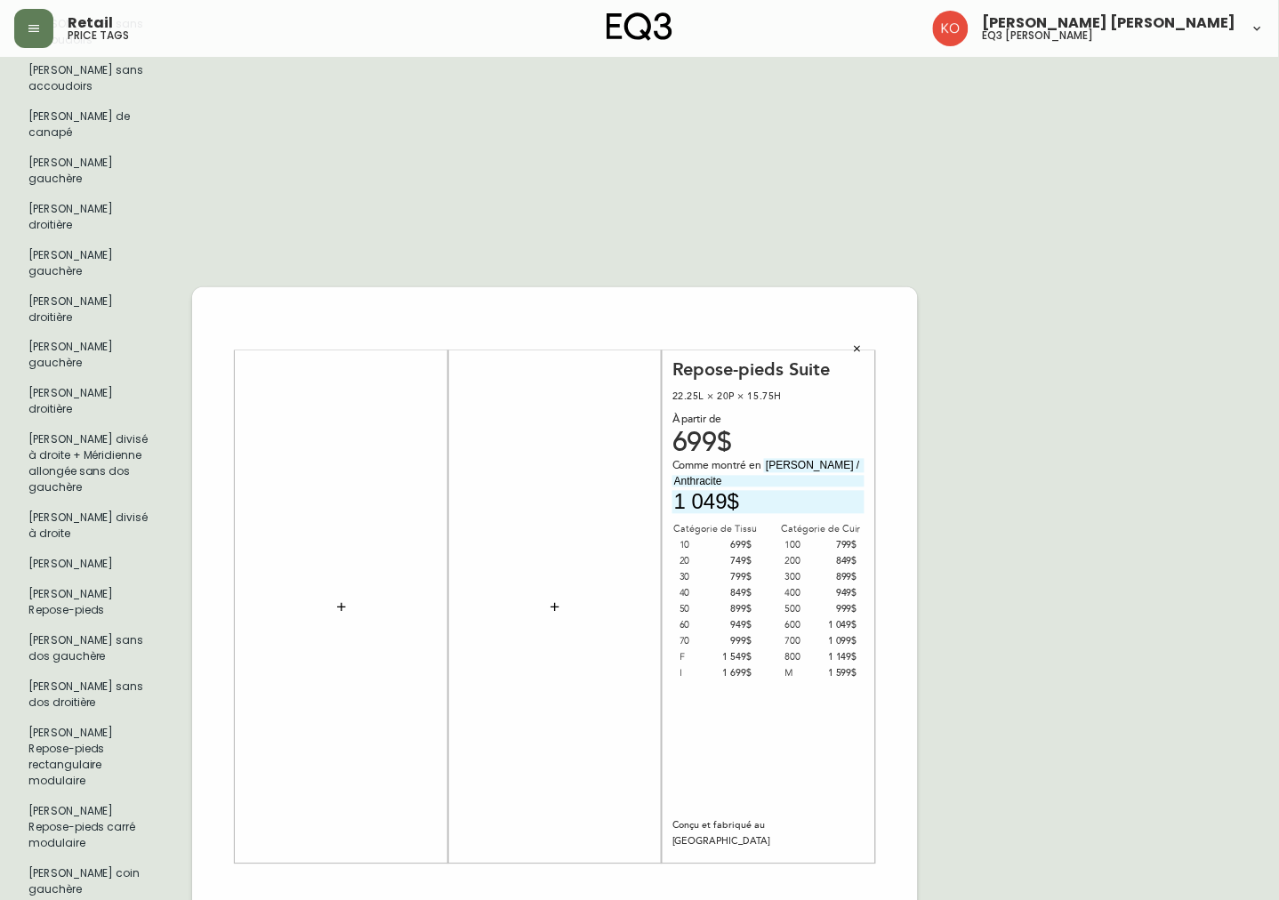
click at [858, 343] on icon "button" at bounding box center [857, 348] width 11 height 11
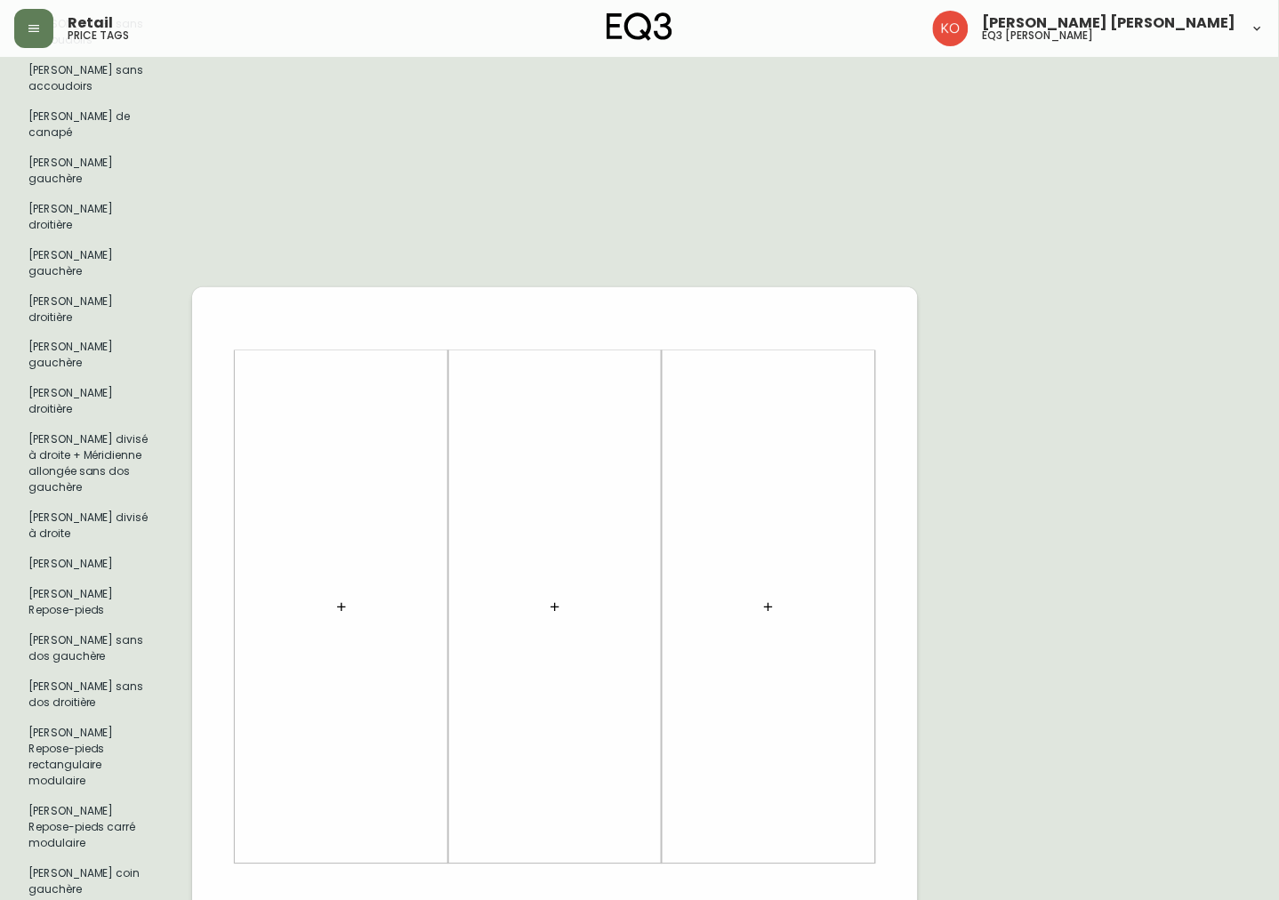
click at [855, 890] on button "button" at bounding box center [857, 903] width 27 height 27
click at [652, 890] on button "button" at bounding box center [644, 903] width 27 height 27
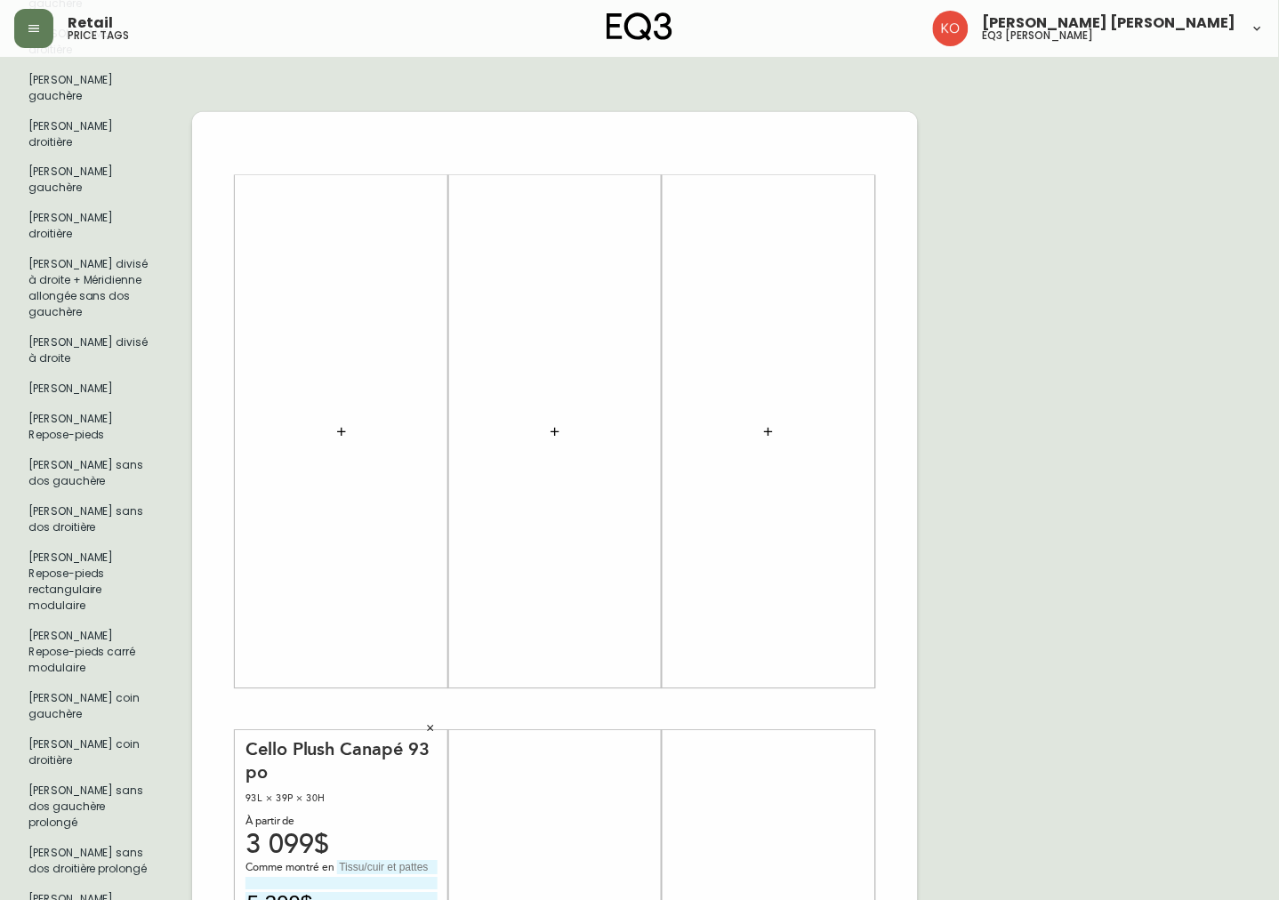
scroll to position [790, 0]
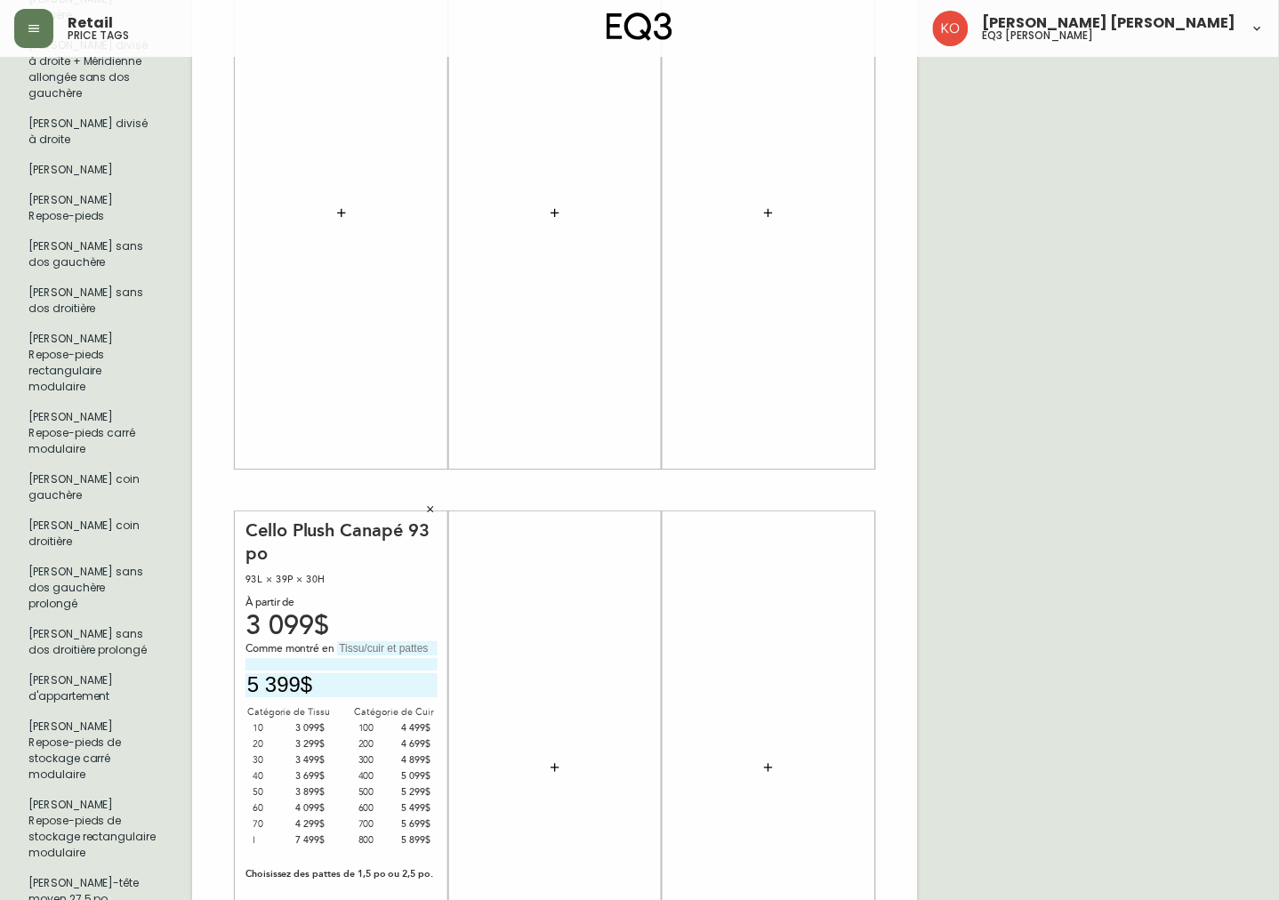
click at [413, 641] on input "text" at bounding box center [387, 648] width 101 height 14
drag, startPoint x: 407, startPoint y: 509, endPoint x: 230, endPoint y: 500, distance: 178.1
click at [230, 500] on div "Cello Plush Canapé 93 po 93L × 39P × 30H À partir de 3 099$ Comme montré en [PE…" at bounding box center [555, 490] width 726 height 1196
paste input "Dark Brown"
type input "[PERSON_NAME]"
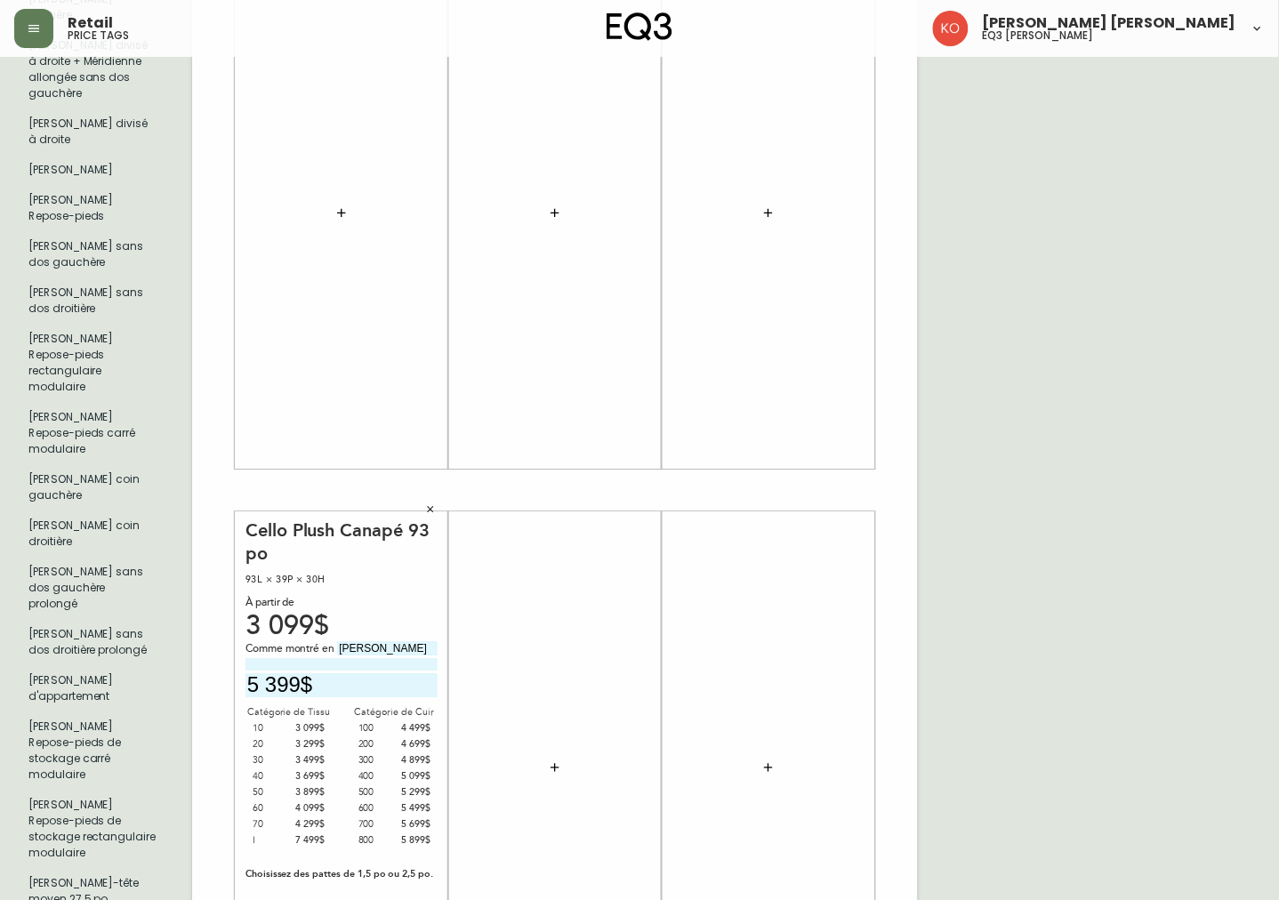
drag, startPoint x: 340, startPoint y: 550, endPoint x: 139, endPoint y: 550, distance: 201.0
click at [139, 550] on div "French Canada fr_CA EQ3 font EQ3 Grand format pendre marque large 8.5 po × 14 p…" at bounding box center [639, 490] width 1251 height 2418
click at [1060, 490] on div "French Canada fr_CA EQ3 font EQ3 Grand format pendre marque large 8.5 po × 14 p…" at bounding box center [639, 490] width 1251 height 2418
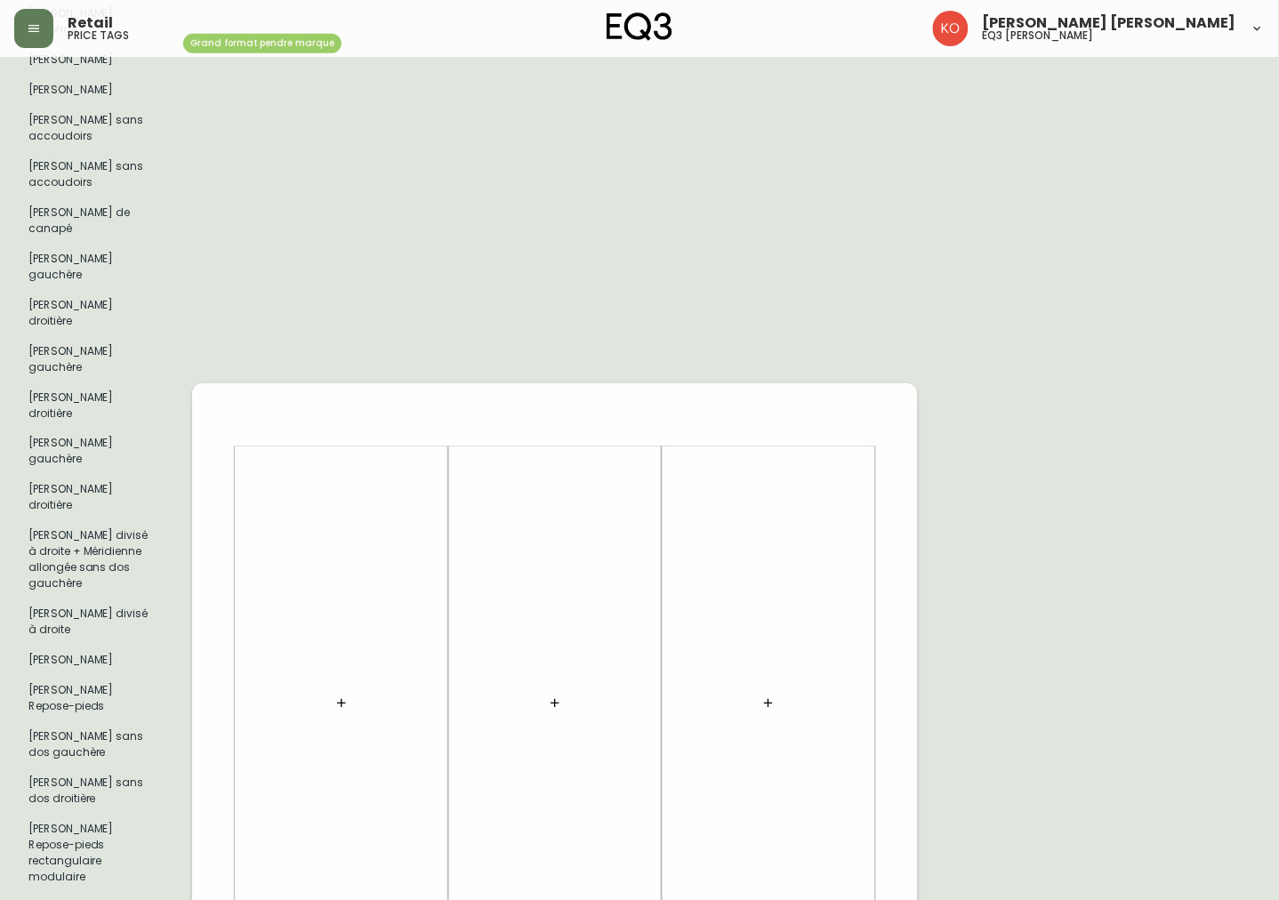
scroll to position [99, 0]
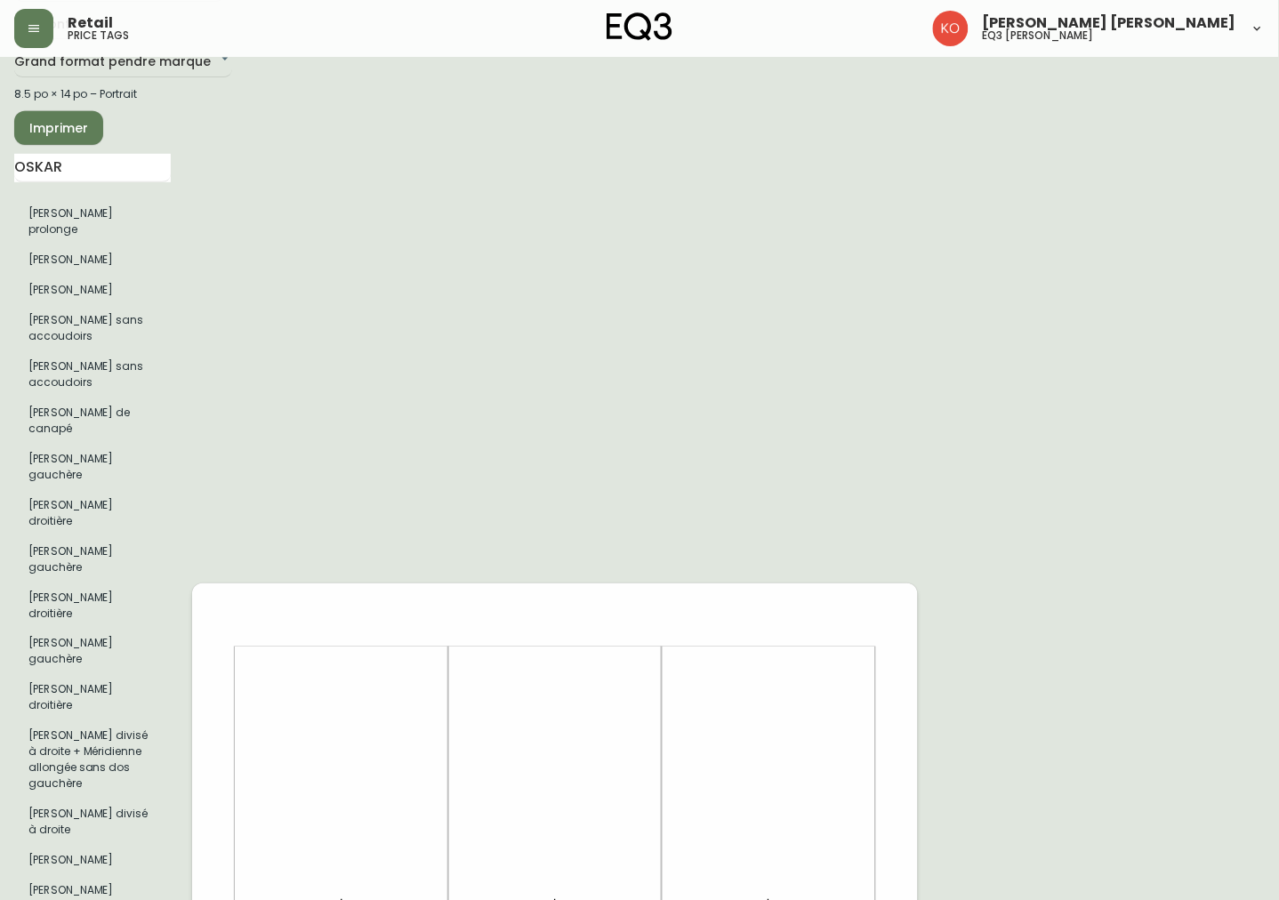
click at [89, 132] on button "Imprimer" at bounding box center [58, 128] width 89 height 34
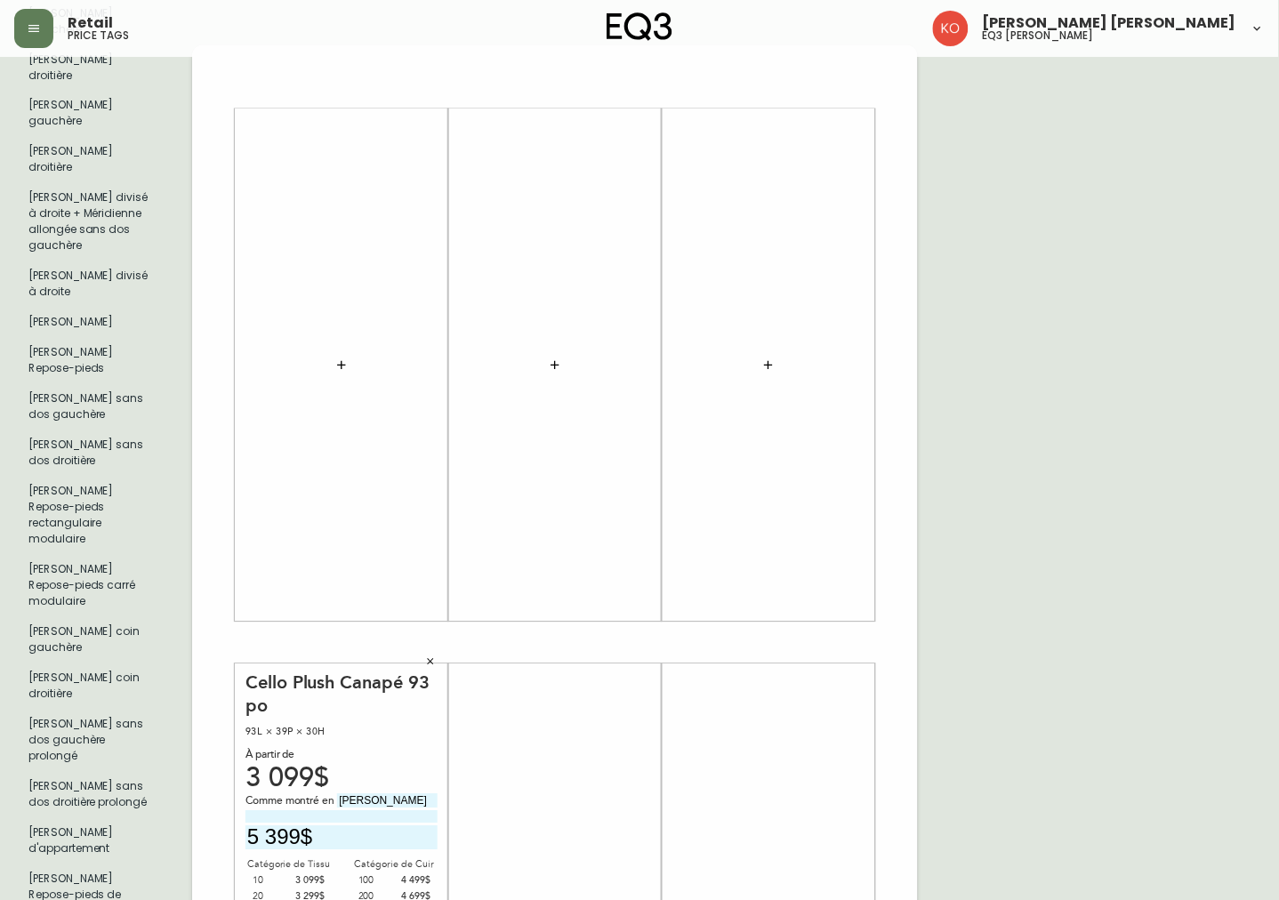
scroll to position [691, 0]
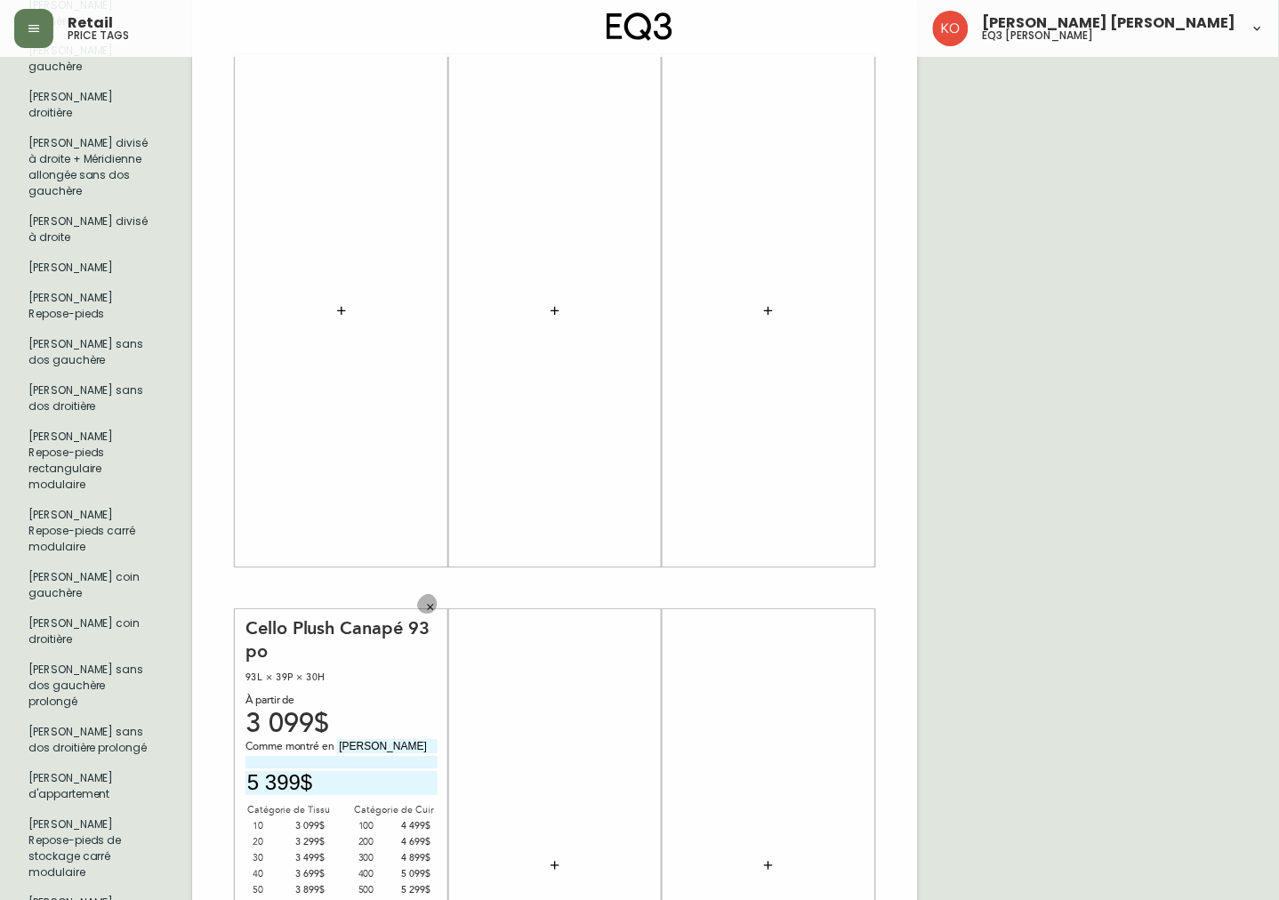
click at [434, 594] on button "button" at bounding box center [430, 607] width 27 height 27
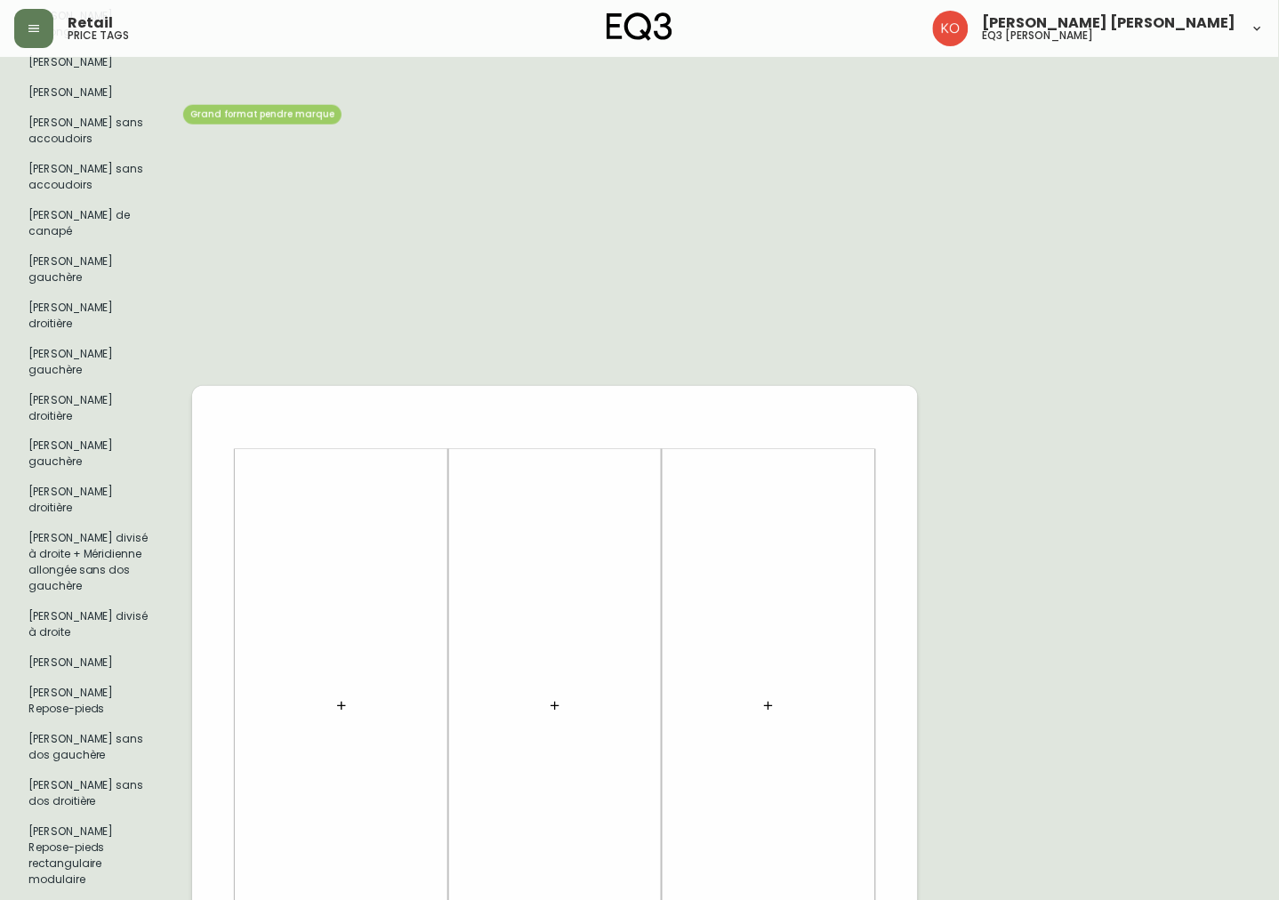
scroll to position [0, 0]
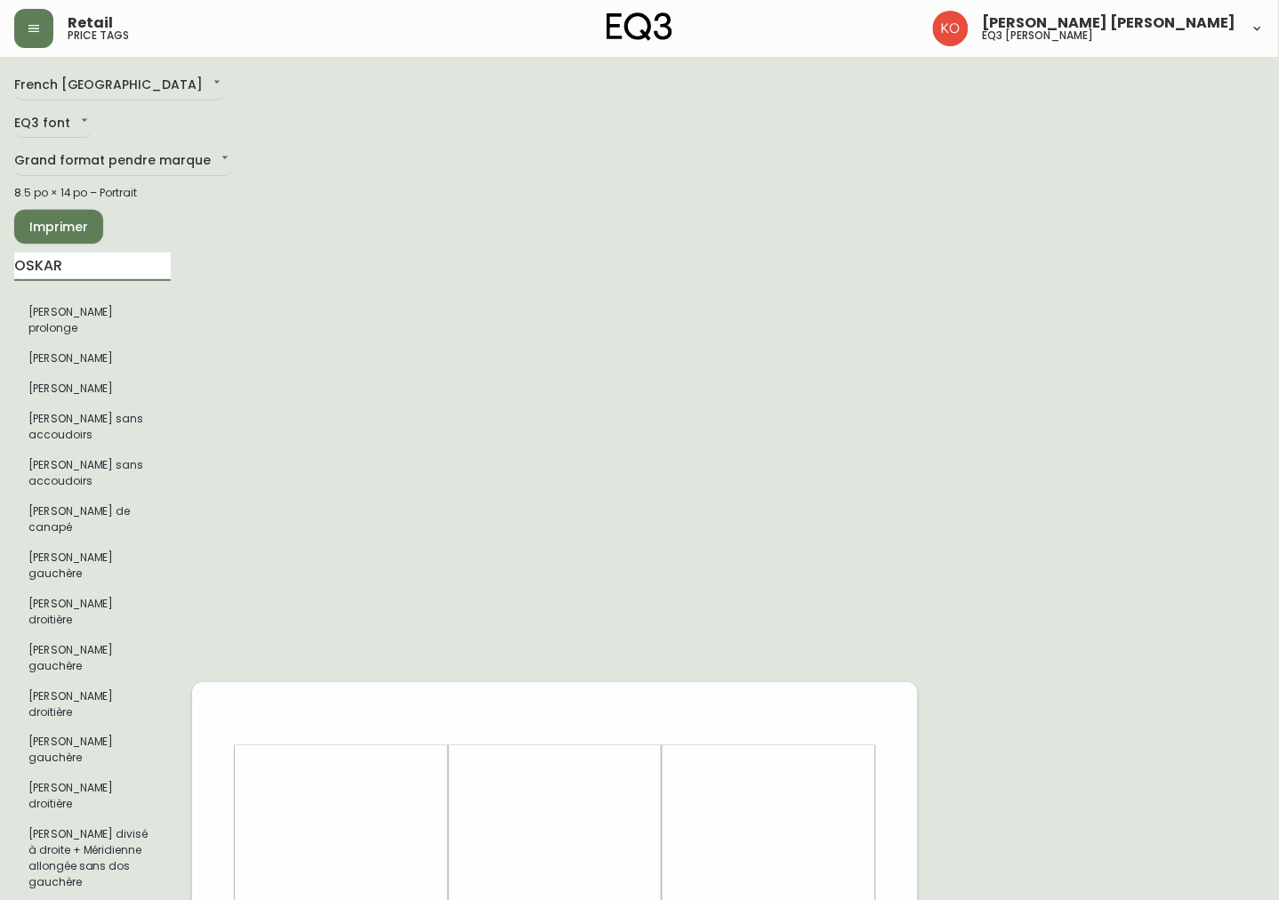
drag, startPoint x: 133, startPoint y: 277, endPoint x: -4, endPoint y: 327, distance: 146.1
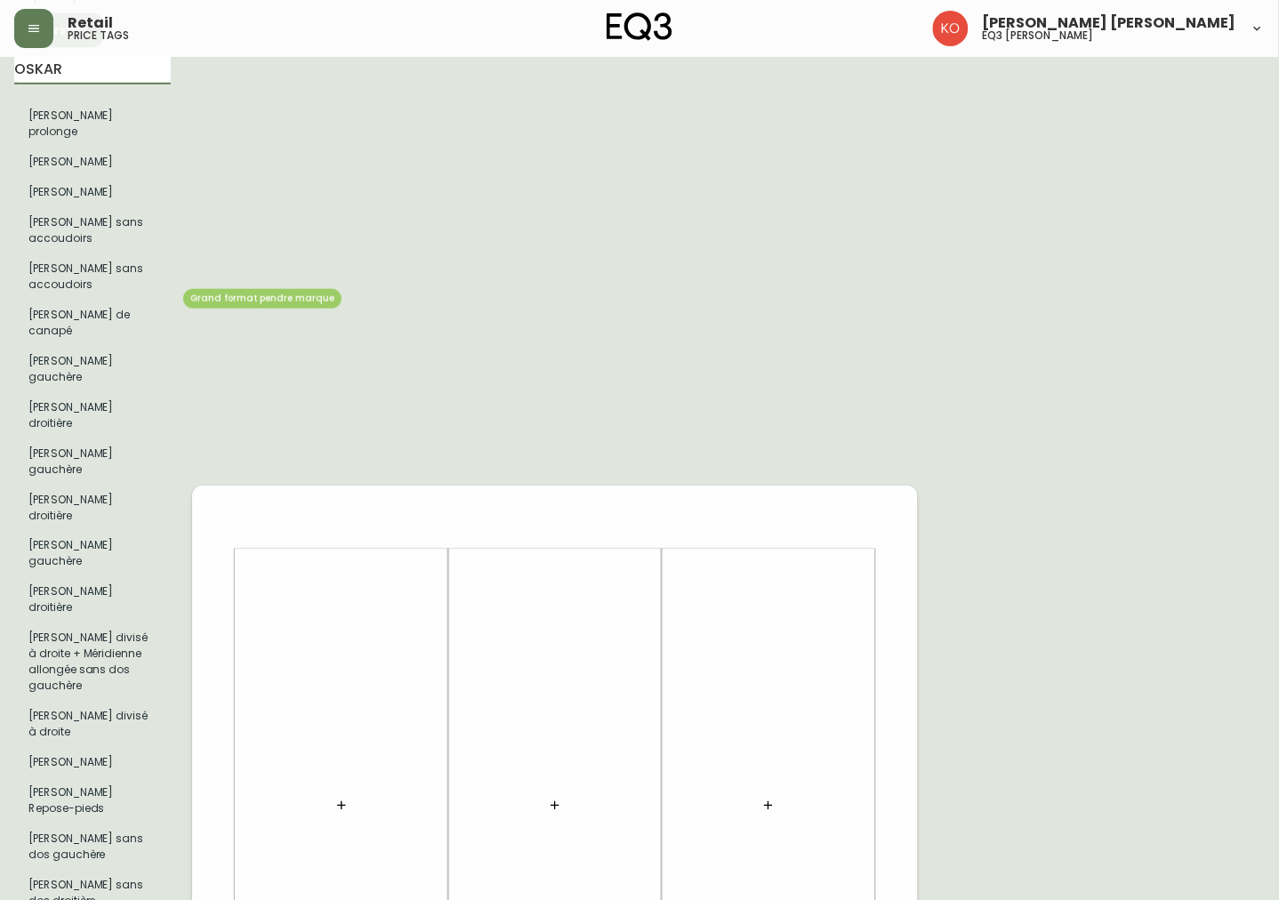
scroll to position [197, 0]
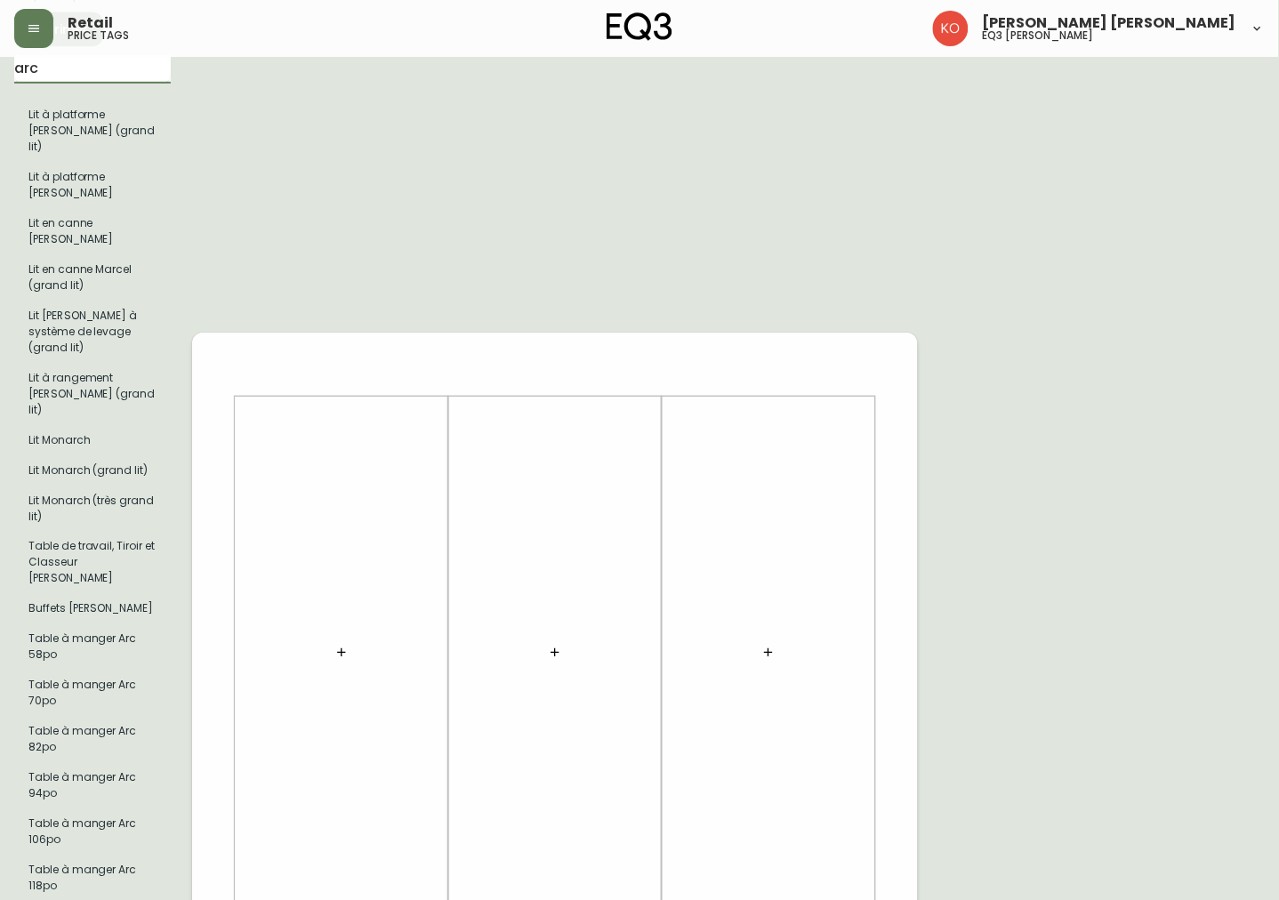
type input "arc"
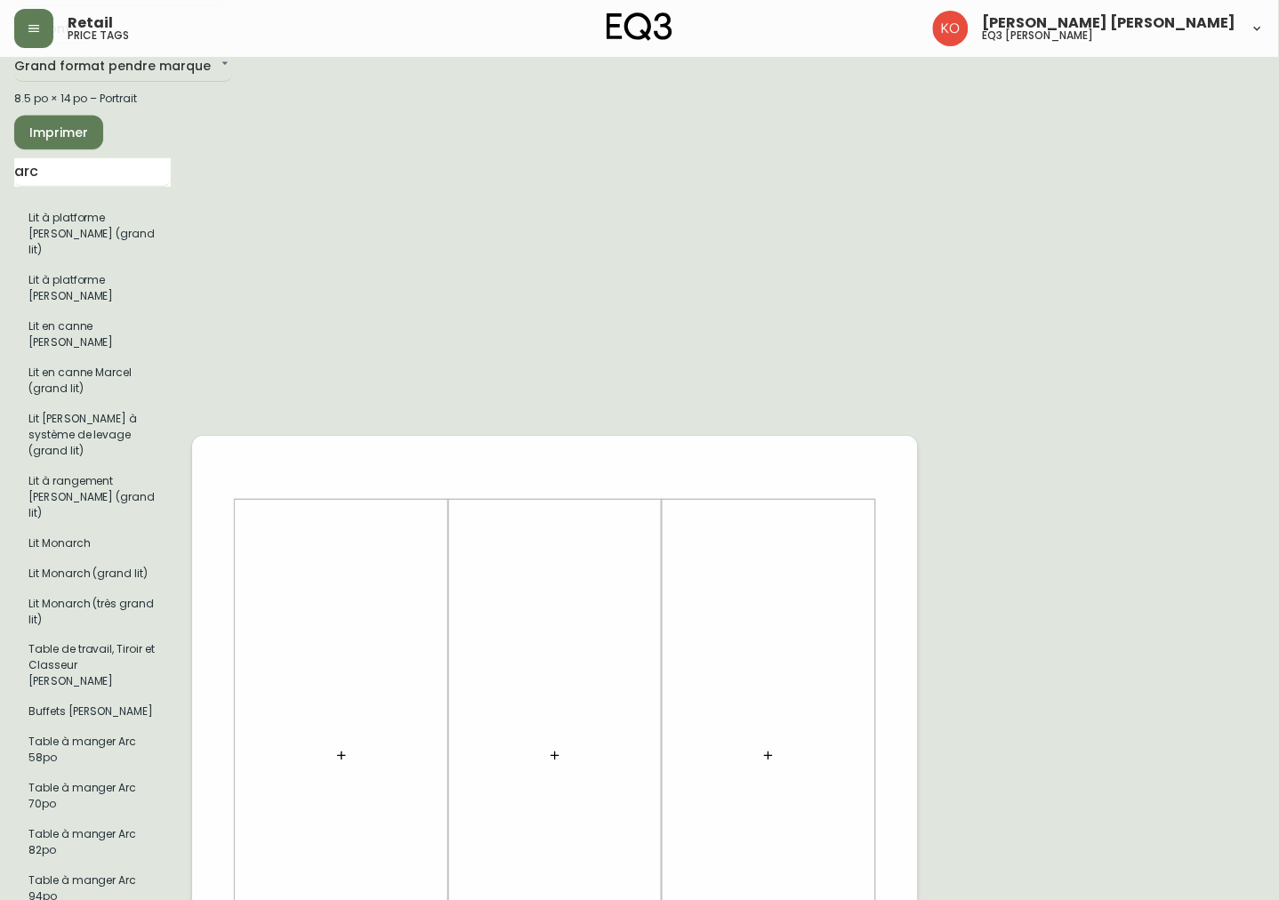
scroll to position [0, 0]
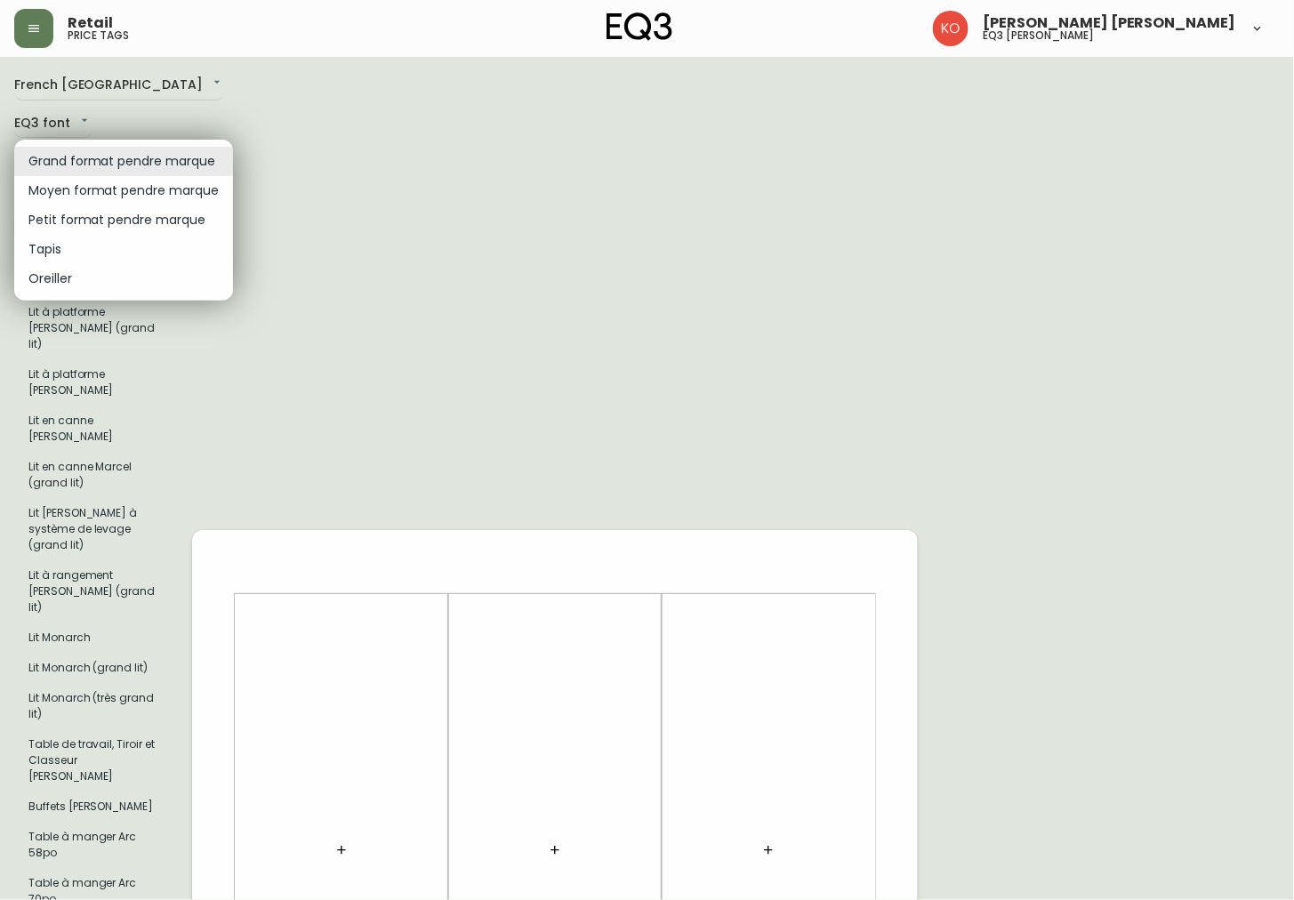
click at [297, 155] on div at bounding box center [647, 450] width 1294 height 900
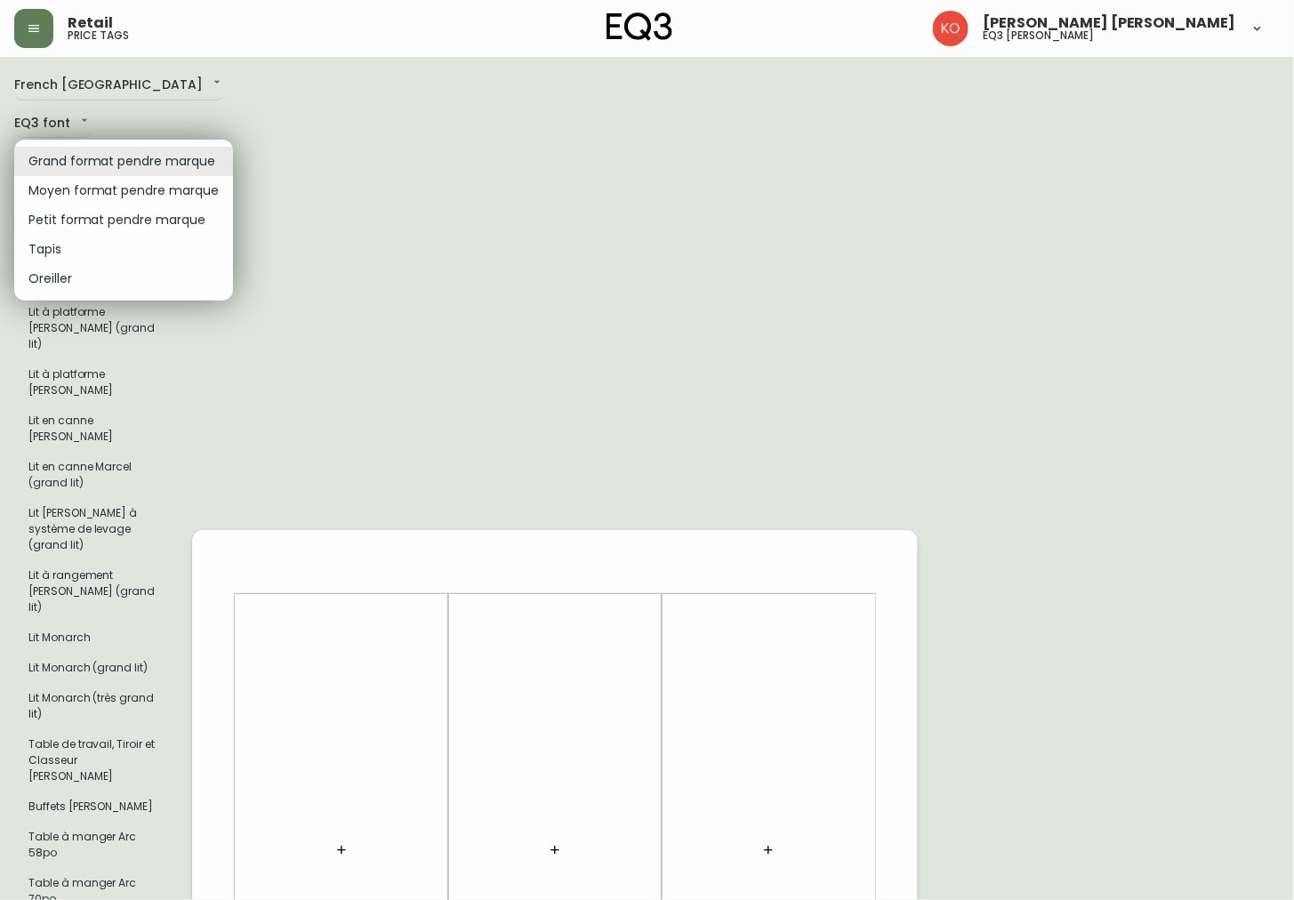
click at [181, 213] on li "Petit format pendre marque" at bounding box center [123, 219] width 219 height 29
type input "small"
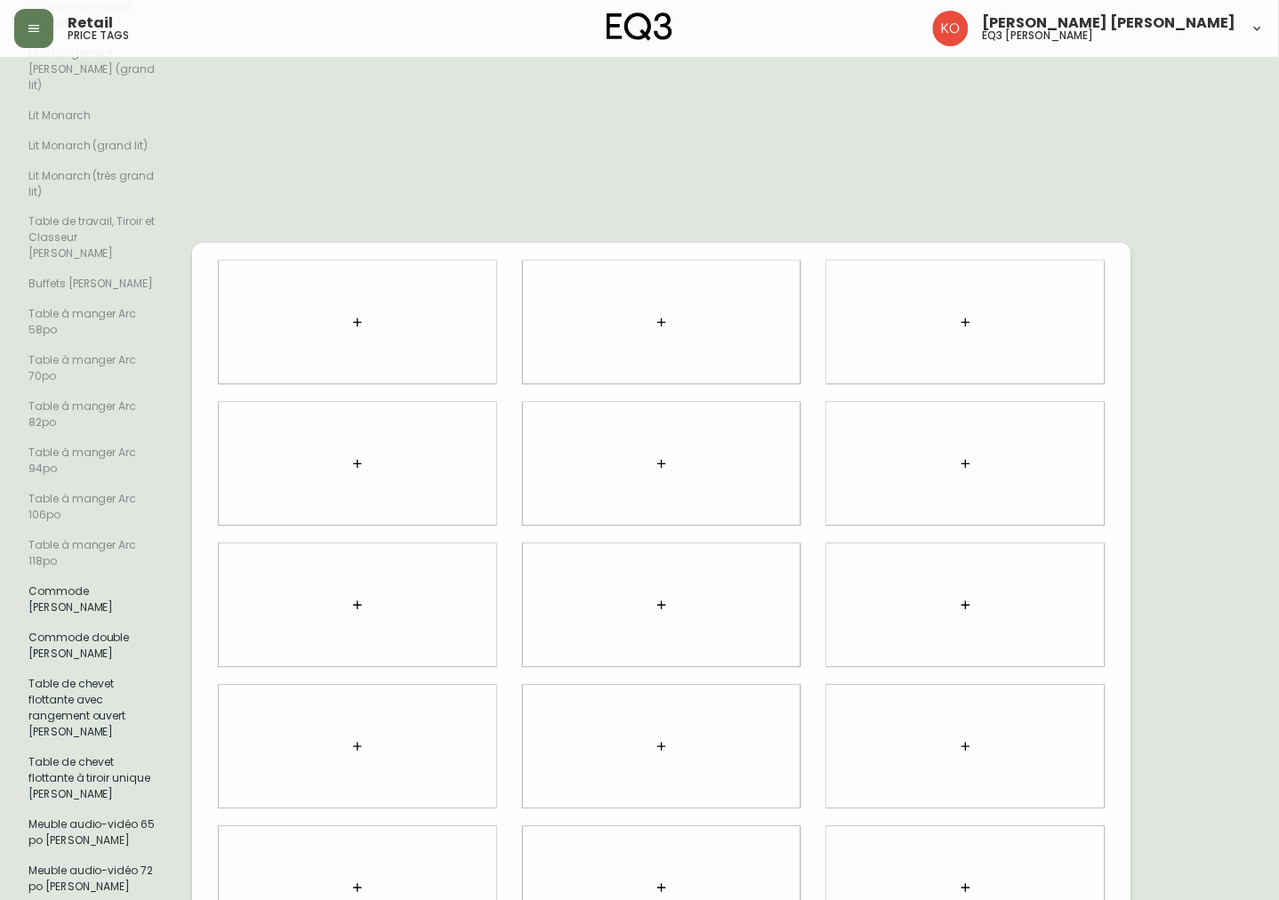
scroll to position [494, 0]
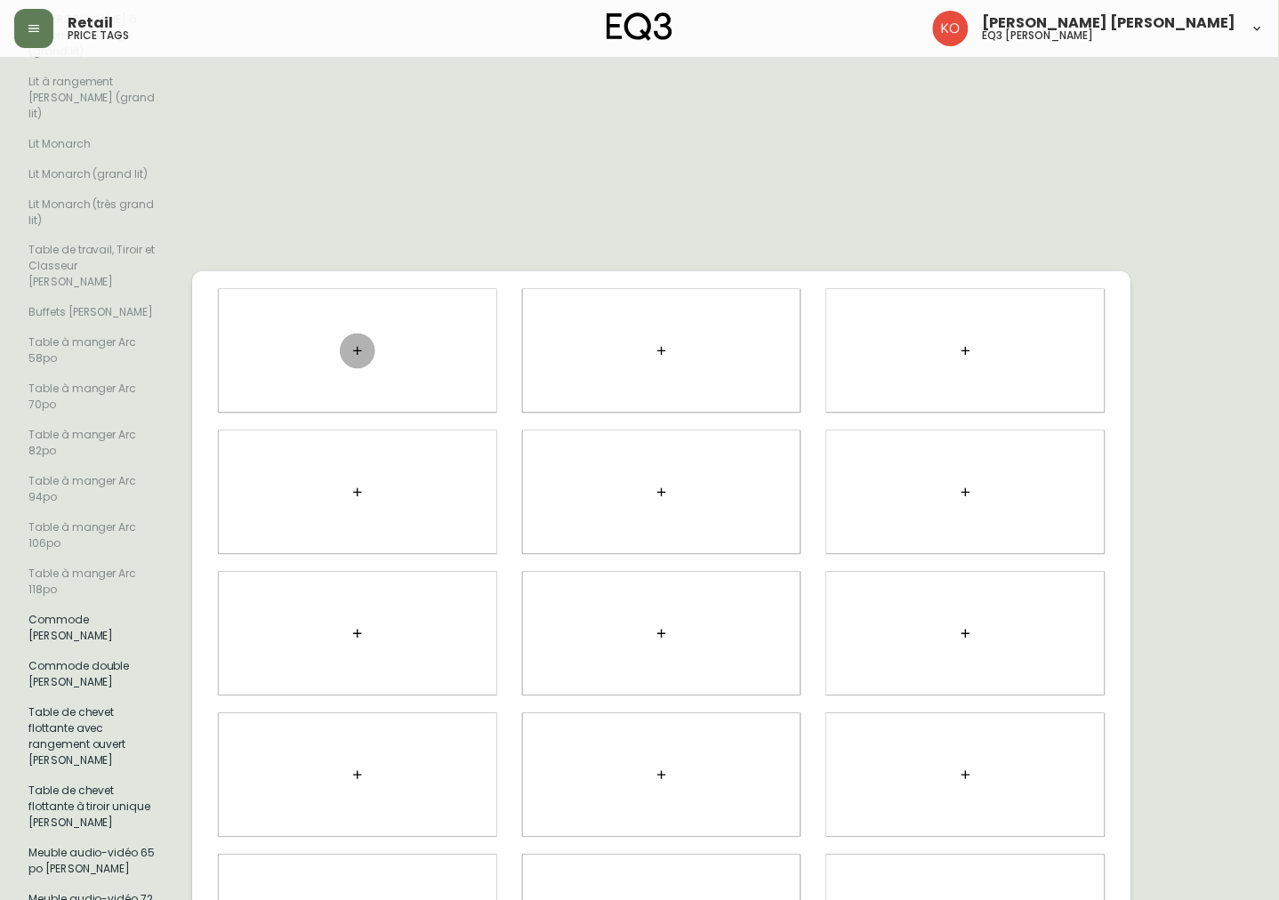
click at [352, 344] on icon "button" at bounding box center [357, 351] width 14 height 14
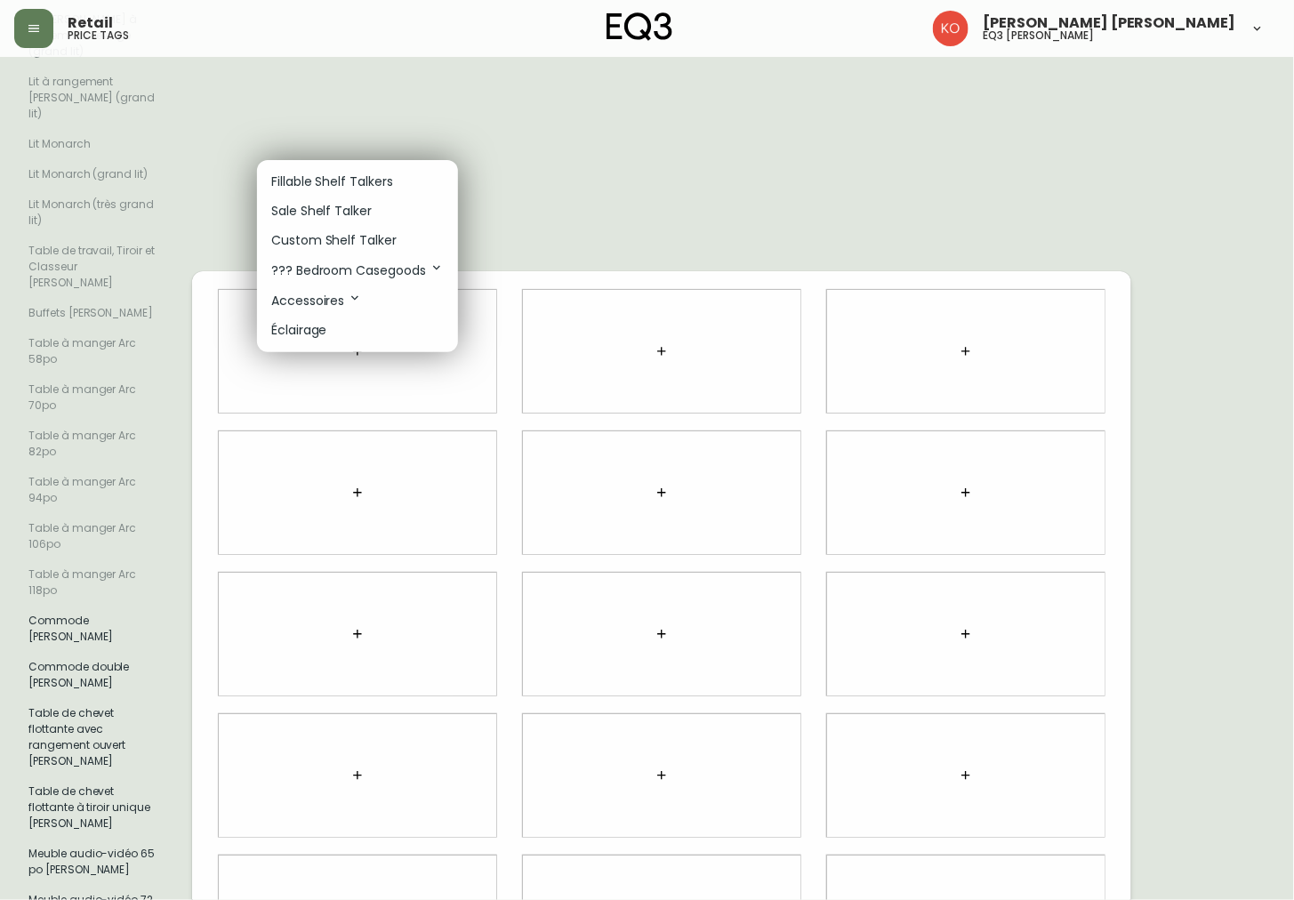
click at [327, 329] on p "Éclairage" at bounding box center [299, 330] width 56 height 19
click at [321, 338] on p "Éclairage" at bounding box center [299, 330] width 56 height 19
click at [343, 330] on li "Éclairage" at bounding box center [357, 330] width 201 height 29
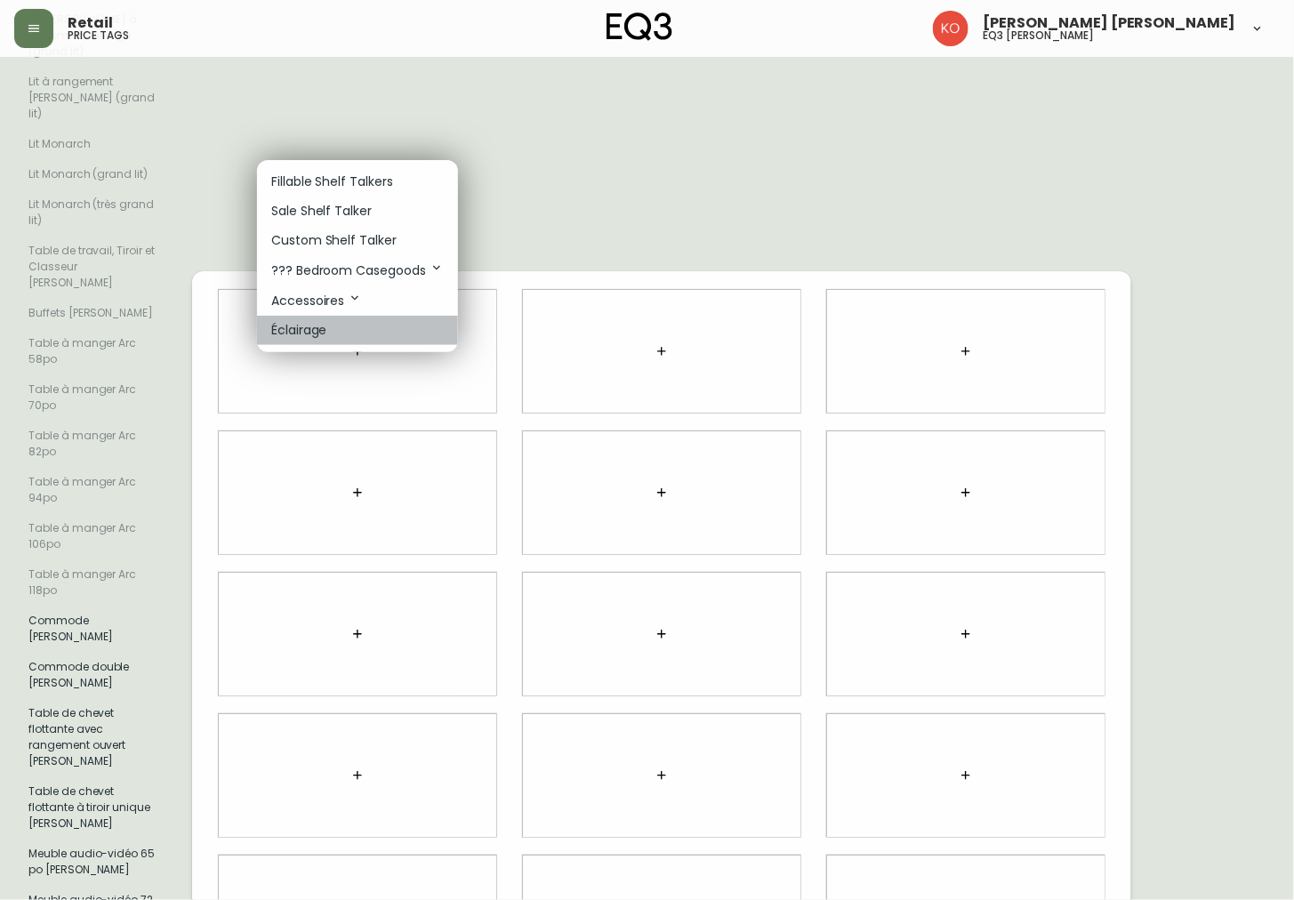
click at [343, 330] on li "Éclairage" at bounding box center [357, 330] width 201 height 29
click at [716, 31] on div at bounding box center [647, 450] width 1294 height 900
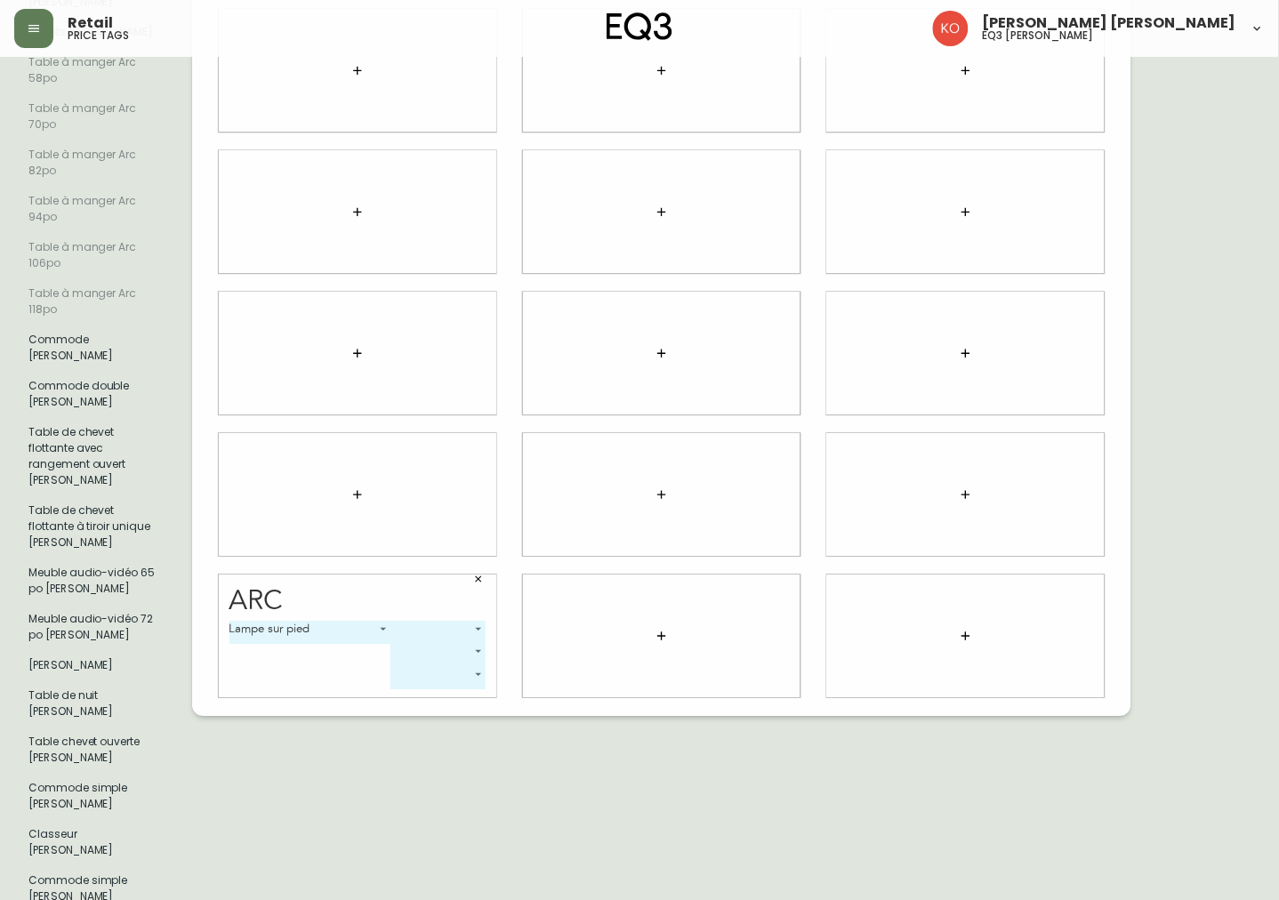
scroll to position [842, 0]
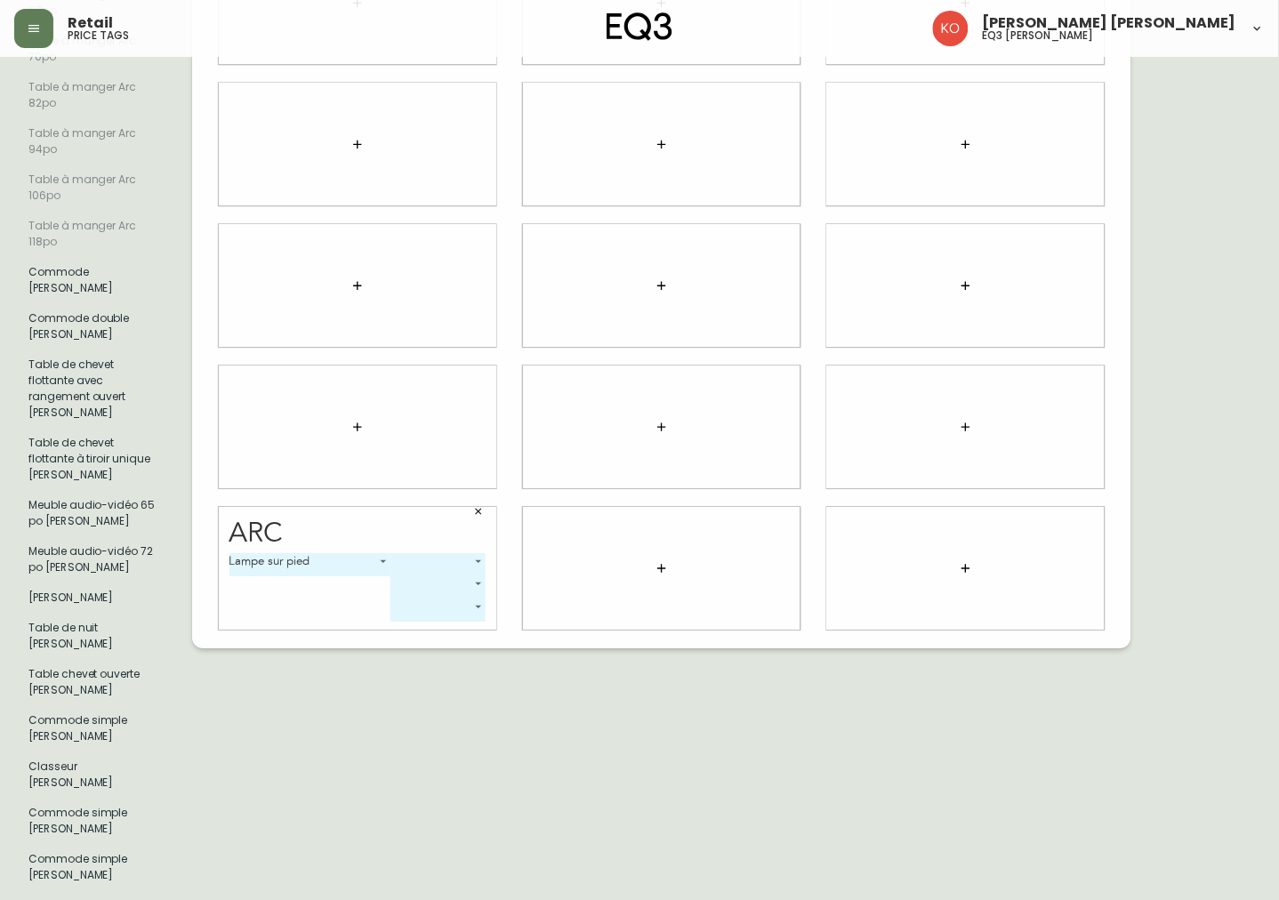
click at [475, 498] on button "button" at bounding box center [478, 511] width 27 height 27
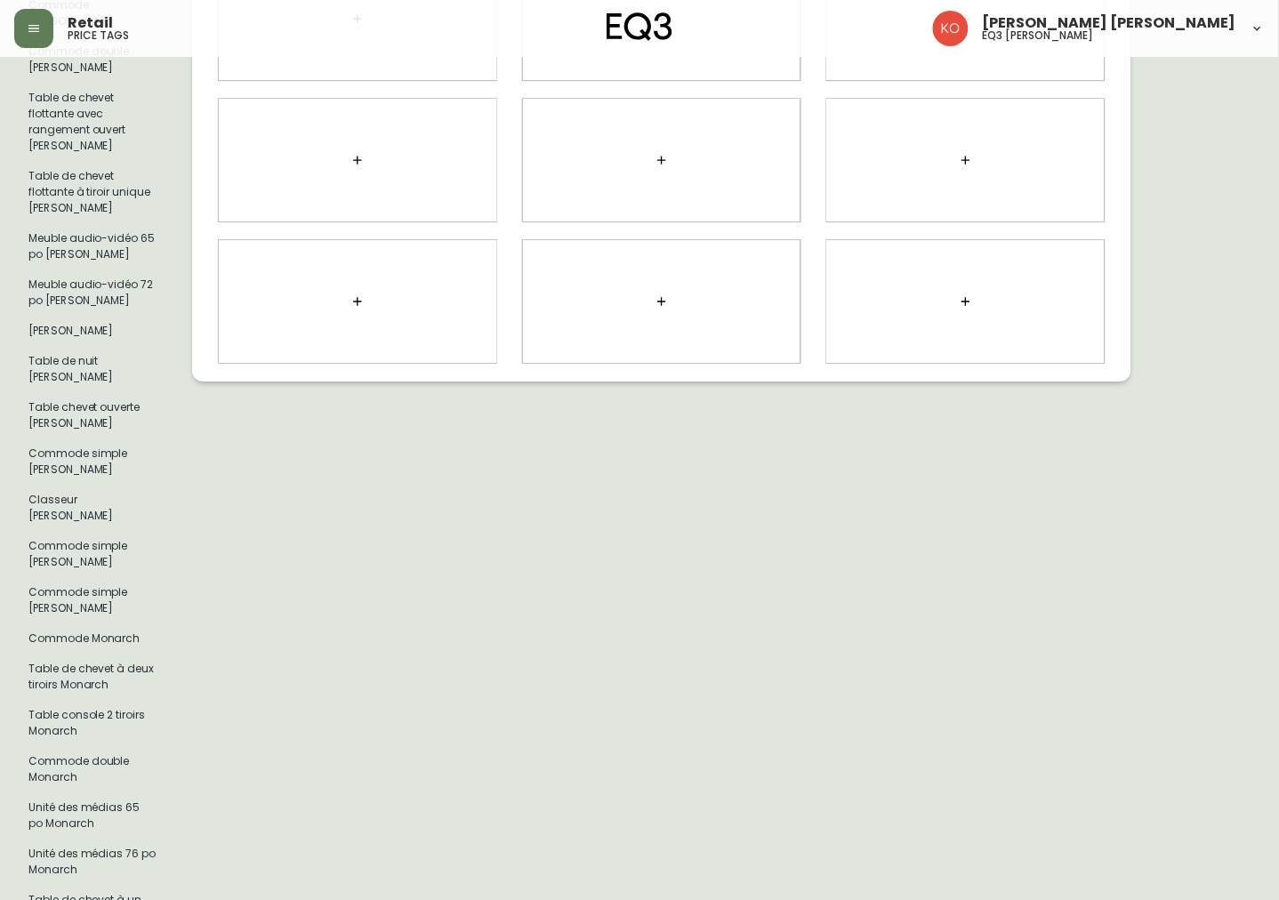
scroll to position [1139, 0]
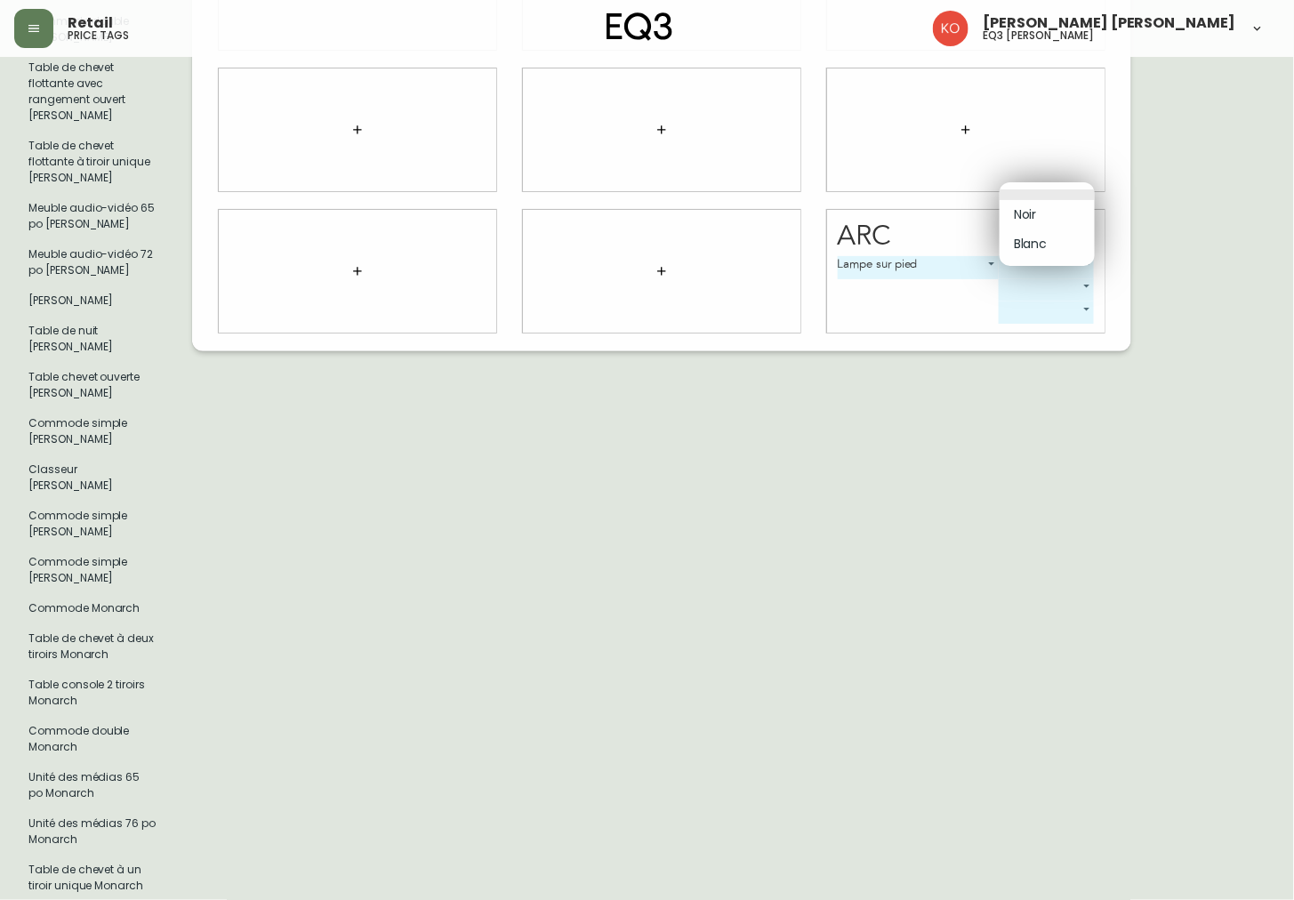
click at [1059, 218] on li "Noir" at bounding box center [1047, 214] width 95 height 29
type input "0"
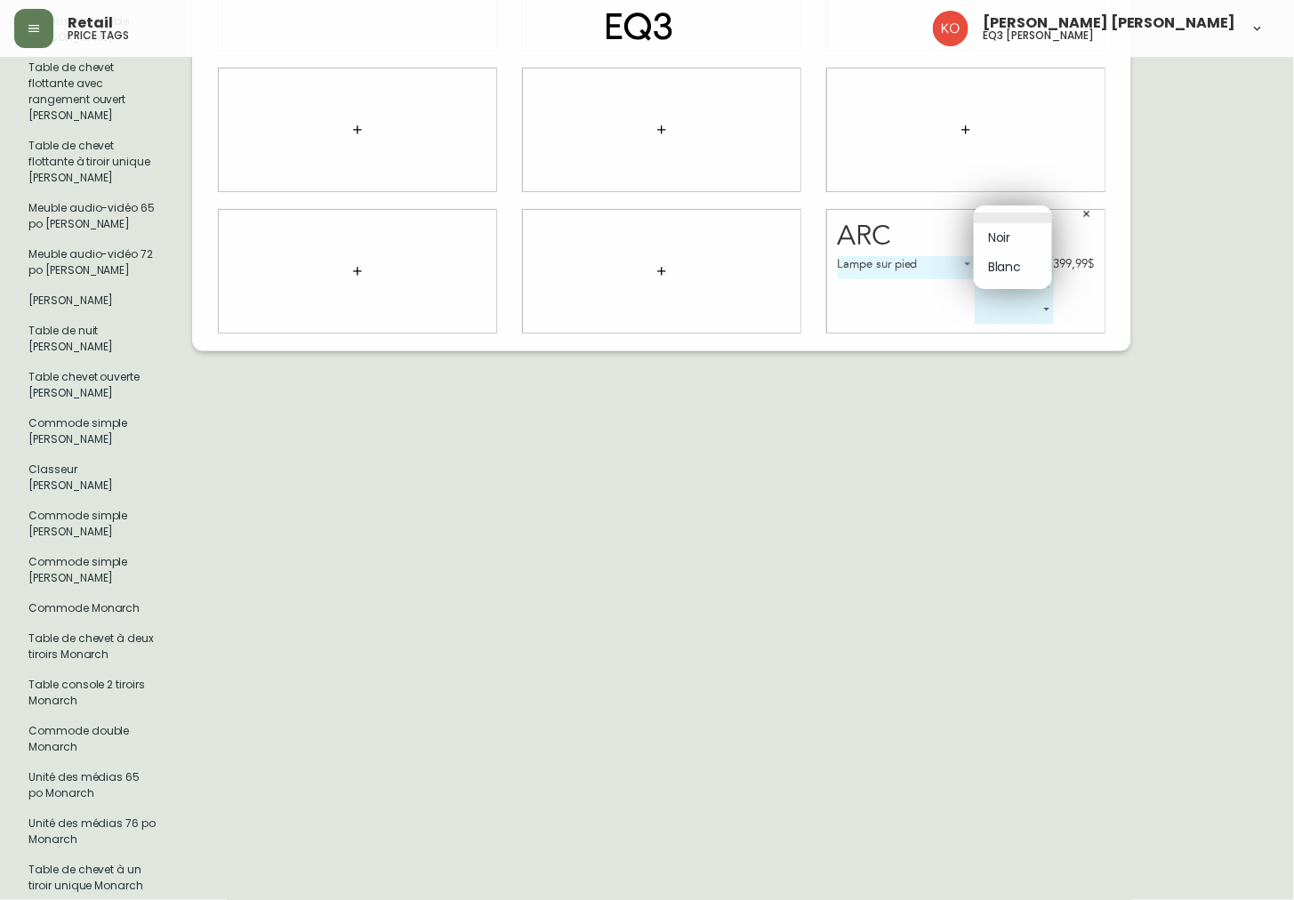
click at [1035, 260] on li "Blanc" at bounding box center [1013, 267] width 78 height 29
type input "1"
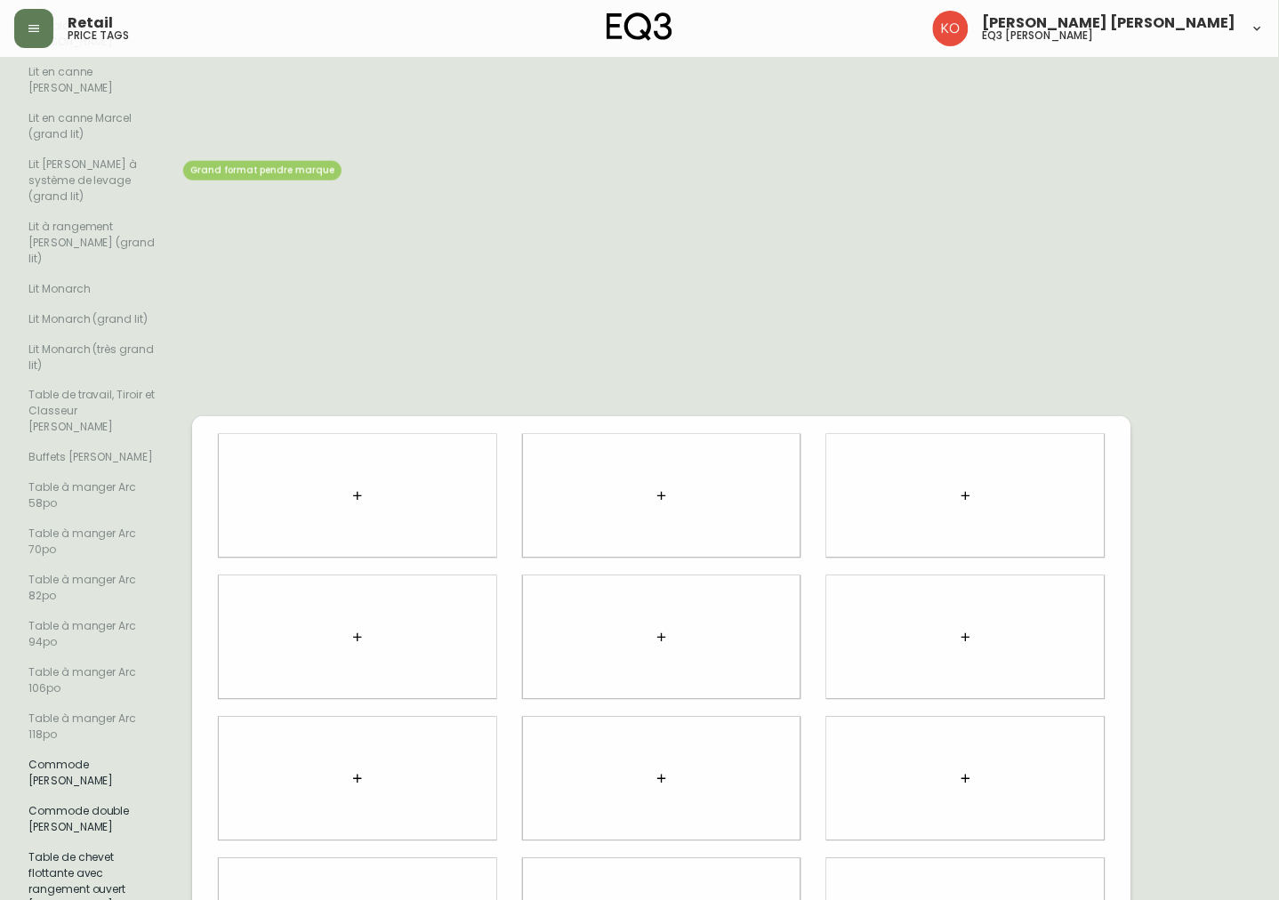
scroll to position [0, 0]
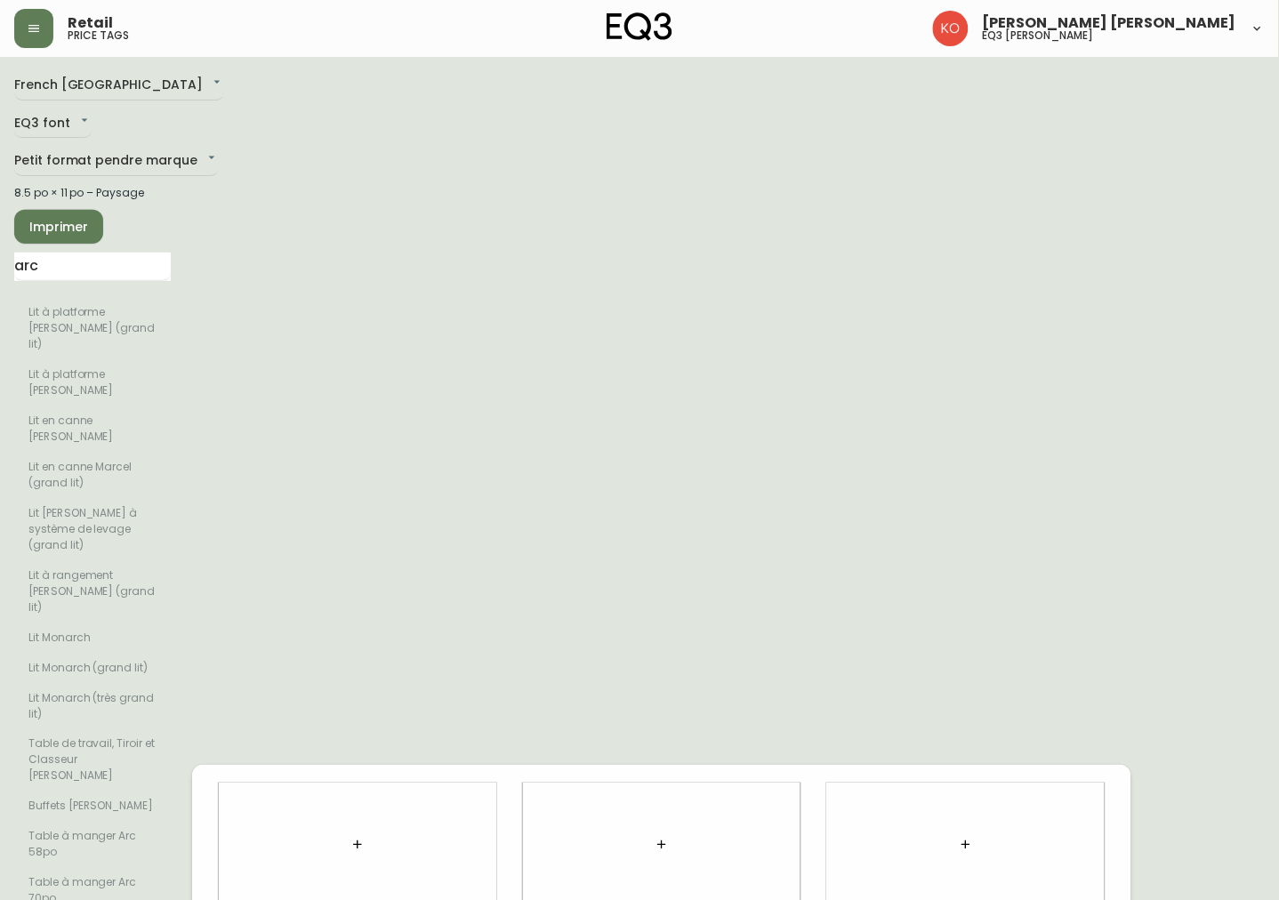
click at [84, 231] on span "Imprimer" at bounding box center [58, 227] width 60 height 22
click at [83, 265] on input "arc" at bounding box center [92, 267] width 157 height 28
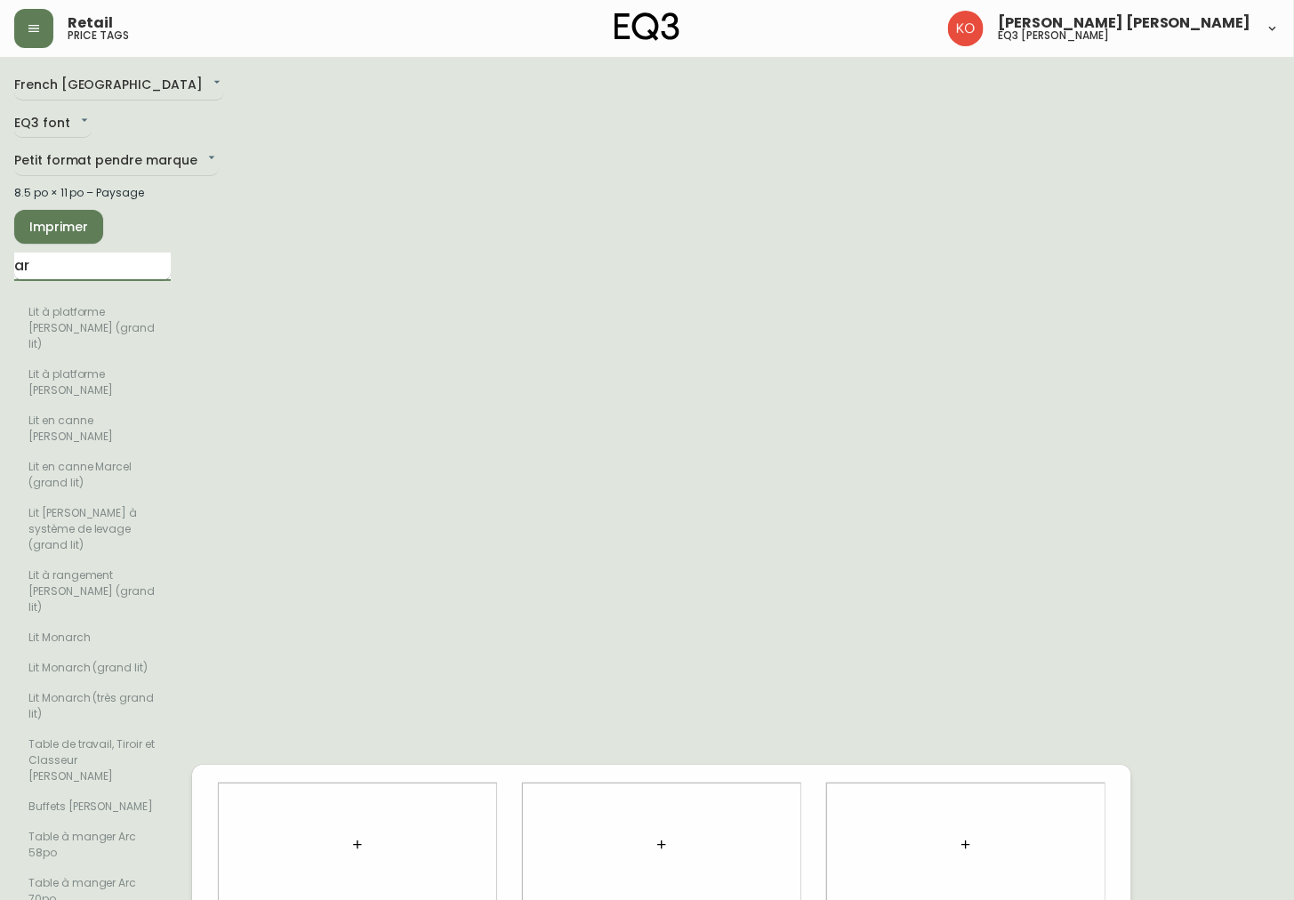
type input "a"
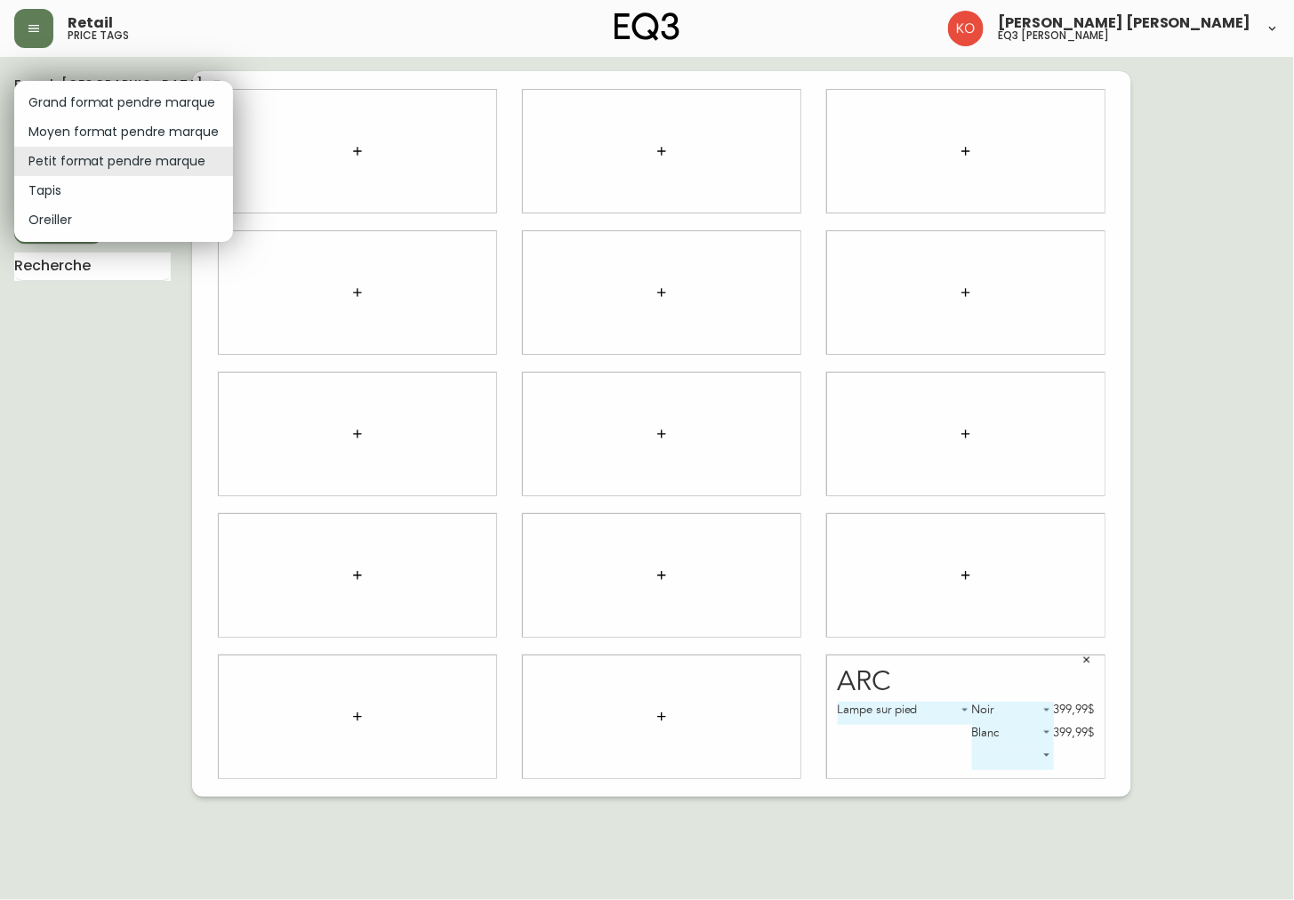
click at [179, 151] on body "Retail price tags [PERSON_NAME] [PERSON_NAME] eq3 laval - [PERSON_NAME] French …" at bounding box center [647, 398] width 1294 height 797
click at [170, 107] on li "Grand format pendre marque" at bounding box center [123, 102] width 219 height 29
type input "large"
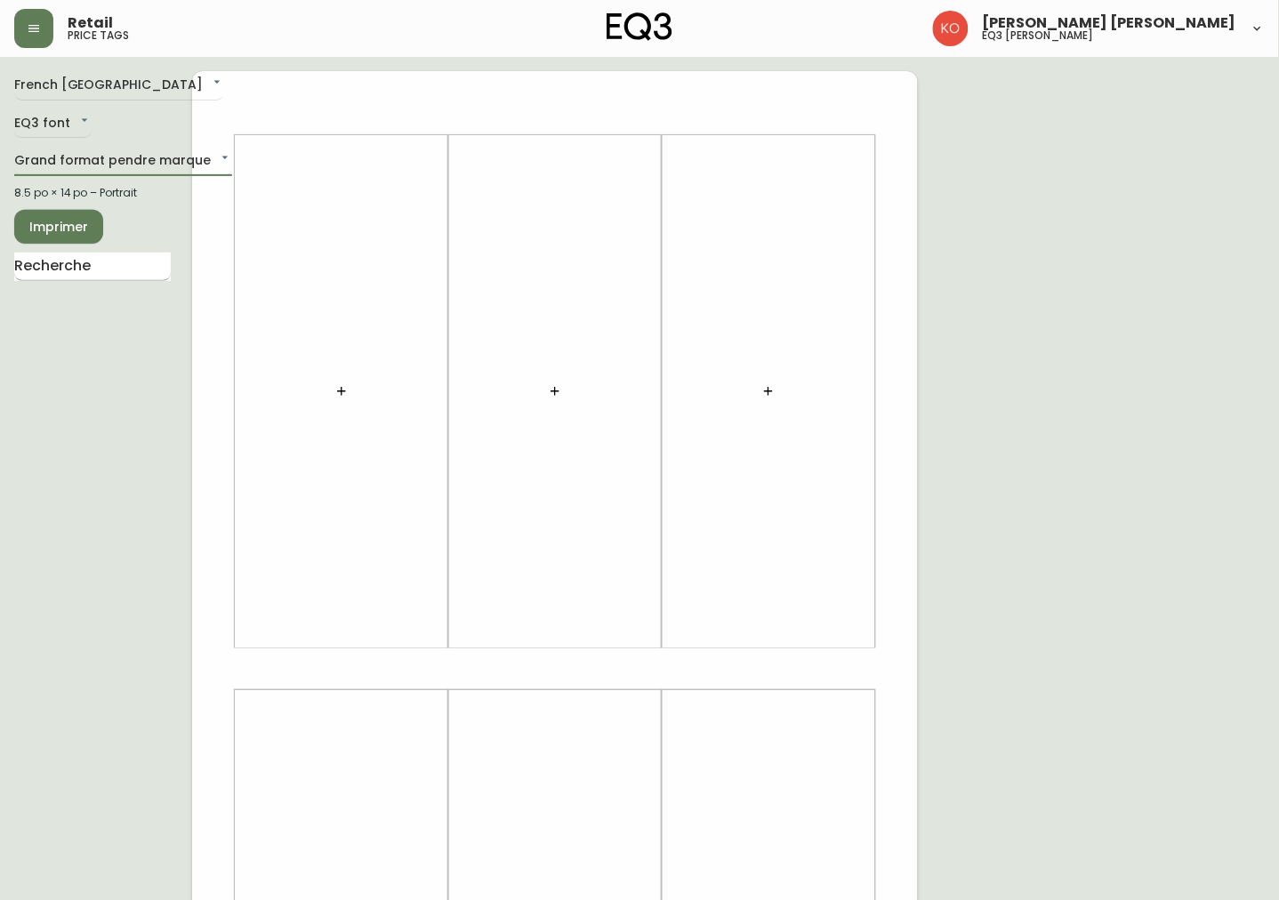
click at [134, 280] on input "text" at bounding box center [92, 267] width 157 height 28
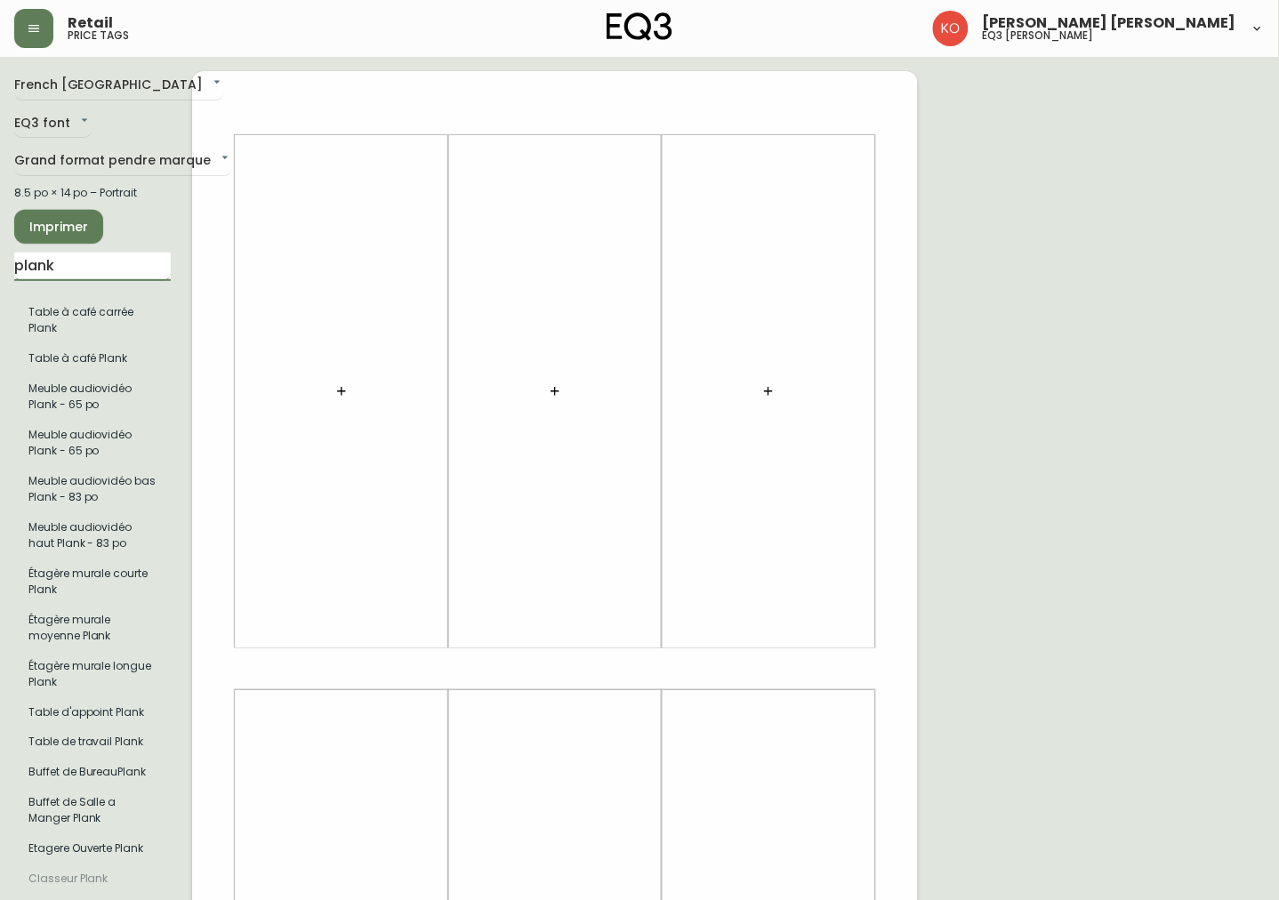
type input "PLANK"
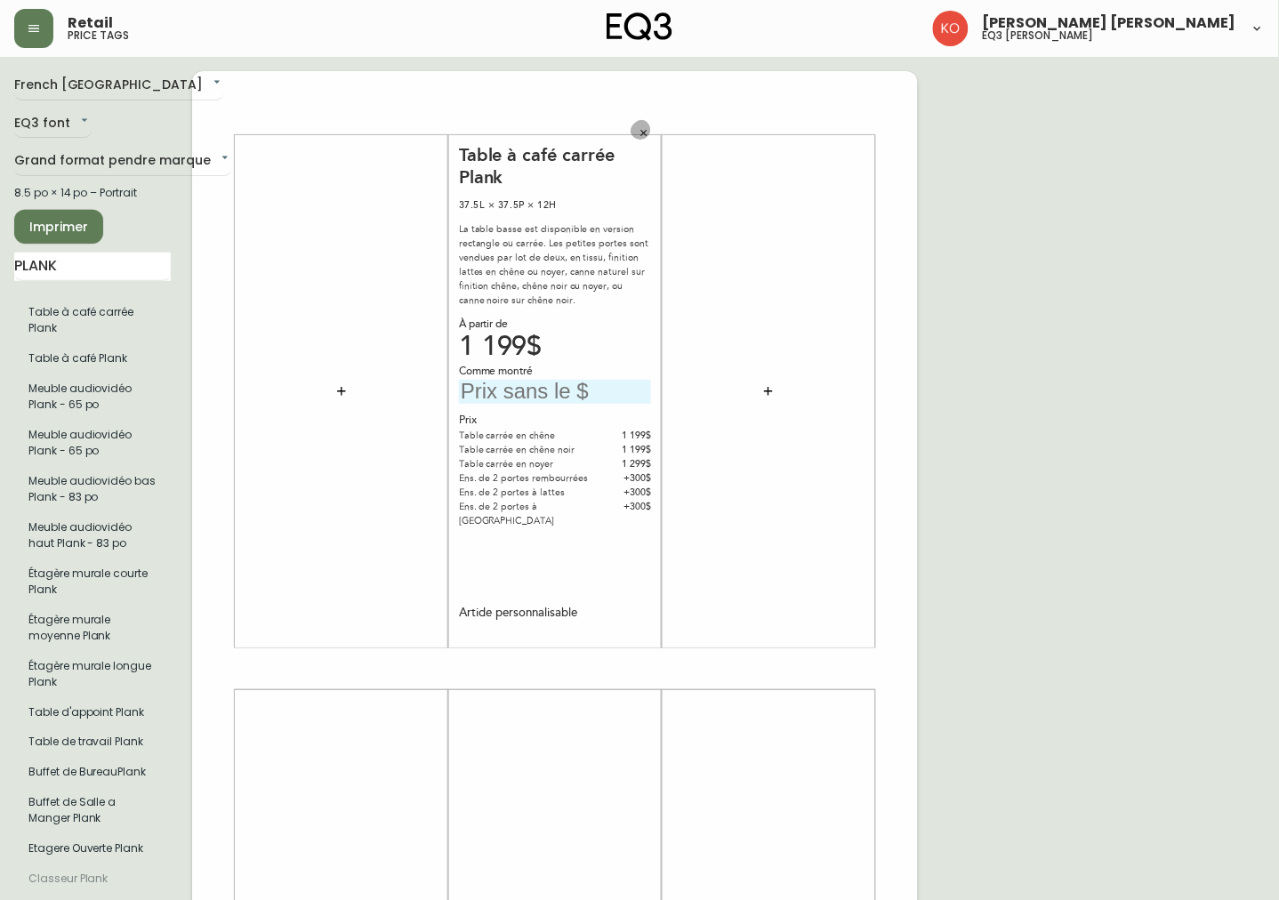
click at [643, 130] on icon "button" at bounding box center [644, 133] width 11 height 11
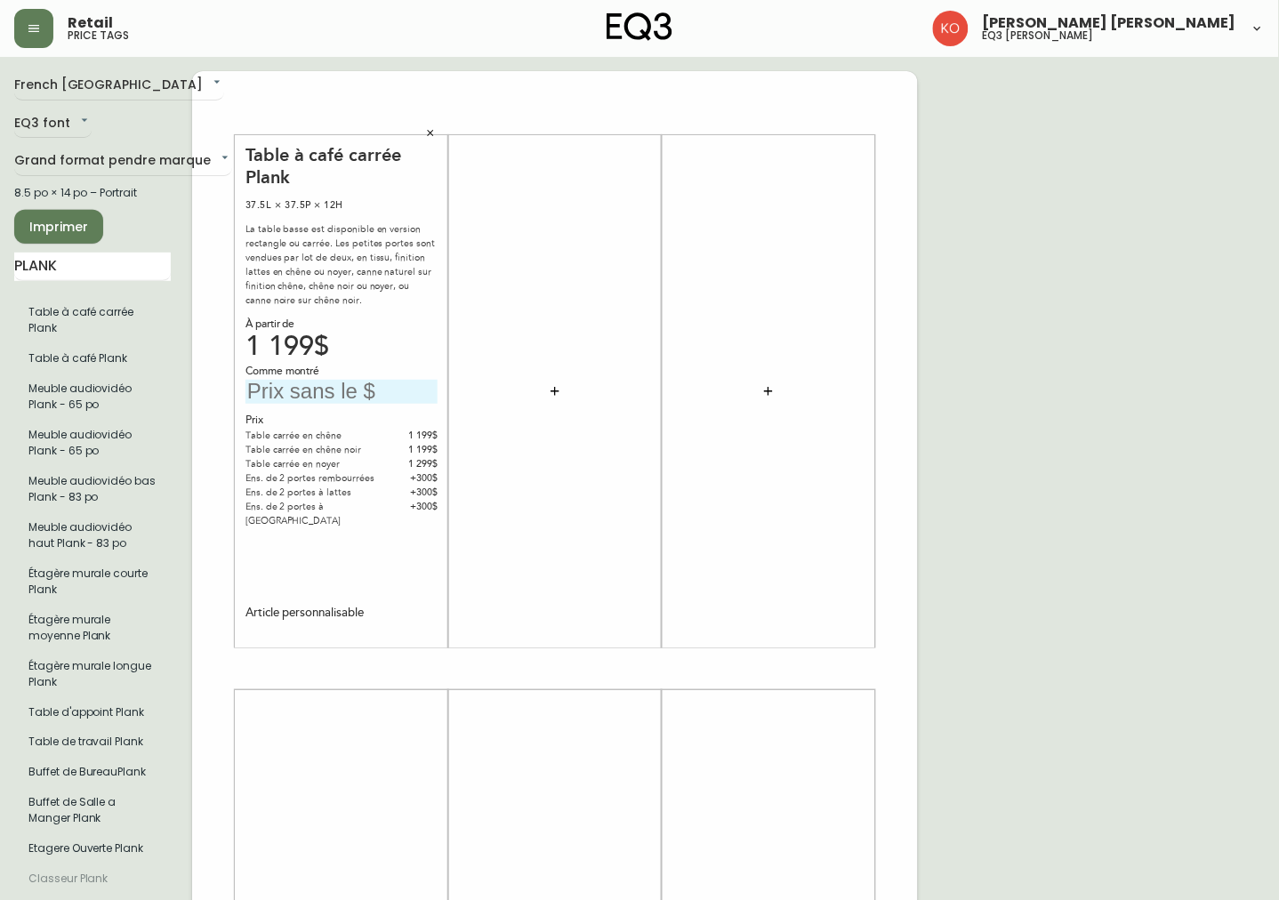
click at [397, 390] on input "text" at bounding box center [342, 392] width 192 height 24
type input "1 599$"
click at [1008, 376] on div "French Canada fr_CA EQ3 font EQ3 Grand format pendre marque large 8.5 po × 14 p…" at bounding box center [639, 669] width 1251 height 1196
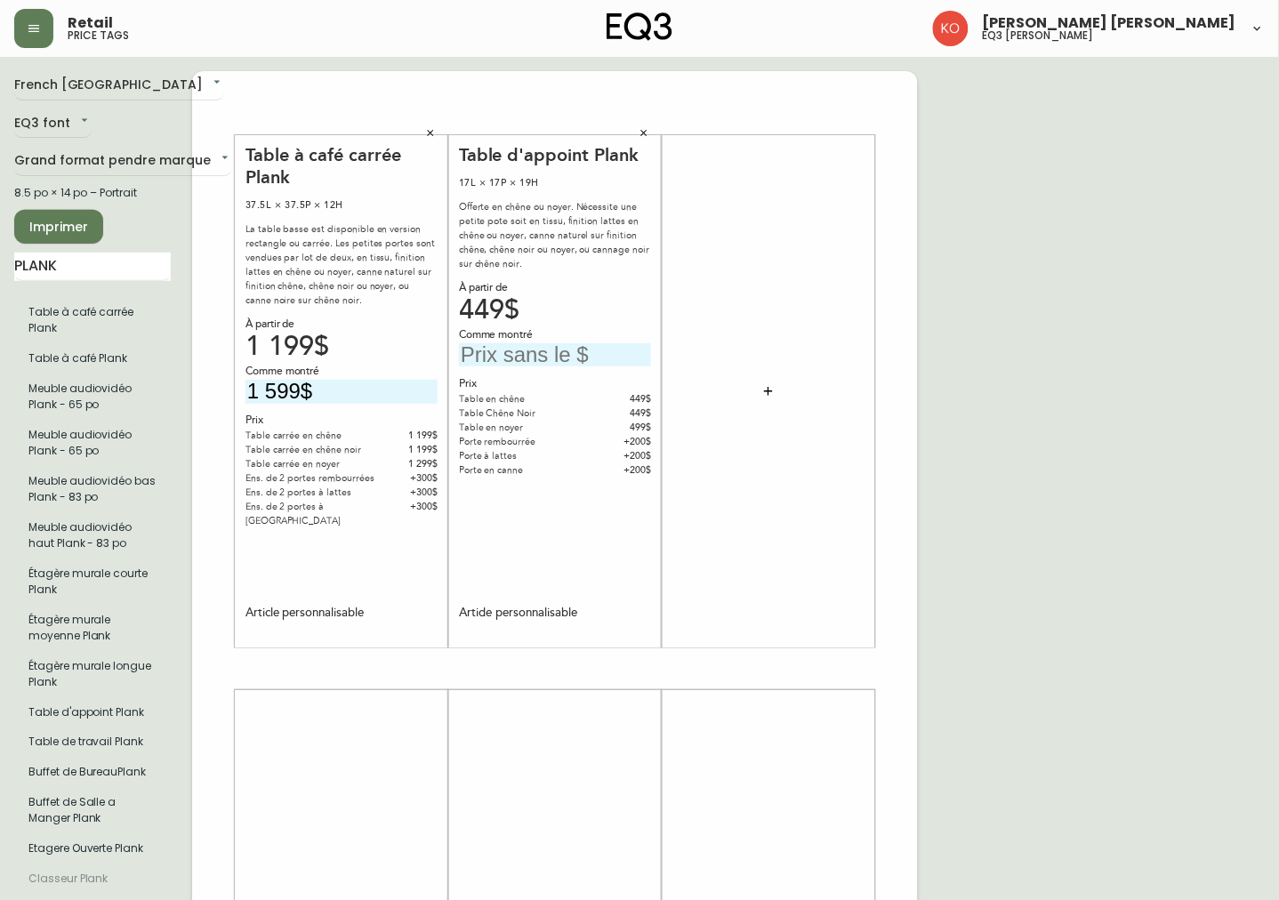
click at [545, 354] on input "text" at bounding box center [555, 355] width 192 height 24
type input "699$"
click at [803, 379] on div at bounding box center [768, 391] width 192 height 495
drag, startPoint x: 102, startPoint y: 263, endPoint x: -4, endPoint y: 254, distance: 106.3
click at [0, 254] on html "Retail price tags [PERSON_NAME] [PERSON_NAME] eq3 laval - [PERSON_NAME] French …" at bounding box center [639, 633] width 1279 height 1267
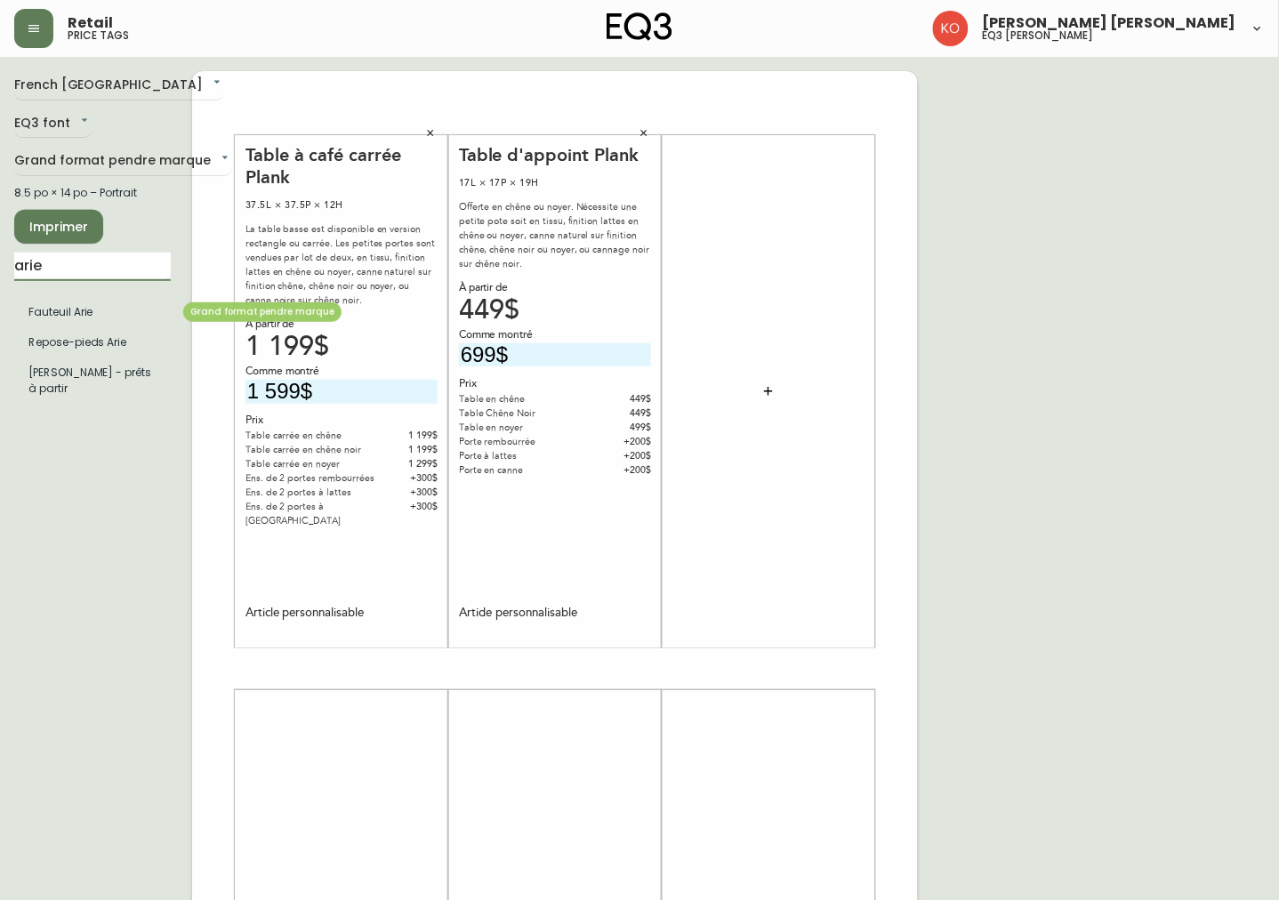
type input "arie"
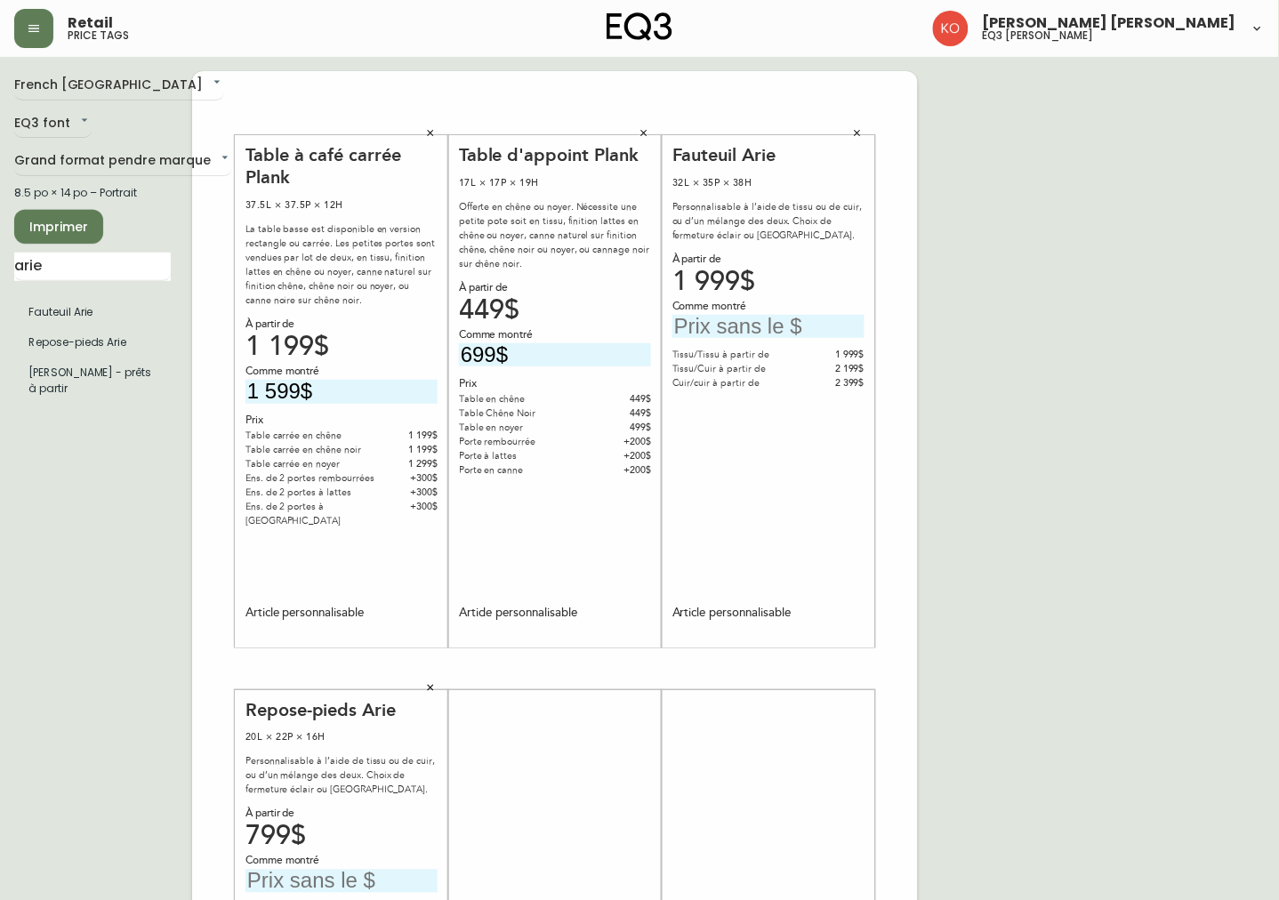
click at [775, 303] on div "Comme montré" at bounding box center [768, 307] width 192 height 16
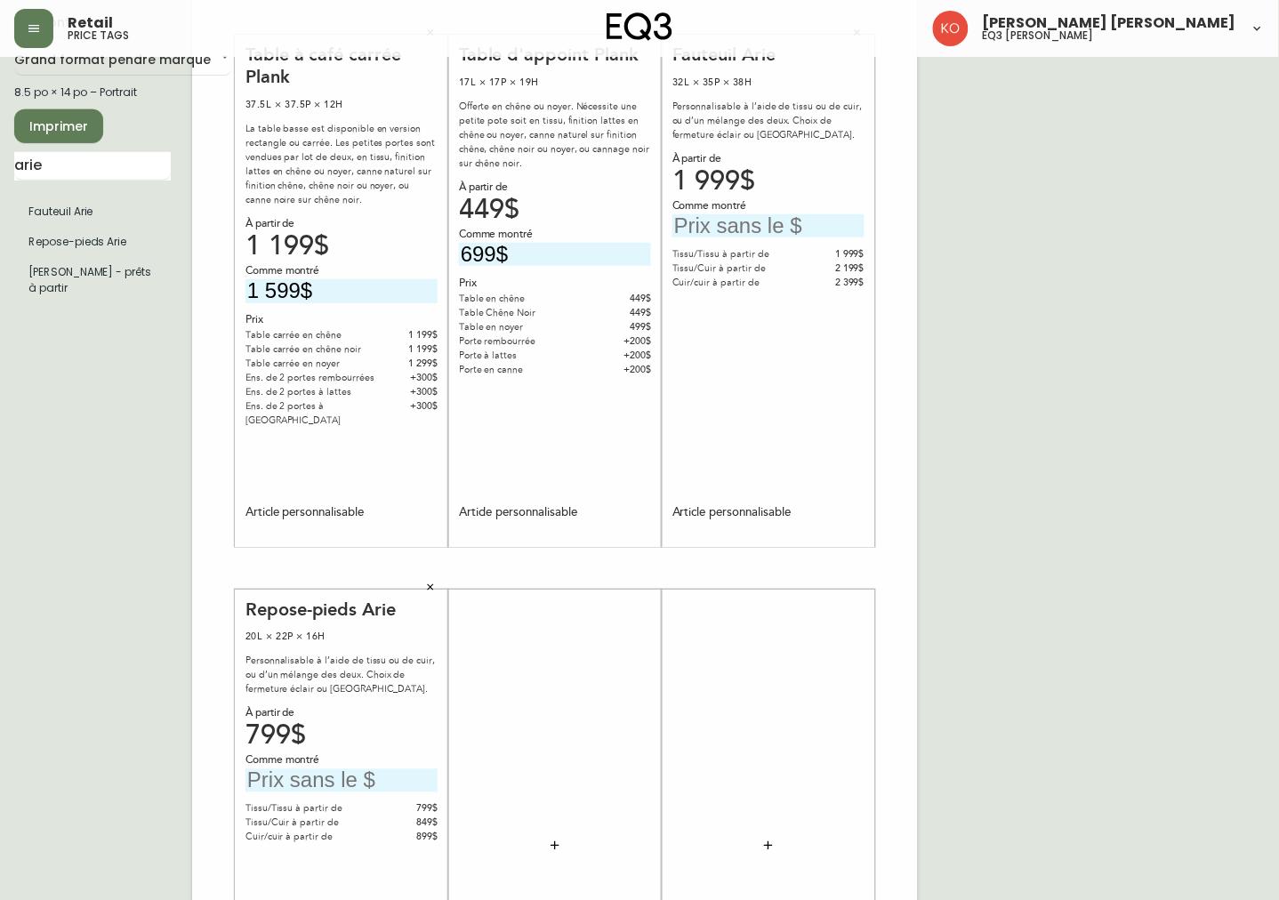
scroll to position [99, 0]
click at [719, 503] on div "Fauteuil Arie 32L × 35P × 38H Personnalisable à l’aide de tissu ou de cuir, ou …" at bounding box center [768, 292] width 192 height 495
click at [718, 511] on div "Article personnalisable" at bounding box center [731, 514] width 118 height 16
click at [719, 511] on div "Article personnalisable" at bounding box center [731, 514] width 118 height 16
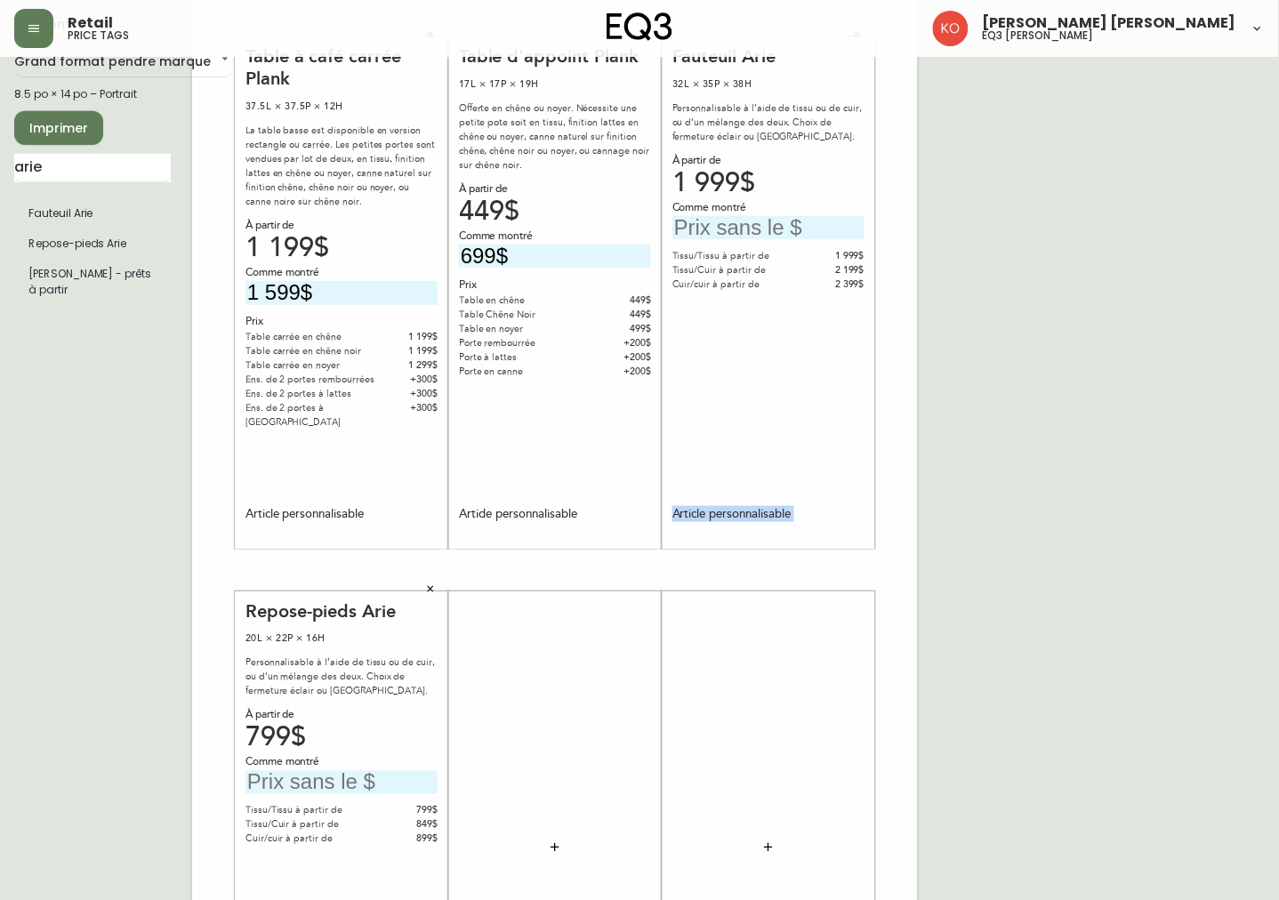
click at [719, 511] on div "Article personnalisable" at bounding box center [731, 514] width 118 height 16
click at [780, 449] on div "Fauteuil Arie 32L × 35P × 38H Personnalisable à l’aide de tissu ou de cuir, ou …" at bounding box center [768, 292] width 192 height 495
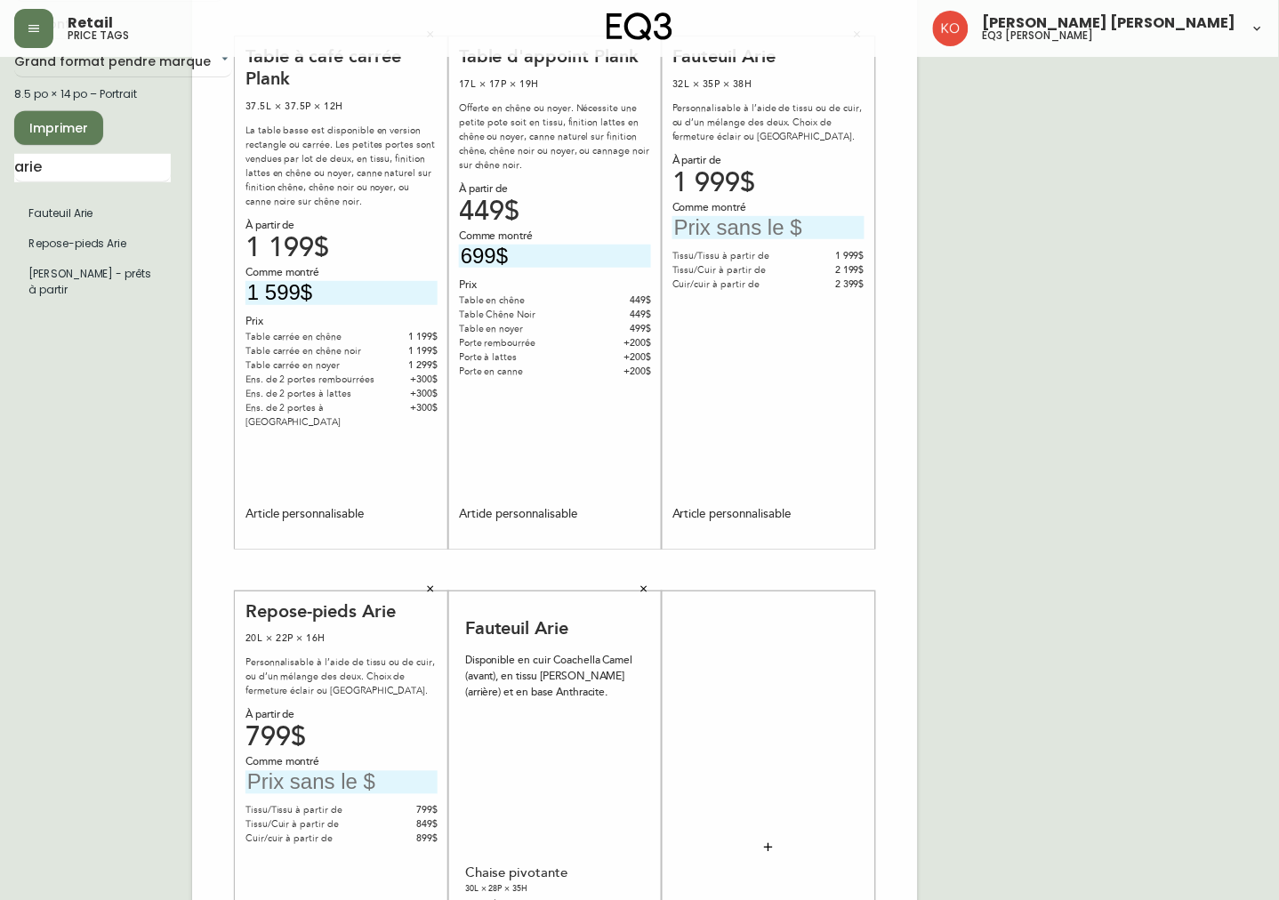
scroll to position [296, 0]
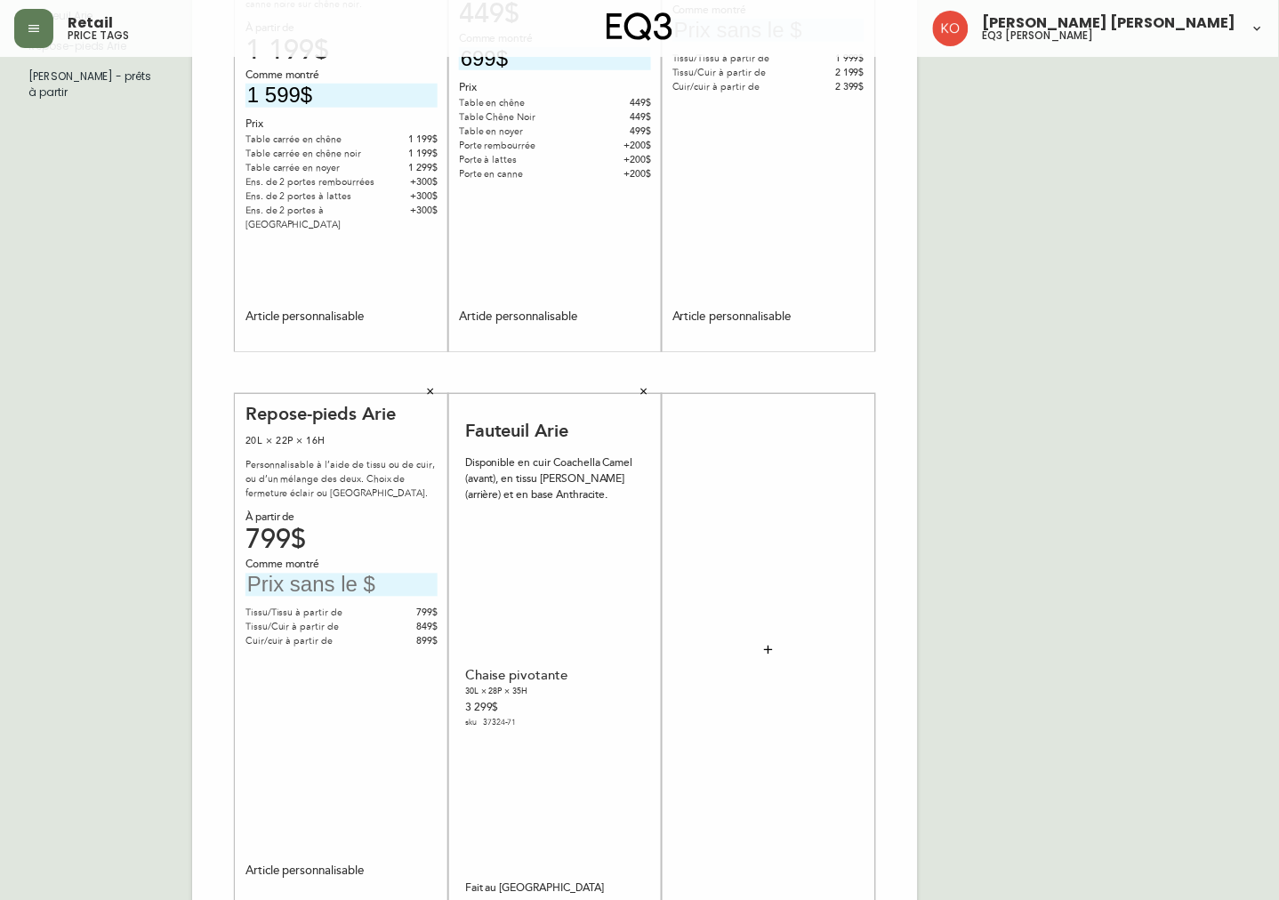
click at [513, 605] on div "Chaise pivotante 30L × 28P × 35H 3 299$ sku 37324-71" at bounding box center [555, 700] width 180 height 364
click at [512, 655] on div "Chaise pivotante 30L × 28P × 35H 3 299$ sku 37324-71" at bounding box center [555, 700] width 180 height 364
click at [512, 701] on div "3 299$" at bounding box center [491, 709] width 52 height 16
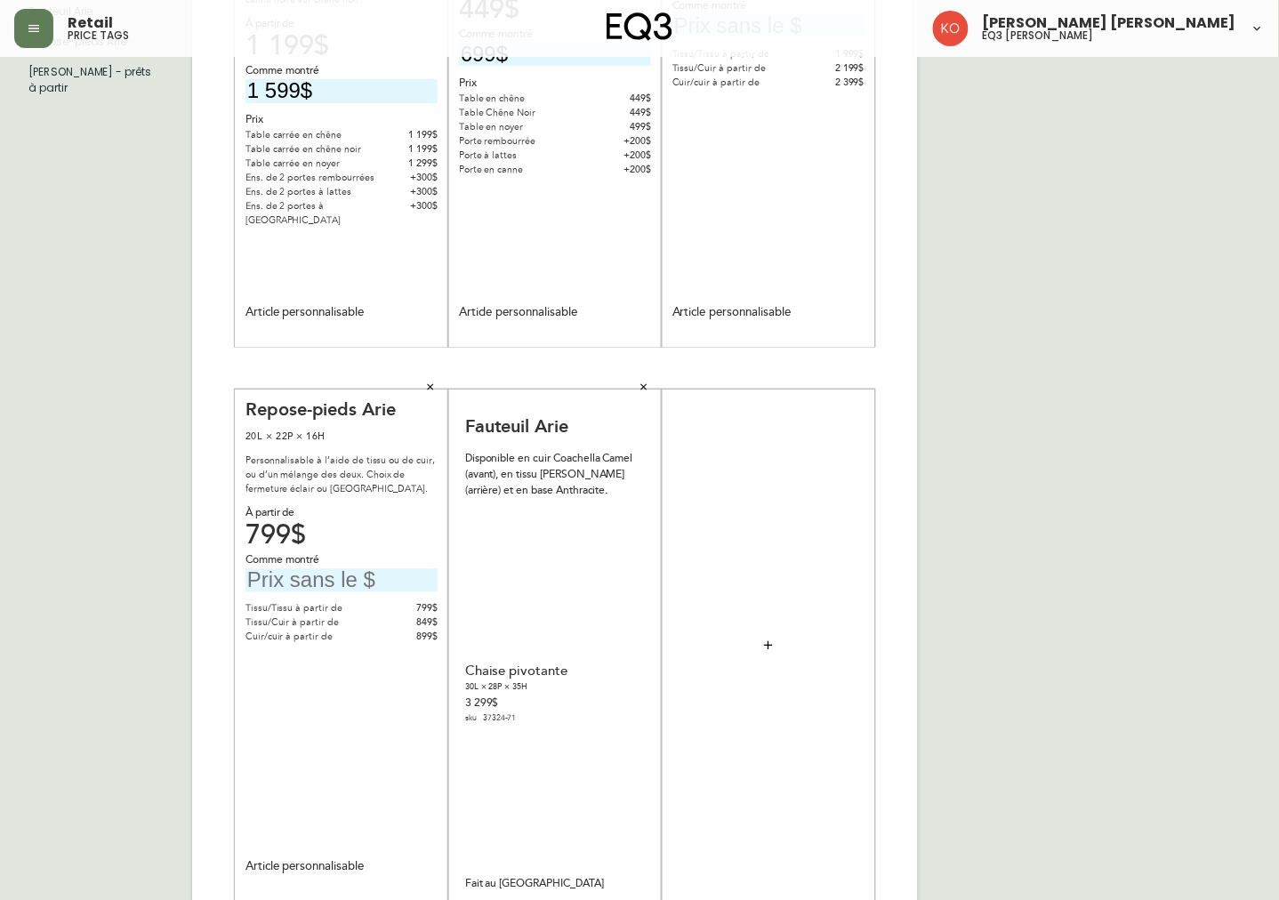
scroll to position [169, 0]
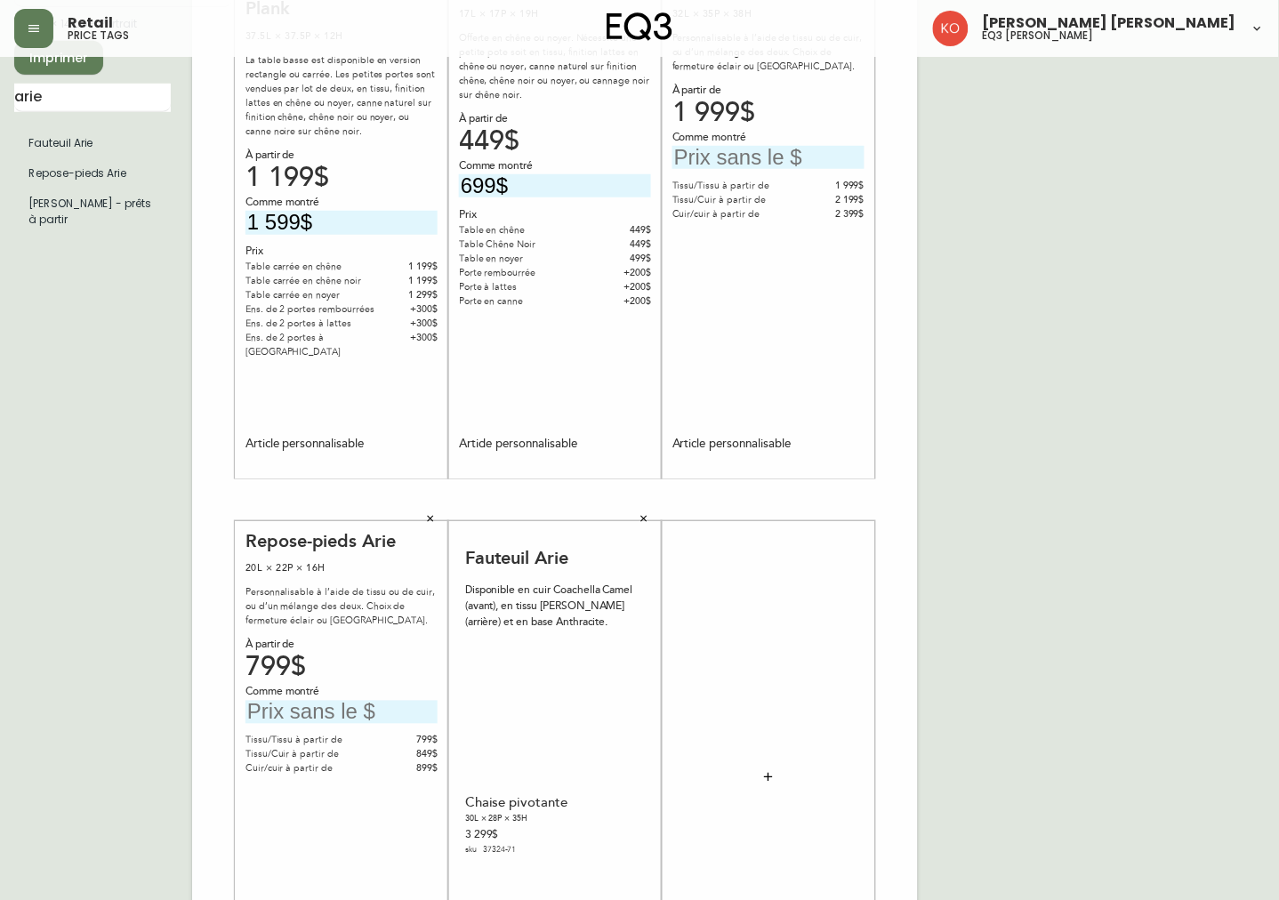
click at [635, 518] on button "button" at bounding box center [644, 519] width 27 height 27
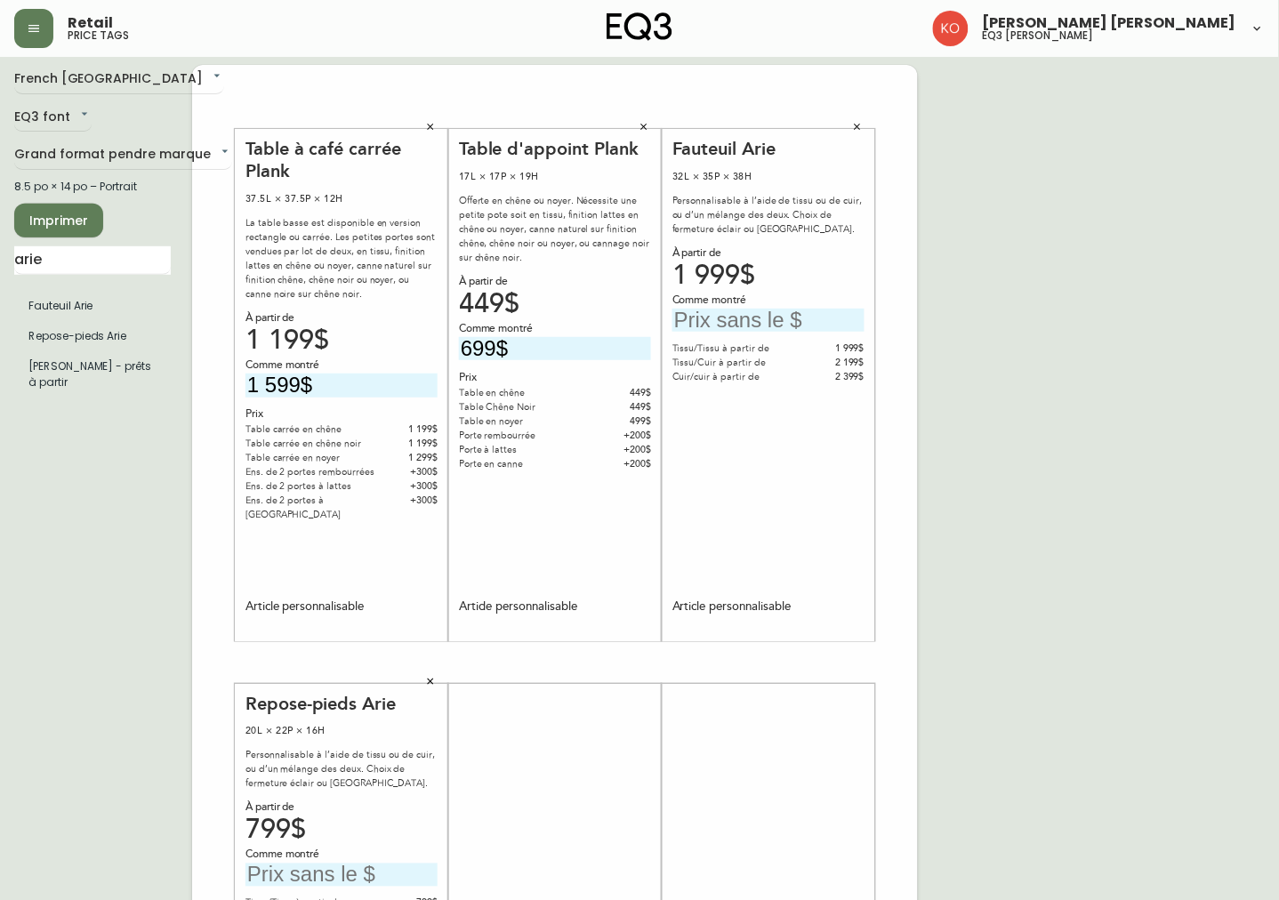
scroll to position [0, 0]
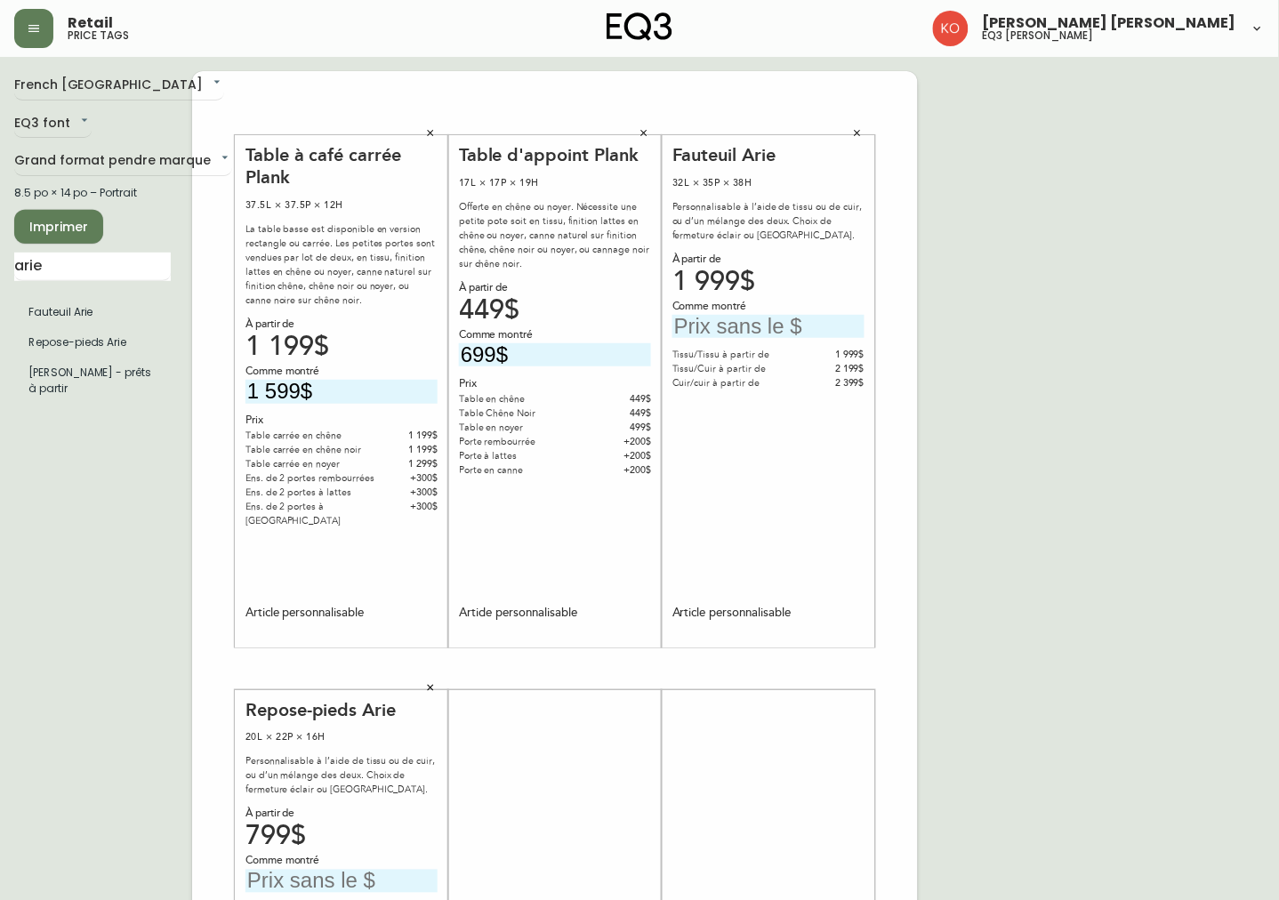
click at [761, 321] on input "text" at bounding box center [768, 327] width 192 height 24
click at [1024, 272] on div "French Canada fr_CA EQ3 font EQ3 Grand format pendre marque large 8.5 po × 14 p…" at bounding box center [639, 669] width 1251 height 1196
click at [789, 332] on input "3 299" at bounding box center [768, 327] width 192 height 24
type input "3 299$"
click at [1112, 217] on div "French Canada fr_CA EQ3 font EQ3 Grand format pendre marque large 8.5 po × 14 p…" at bounding box center [639, 669] width 1251 height 1196
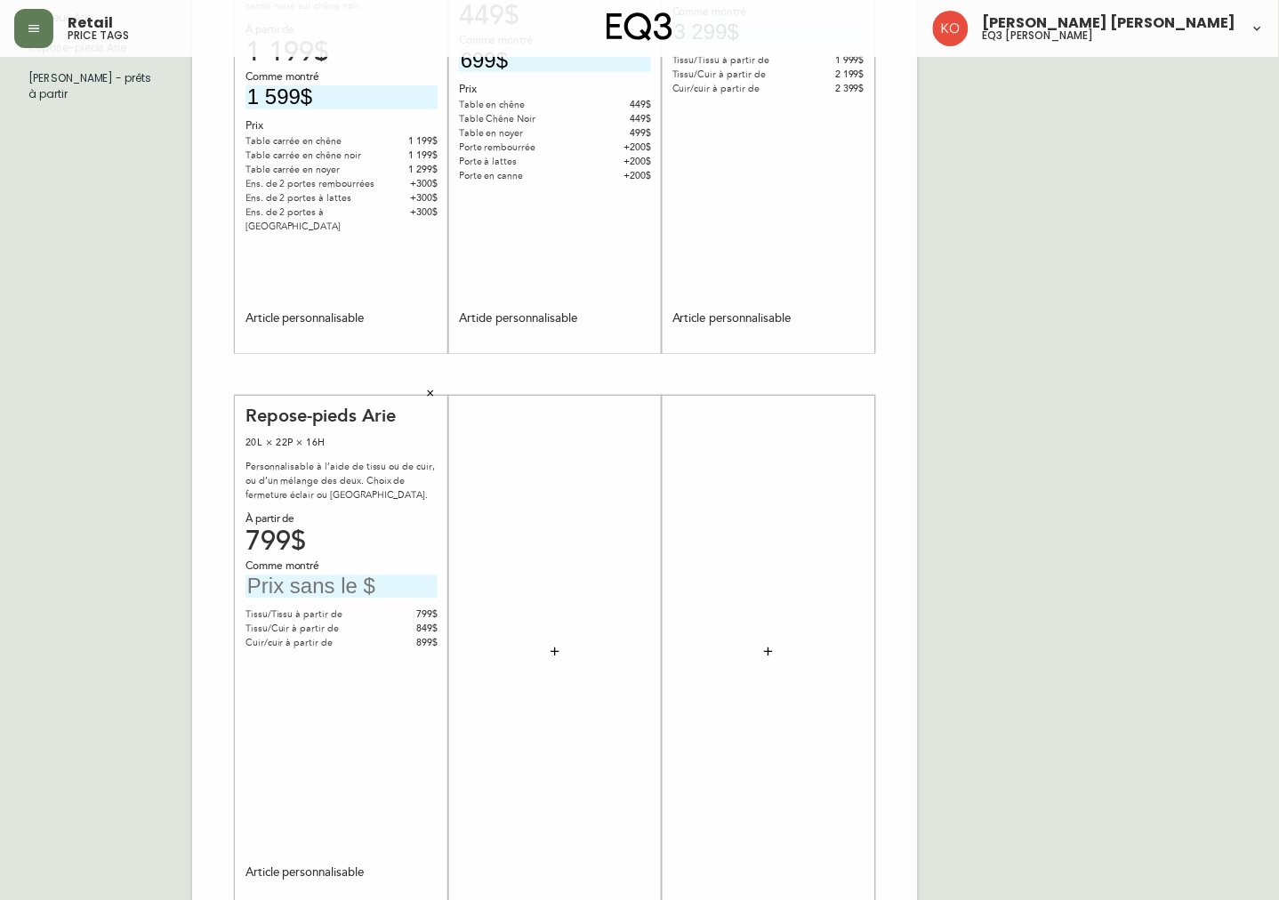
scroll to position [296, 0]
click at [324, 588] on input "text" at bounding box center [342, 586] width 192 height 24
type input "1 374$"
click at [959, 406] on div "French Canada fr_CA EQ3 font EQ3 Grand format pendre marque large 8.5 po × 14 p…" at bounding box center [639, 373] width 1251 height 1196
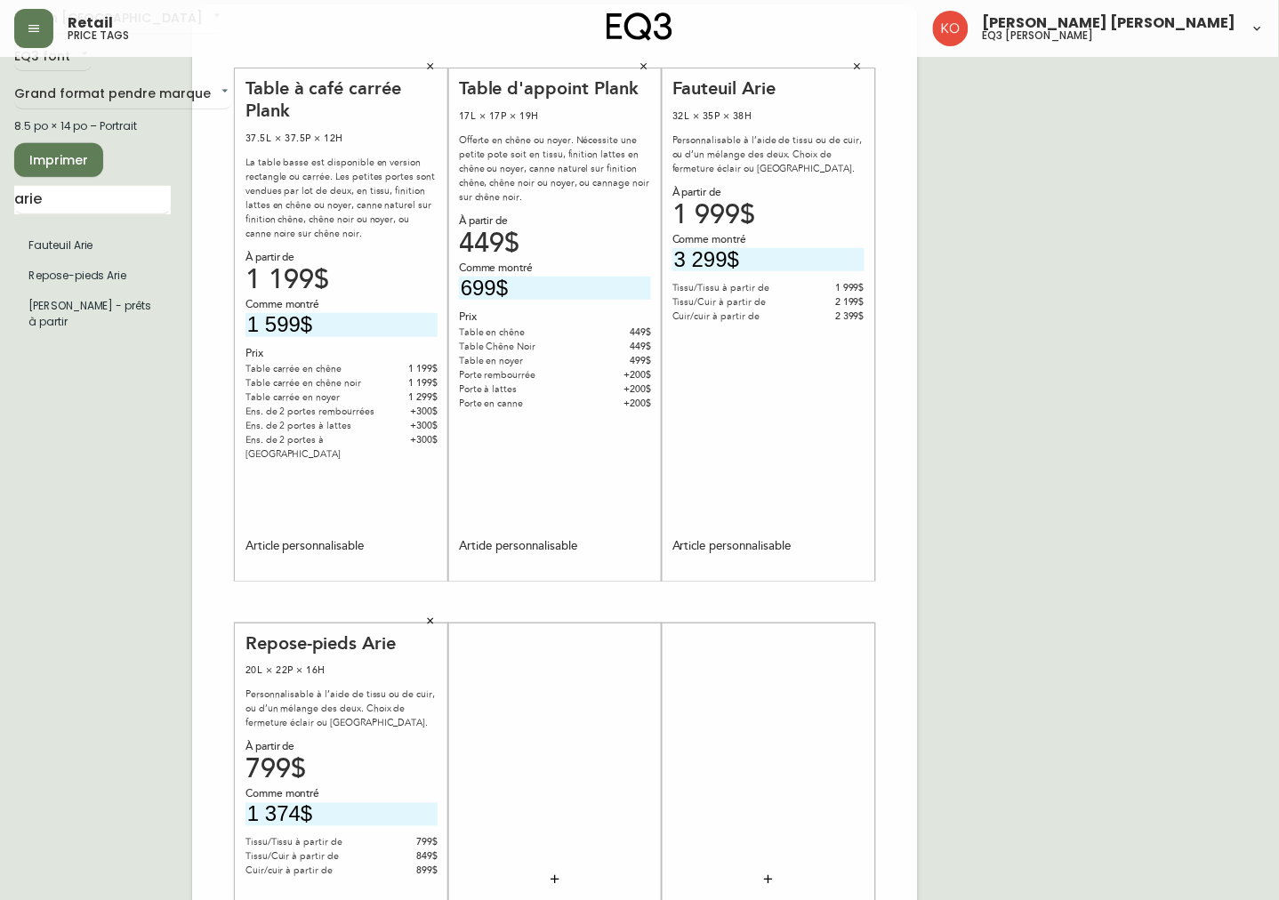
scroll to position [0, 0]
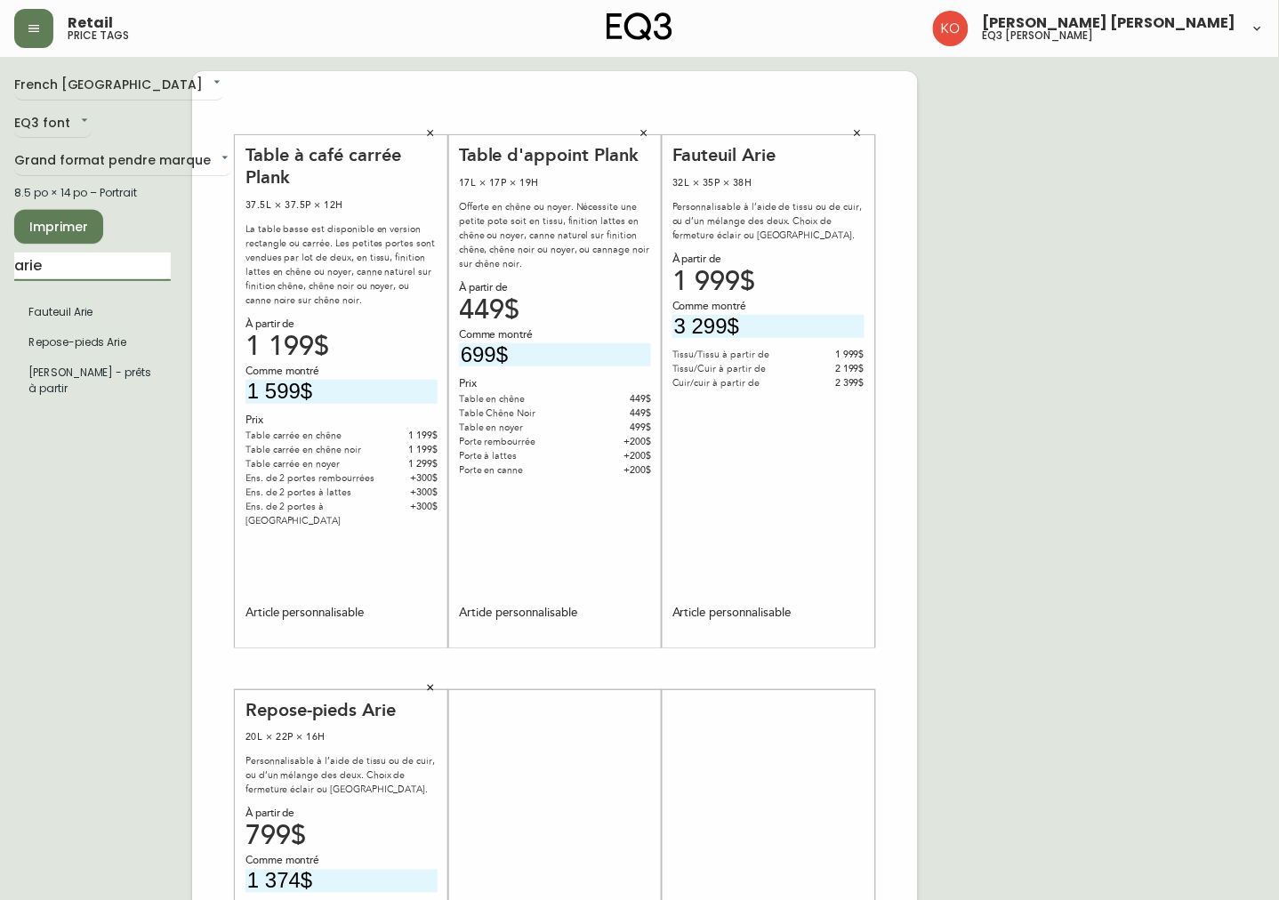
drag, startPoint x: 111, startPoint y: 270, endPoint x: -4, endPoint y: 268, distance: 114.8
click at [0, 268] on html "Retail price tags [PERSON_NAME] [PERSON_NAME] eq3 laval - [PERSON_NAME] French …" at bounding box center [639, 633] width 1279 height 1267
click at [107, 271] on input "orr" at bounding box center [92, 267] width 157 height 28
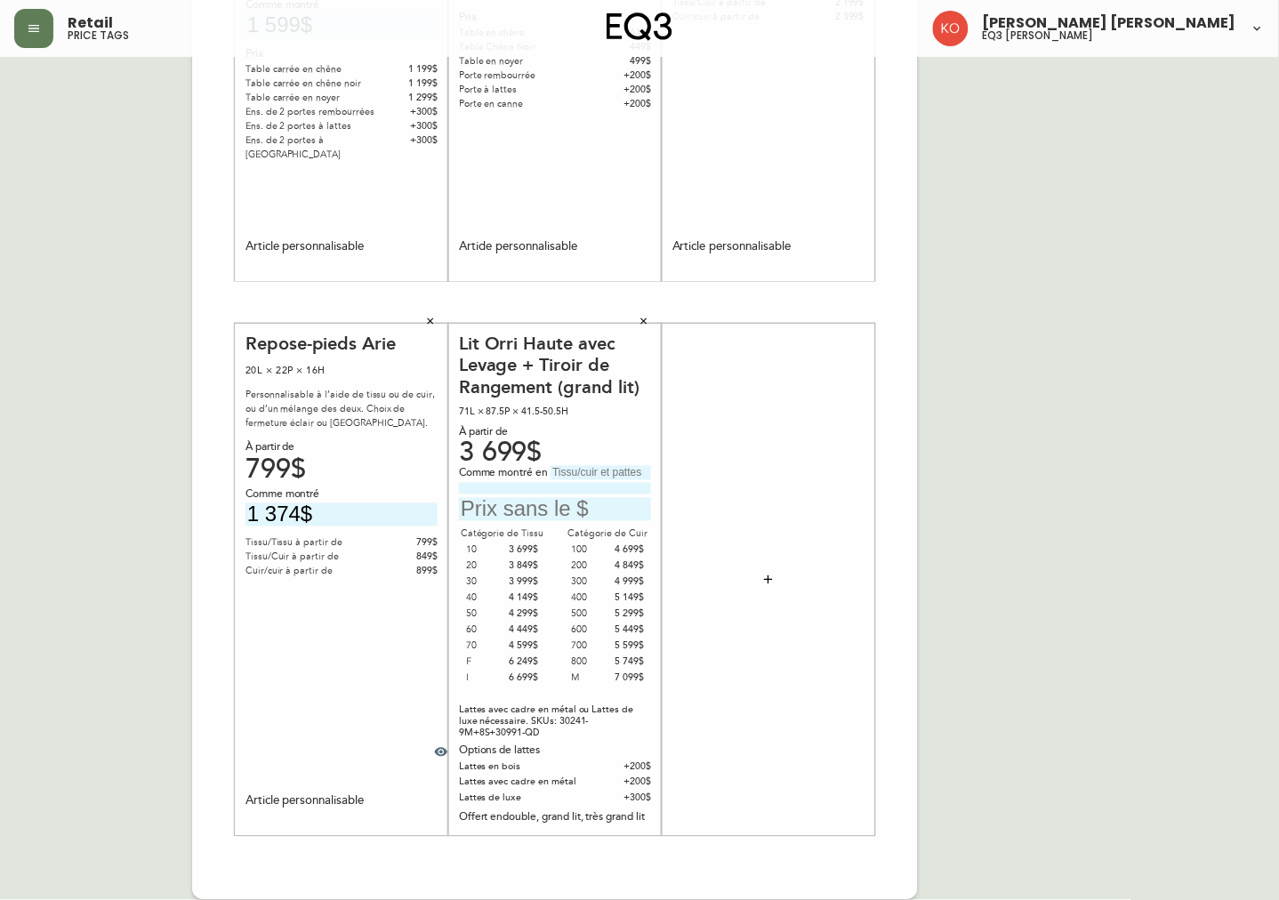
scroll to position [268, 0]
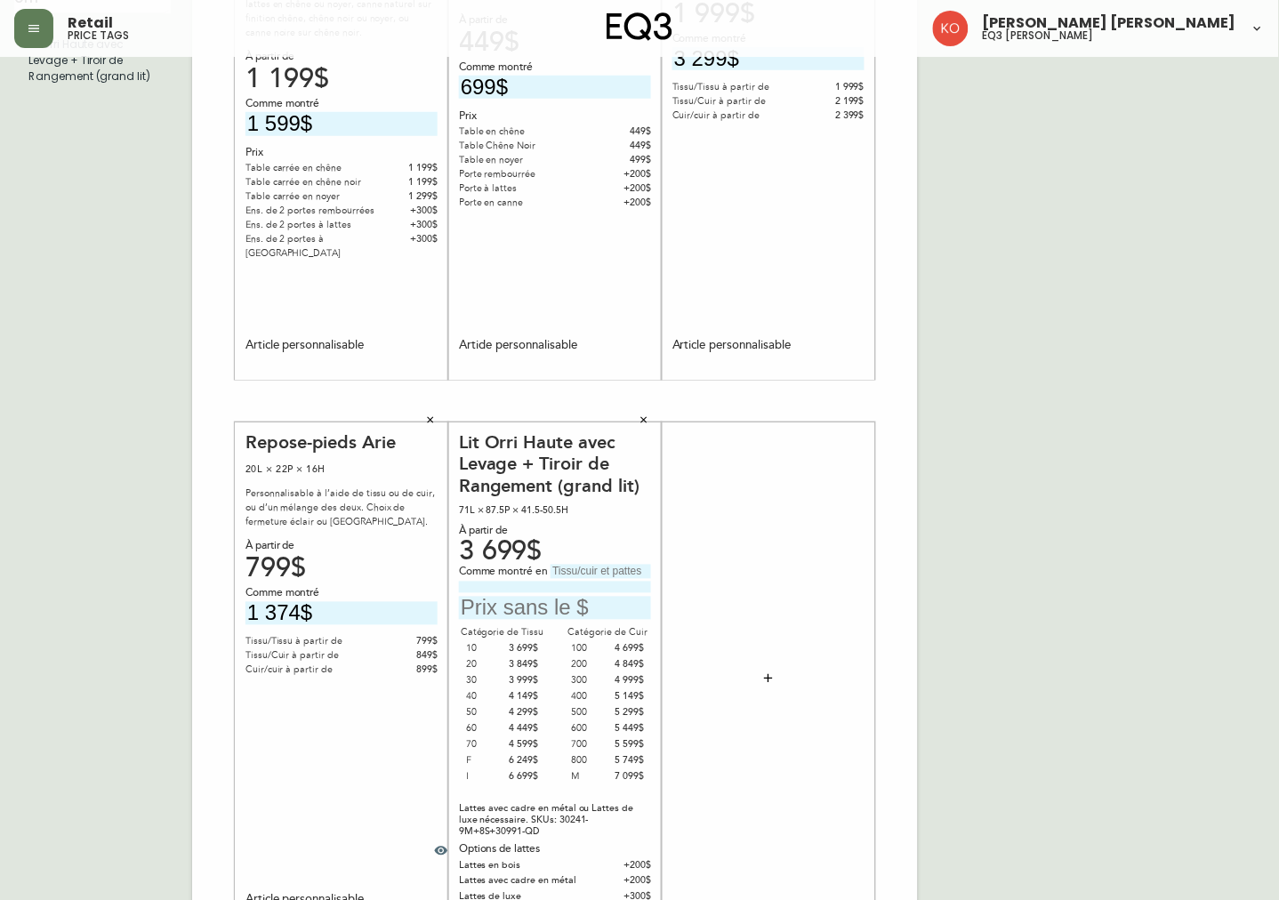
click at [645, 418] on icon "button" at bounding box center [644, 420] width 11 height 11
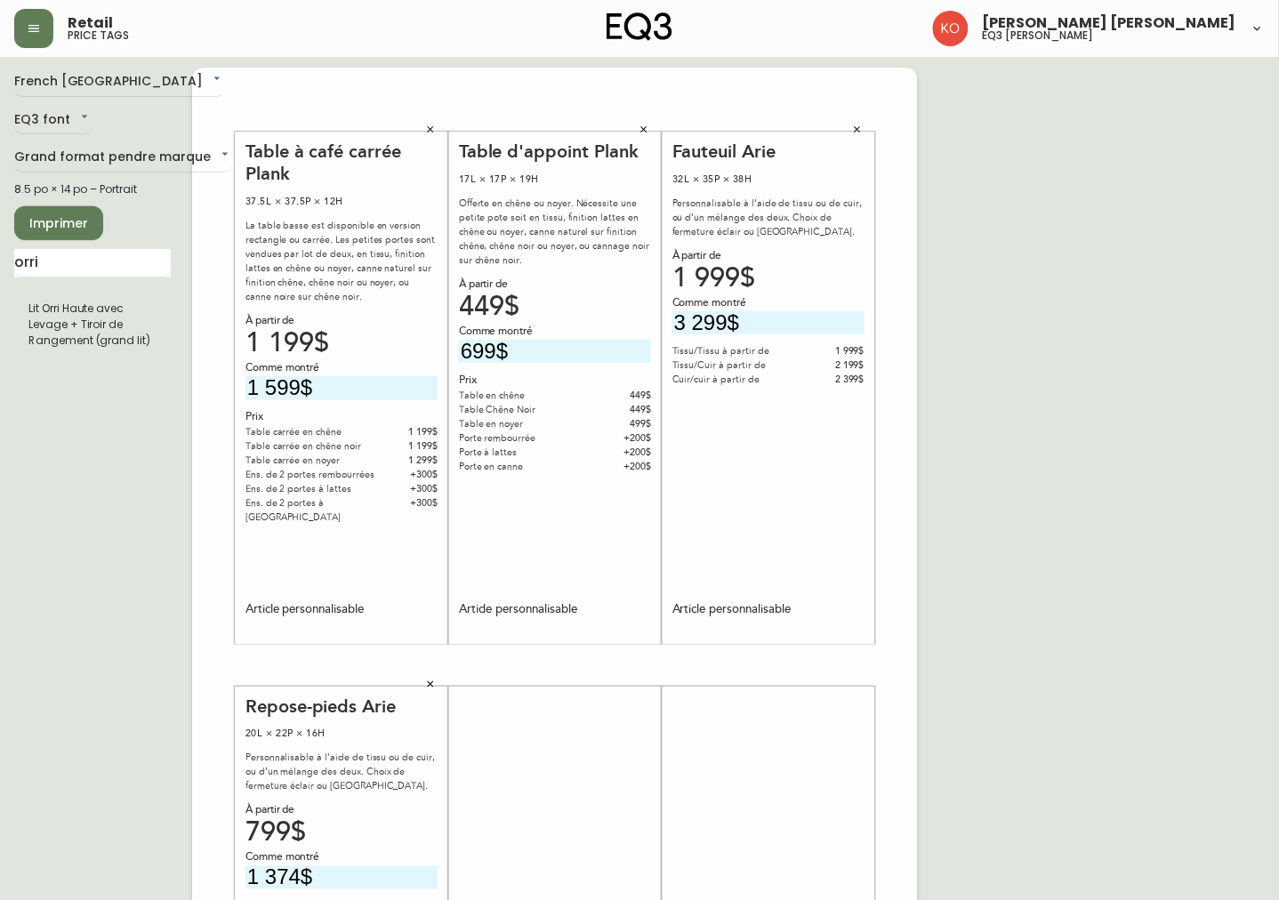
scroll to position [0, 0]
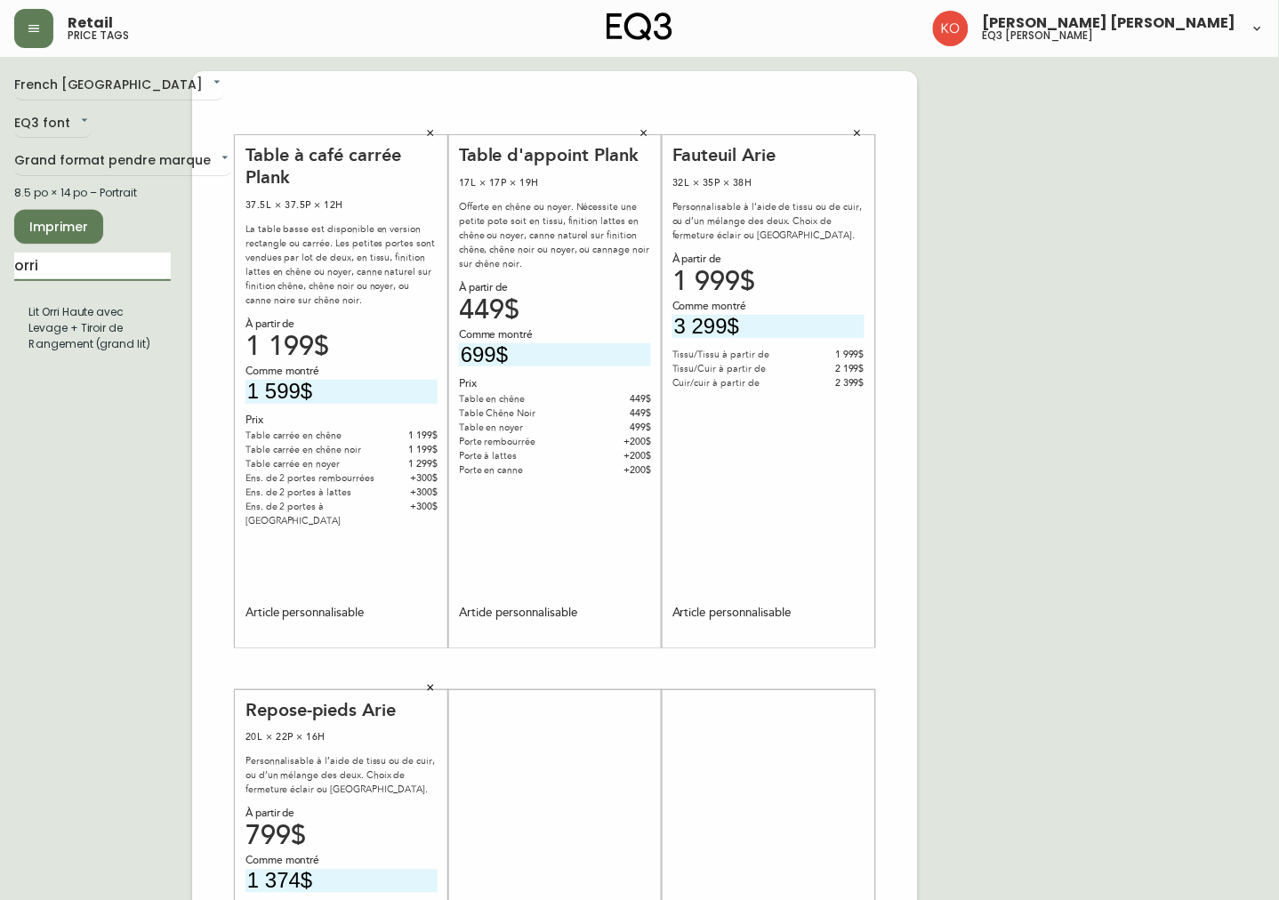
drag, startPoint x: 111, startPoint y: 264, endPoint x: -4, endPoint y: 279, distance: 115.7
click at [0, 279] on html "Retail price tags [PERSON_NAME] [PERSON_NAME] eq3 laval - [PERSON_NAME] French …" at bounding box center [639, 633] width 1279 height 1267
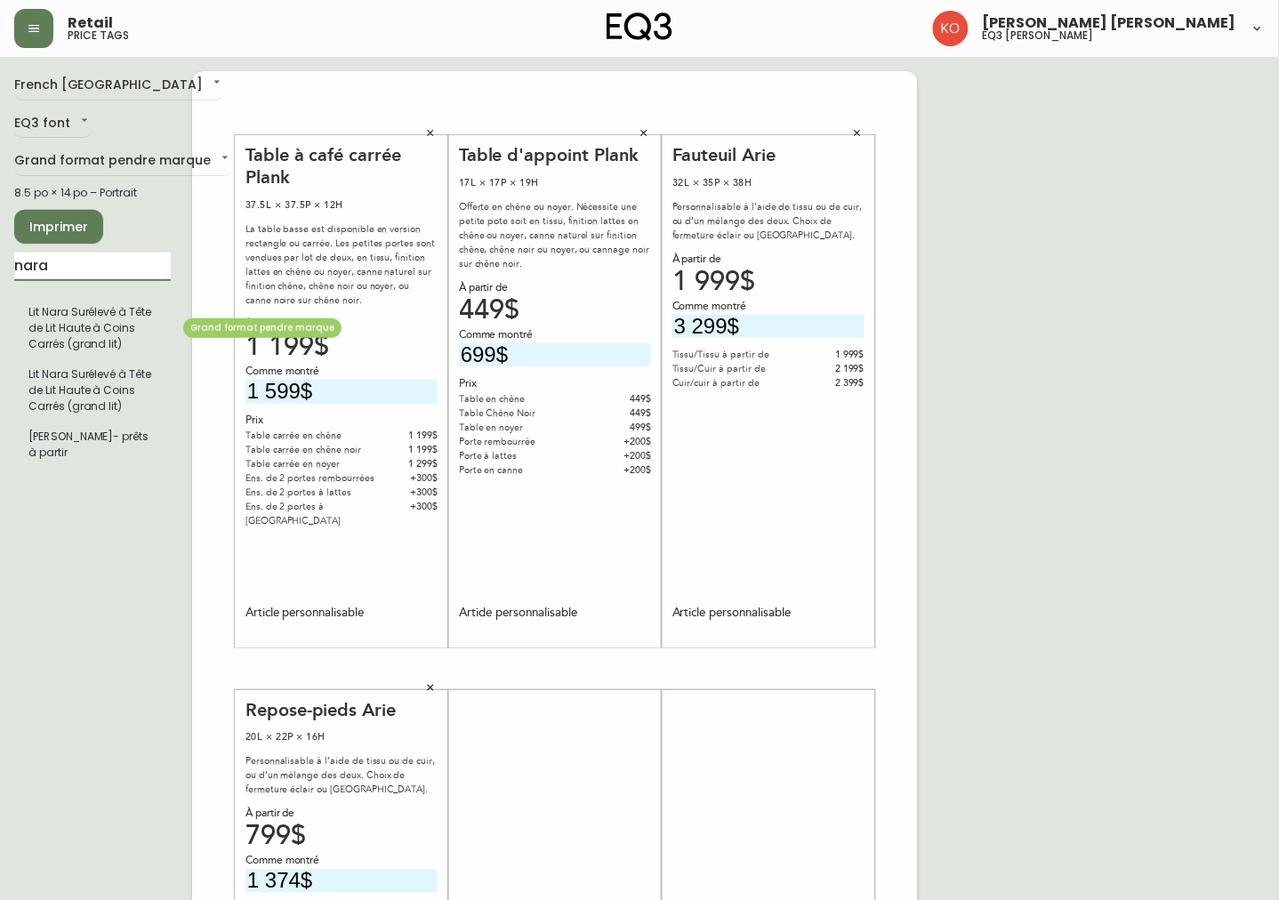
type input "nara"
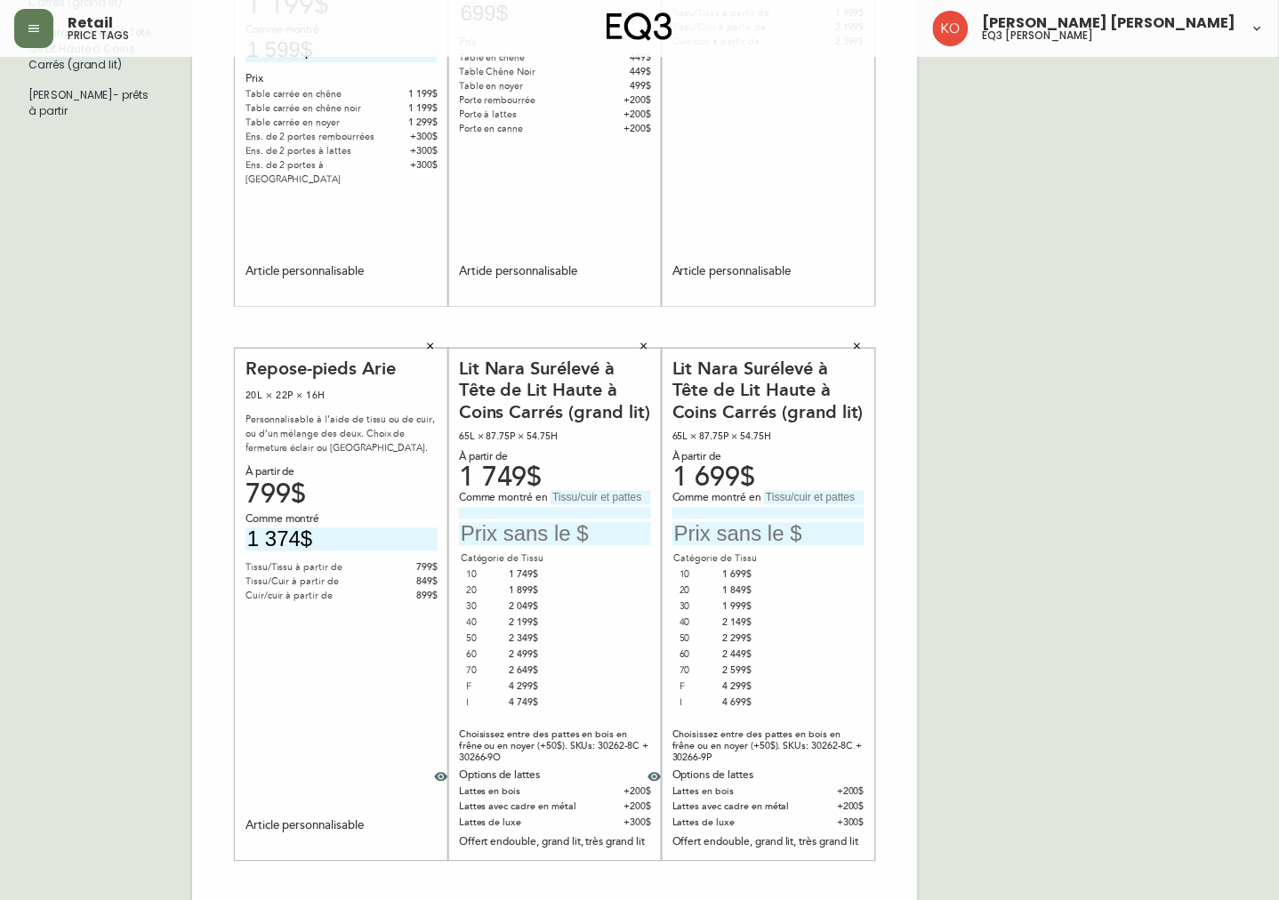
scroll to position [366, 0]
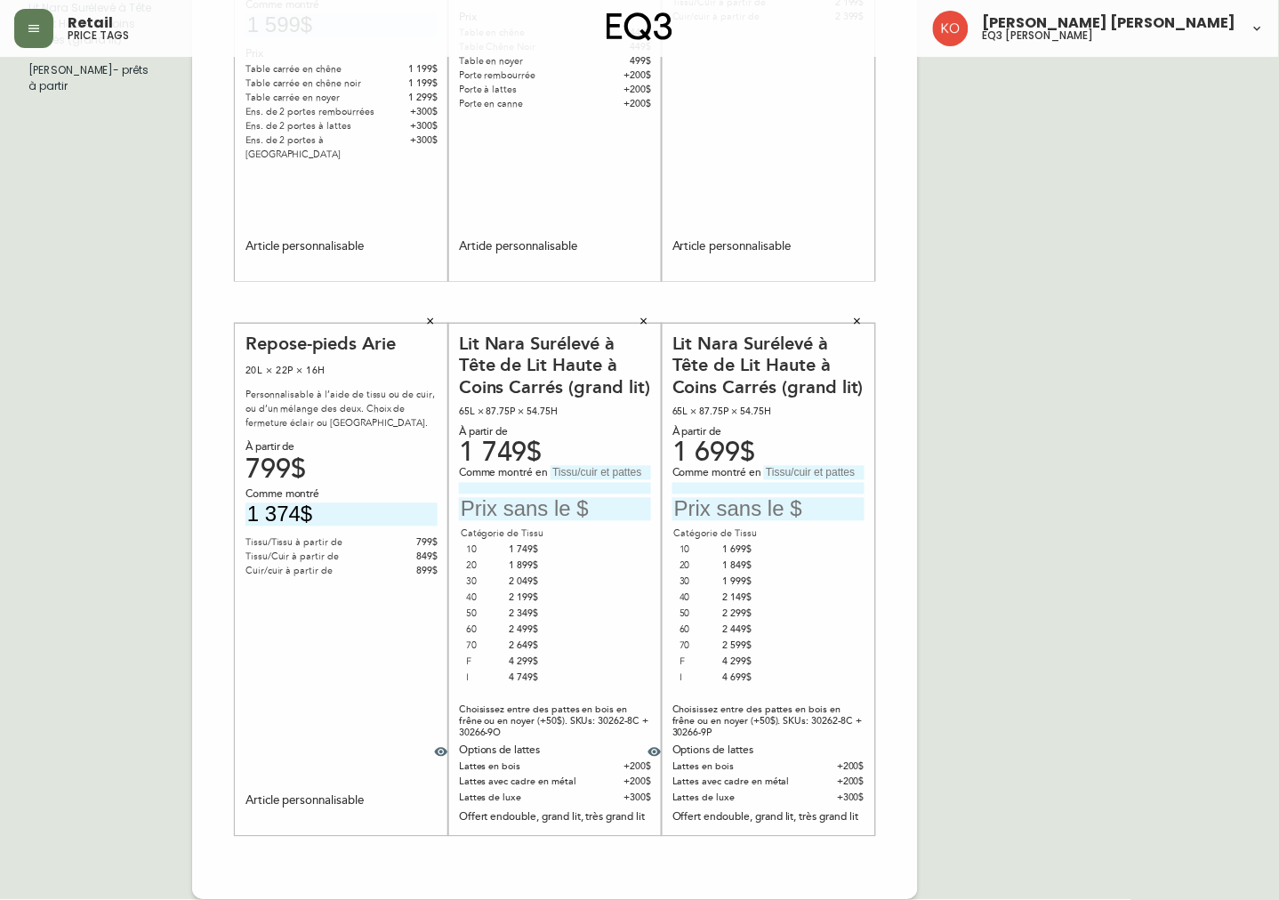
click at [864, 318] on button "button" at bounding box center [857, 322] width 27 height 27
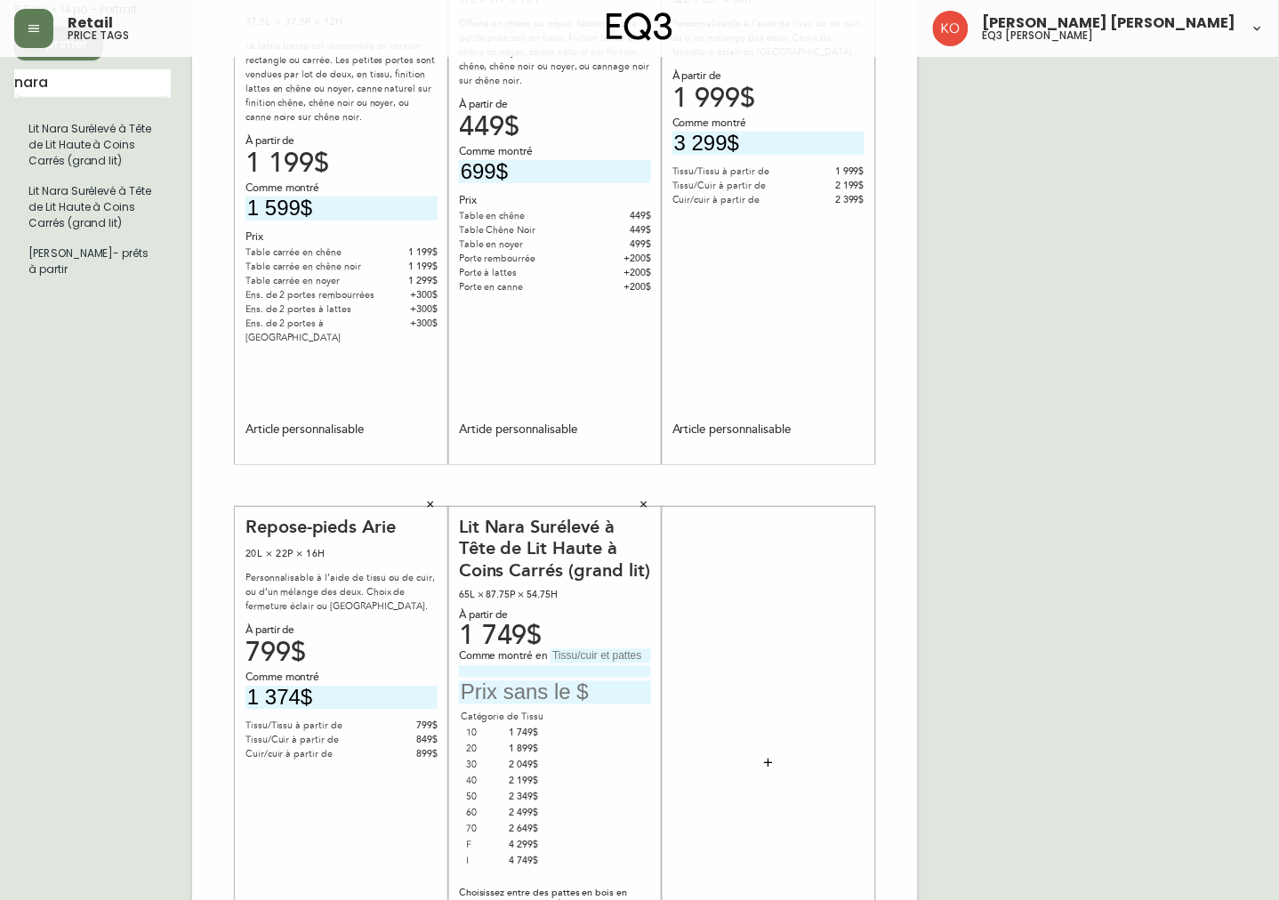
scroll to position [169, 0]
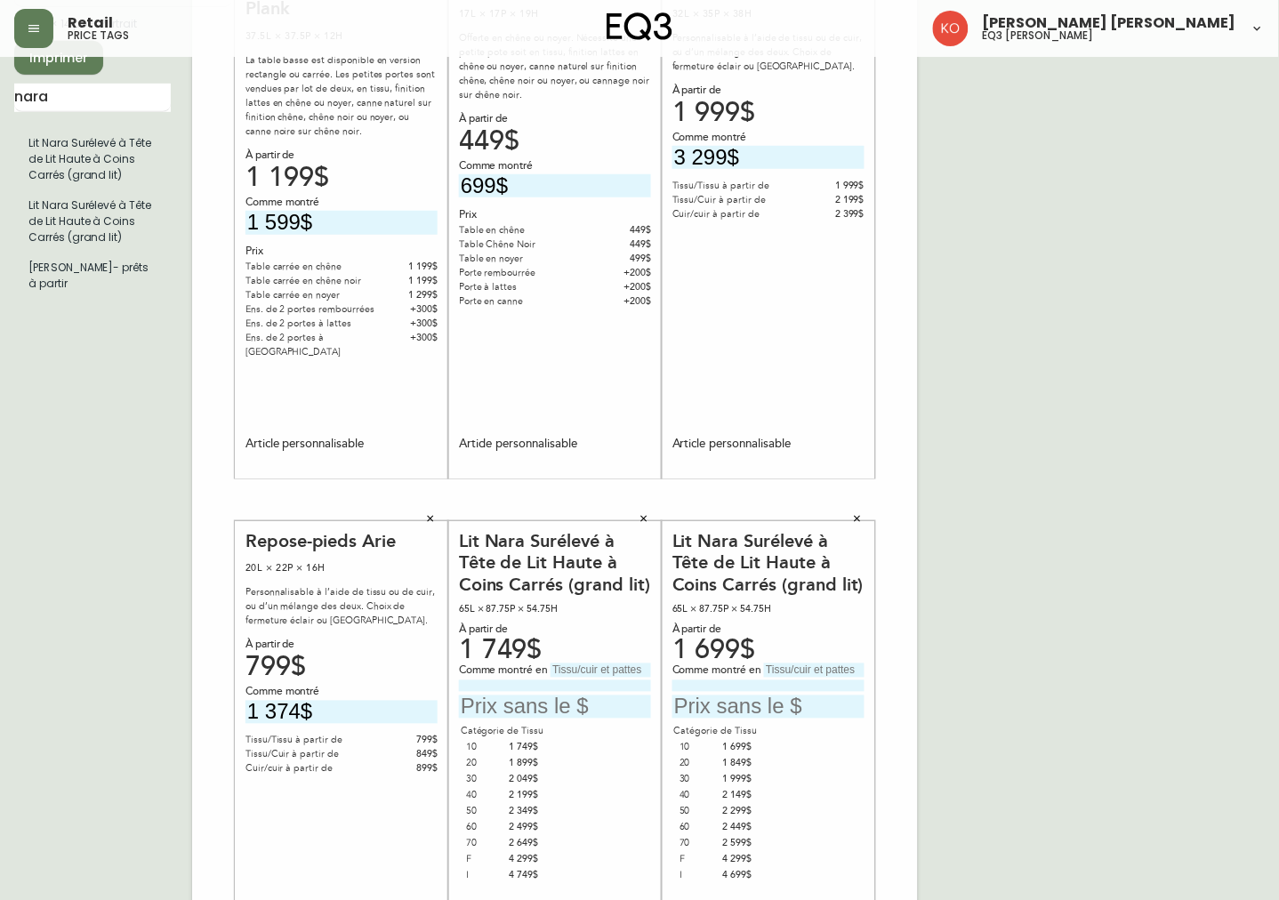
click at [850, 511] on button "button" at bounding box center [857, 519] width 27 height 27
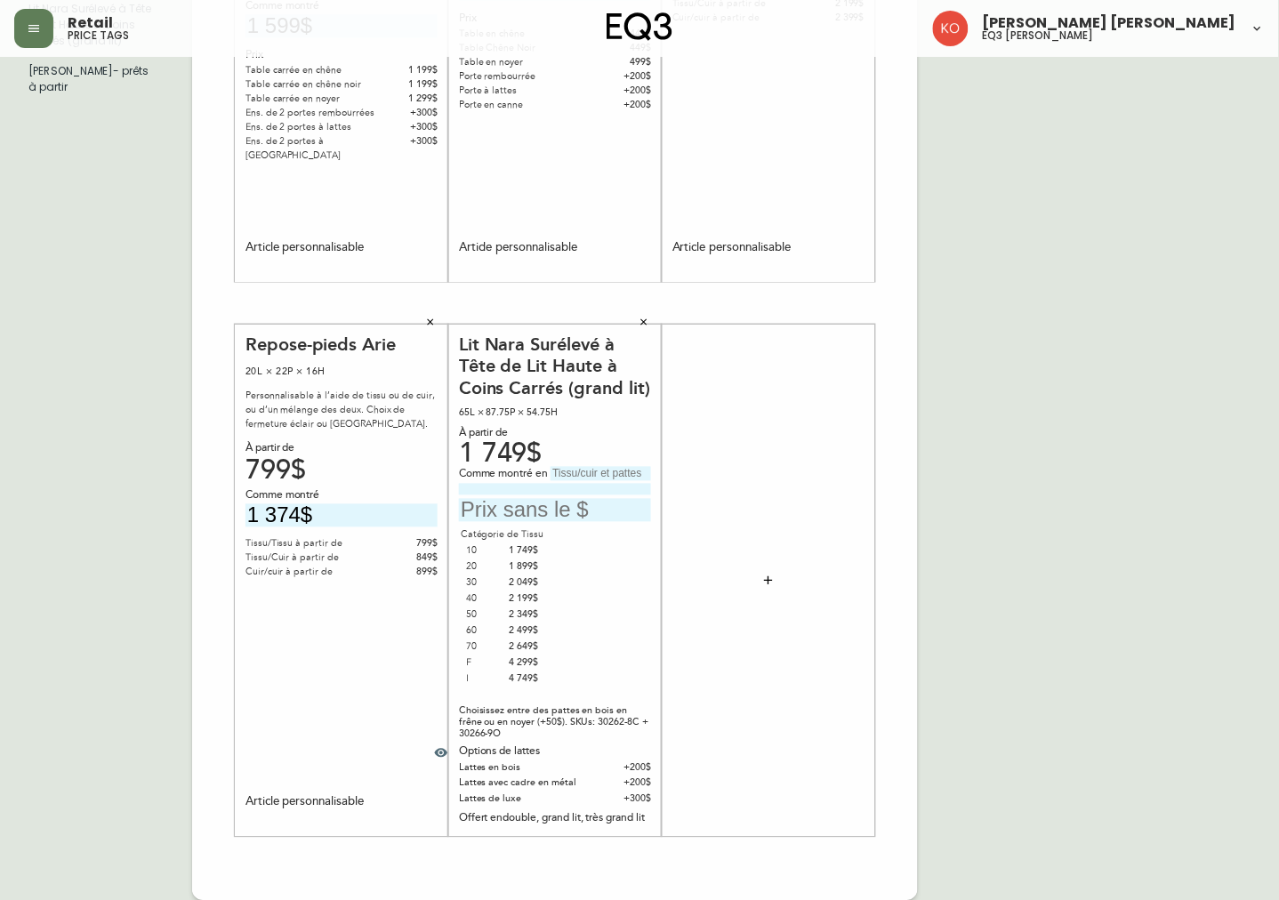
scroll to position [366, 0]
drag, startPoint x: 500, startPoint y: 548, endPoint x: 547, endPoint y: 553, distance: 47.4
click at [547, 553] on div "Catégorie de Tissu 10 1 749$ 20 1 899$ 30 2 049$ 40 2 199$ 50 2 349$ 60 2 499$ …" at bounding box center [555, 607] width 192 height 160
click at [593, 617] on div "Catégorie de Tissu 10 1 749$ 20 1 899$ 30 2 049$ 40 2 199$ 50 2 349$ 60 2 499$ …" at bounding box center [555, 607] width 192 height 160
click at [536, 511] on input "text" at bounding box center [555, 510] width 192 height 24
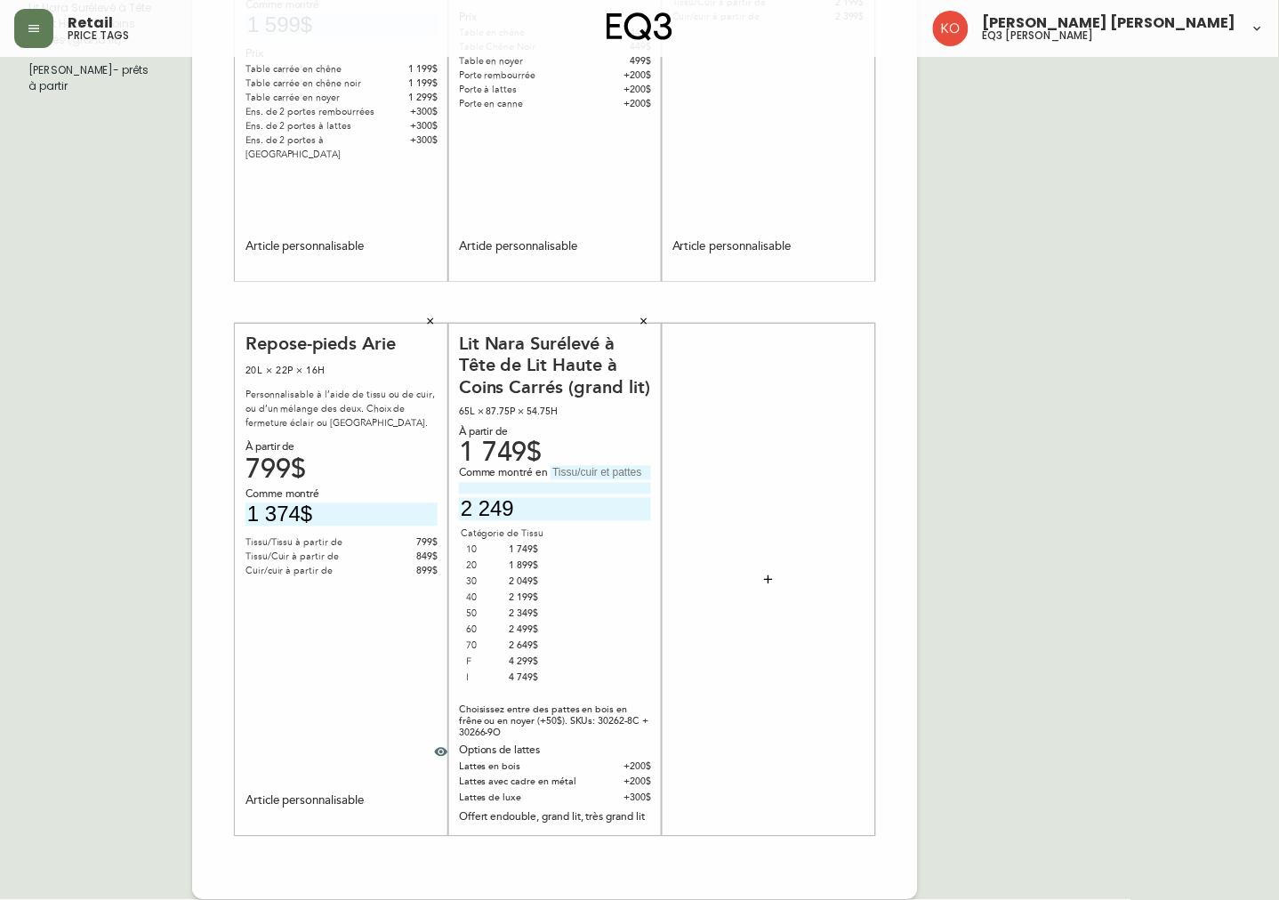
type input "2 249"
click at [603, 470] on input "text" at bounding box center [601, 473] width 101 height 14
click at [608, 470] on input "text" at bounding box center [601, 473] width 101 height 14
paste input "Ceder Soft Green"
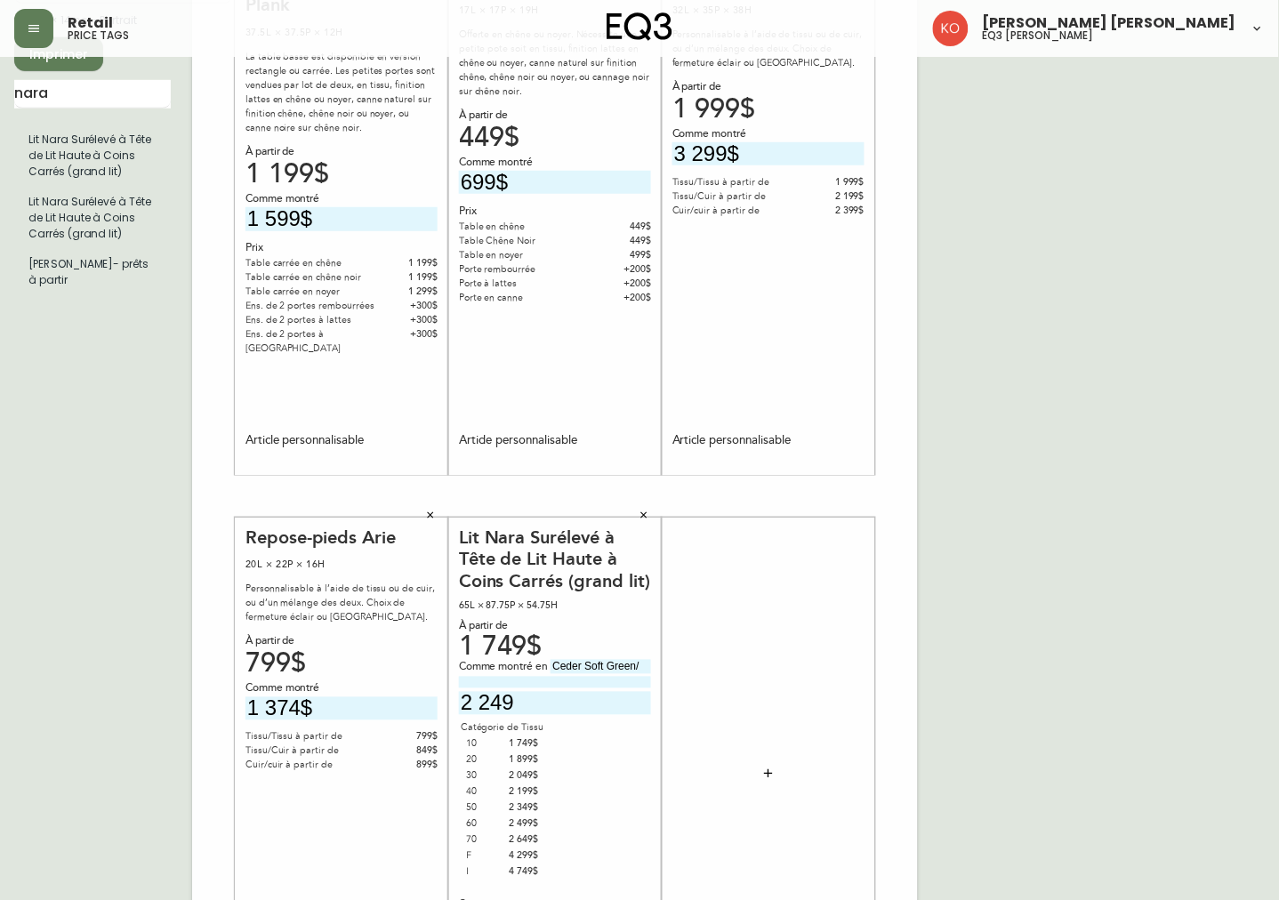
scroll to position [169, 0]
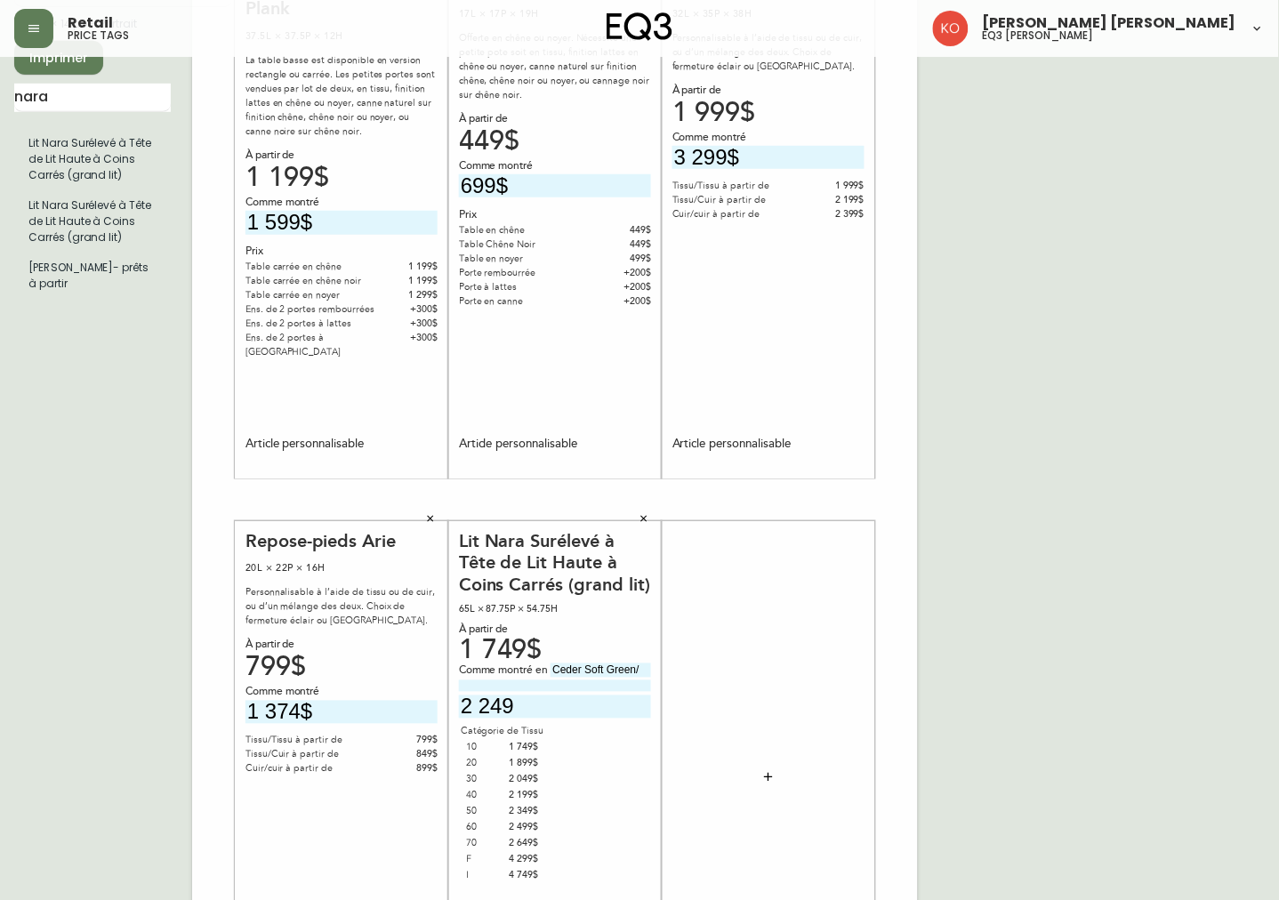
type input "Ceder Soft Green/"
click at [615, 689] on input at bounding box center [555, 686] width 192 height 12
type input "Noyer"
click at [1041, 632] on div "French Canada fr_CA EQ3 font EQ3 Grand format pendre marque large 8.5 po × 14 p…" at bounding box center [639, 500] width 1251 height 1196
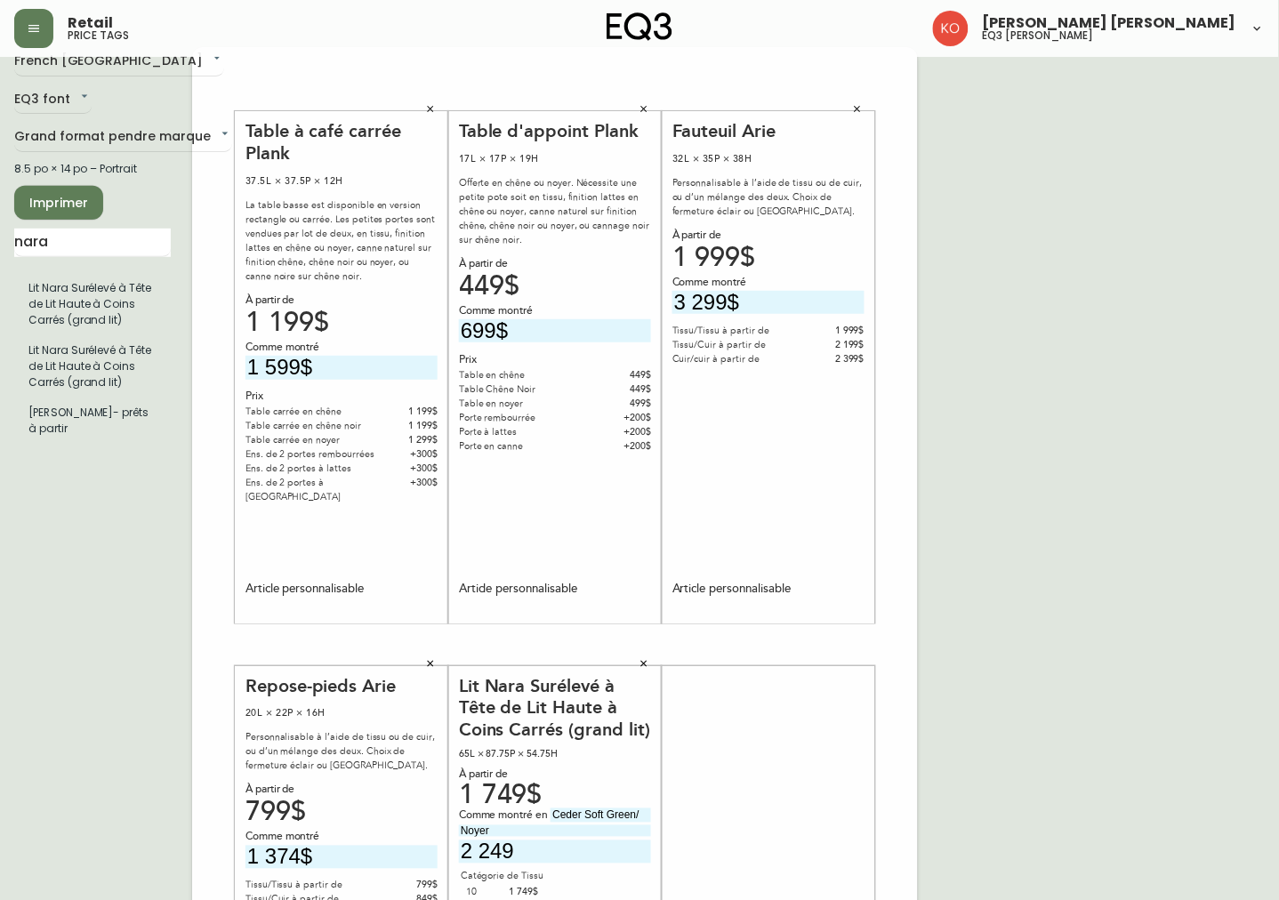
scroll to position [0, 0]
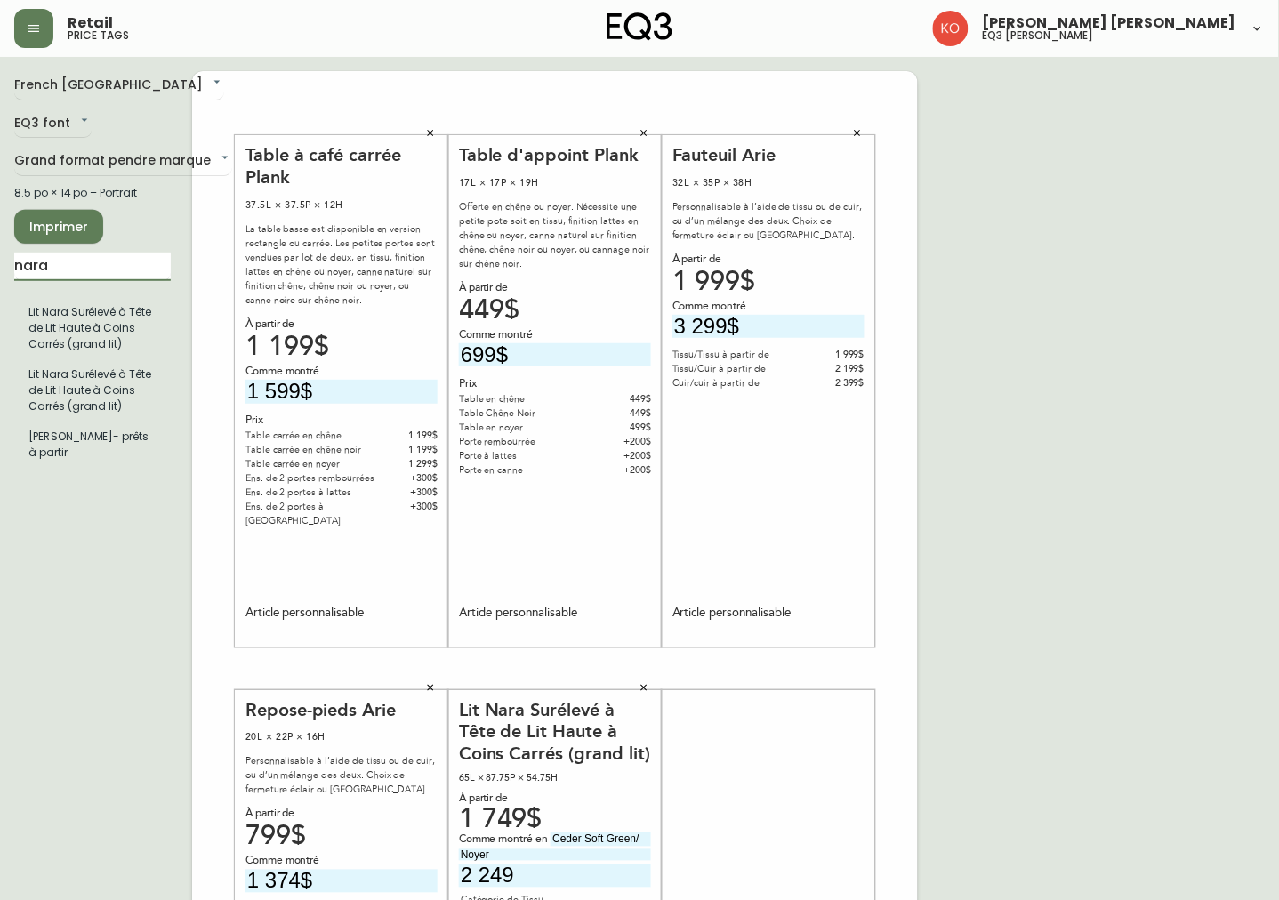
drag, startPoint x: 92, startPoint y: 253, endPoint x: -4, endPoint y: 313, distance: 112.8
click at [0, 313] on html "Retail price tags [PERSON_NAME] [PERSON_NAME] eq3 laval - [PERSON_NAME] French …" at bounding box center [639, 633] width 1279 height 1267
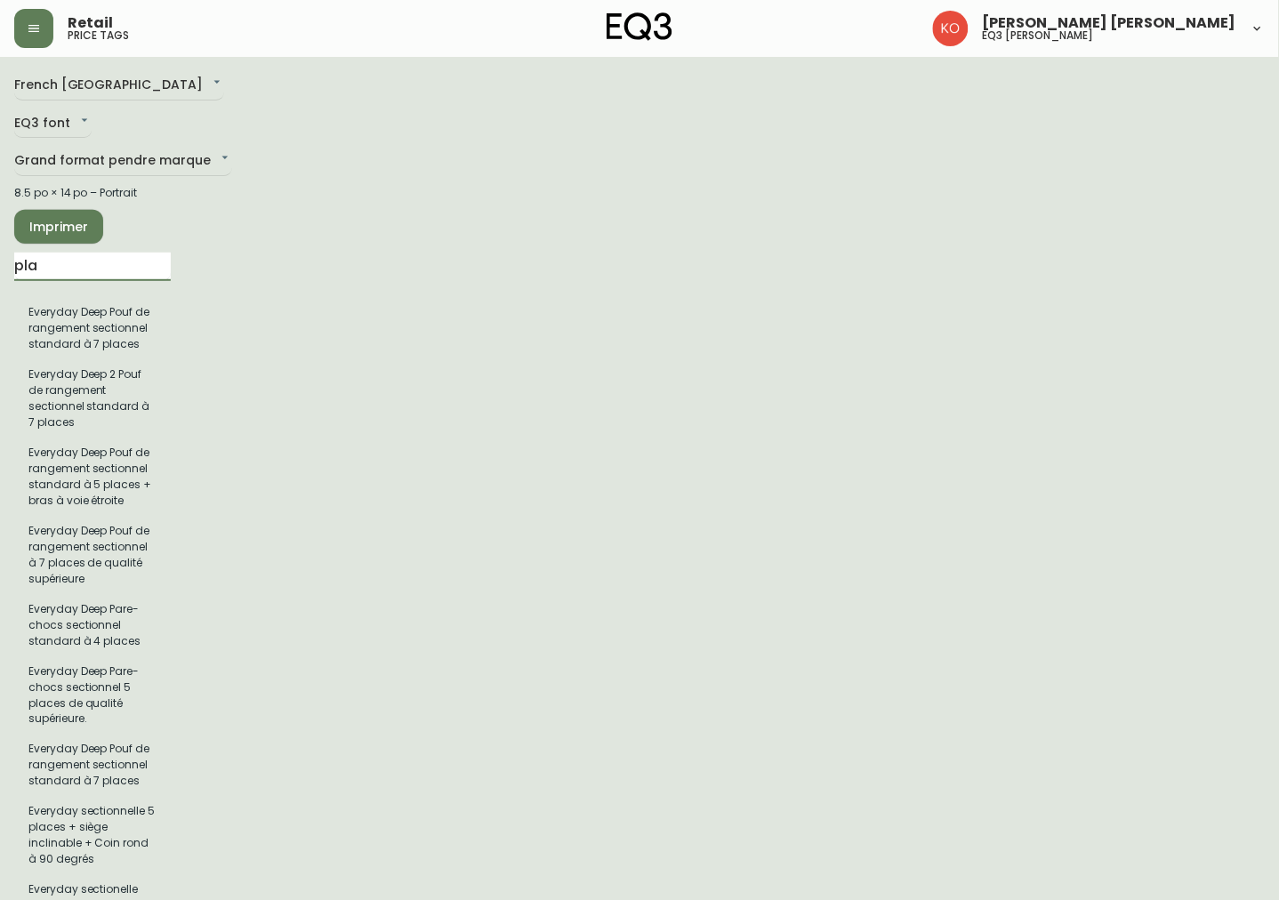
type input "PLANK"
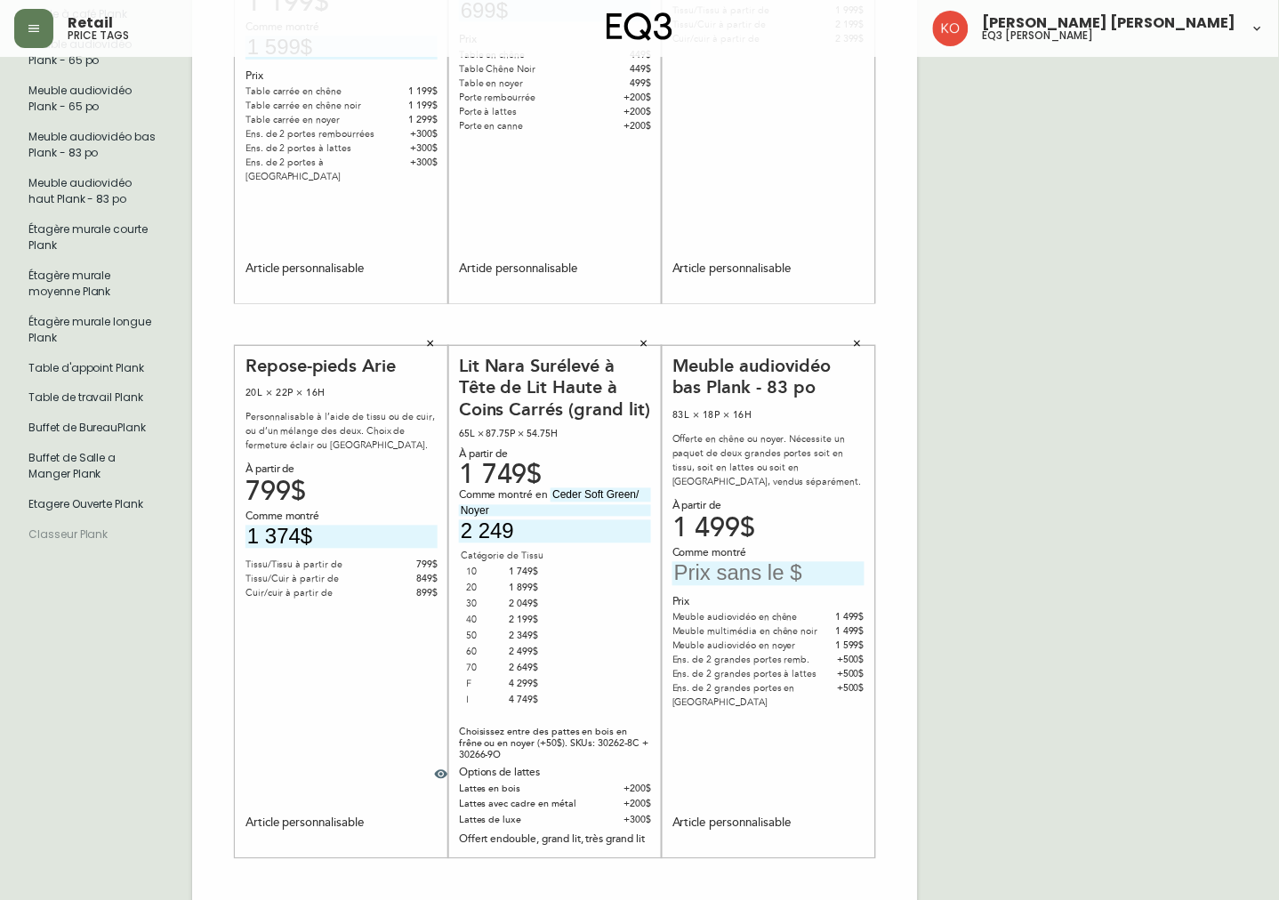
scroll to position [366, 0]
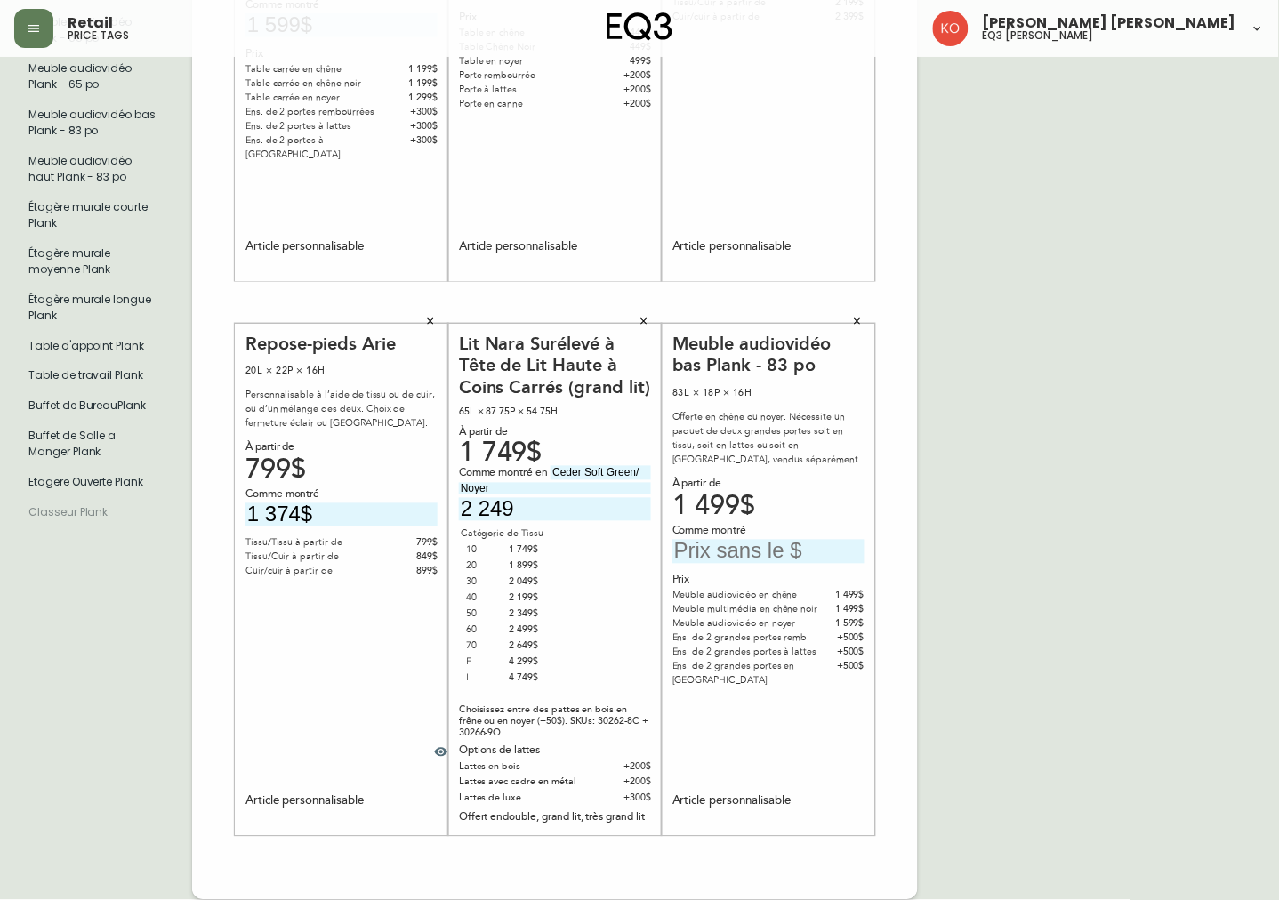
click at [753, 554] on input "text" at bounding box center [768, 552] width 192 height 24
type input "3 299$"
click at [1005, 544] on div "French Canada fr_CA EQ3 font EQ3 Grand format pendre marque large 8.5 po × 14 p…" at bounding box center [639, 303] width 1251 height 1196
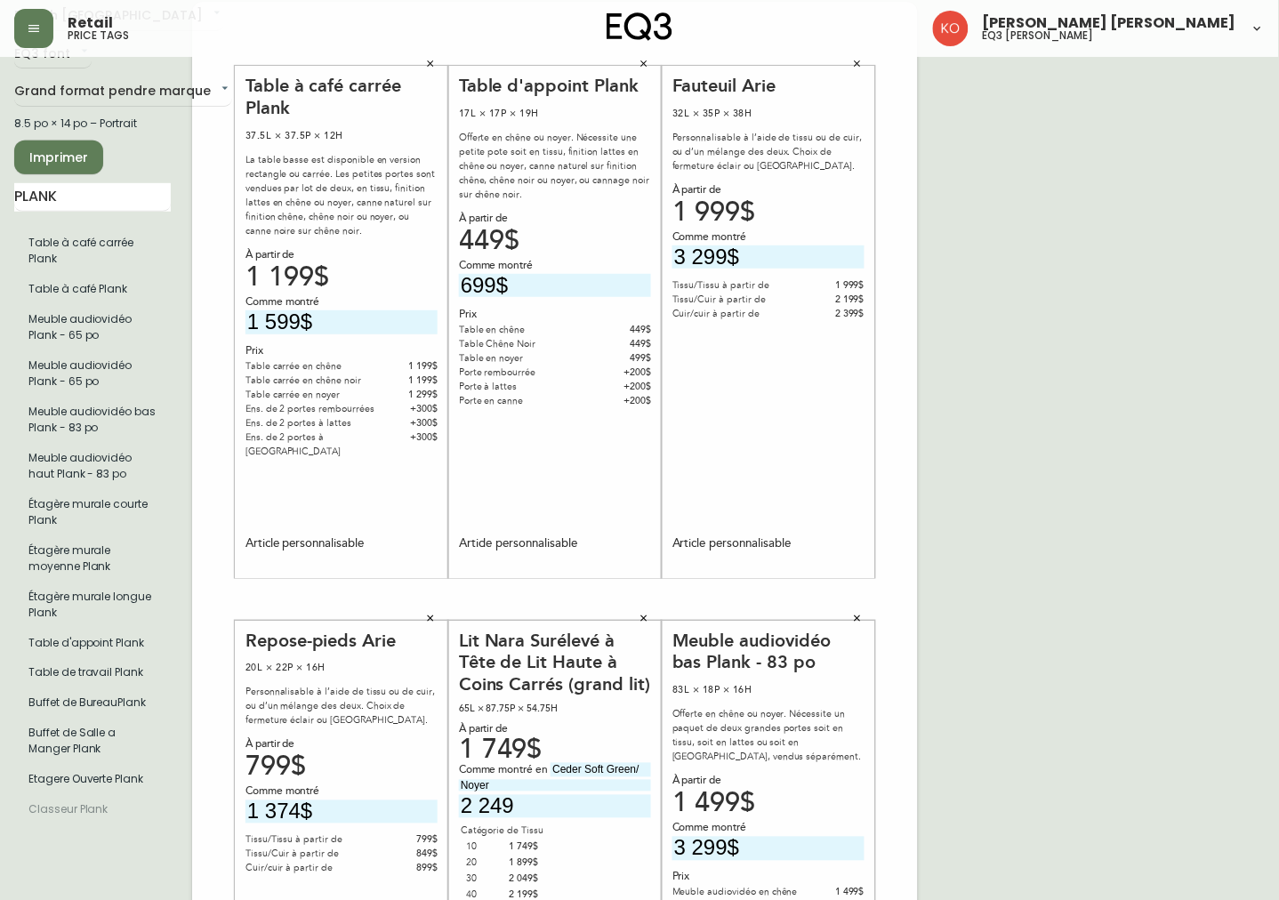
scroll to position [0, 0]
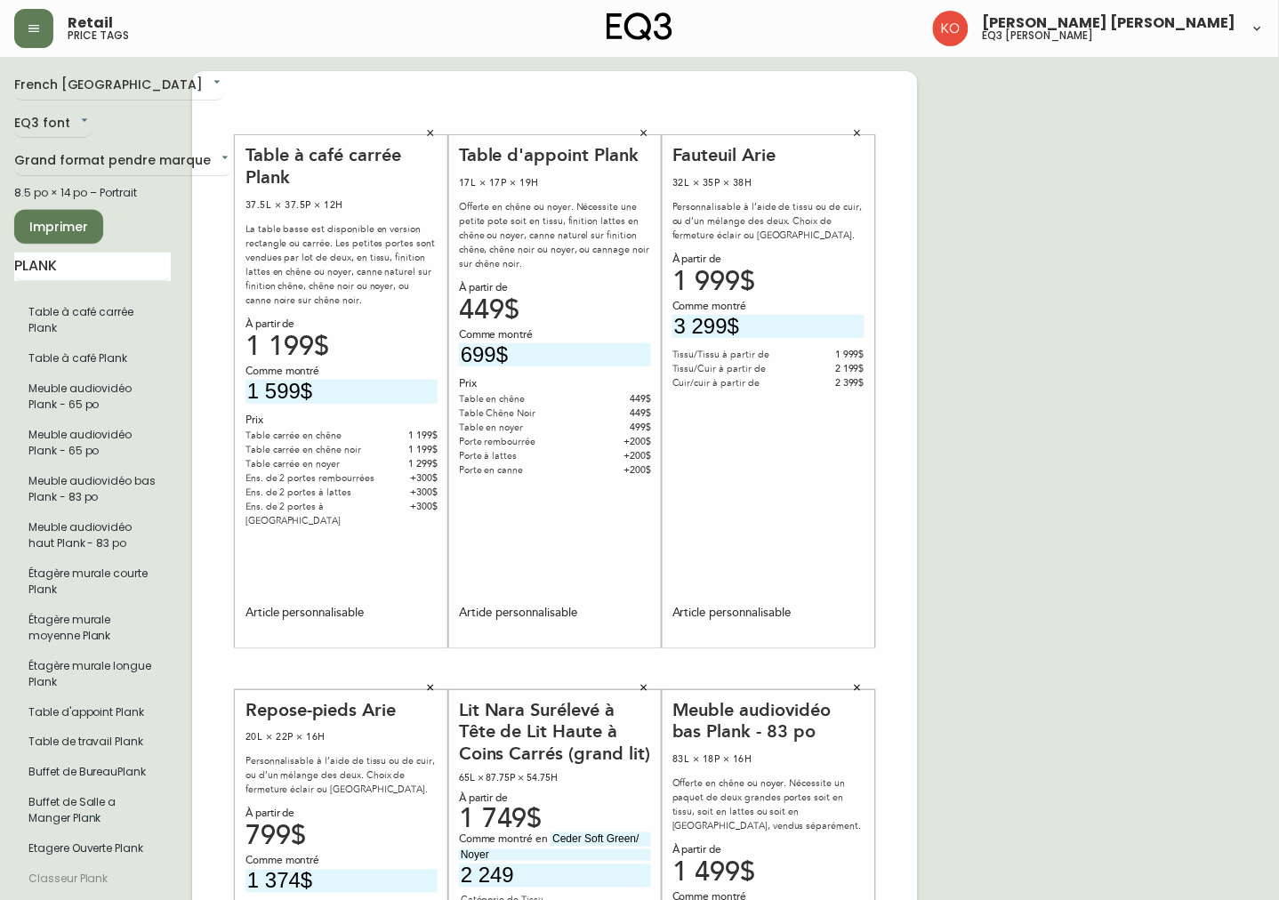
click at [78, 221] on span "Imprimer" at bounding box center [58, 227] width 60 height 22
click at [55, 226] on span "Imprimer" at bounding box center [58, 227] width 60 height 22
click at [42, 232] on span "Imprimer" at bounding box center [58, 227] width 60 height 22
click at [852, 137] on icon "button" at bounding box center [857, 133] width 11 height 11
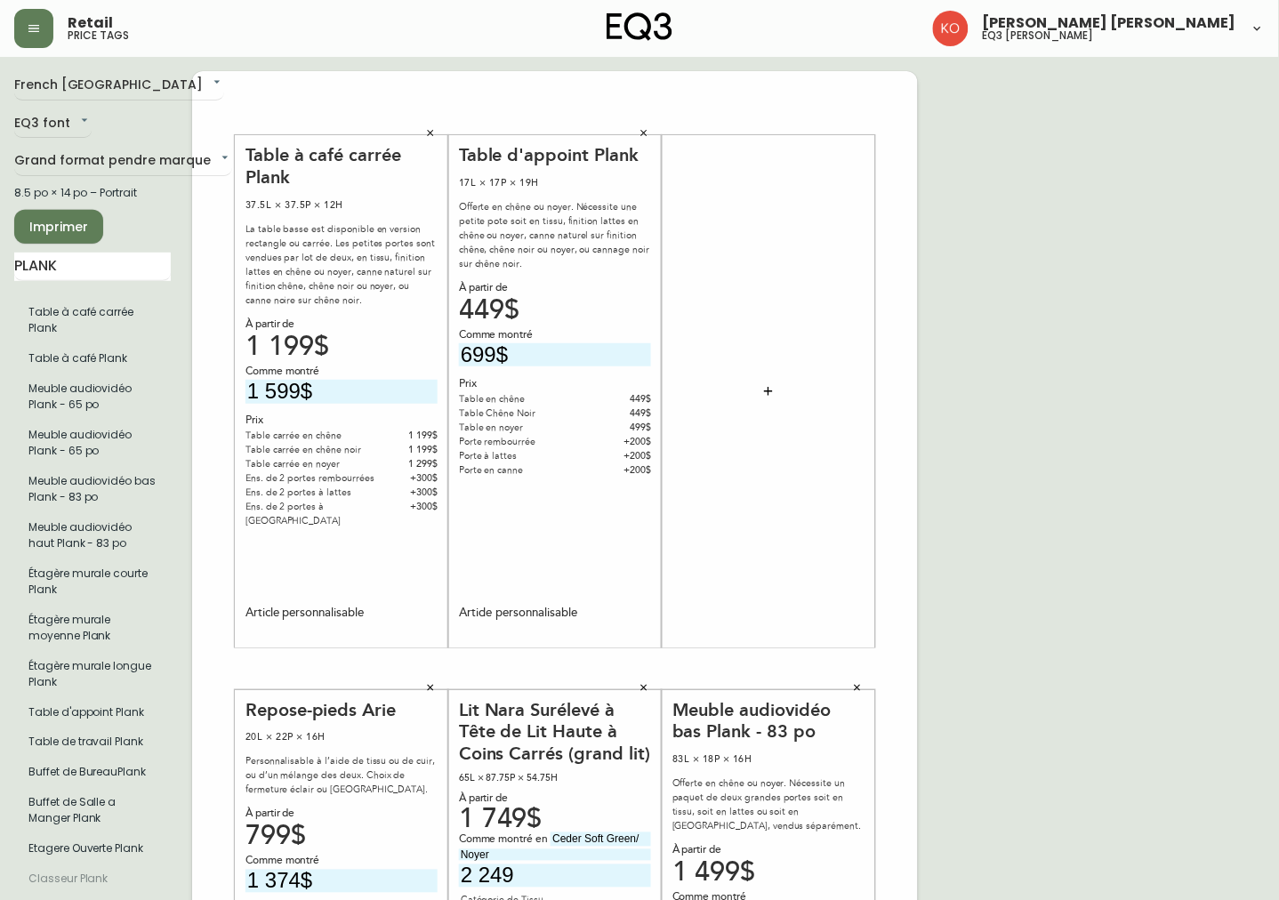
click at [650, 130] on button "button" at bounding box center [644, 133] width 27 height 27
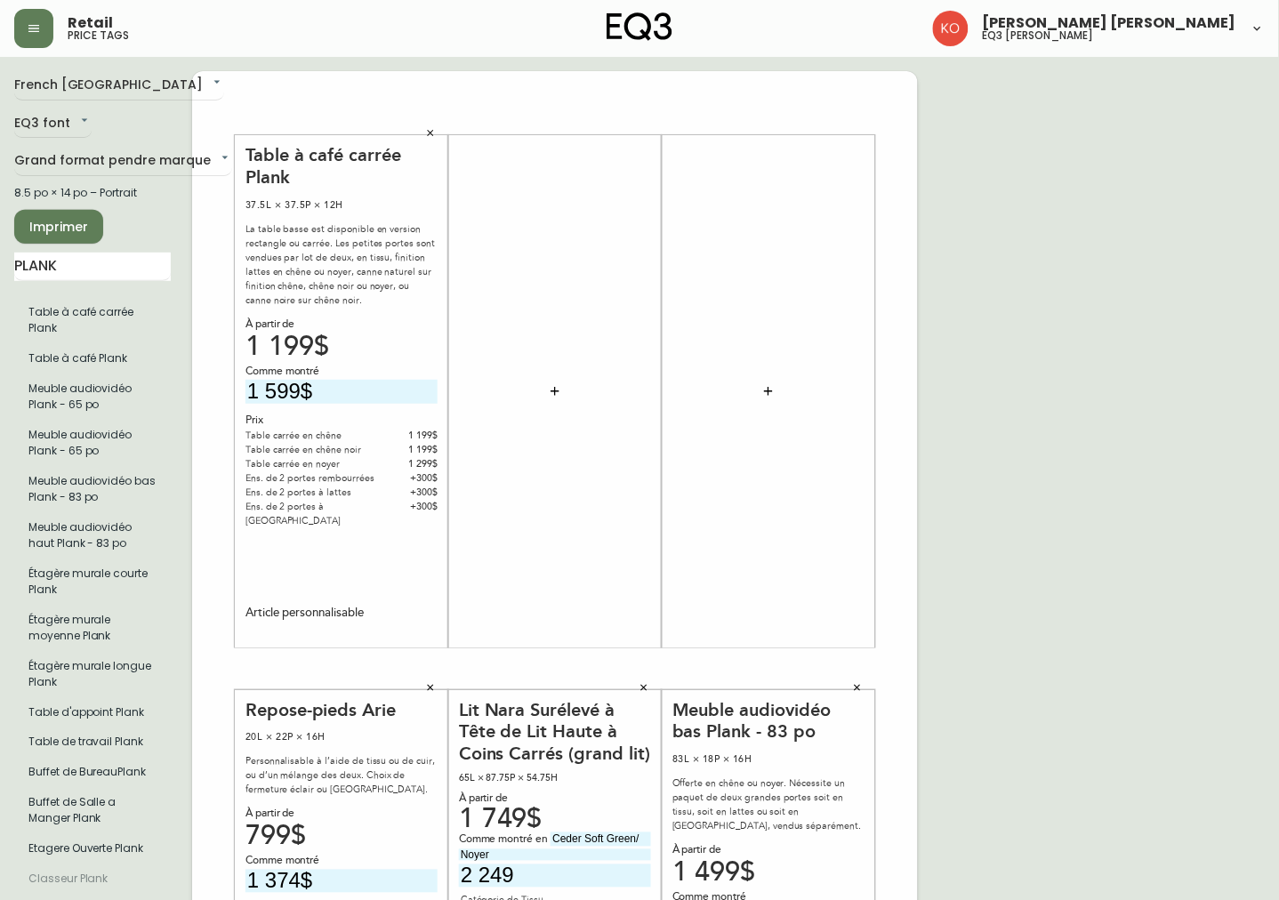
click at [431, 128] on icon "button" at bounding box center [430, 133] width 11 height 11
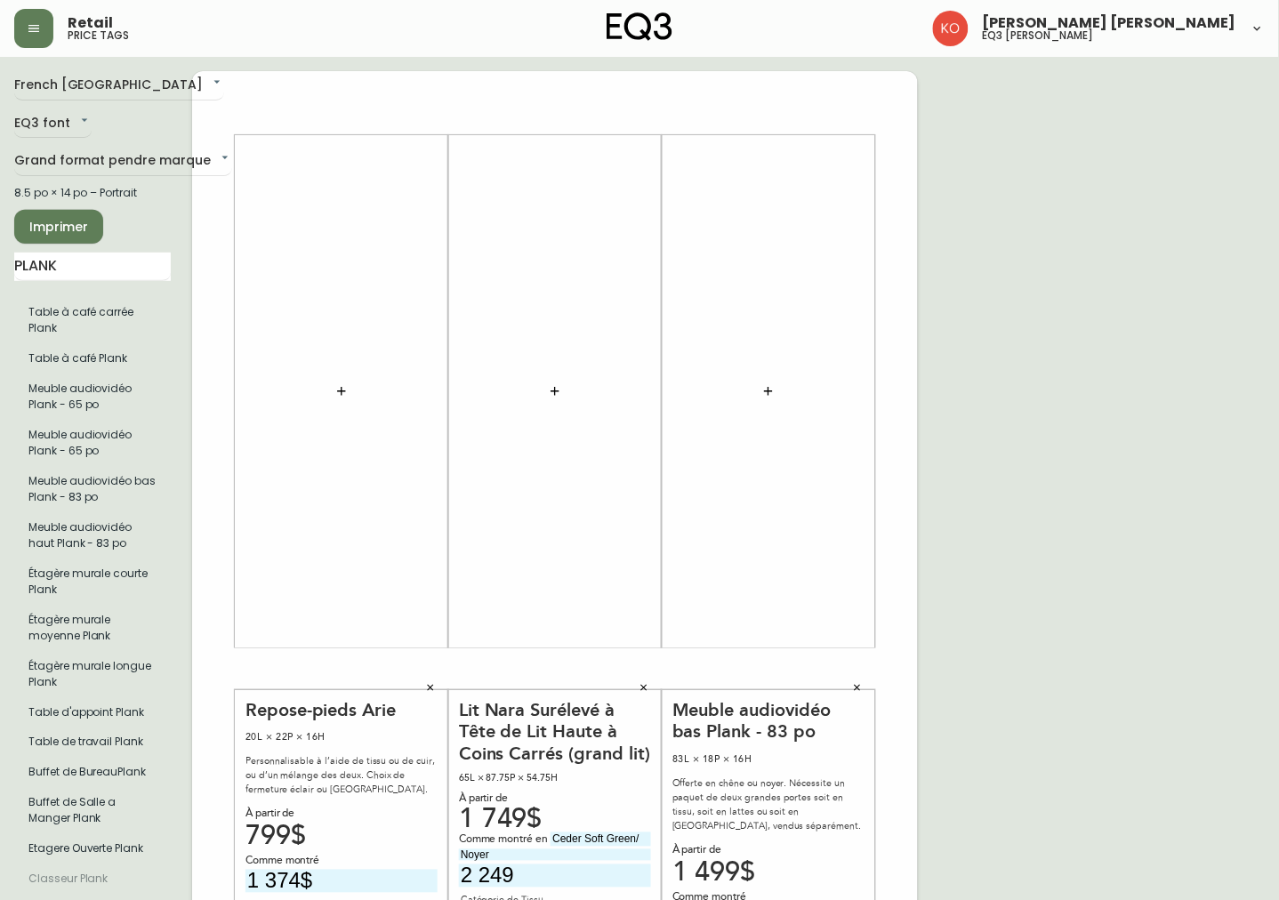
click at [440, 690] on button "button" at bounding box center [430, 688] width 27 height 27
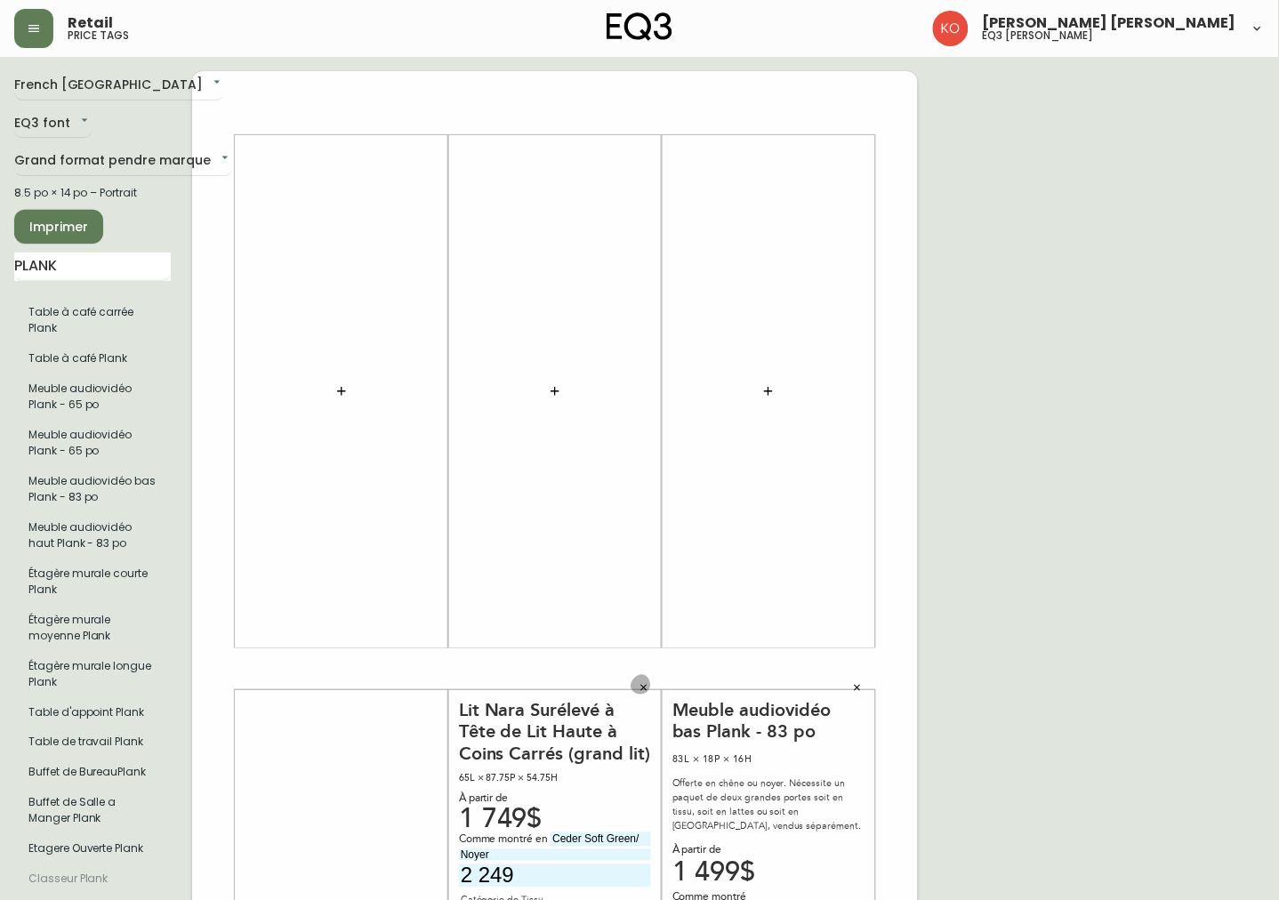
click at [641, 685] on icon "button" at bounding box center [644, 688] width 11 height 11
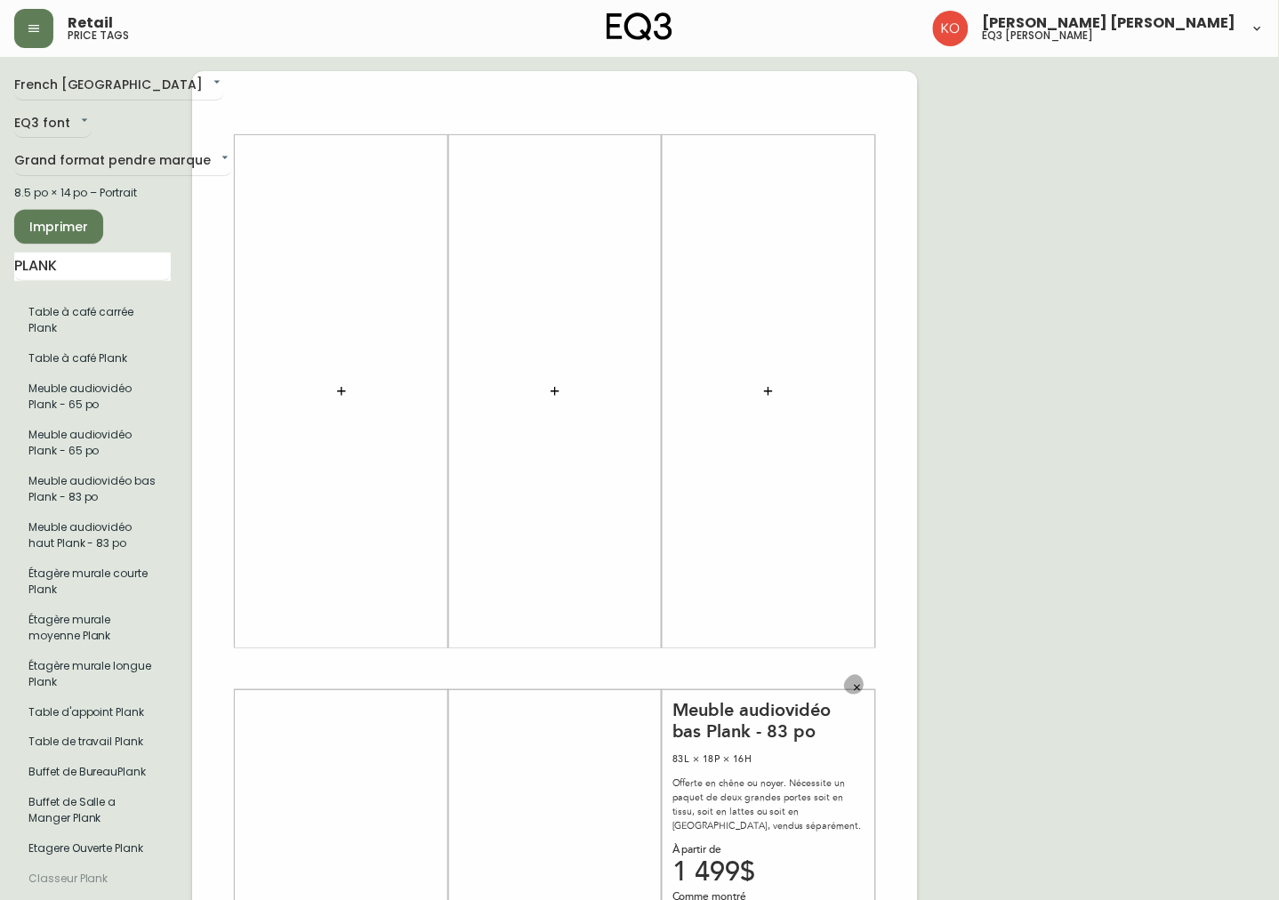
click at [866, 690] on button "button" at bounding box center [857, 688] width 27 height 27
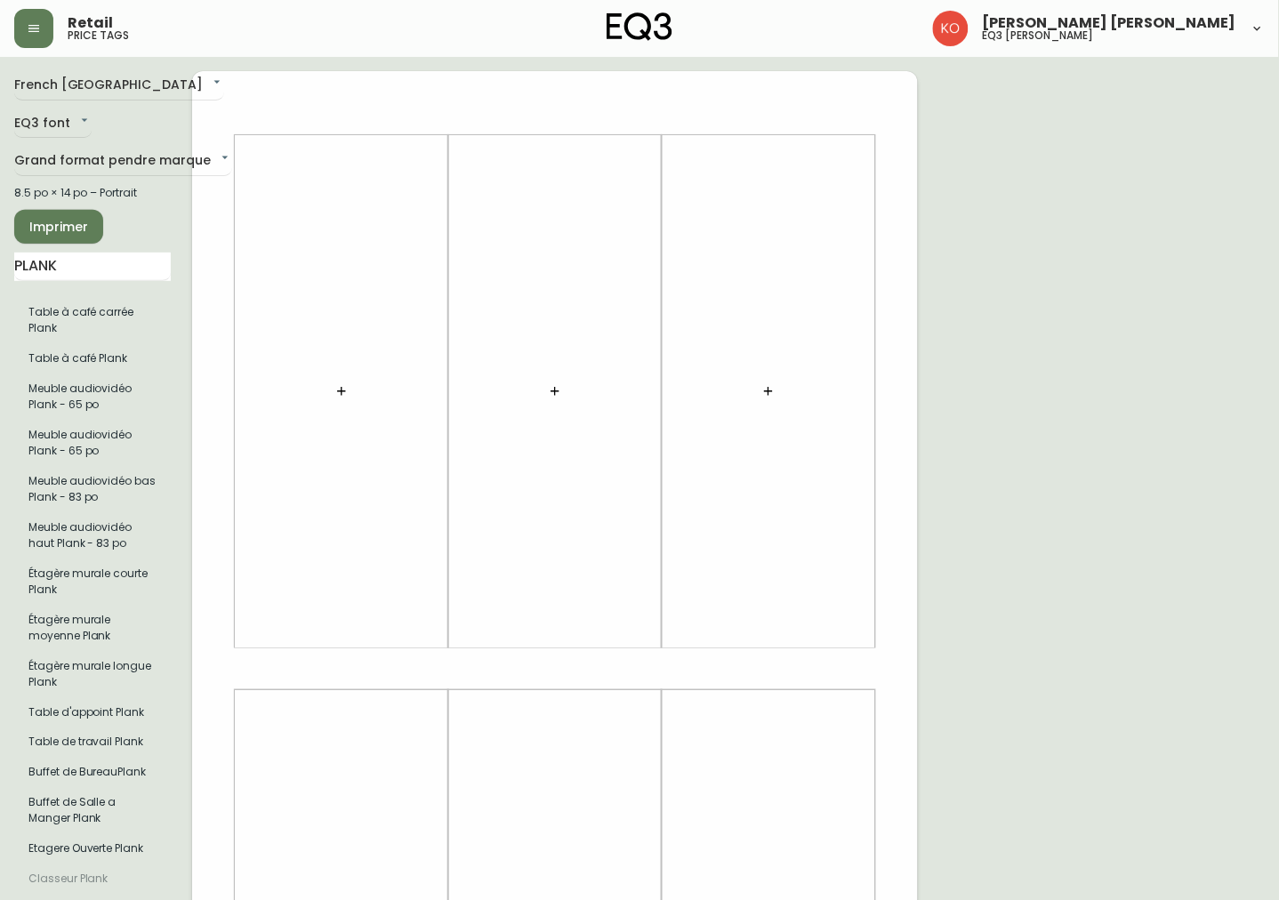
click at [119, 286] on div "PLANK Table à café carrée Plank Table à café Plank Meuble audiovidéo Plank - 65…" at bounding box center [92, 577] width 157 height 649
drag, startPoint x: 128, startPoint y: 270, endPoint x: -4, endPoint y: 271, distance: 131.7
click at [0, 271] on html "Retail price tags [PERSON_NAME] [PERSON_NAME] eq3 laval - [PERSON_NAME] French …" at bounding box center [639, 633] width 1279 height 1267
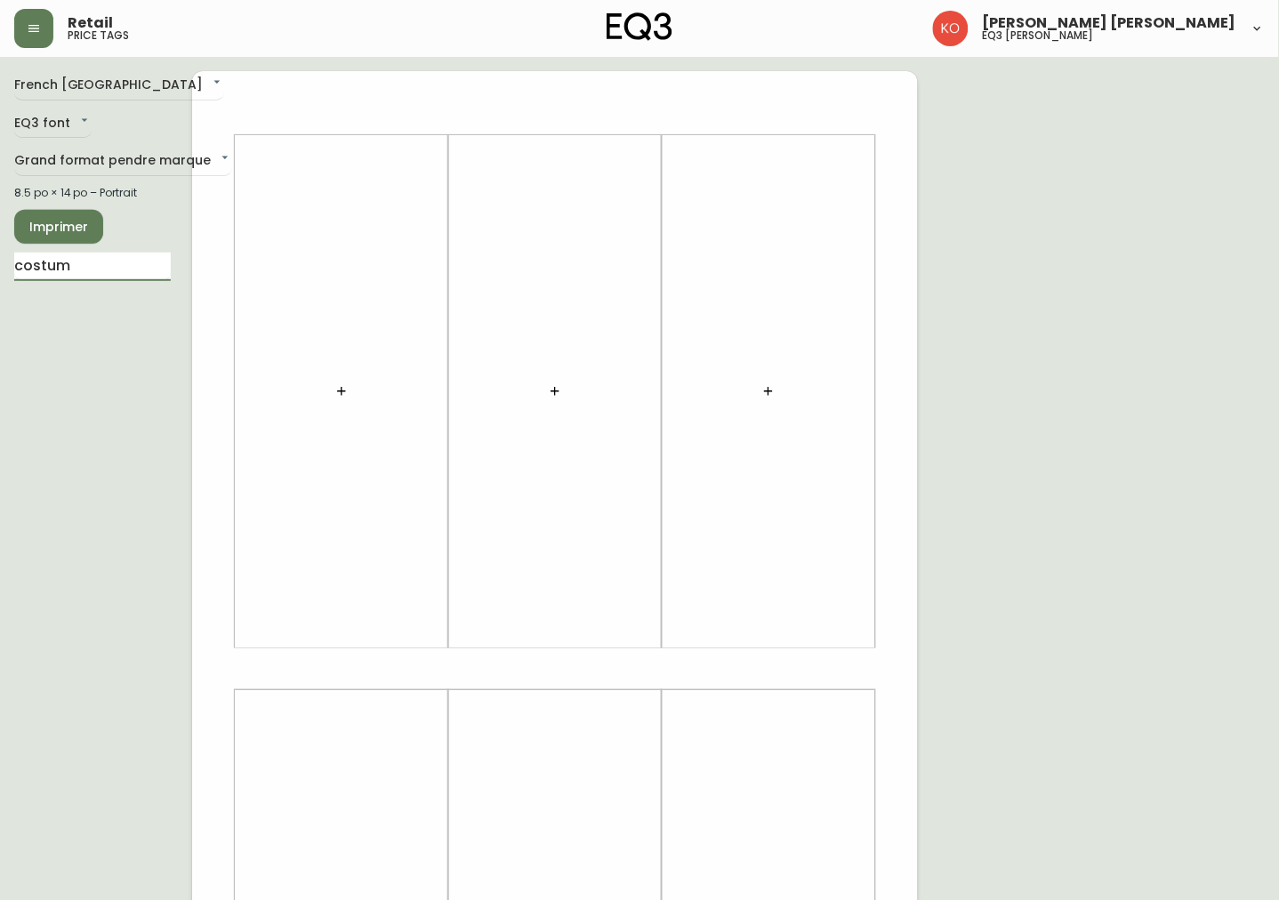
click at [64, 352] on div "French Canada fr_CA EQ3 font EQ3 Grand format pendre marque large 8.5 po × 14 p…" at bounding box center [103, 669] width 178 height 1196
click at [117, 272] on input "costum" at bounding box center [92, 267] width 157 height 28
type input "costum"
click at [76, 394] on div "French Canada fr_CA EQ3 font EQ3 Grand format pendre marque large 8.5 po × 14 p…" at bounding box center [103, 669] width 178 height 1196
click at [66, 277] on input "costum" at bounding box center [92, 267] width 157 height 28
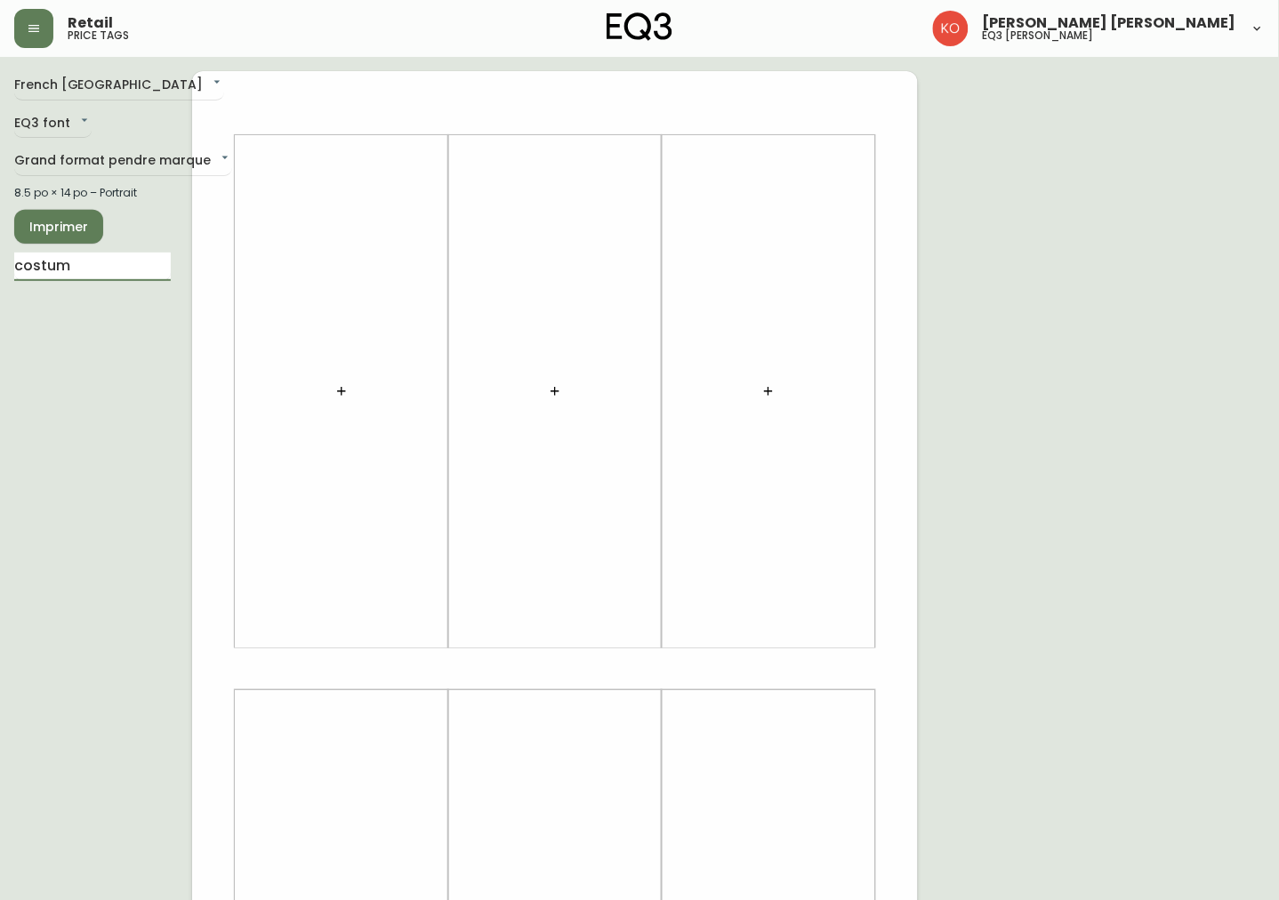
drag, startPoint x: 117, startPoint y: 263, endPoint x: -4, endPoint y: 281, distance: 121.4
click at [0, 281] on html "Retail price tags [PERSON_NAME] [PERSON_NAME] eq3 [PERSON_NAME] French [GEOGRAP…" at bounding box center [639, 633] width 1279 height 1267
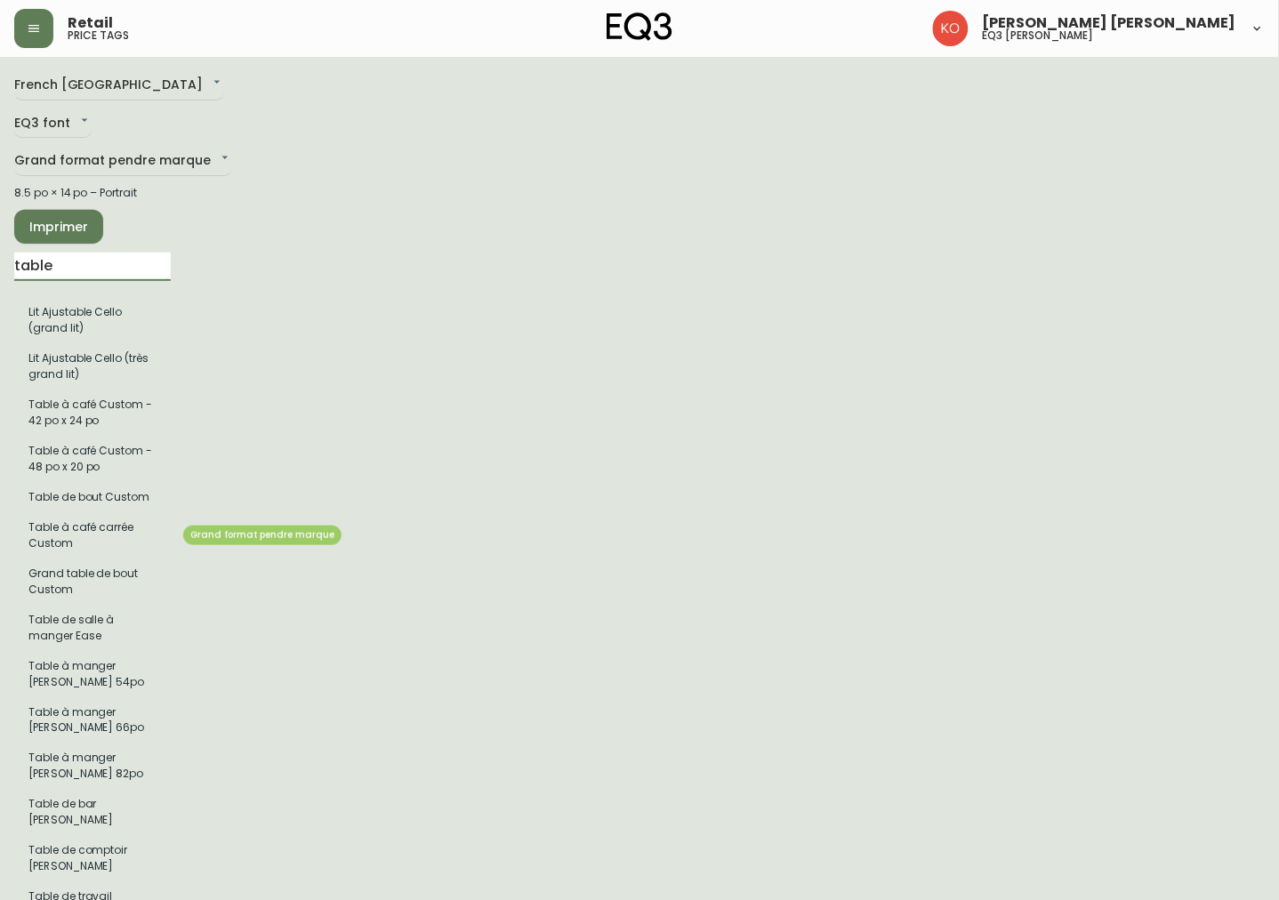
type input "table"
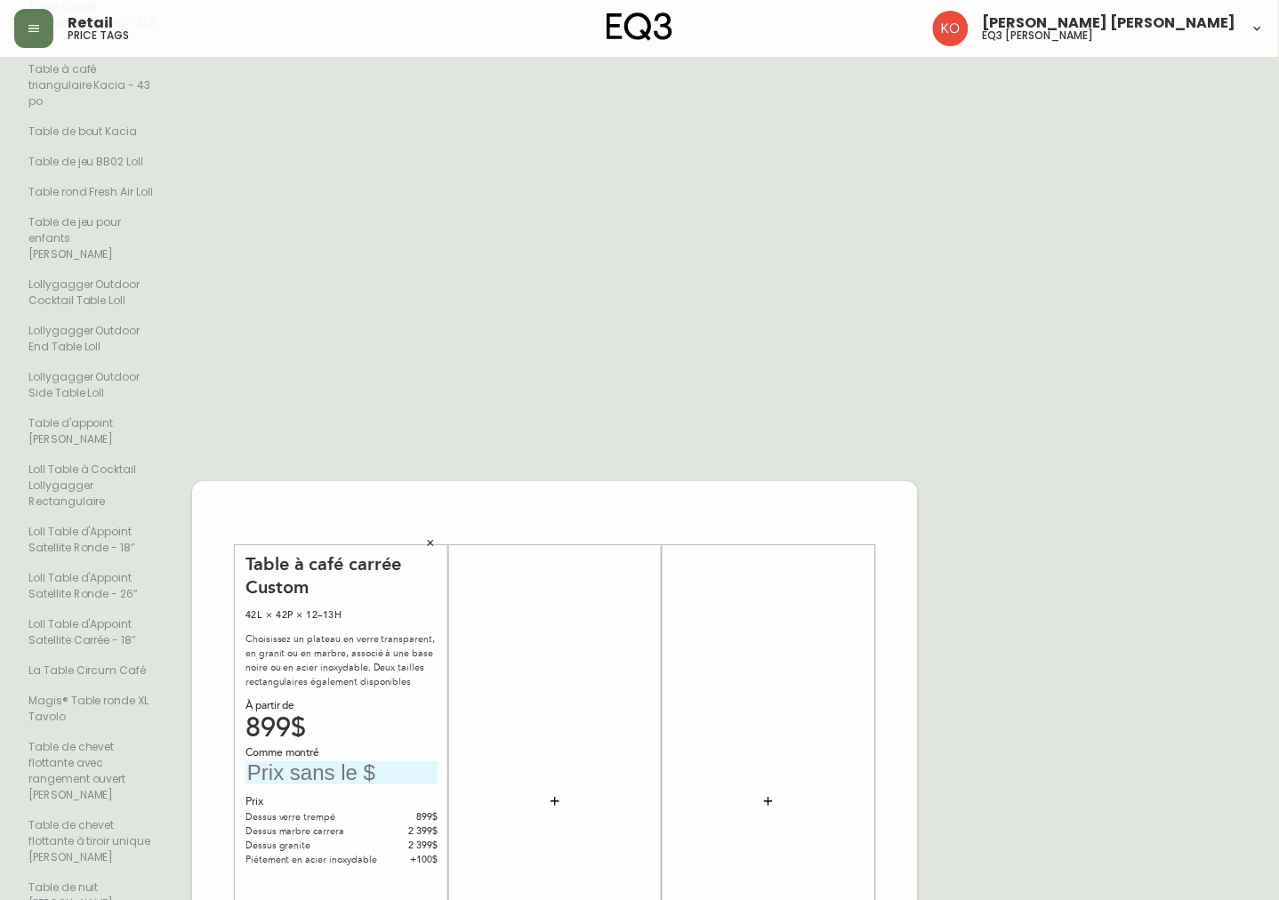
scroll to position [3927, 0]
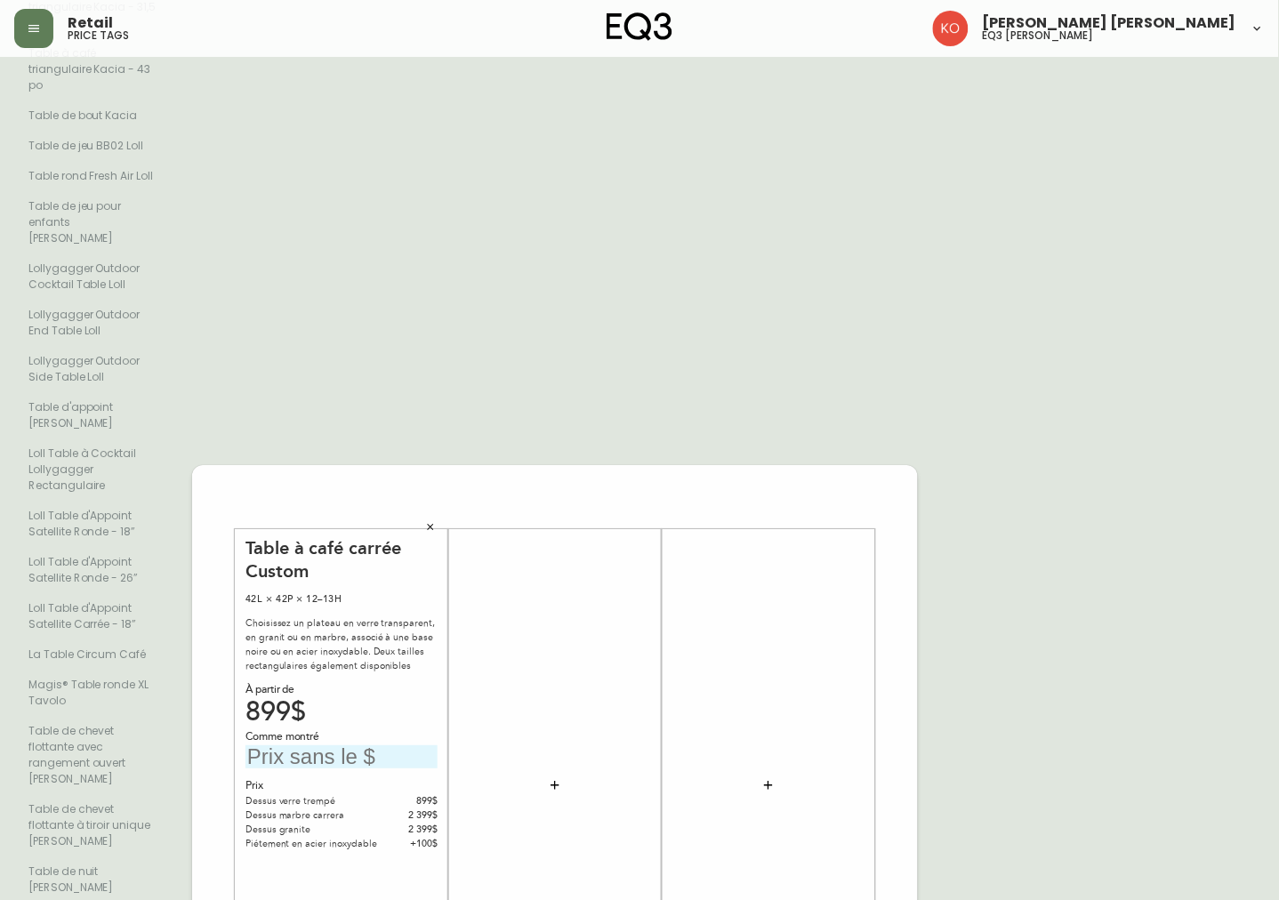
click at [335, 745] on input "text" at bounding box center [342, 757] width 192 height 24
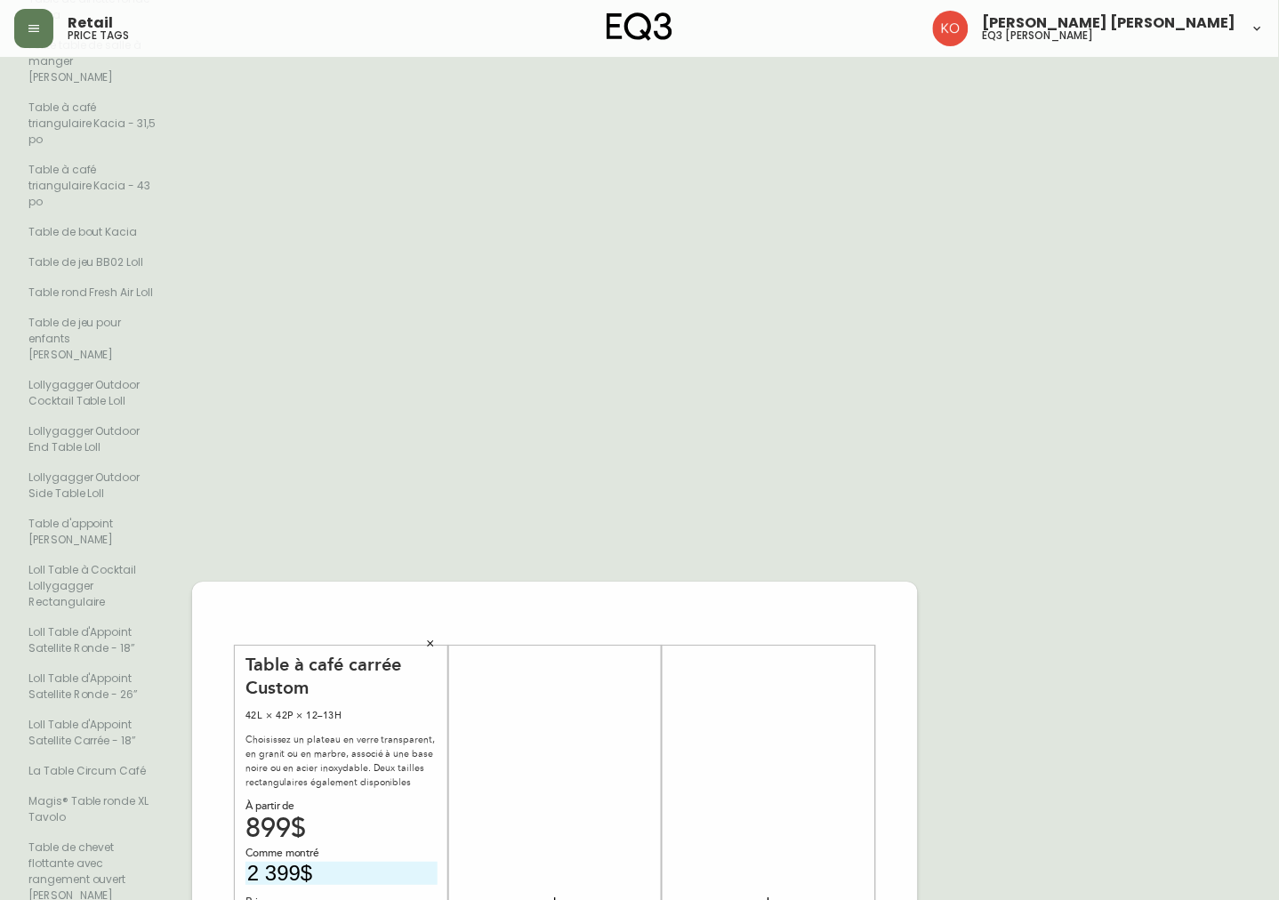
scroll to position [3631, 0]
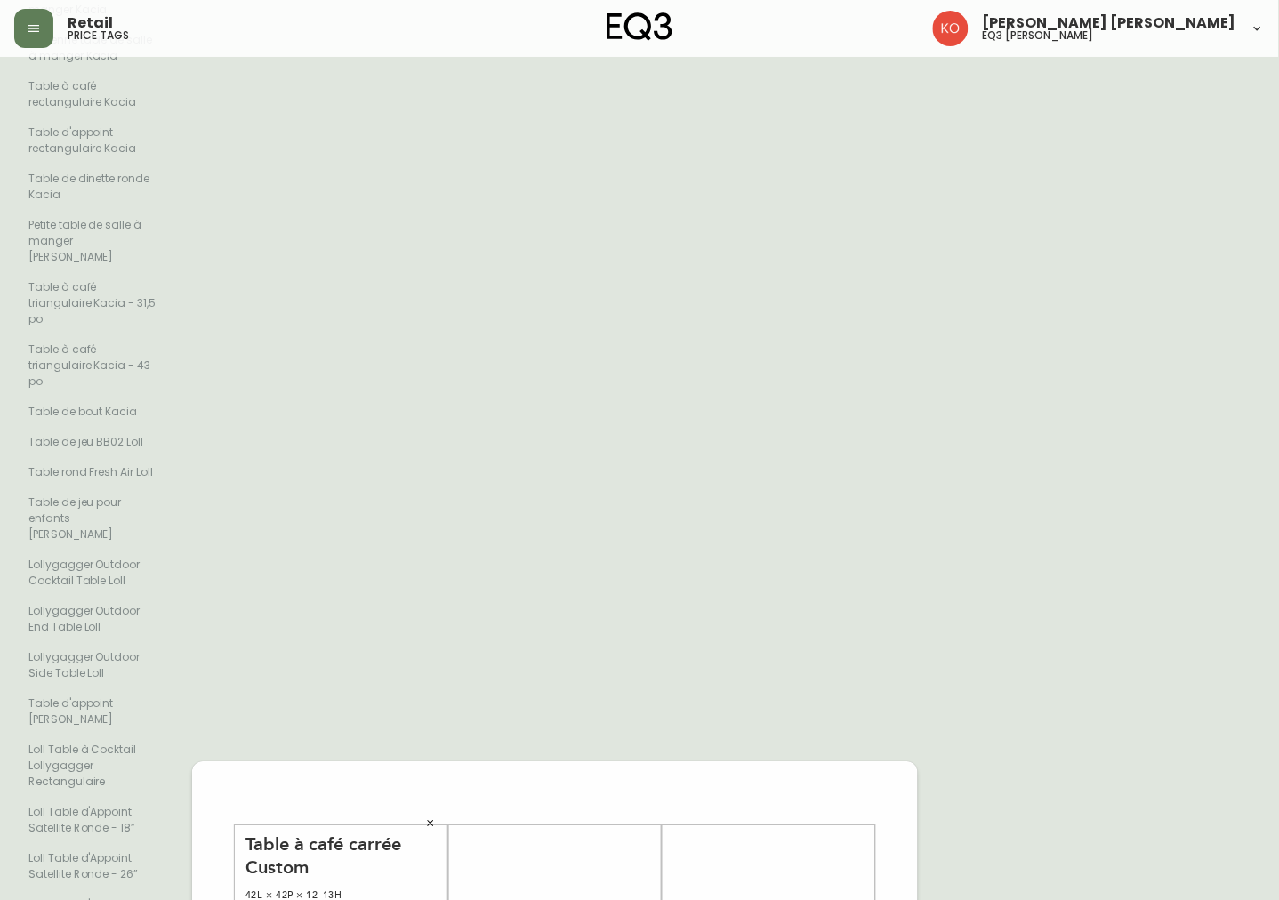
type input "2 399$"
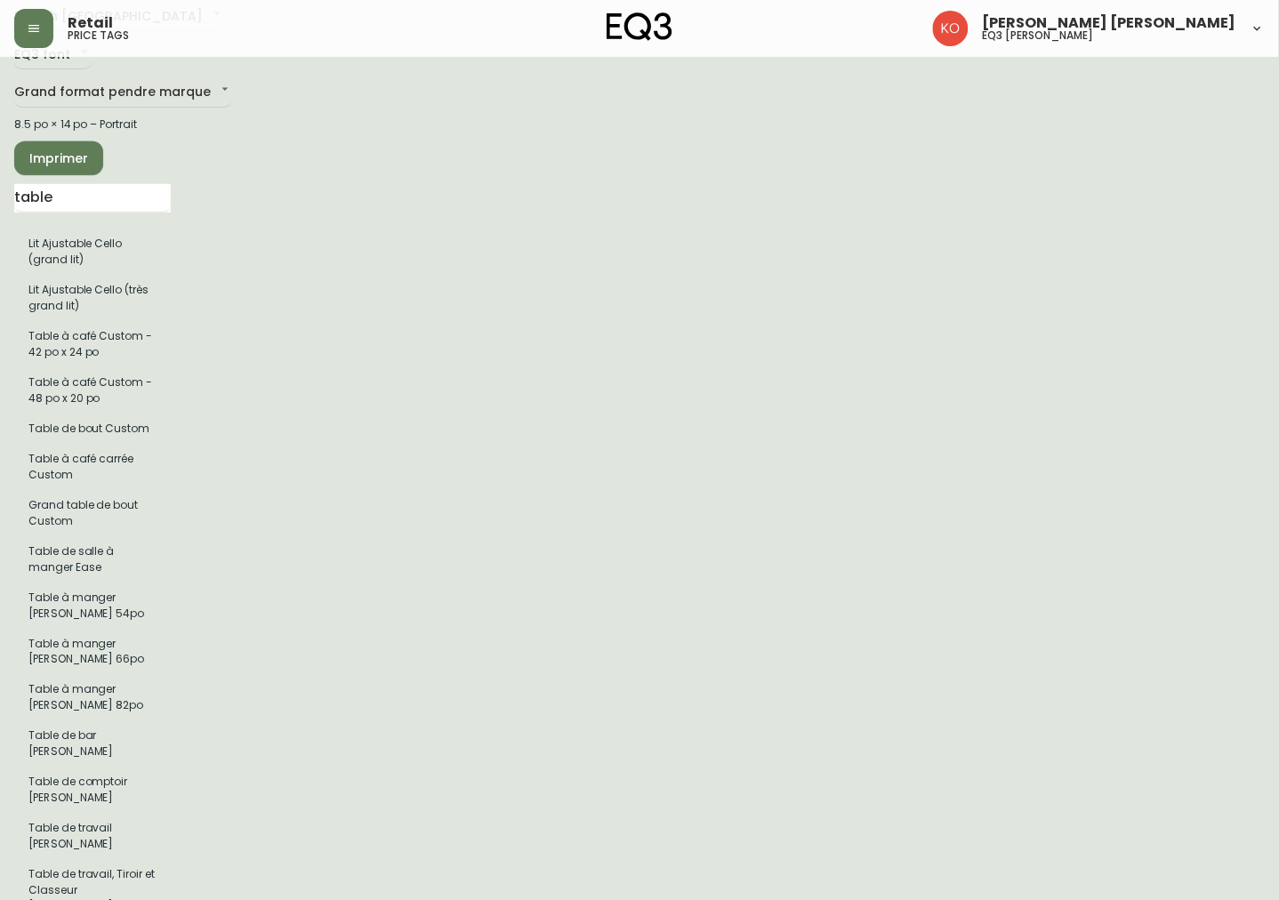
scroll to position [0, 0]
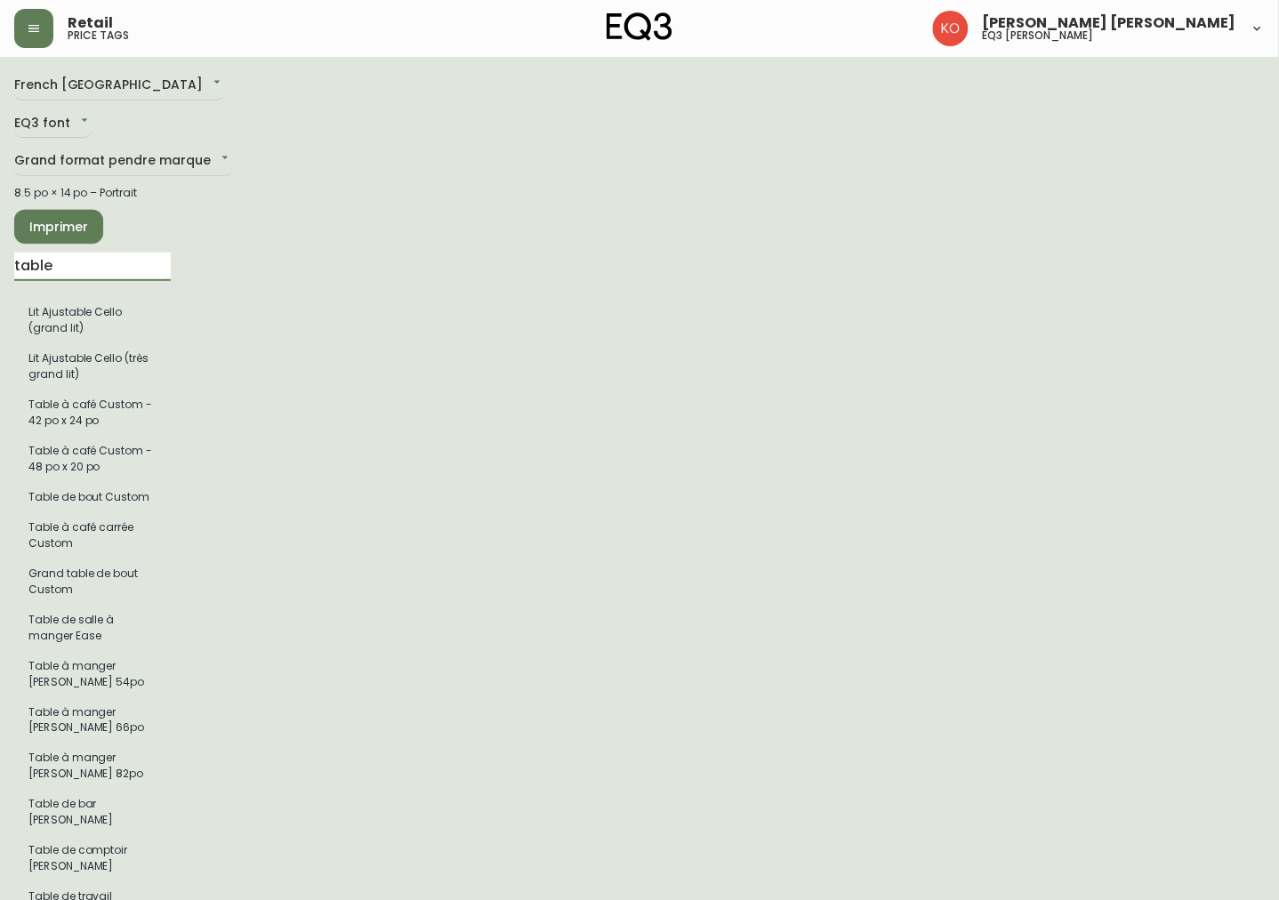
drag, startPoint x: 125, startPoint y: 261, endPoint x: -4, endPoint y: 255, distance: 128.2
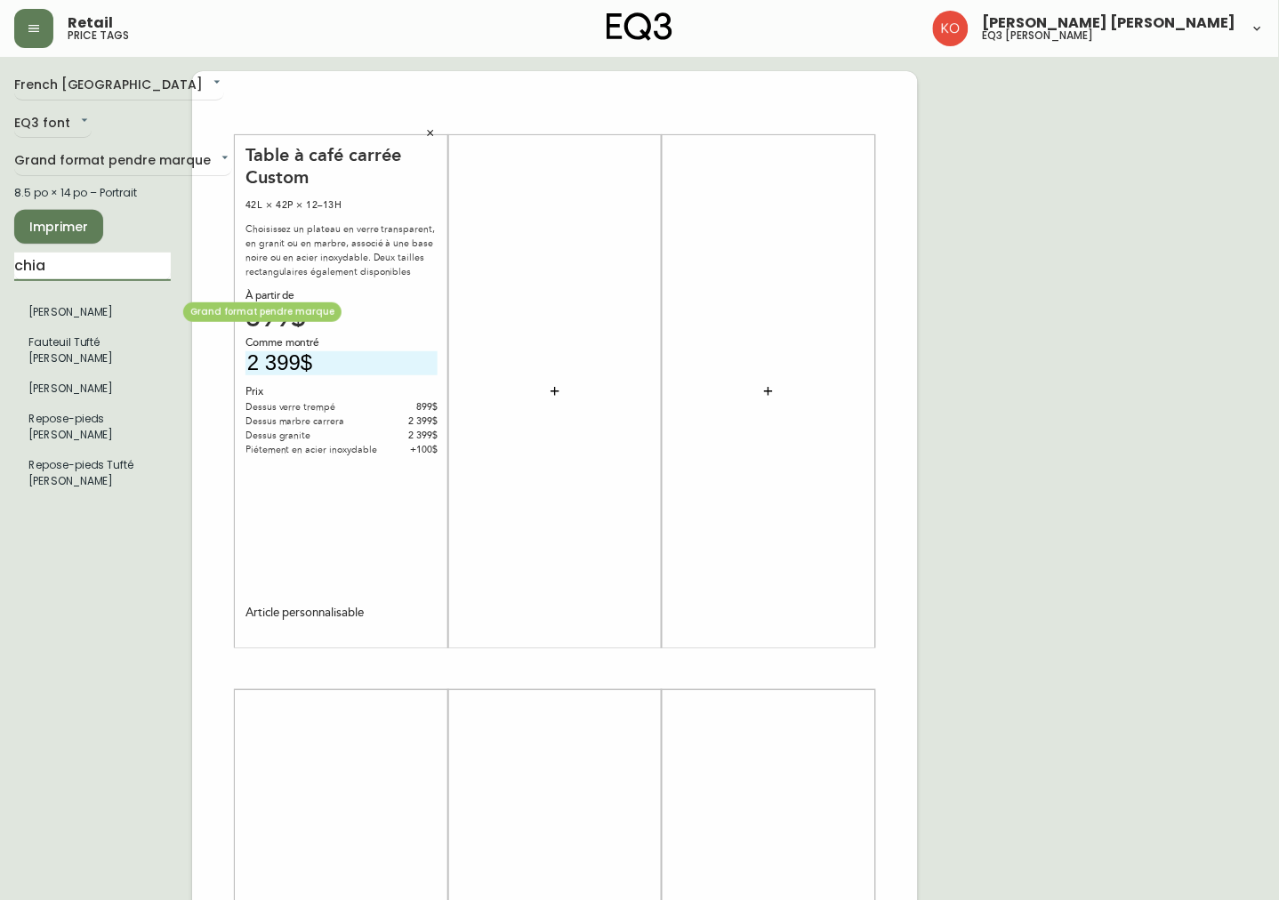
type input "chia"
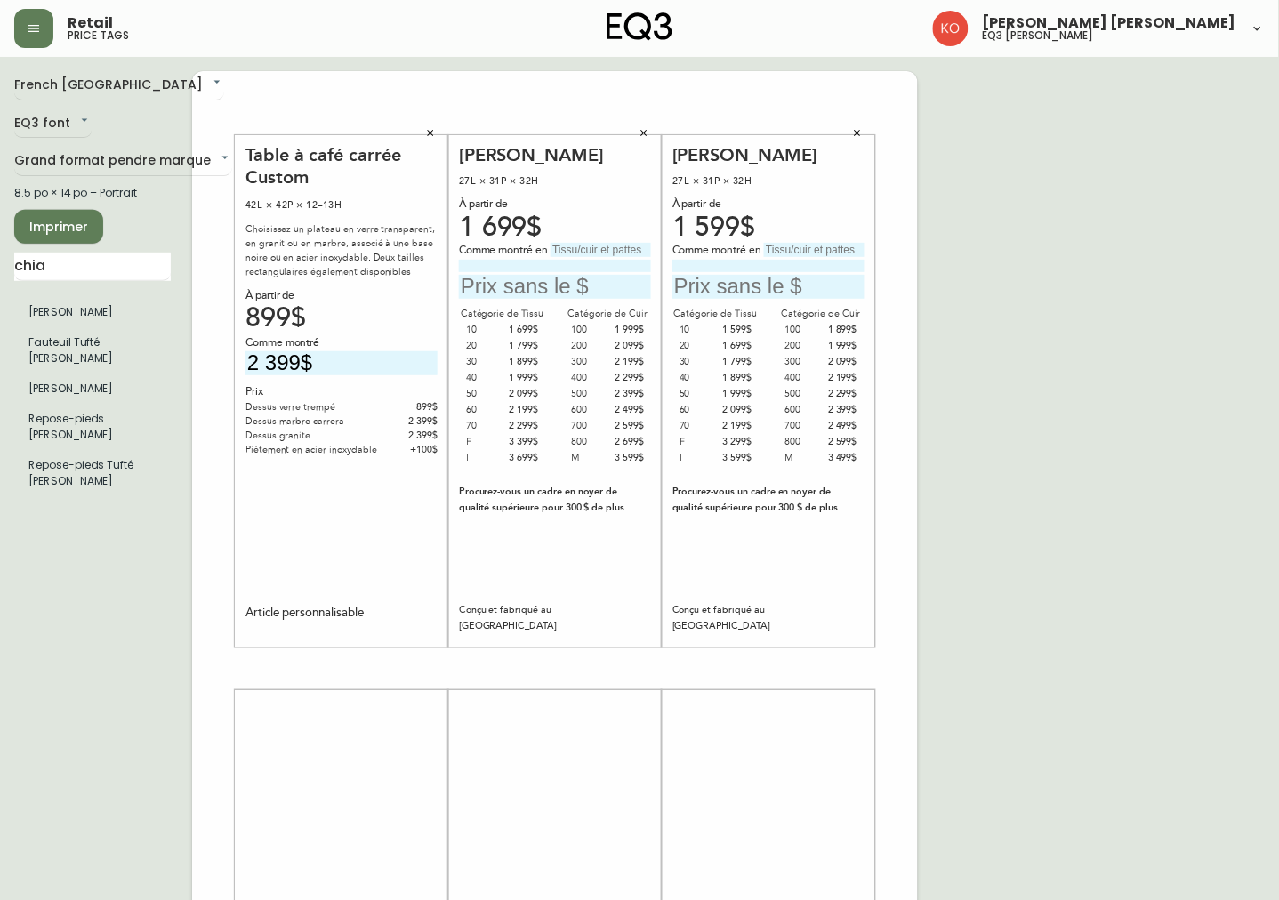
click at [851, 140] on button "button" at bounding box center [857, 133] width 27 height 27
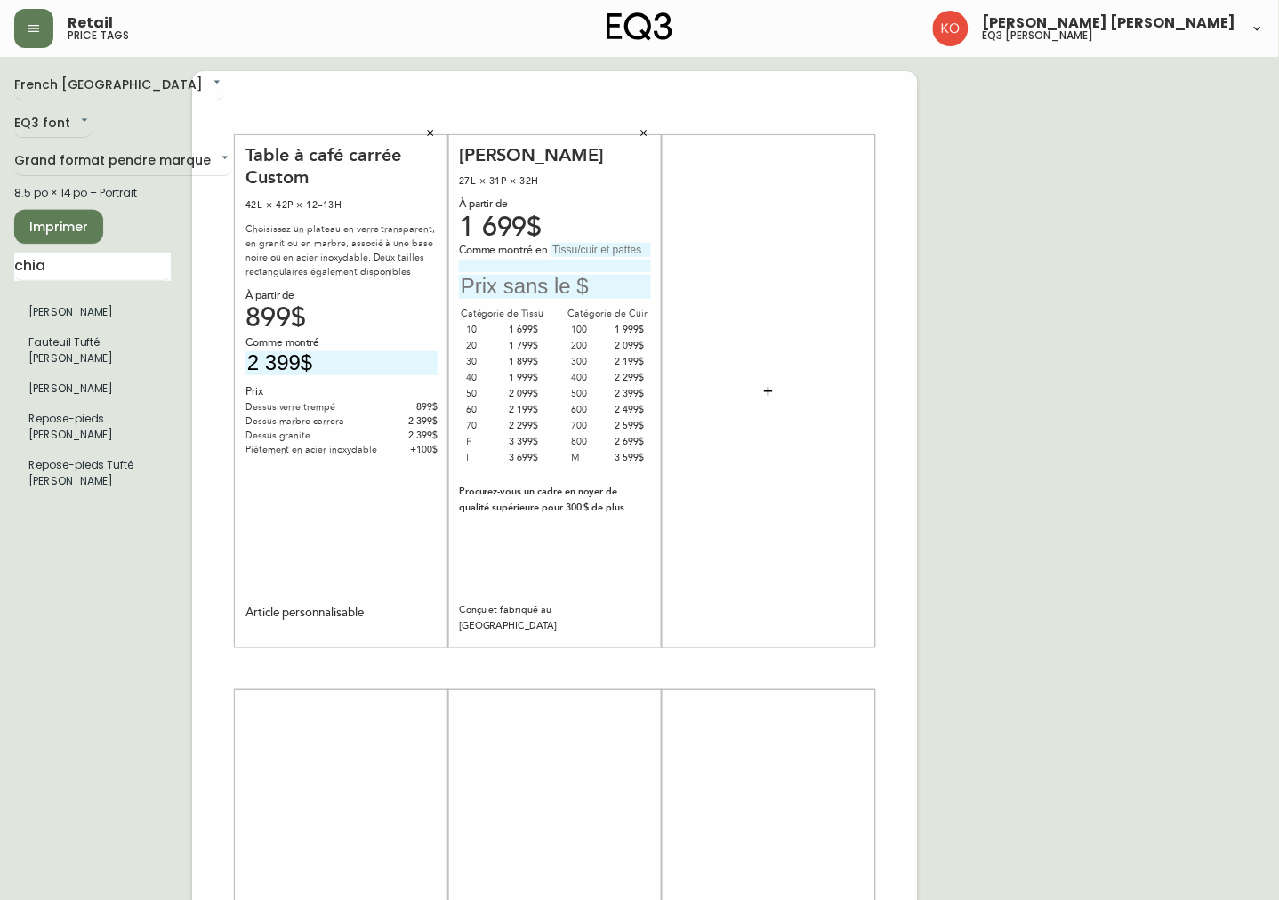
click at [636, 289] on input "text" at bounding box center [555, 287] width 192 height 24
type input "2 499"
click at [599, 247] on input "text" at bounding box center [601, 250] width 101 height 14
click at [1006, 238] on div "French Canada fr_CA EQ3 font EQ3 Grand format pendre marque large 8.5 po × 14 p…" at bounding box center [639, 669] width 1251 height 1196
click at [626, 251] on input "Paloma Deer" at bounding box center [601, 250] width 101 height 14
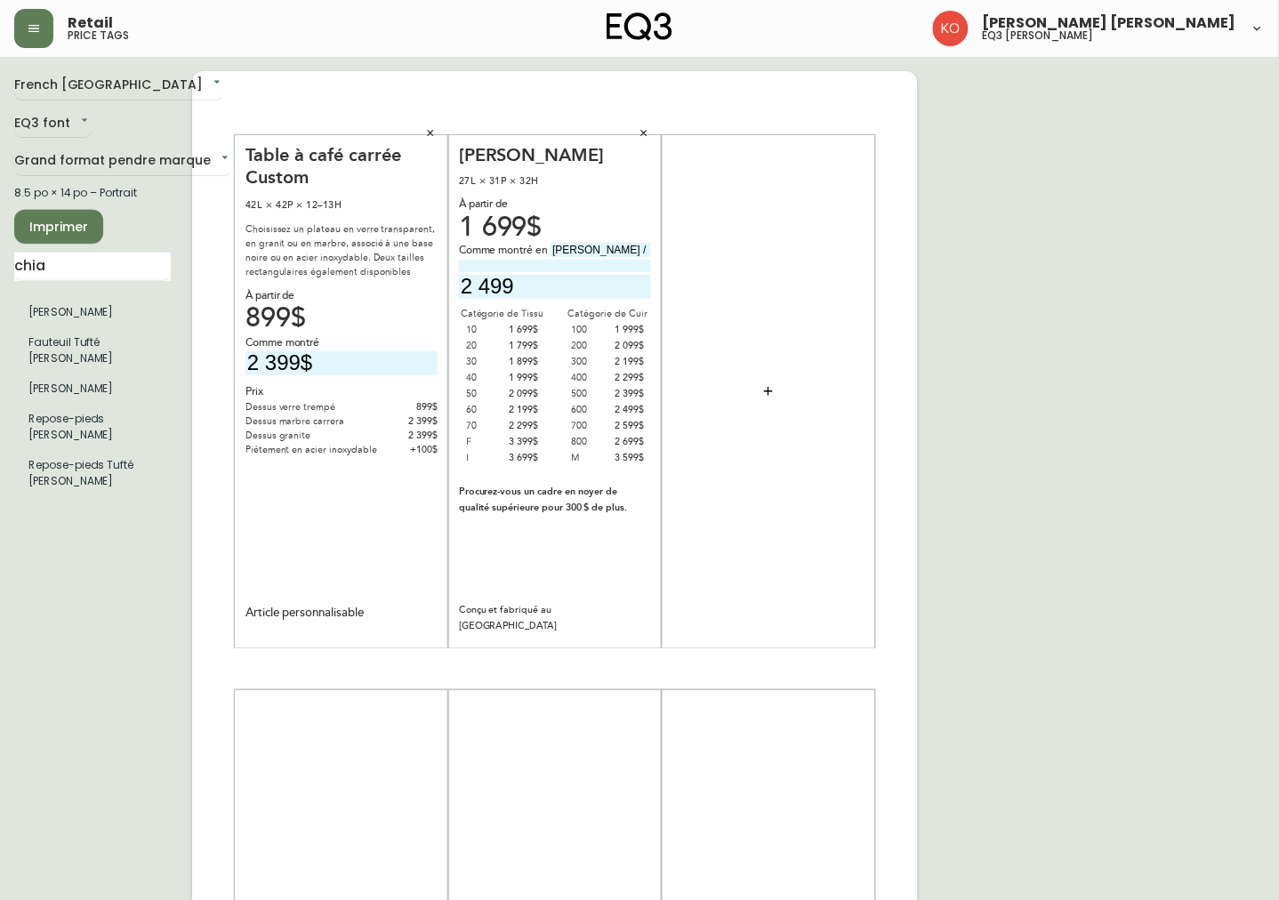
paste input "Frêne noir"
type input "[PERSON_NAME] /"
click at [642, 270] on input at bounding box center [555, 266] width 192 height 12
paste input "Frêne noir"
paste input "Cotton Duck Briquette"
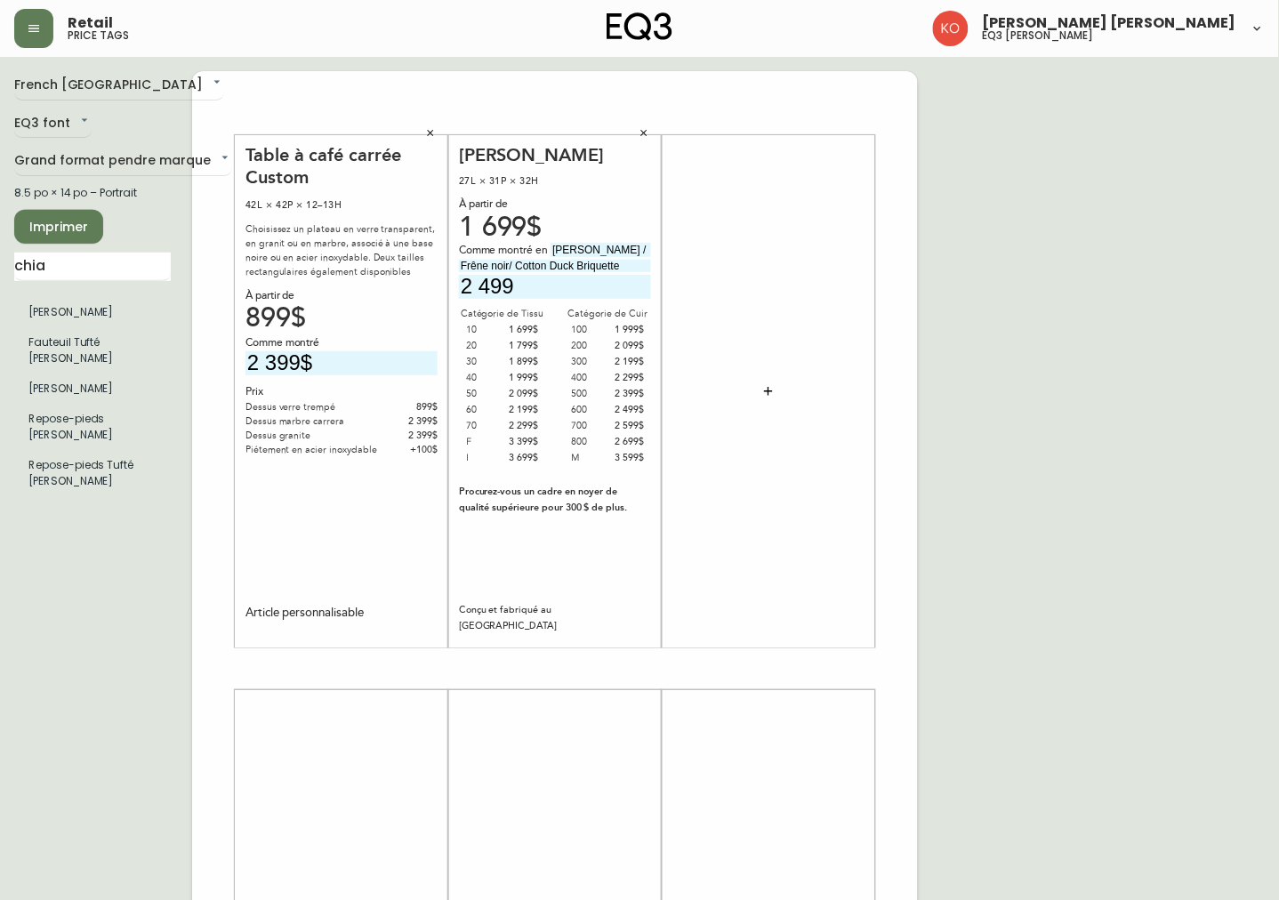
type input "Frêne noir/ Cotton Duck Briquette"
click at [962, 335] on div "French Canada fr_CA EQ3 font EQ3 Grand format pendre marque large 8.5 po × 14 p…" at bounding box center [639, 669] width 1251 height 1196
click at [43, 231] on span "Imprimer" at bounding box center [58, 227] width 60 height 22
click at [651, 136] on button "button" at bounding box center [644, 133] width 27 height 27
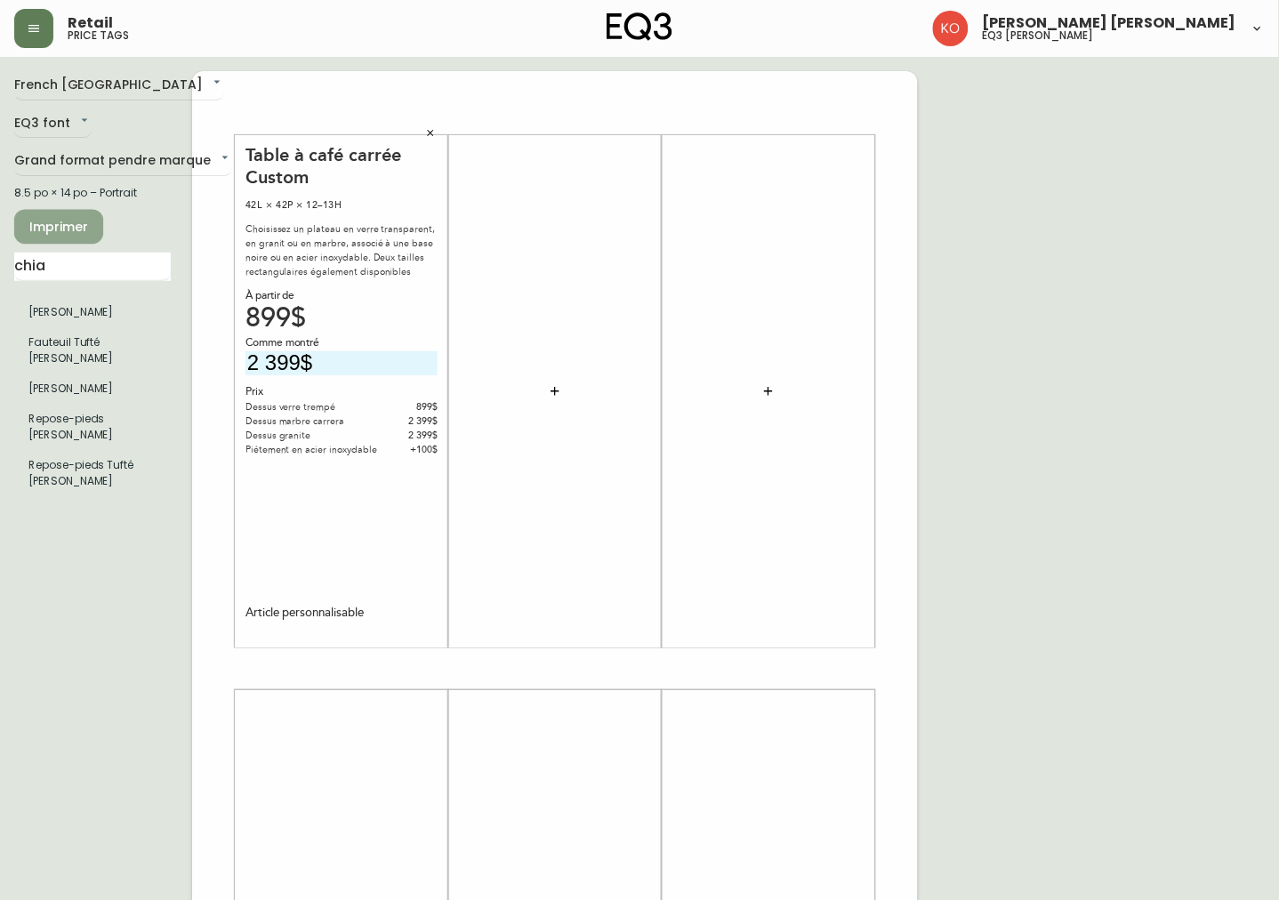
click at [87, 226] on span "Imprimer" at bounding box center [58, 227] width 60 height 22
click at [431, 131] on icon "button" at bounding box center [430, 133] width 11 height 11
